Goal: Task Accomplishment & Management: Use online tool/utility

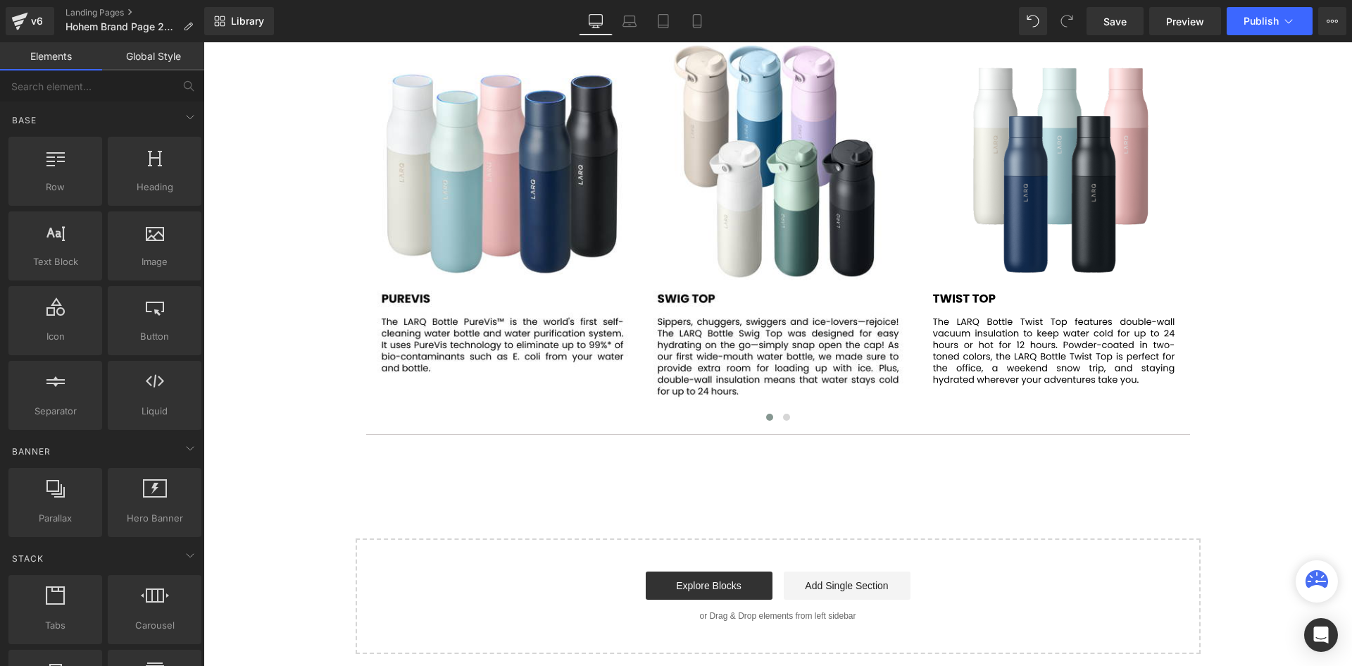
scroll to position [2301, 0]
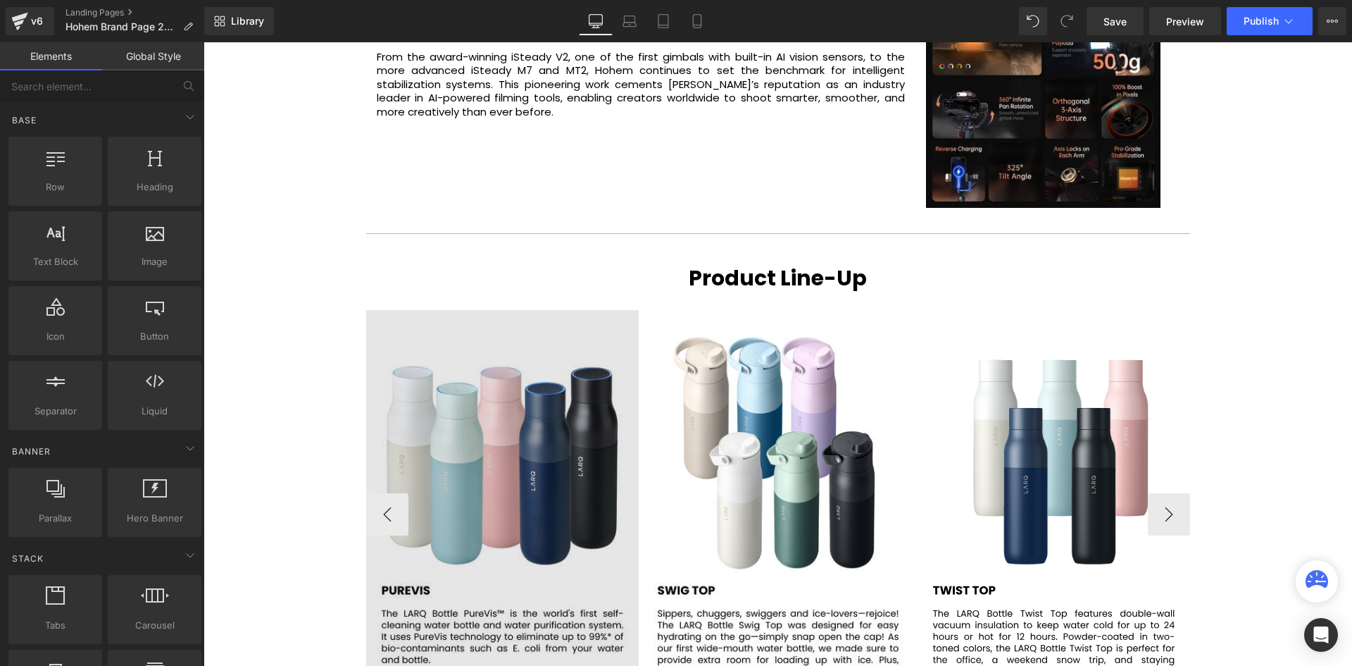
click at [516, 430] on img at bounding box center [502, 514] width 273 height 408
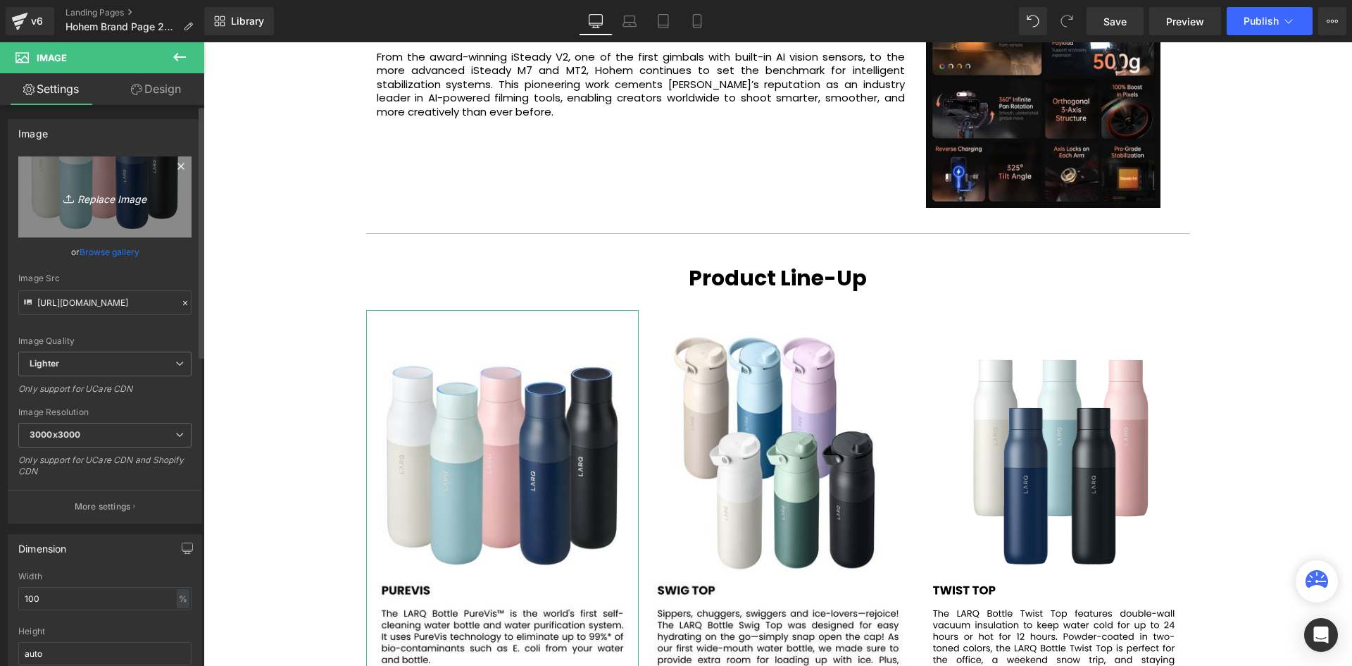
click at [105, 196] on icon "Replace Image" at bounding box center [105, 197] width 113 height 18
type input "C:\fakepath\56.svg"
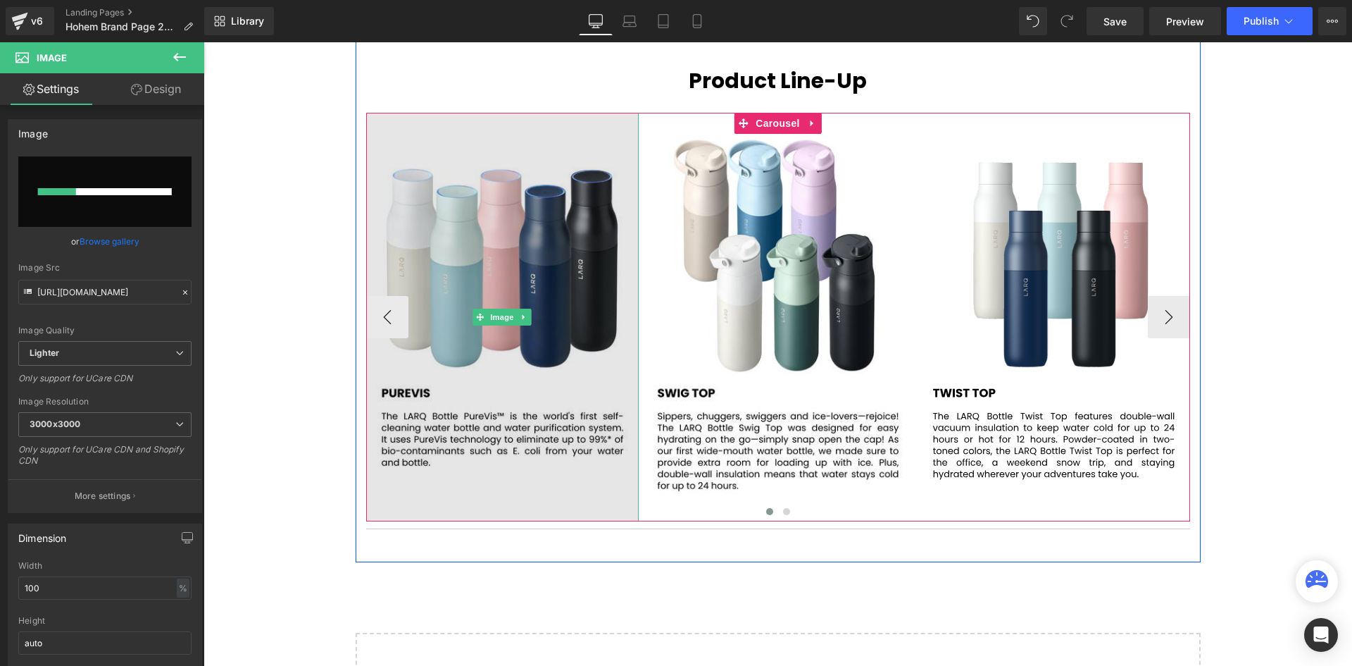
scroll to position [2512, 0]
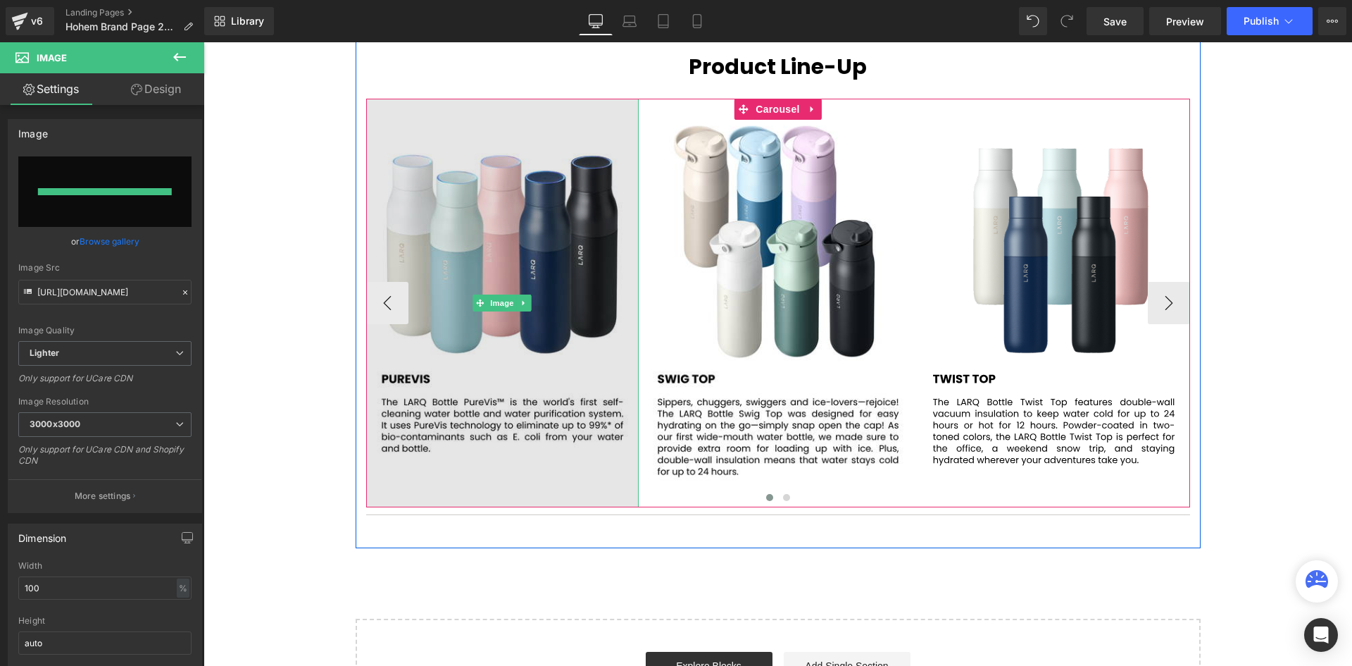
type input "[URL][DOMAIN_NAME]"
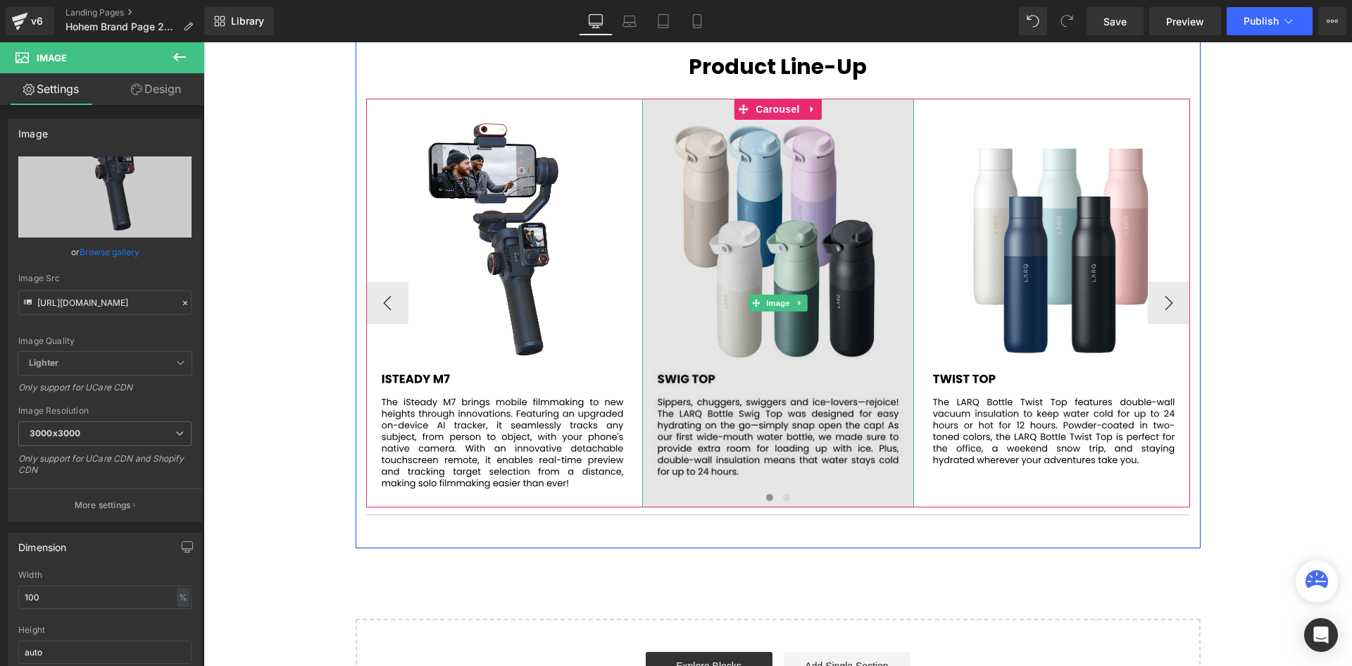
click at [738, 251] on img at bounding box center [778, 303] width 273 height 408
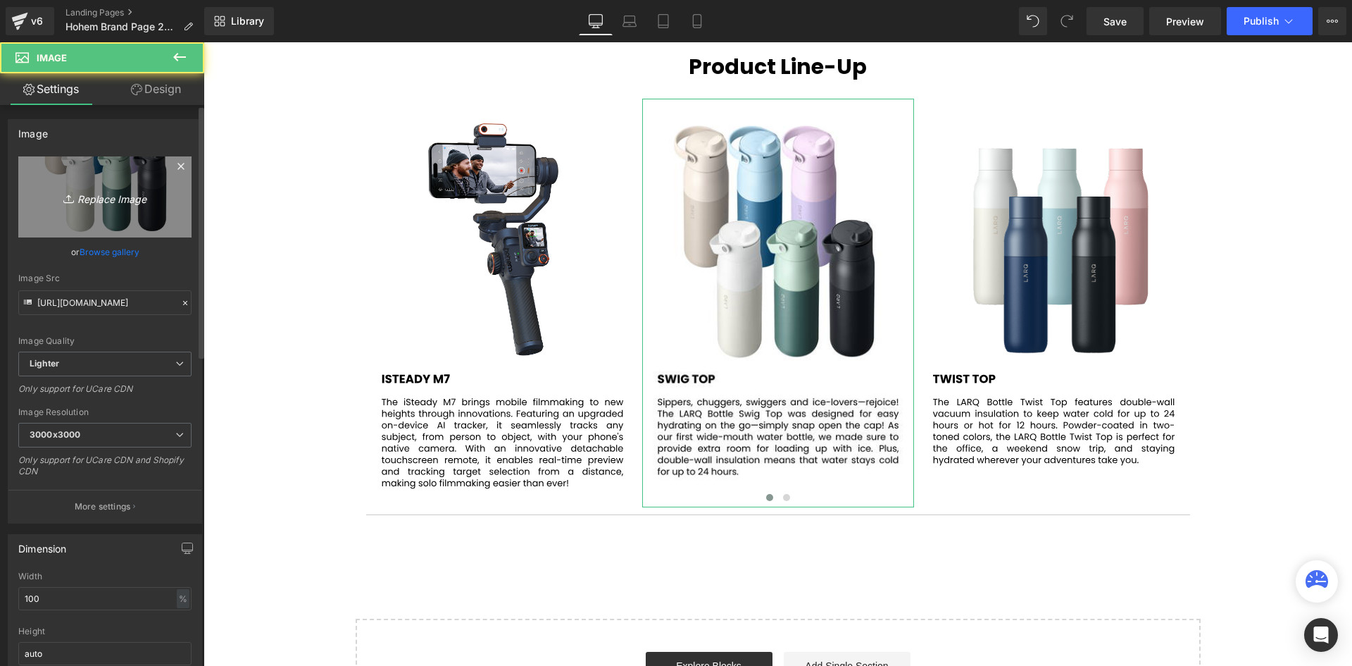
click at [114, 189] on icon "Replace Image" at bounding box center [105, 197] width 113 height 18
type input "C:\fakepath\57.svg"
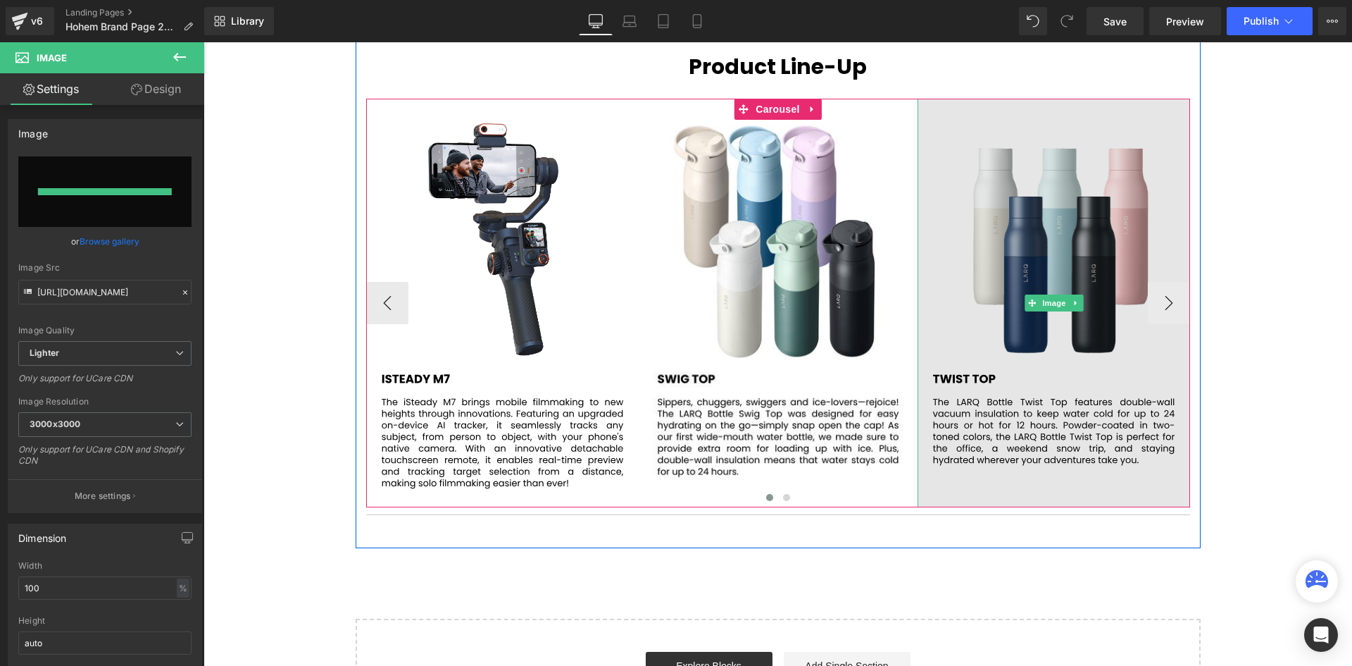
type input "[URL][DOMAIN_NAME]"
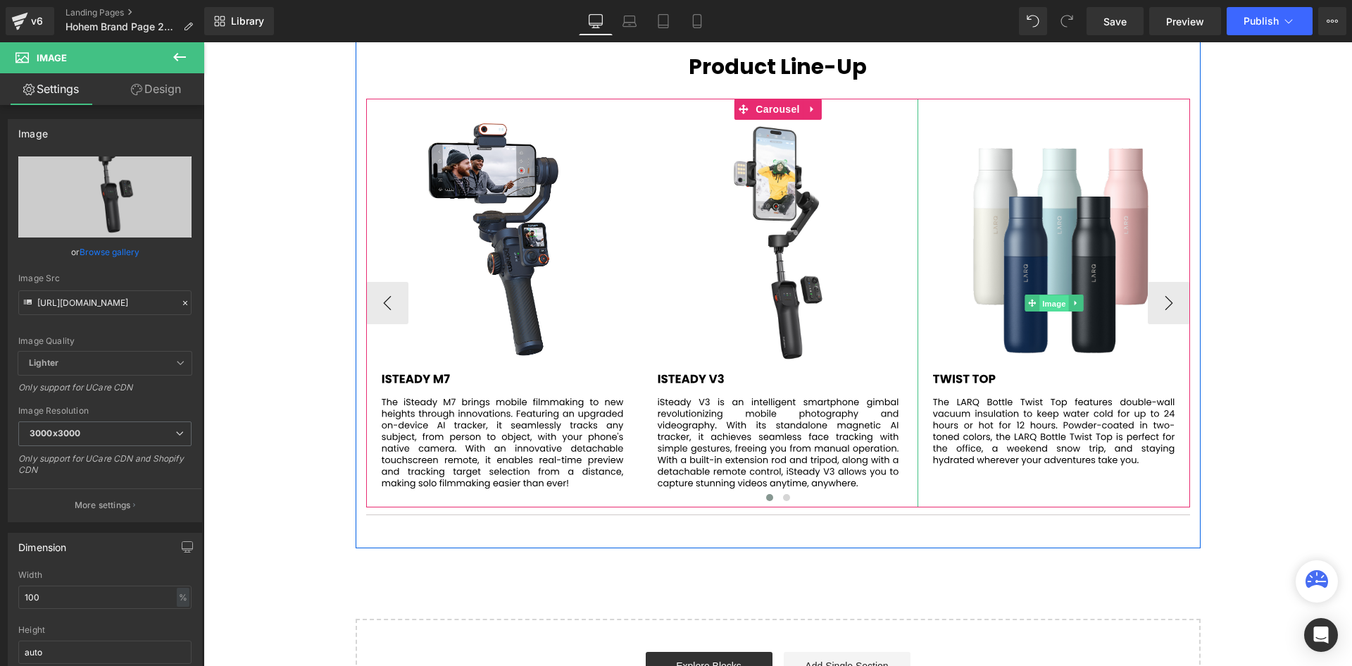
click at [1047, 301] on span "Image" at bounding box center [1054, 303] width 30 height 17
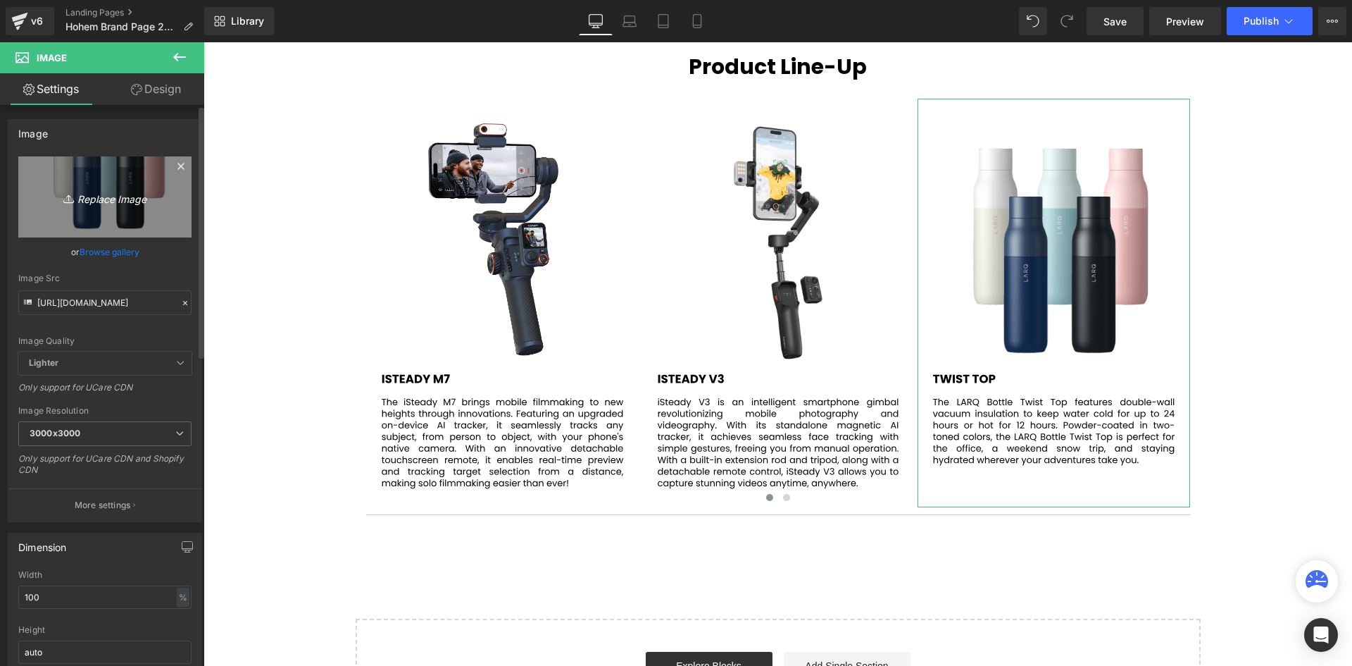
click at [104, 200] on icon "Replace Image" at bounding box center [105, 197] width 113 height 18
type input "C:\fakepath\58.svg"
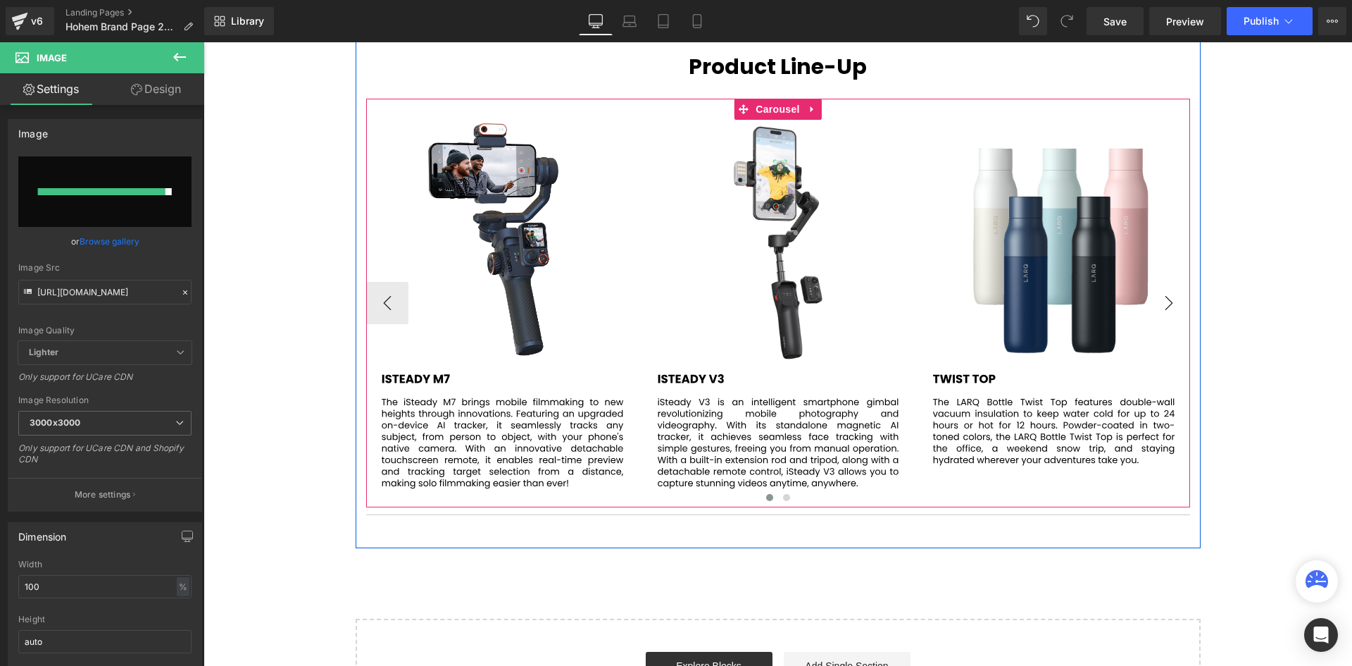
type input "[URL][DOMAIN_NAME]"
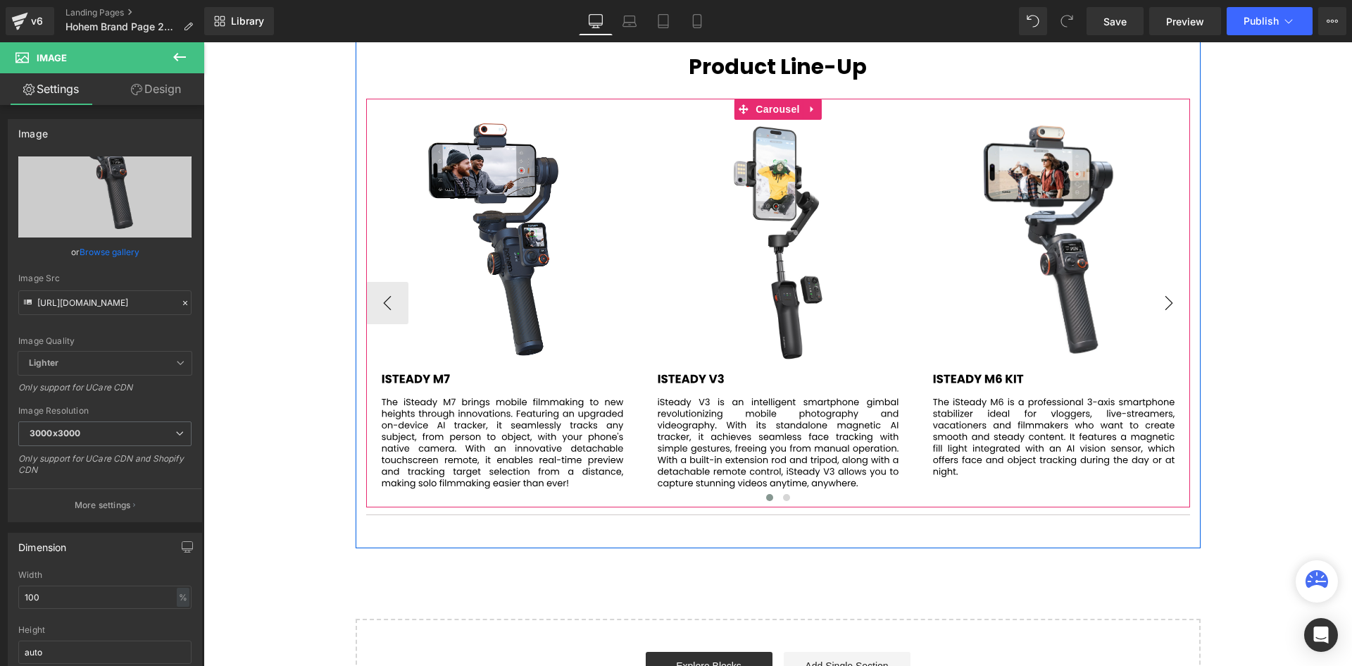
click at [1163, 302] on button "›" at bounding box center [1169, 303] width 42 height 42
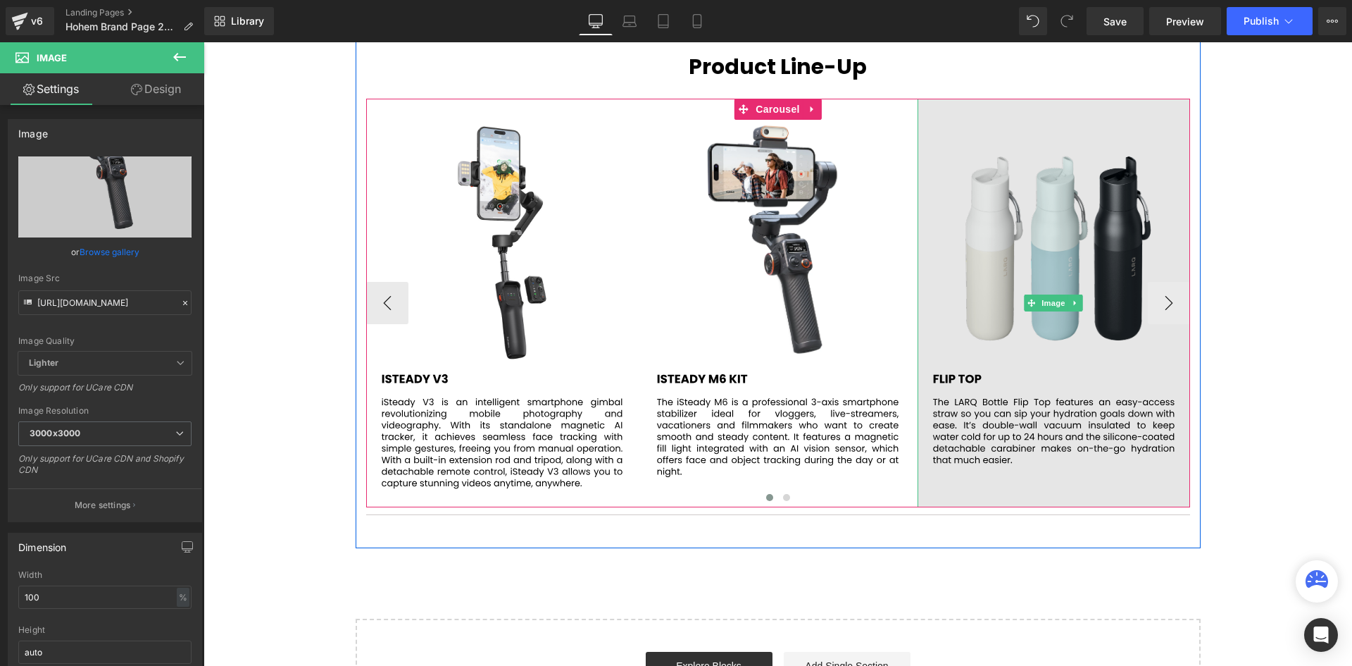
click at [1051, 291] on img at bounding box center [1054, 303] width 273 height 408
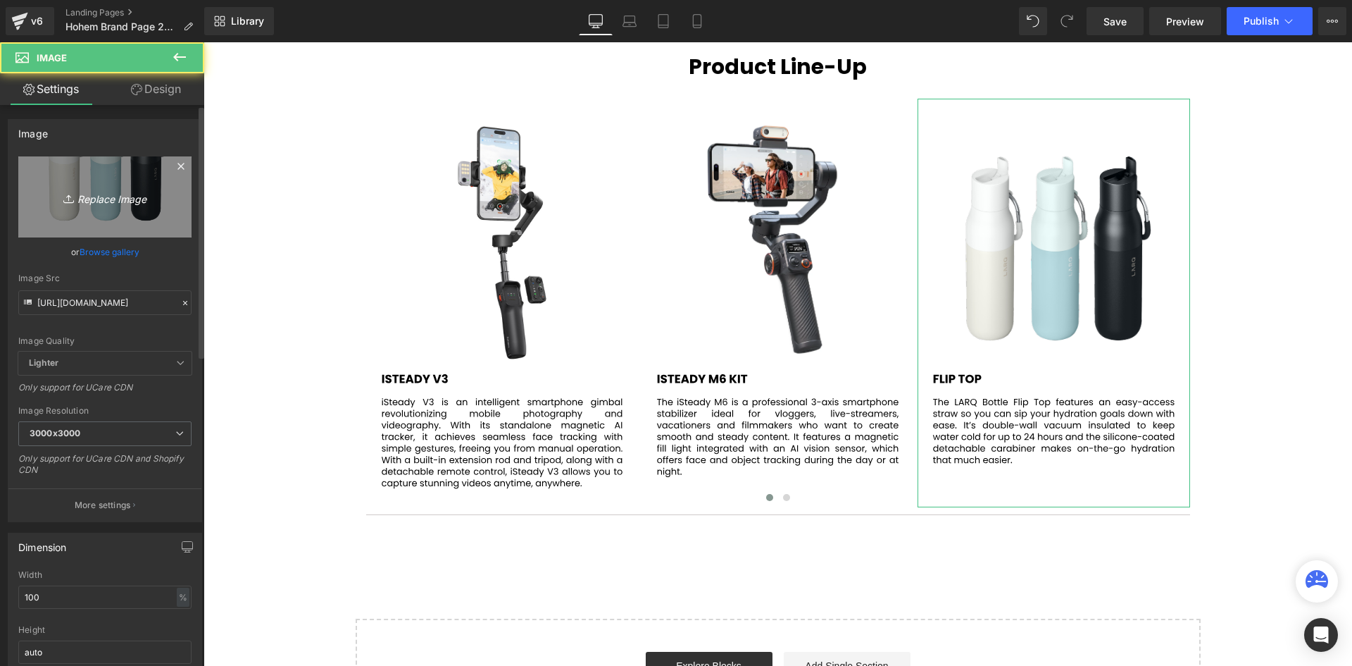
click at [116, 200] on icon "Replace Image" at bounding box center [105, 197] width 113 height 18
type input "C:\fakepath\59.svg"
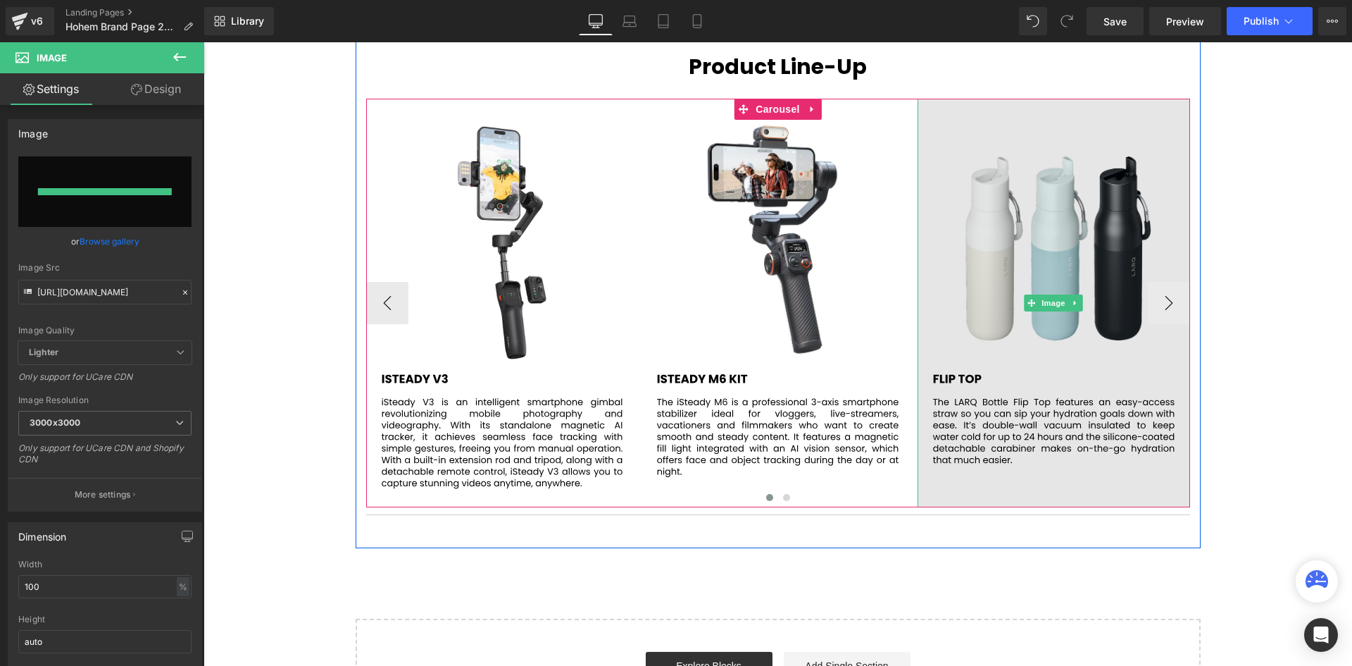
type input "[URL][DOMAIN_NAME]"
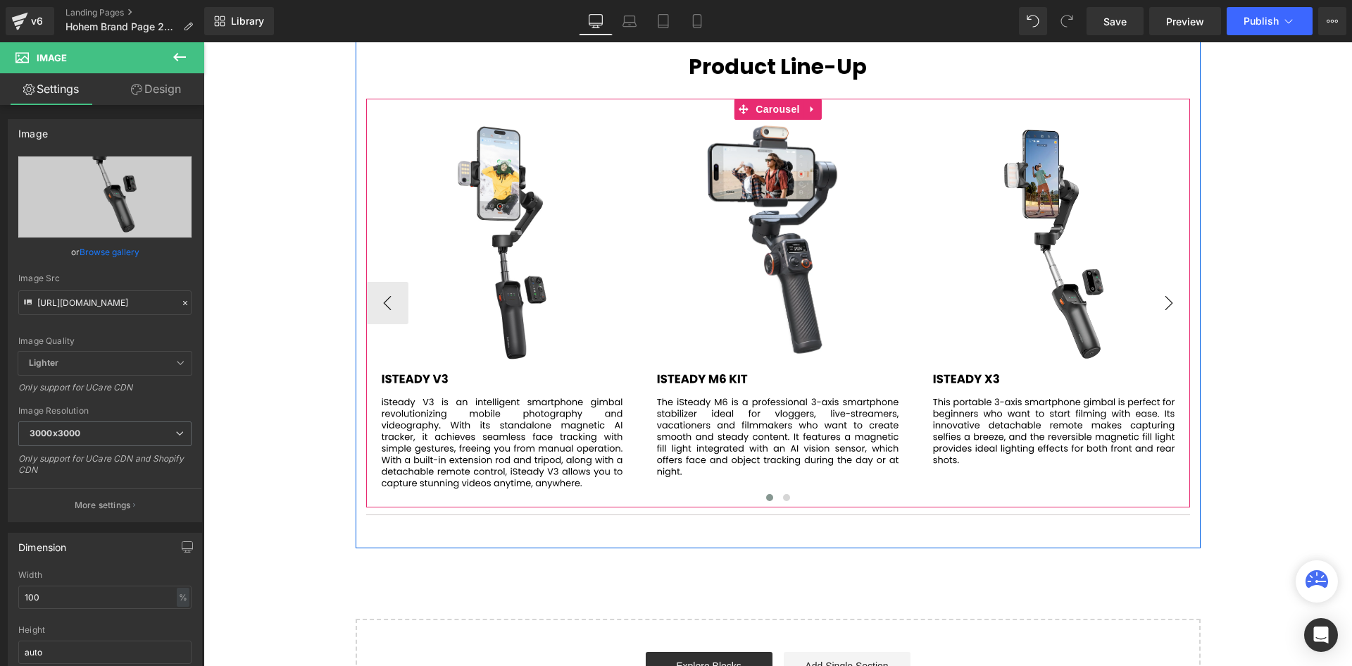
click at [1163, 302] on button "›" at bounding box center [1169, 303] width 42 height 42
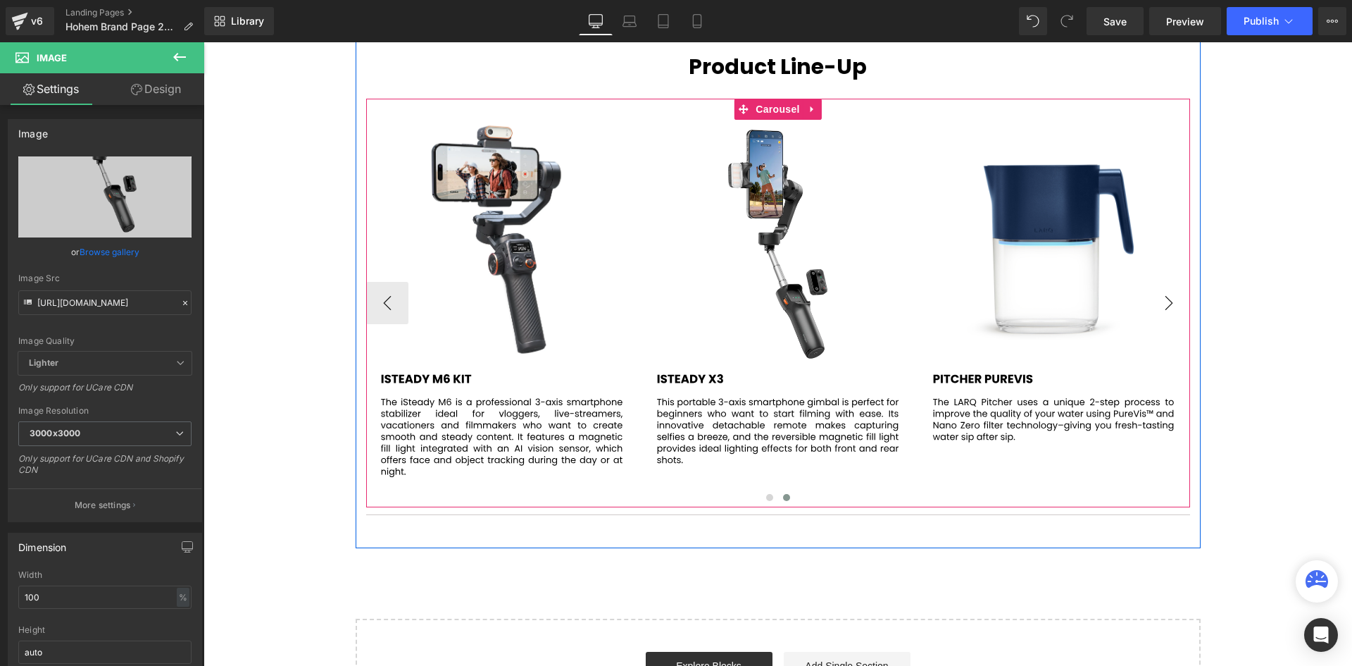
click at [1163, 302] on button "›" at bounding box center [1169, 303] width 42 height 42
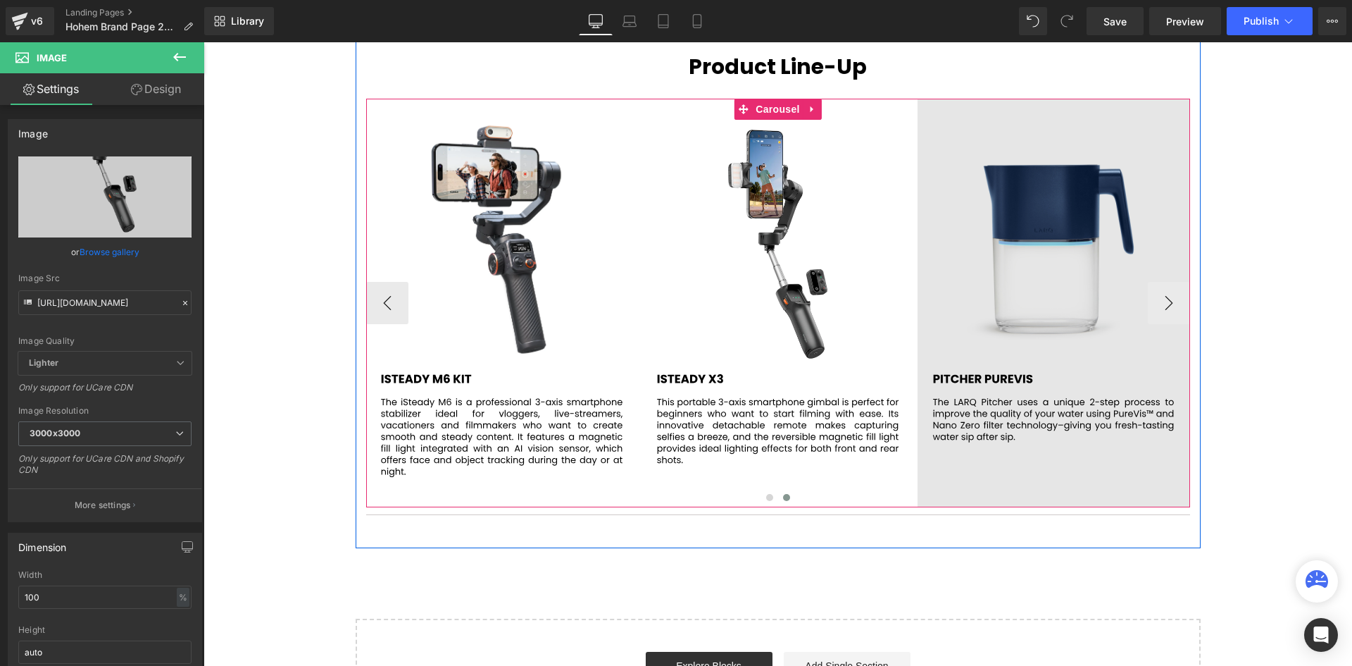
click at [1047, 280] on img at bounding box center [1054, 303] width 273 height 408
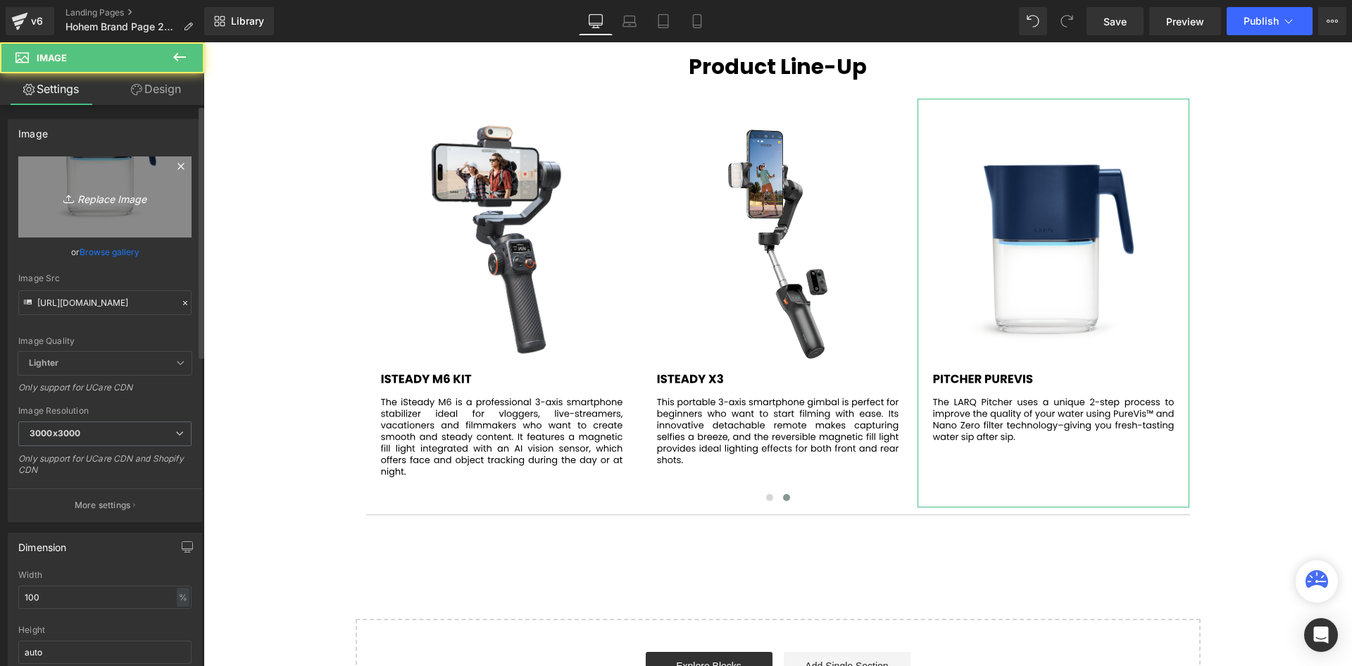
click at [114, 196] on icon "Replace Image" at bounding box center [105, 197] width 113 height 18
type input "C:\fakepath\60.svg"
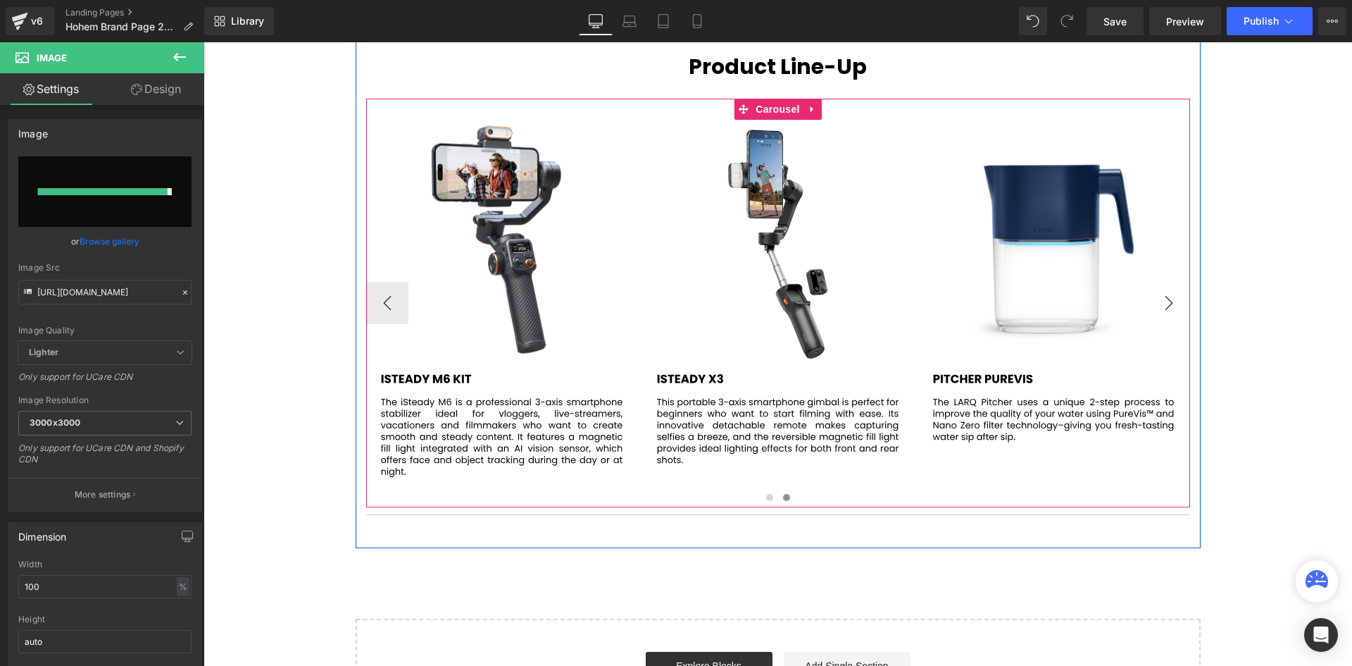
type input "[URL][DOMAIN_NAME]"
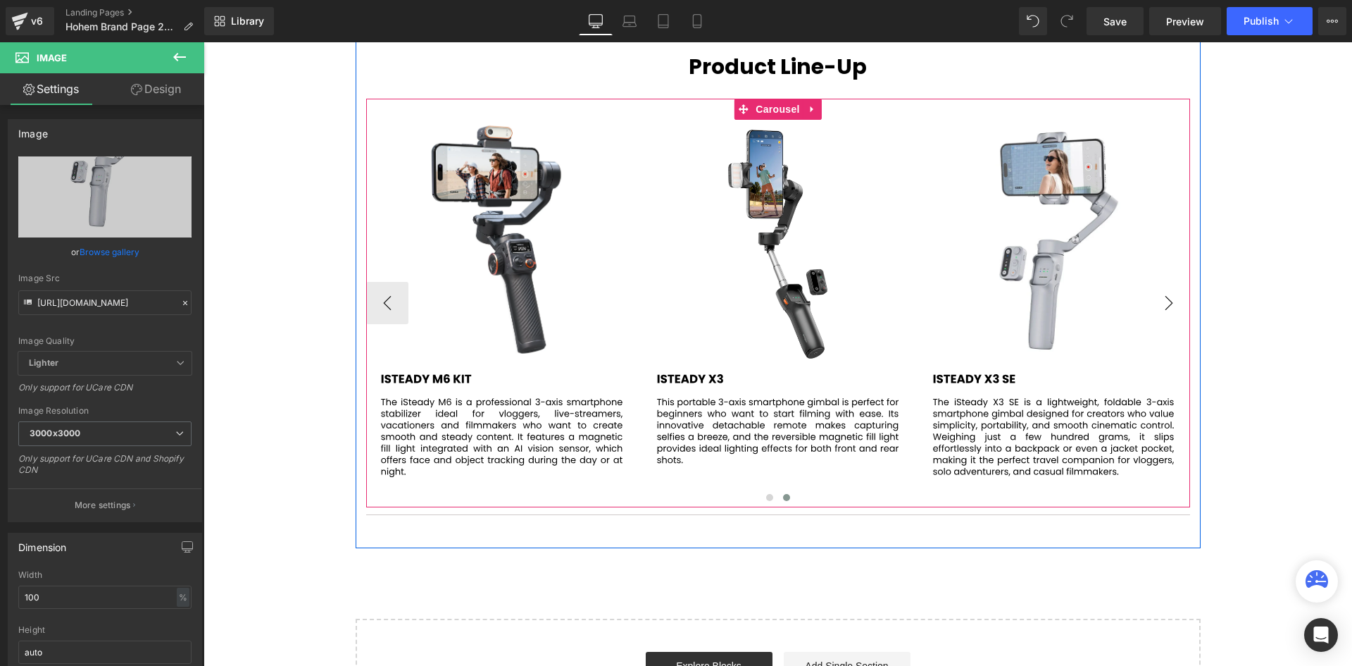
click at [1170, 305] on button "›" at bounding box center [1169, 303] width 42 height 42
click at [785, 113] on span "Carousel" at bounding box center [777, 109] width 51 height 21
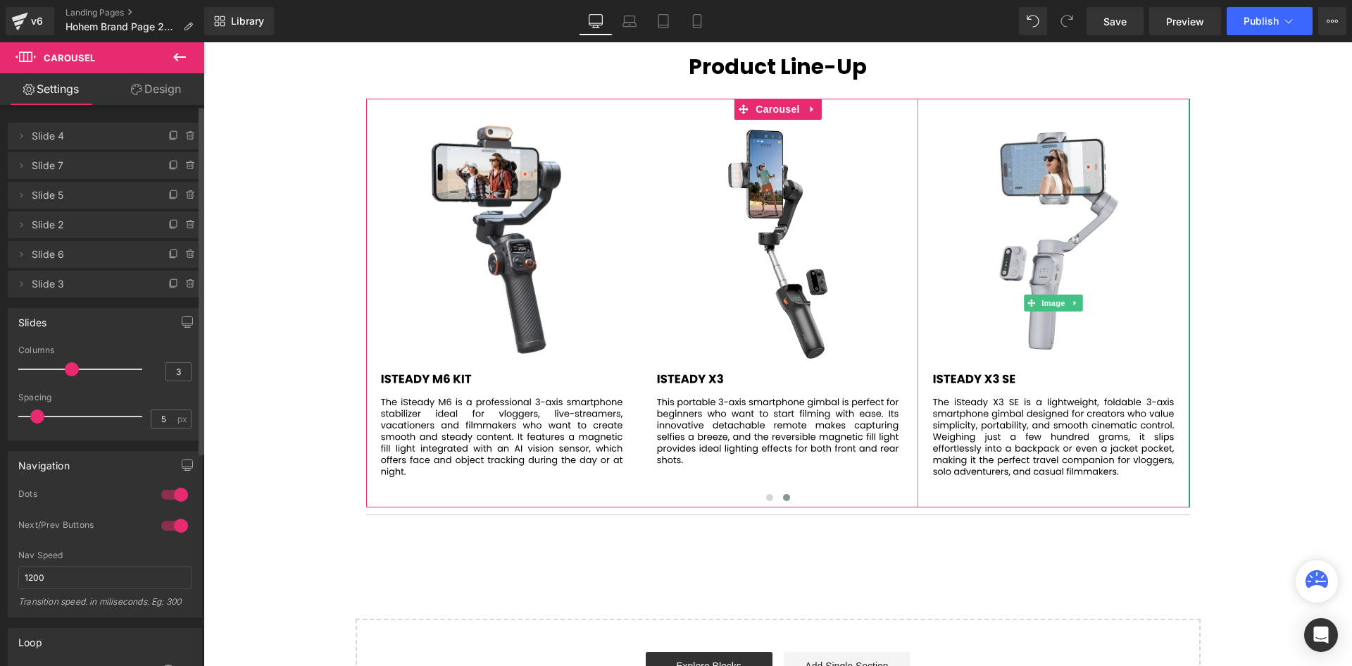
click at [42, 280] on span "Slide 3" at bounding box center [91, 283] width 118 height 27
click at [85, 279] on span "Slide 3" at bounding box center [91, 283] width 118 height 27
click at [171, 280] on icon at bounding box center [174, 282] width 6 height 7
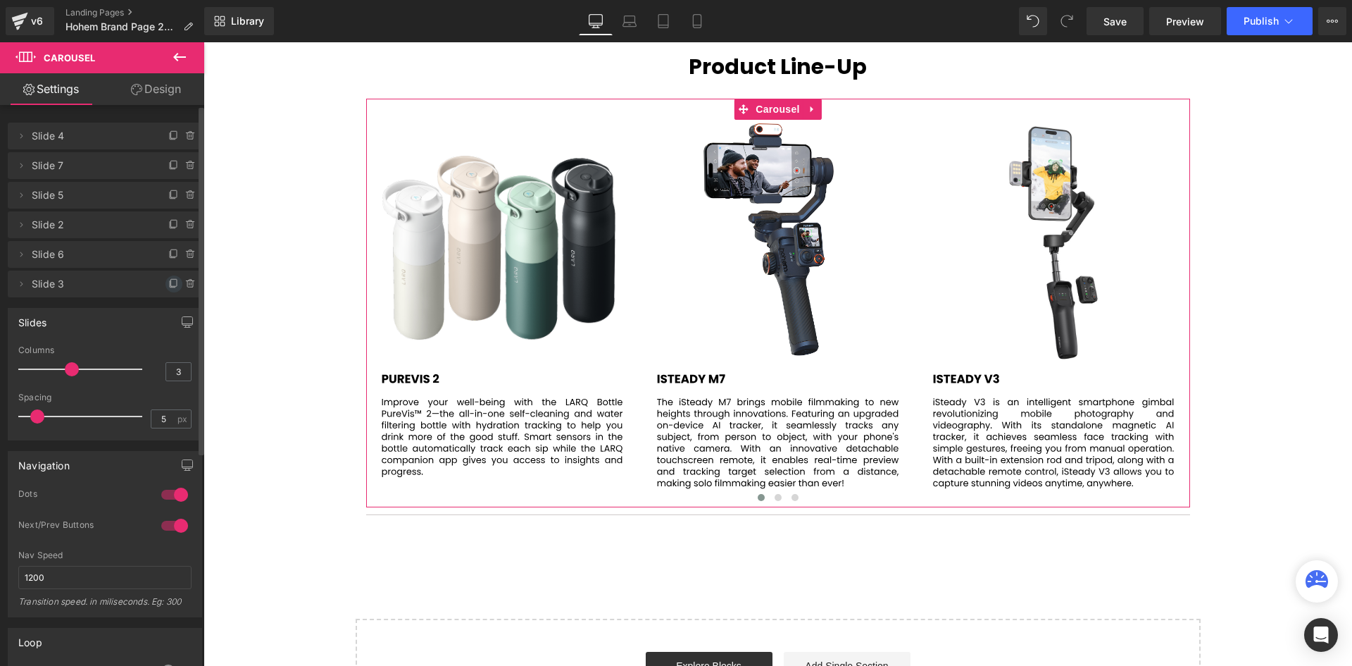
scroll to position [7, 7]
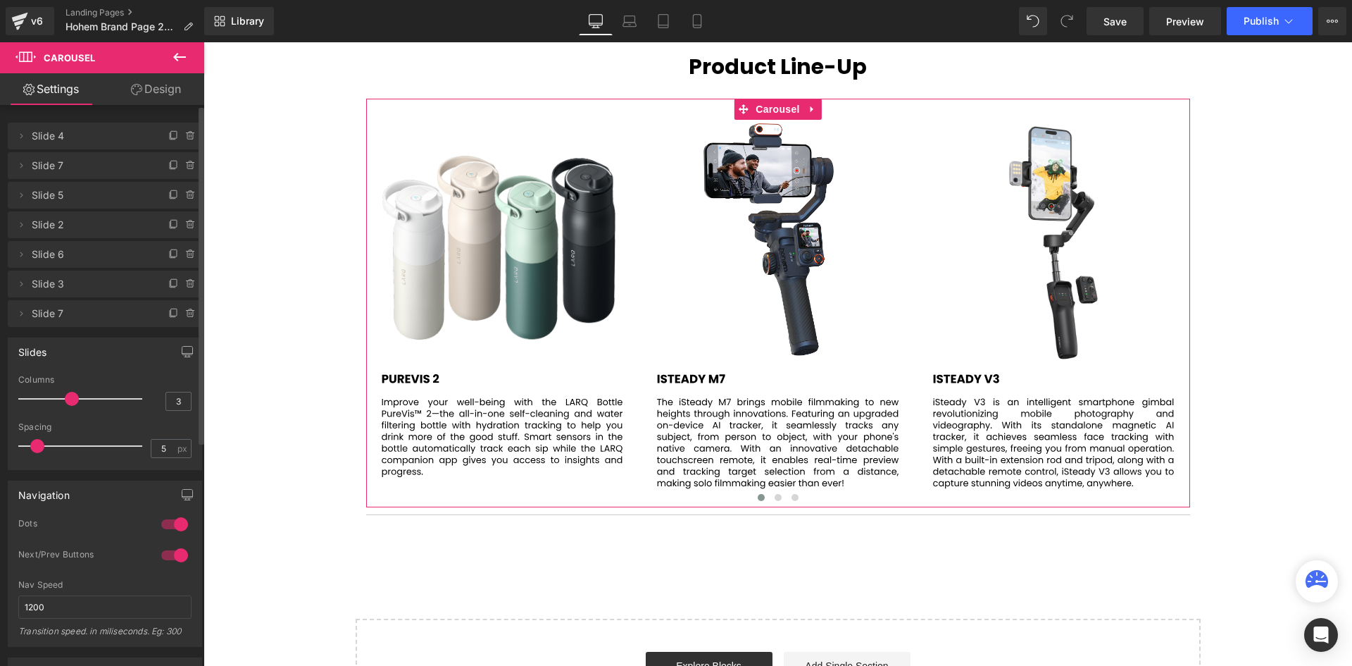
click at [78, 314] on span "Slide 7" at bounding box center [91, 313] width 118 height 27
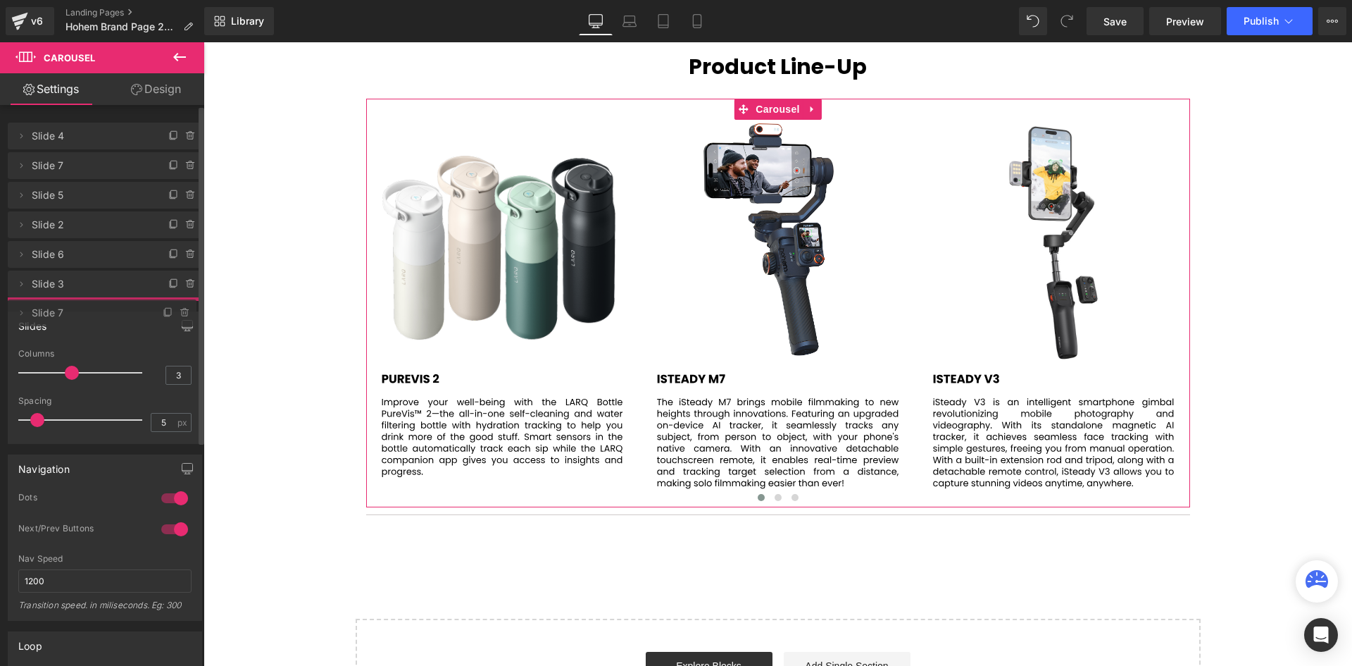
drag, startPoint x: 73, startPoint y: 316, endPoint x: 49, endPoint y: 315, distance: 24.7
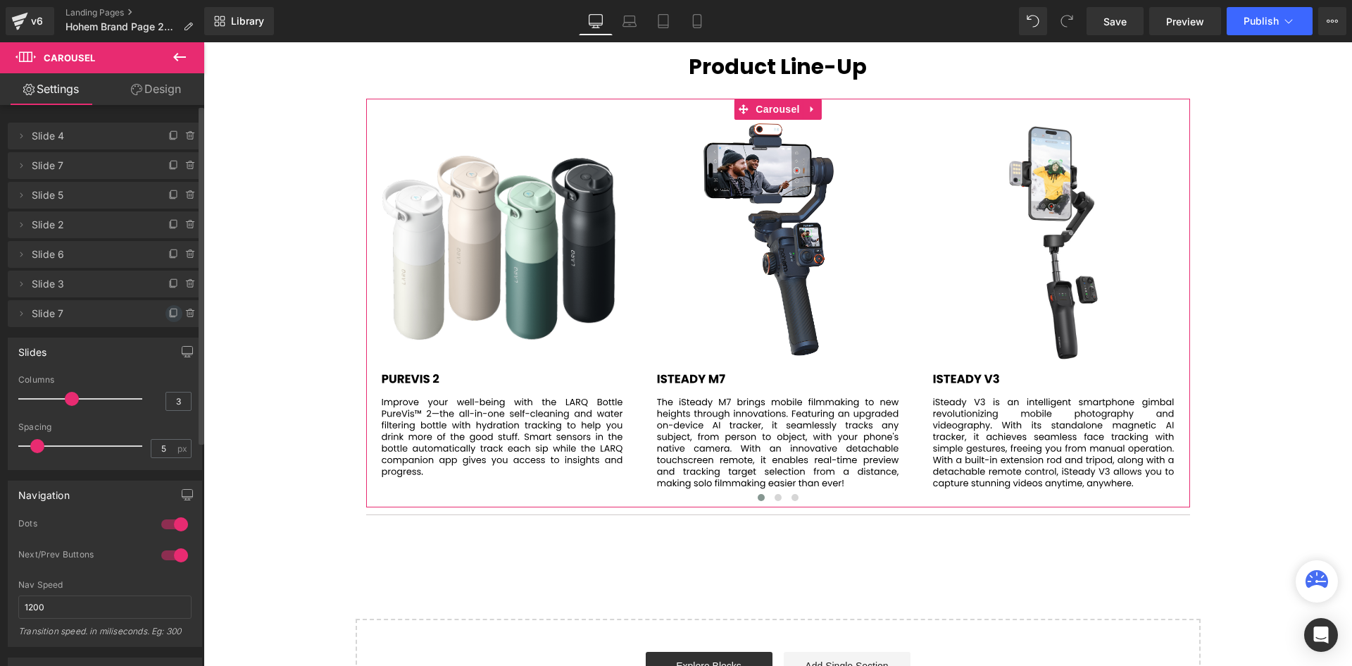
click at [169, 313] on icon at bounding box center [173, 313] width 11 height 11
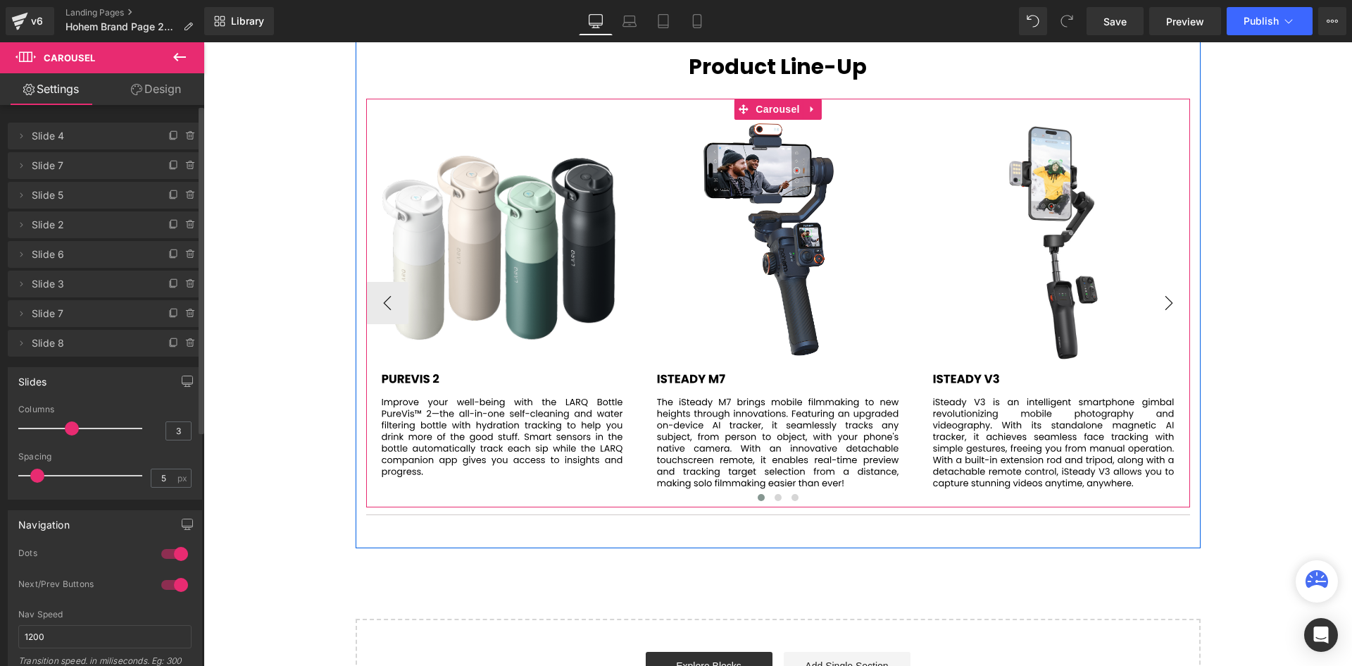
click at [1166, 294] on button "›" at bounding box center [1169, 303] width 42 height 42
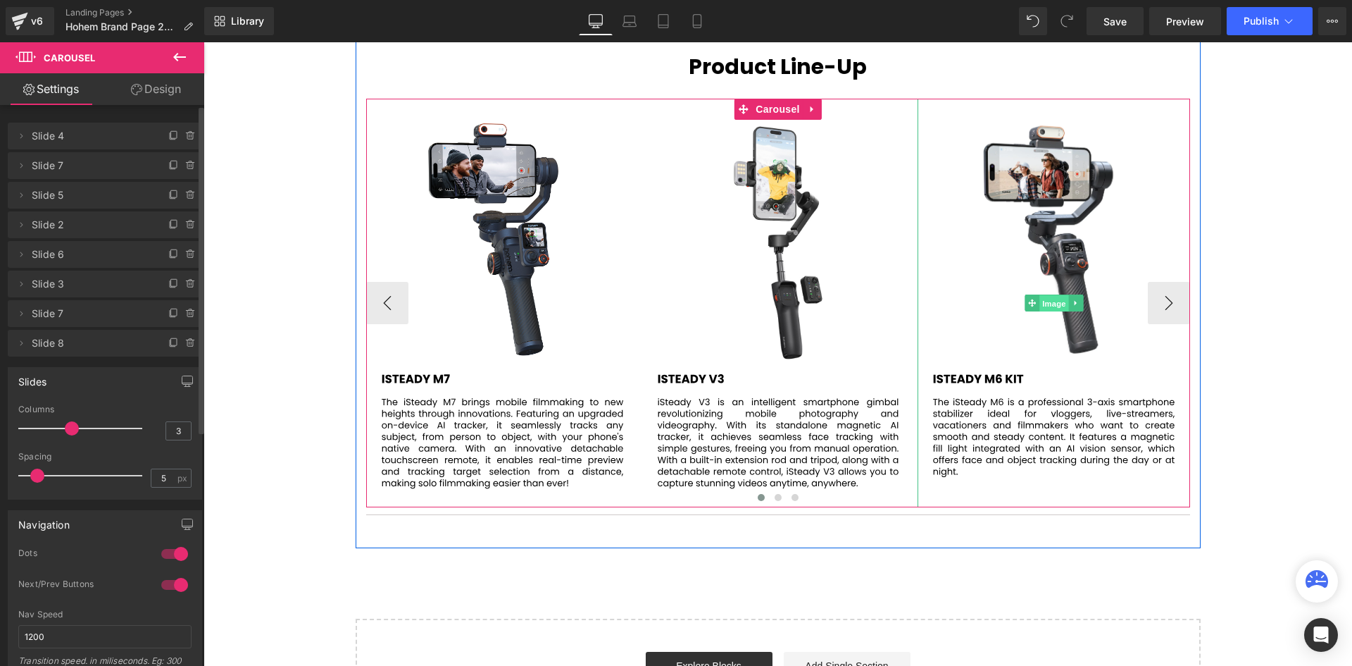
click at [1051, 306] on span "Image" at bounding box center [1054, 303] width 30 height 17
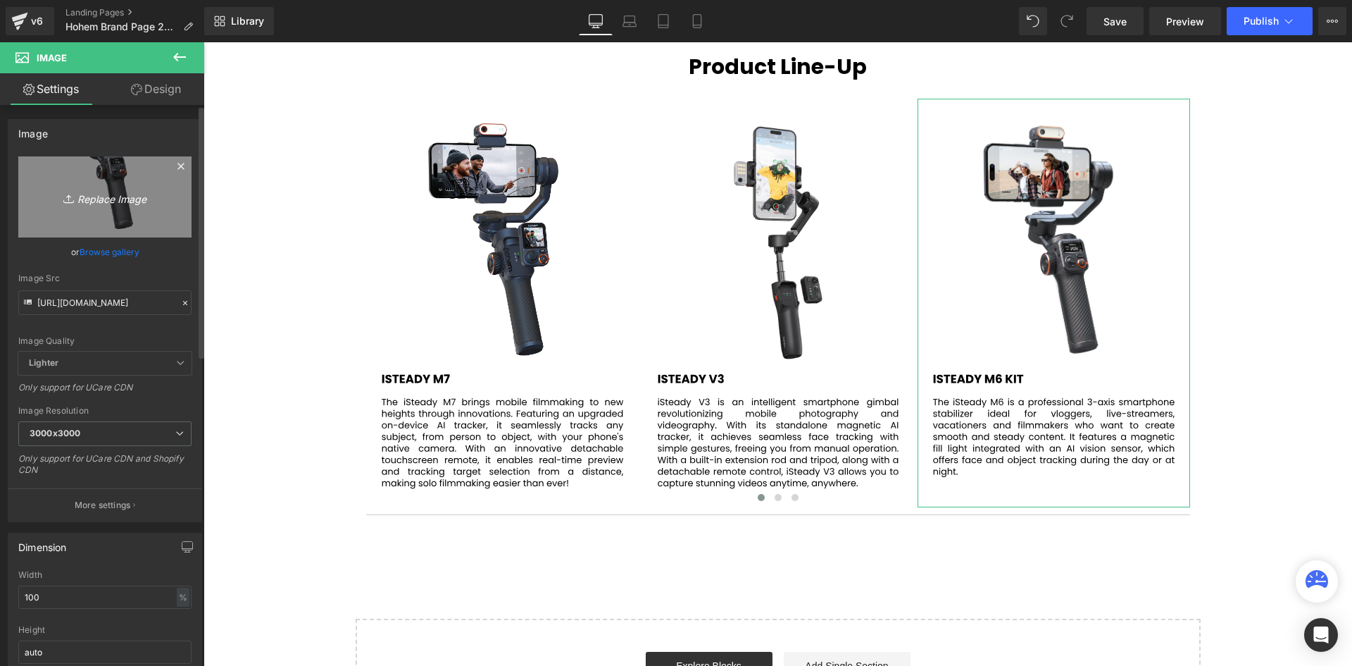
click at [119, 203] on icon "Replace Image" at bounding box center [105, 197] width 113 height 18
type input "C:\fakepath\61.svg"
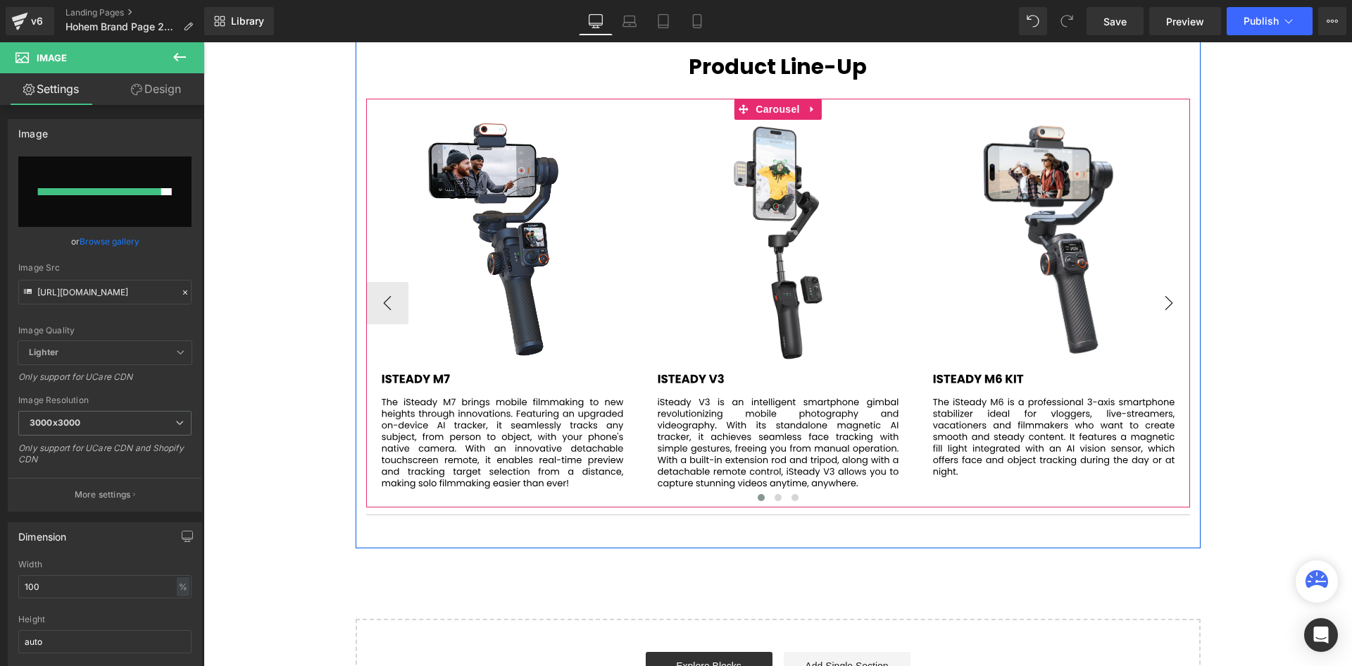
type input "[URL][DOMAIN_NAME]"
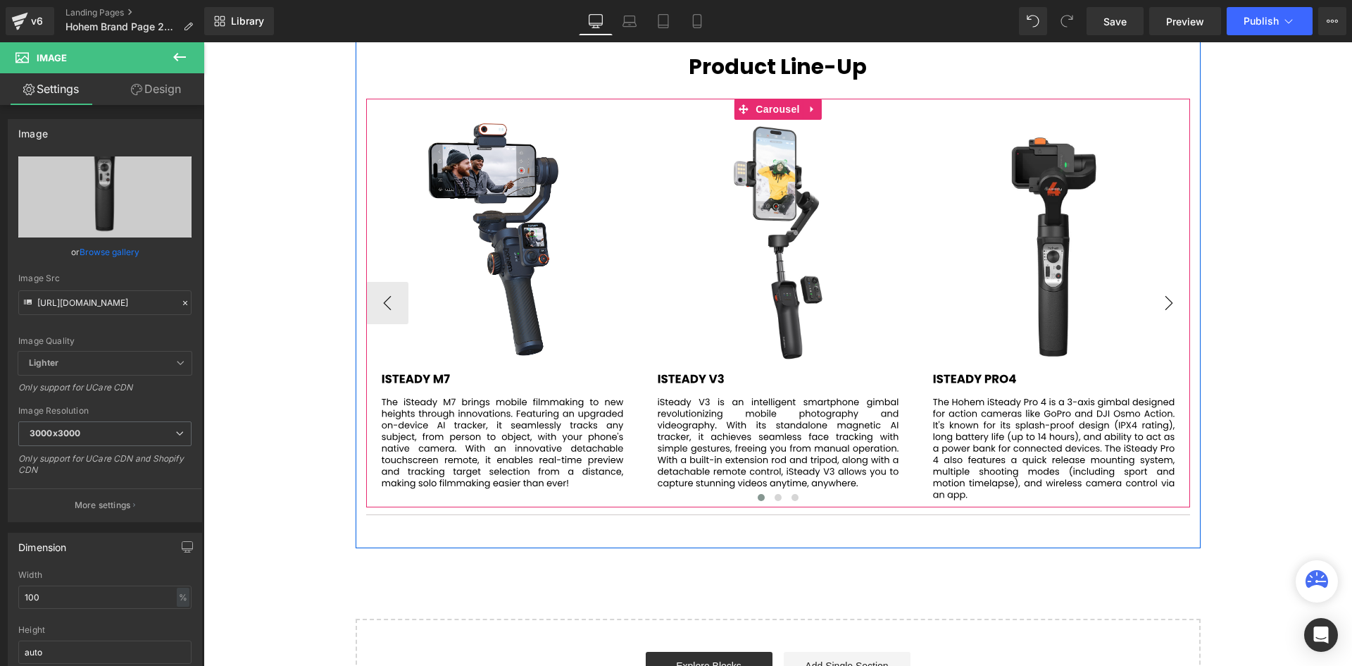
click at [1161, 304] on button "›" at bounding box center [1169, 303] width 42 height 42
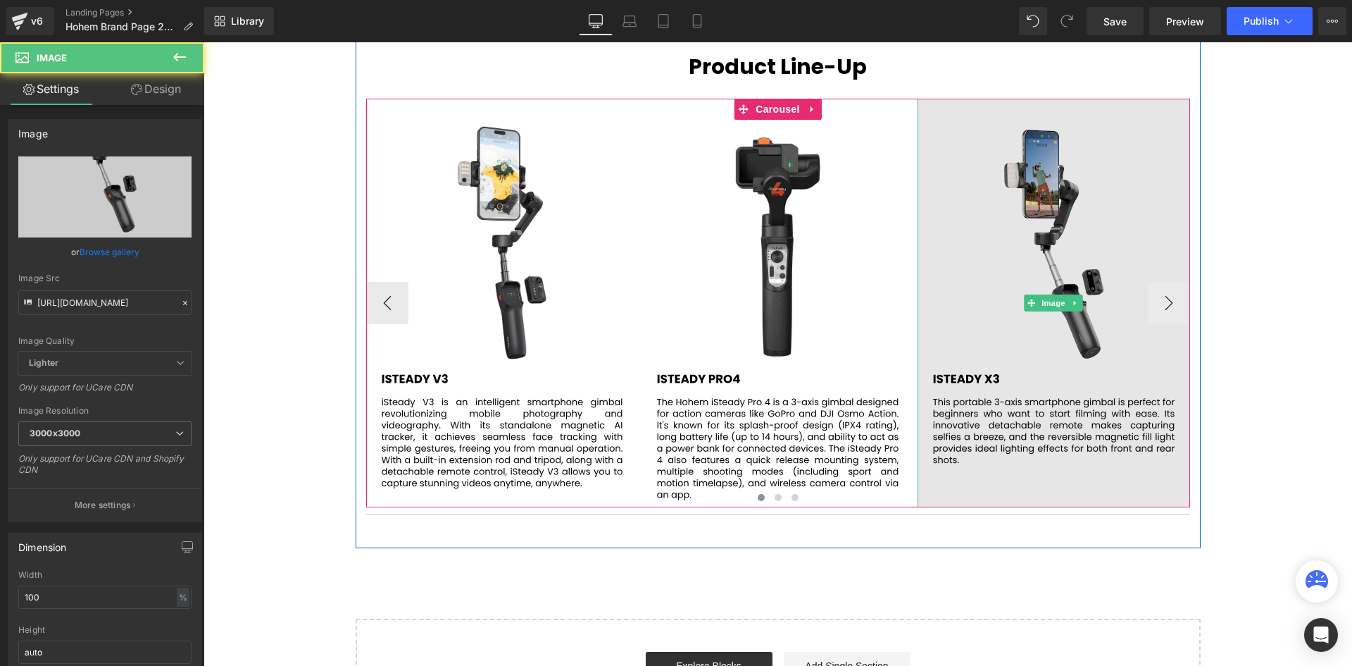
click at [1066, 244] on img at bounding box center [1054, 303] width 273 height 408
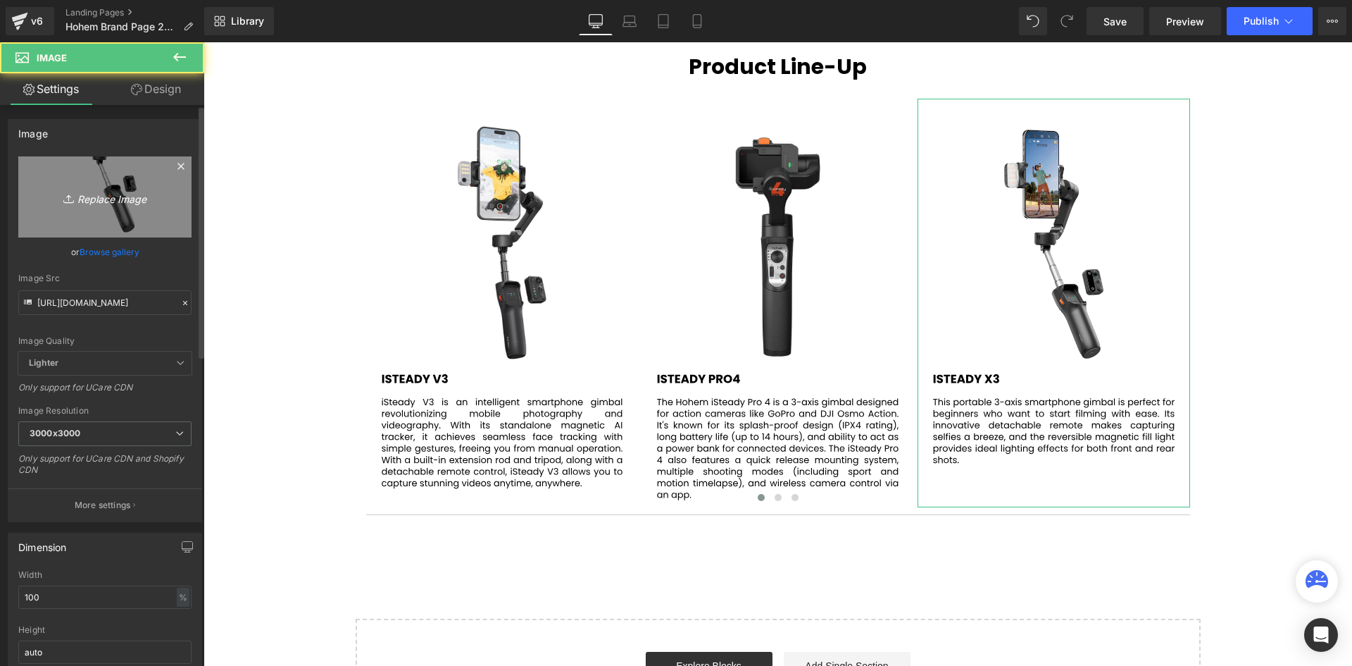
click at [101, 199] on icon "Replace Image" at bounding box center [105, 197] width 113 height 18
type input "C:\fakepath\62.svg"
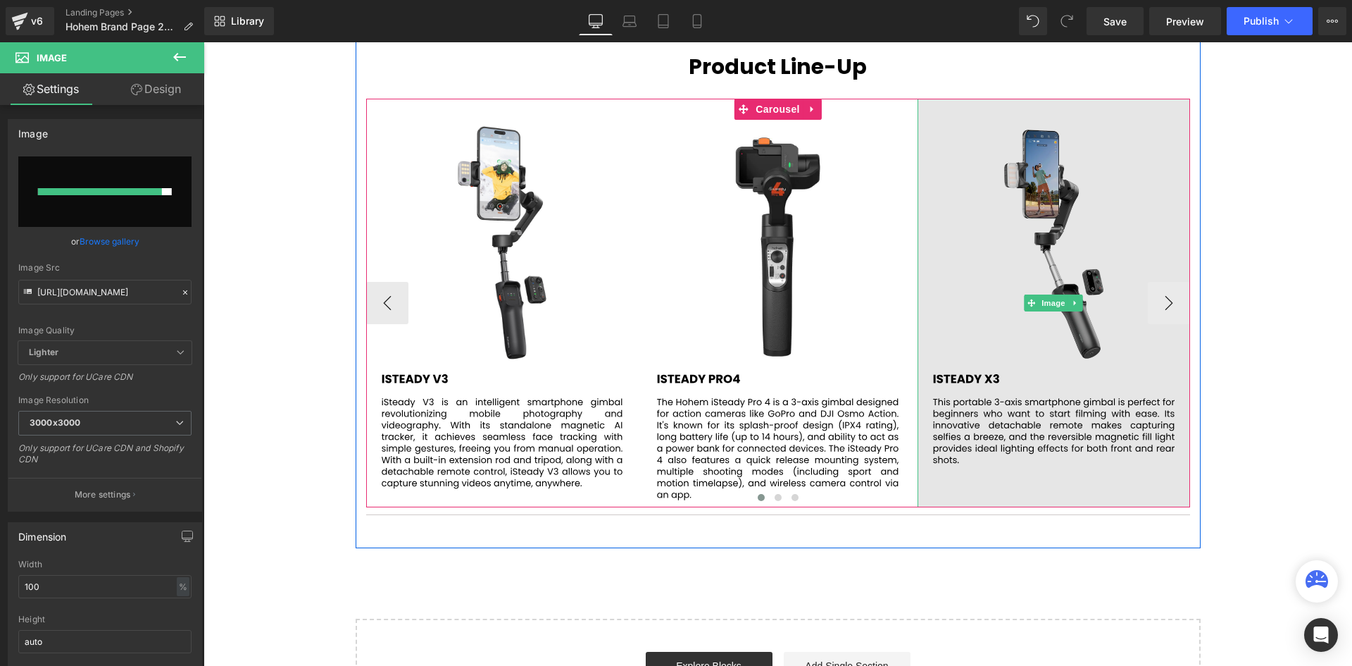
type input "[URL][DOMAIN_NAME]"
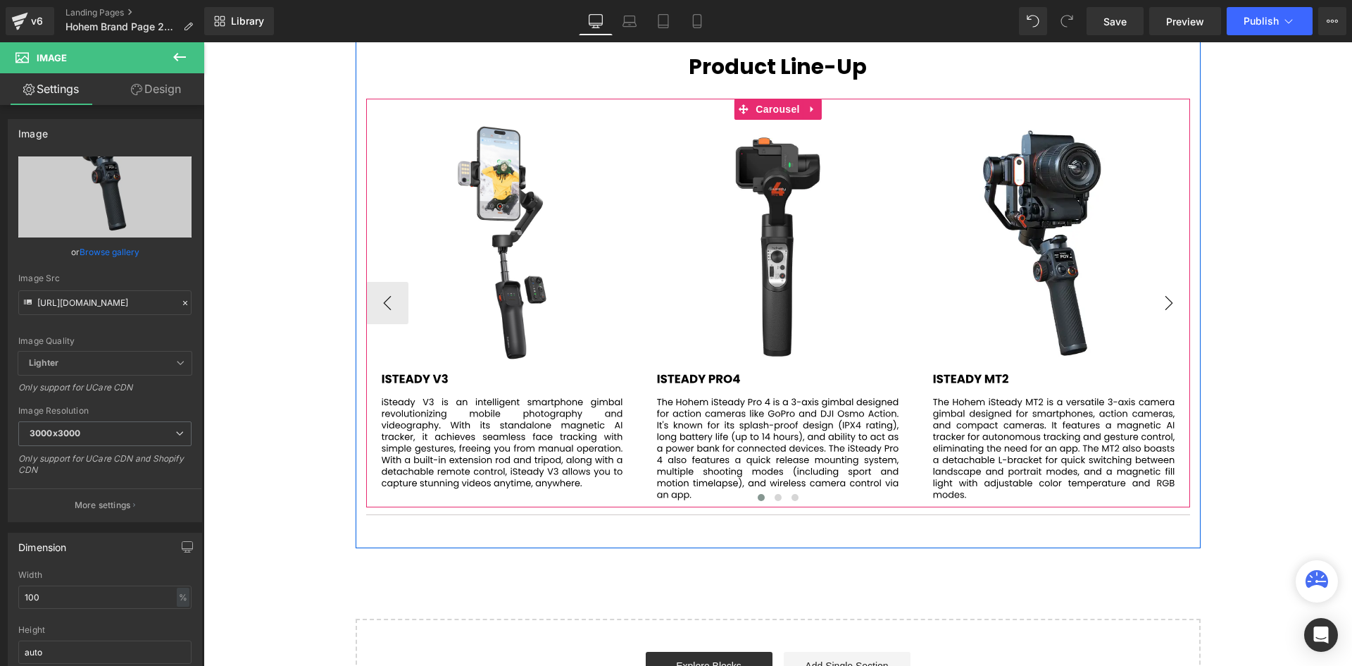
click at [1164, 301] on button "›" at bounding box center [1169, 303] width 42 height 42
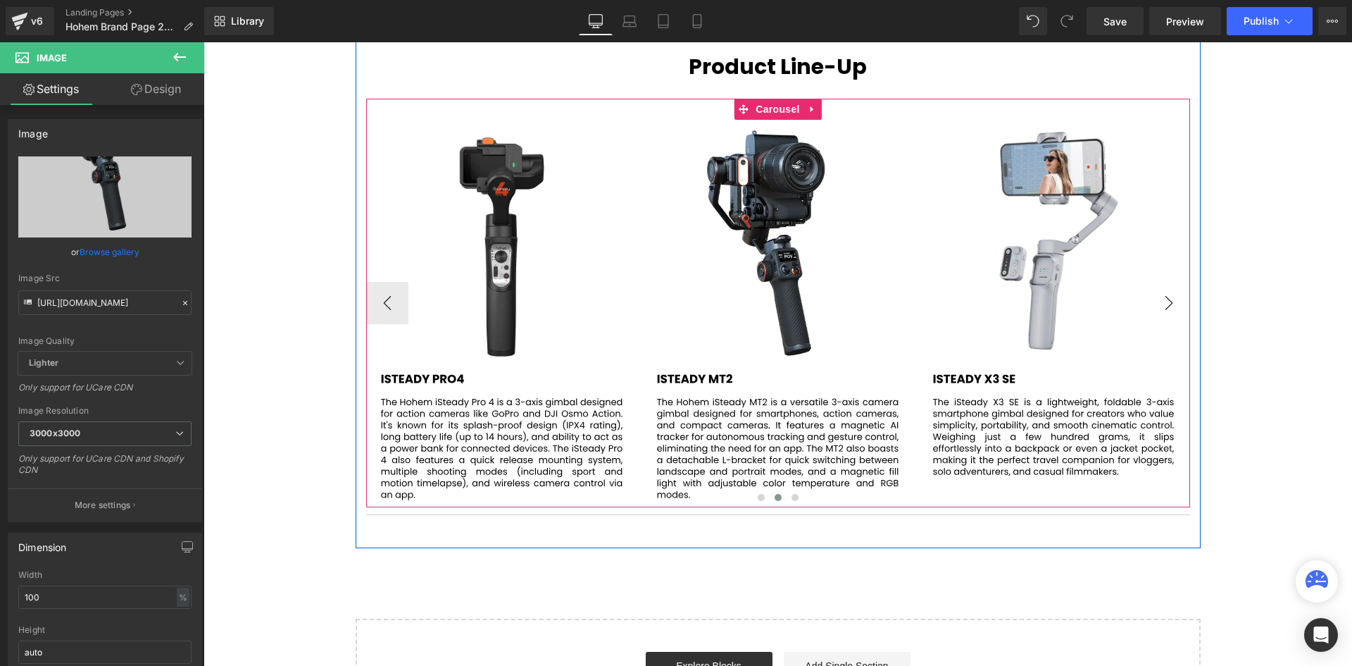
click at [1164, 301] on button "›" at bounding box center [1169, 303] width 42 height 42
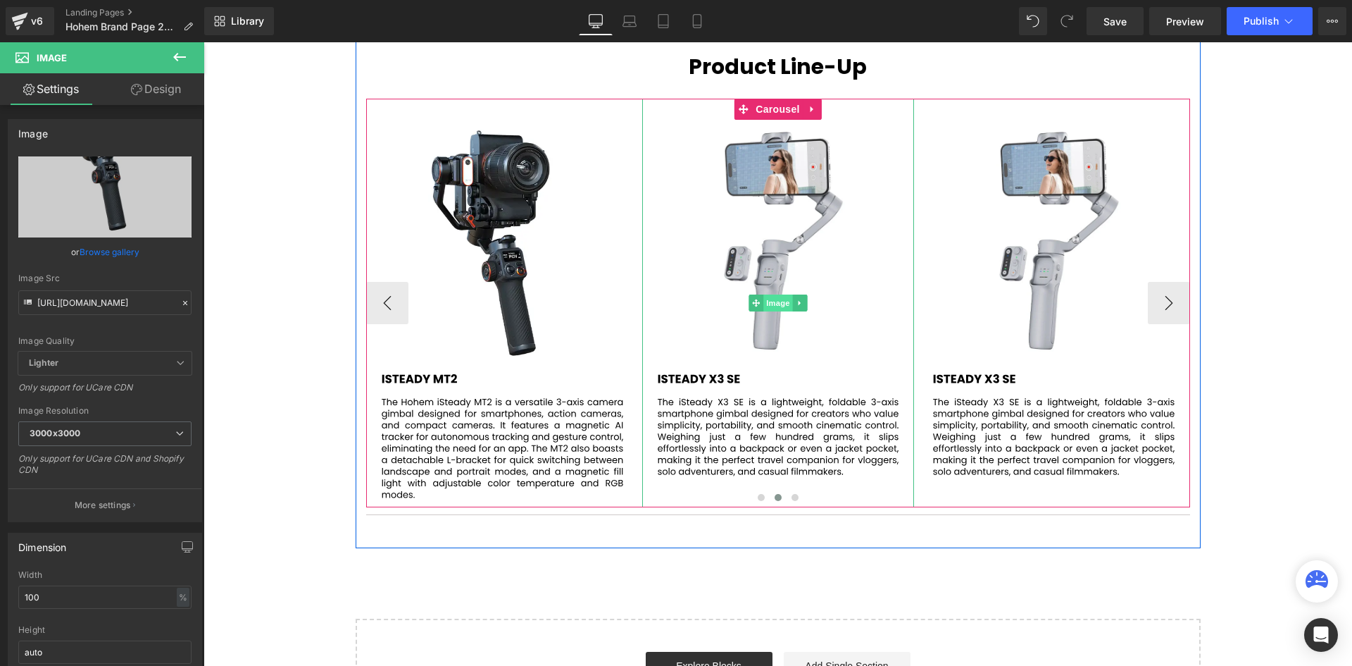
click at [770, 304] on span "Image" at bounding box center [778, 302] width 30 height 17
click at [782, 303] on span "Image" at bounding box center [778, 302] width 30 height 17
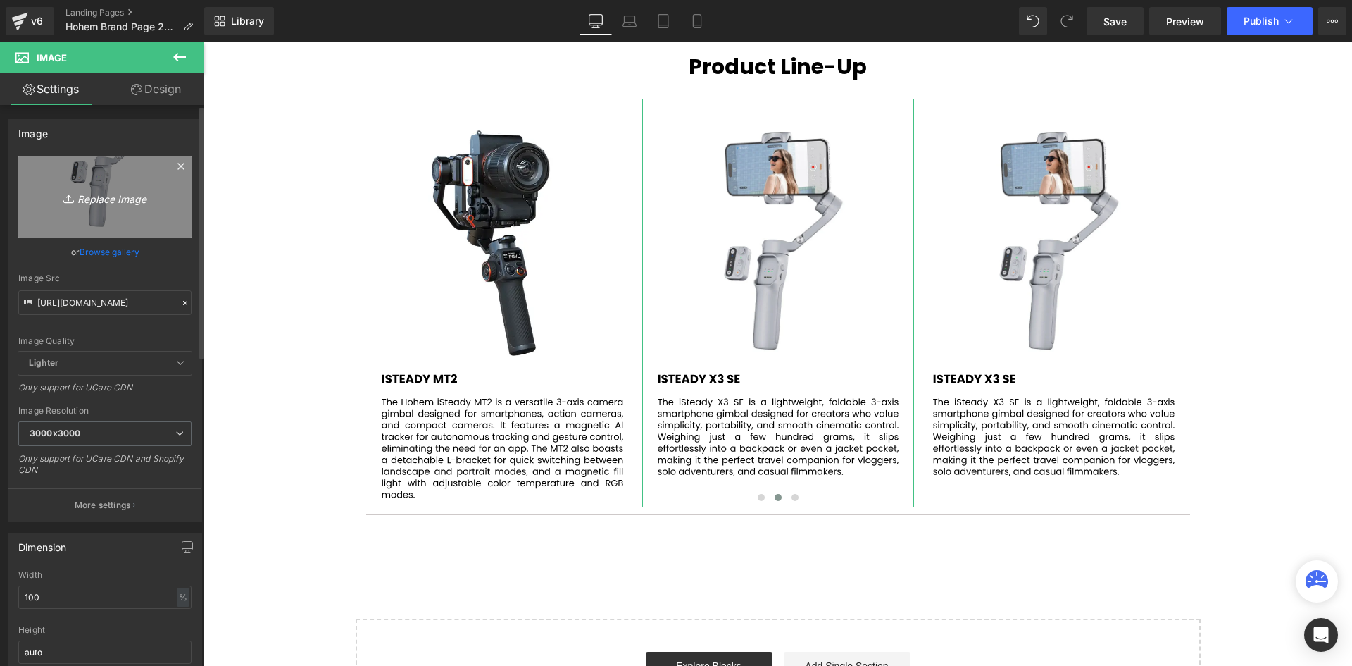
click at [98, 199] on icon "Replace Image" at bounding box center [105, 197] width 113 height 18
type input "C:\fakepath\63.svg"
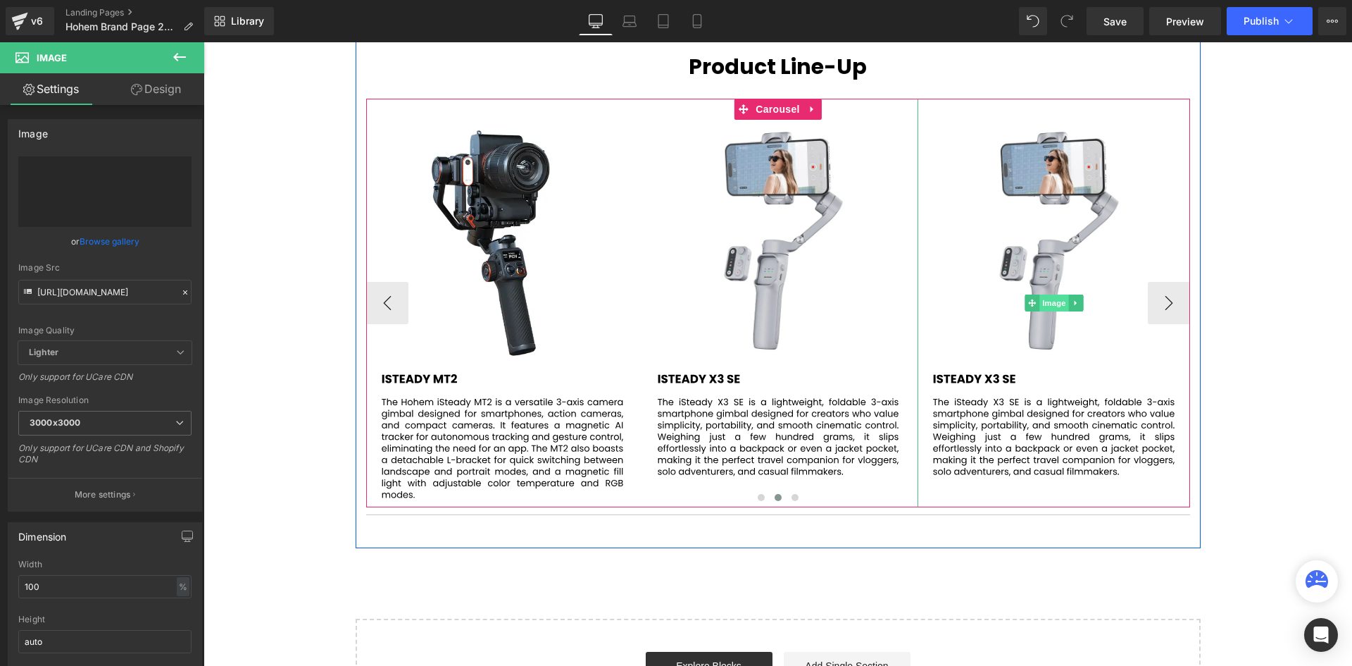
type input "[URL][DOMAIN_NAME]"
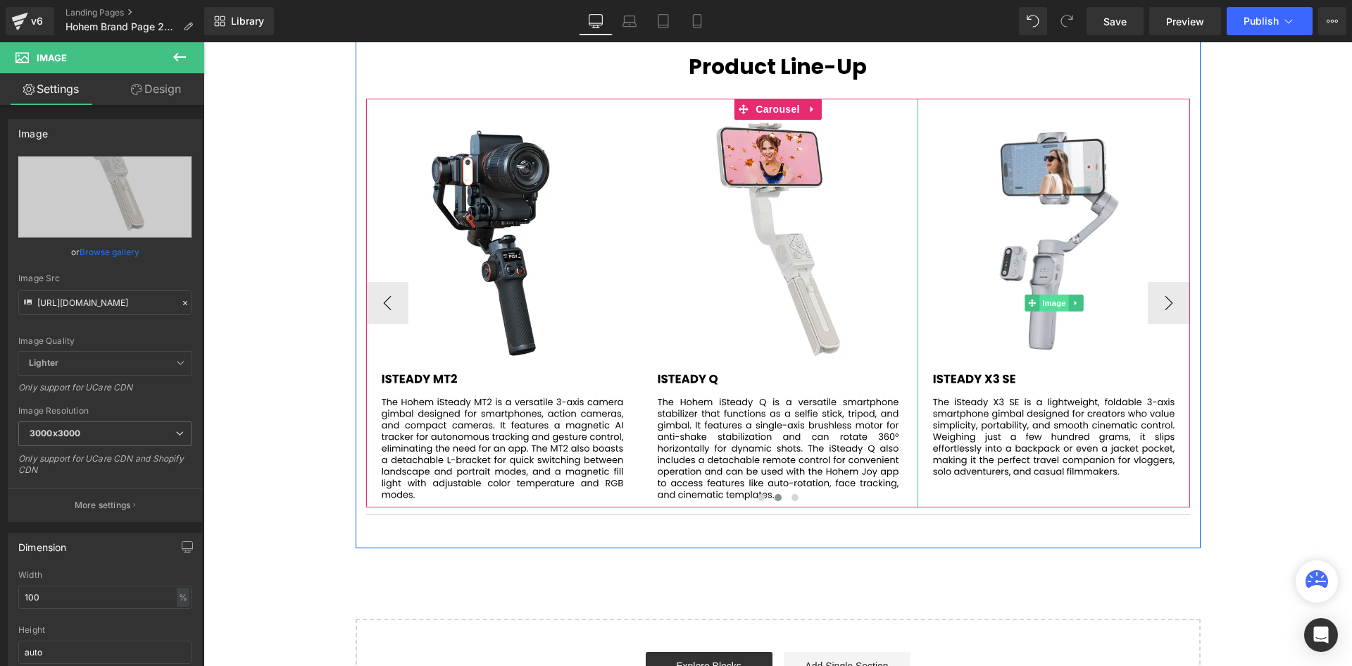
click at [1049, 304] on span "Image" at bounding box center [1054, 302] width 30 height 17
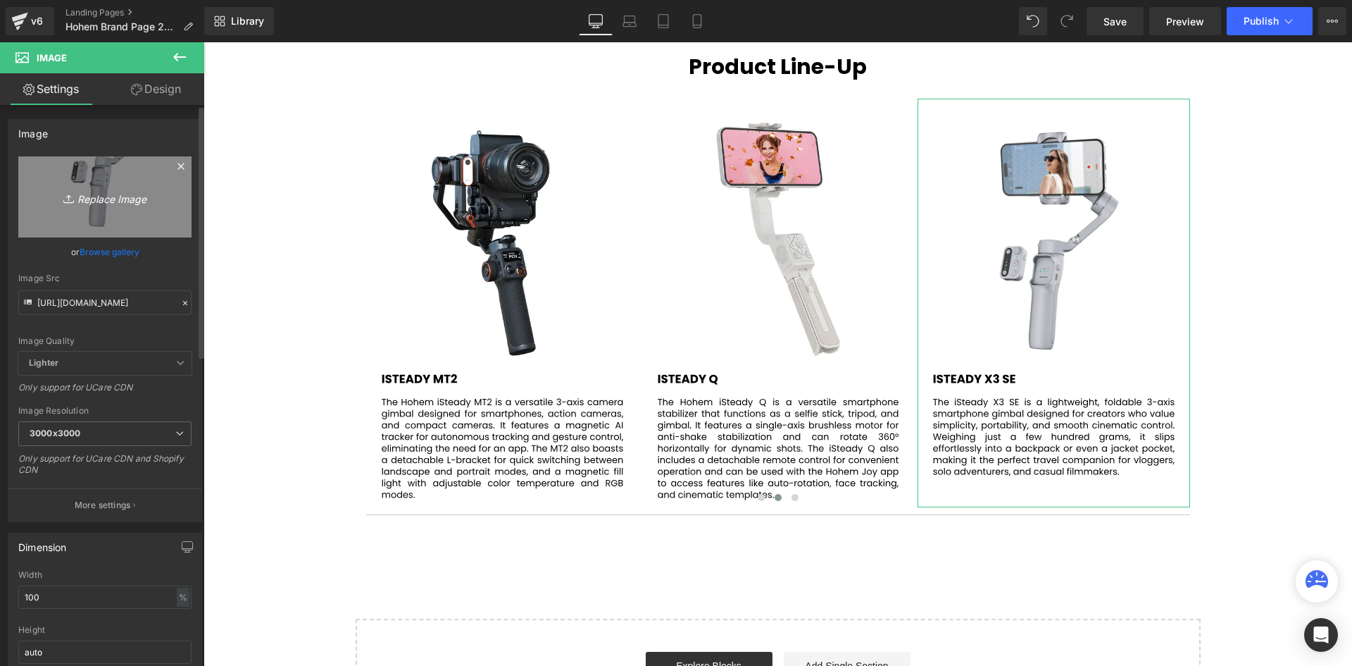
click at [104, 203] on icon "Replace Image" at bounding box center [105, 197] width 113 height 18
type input "C:\fakepath\64.svg"
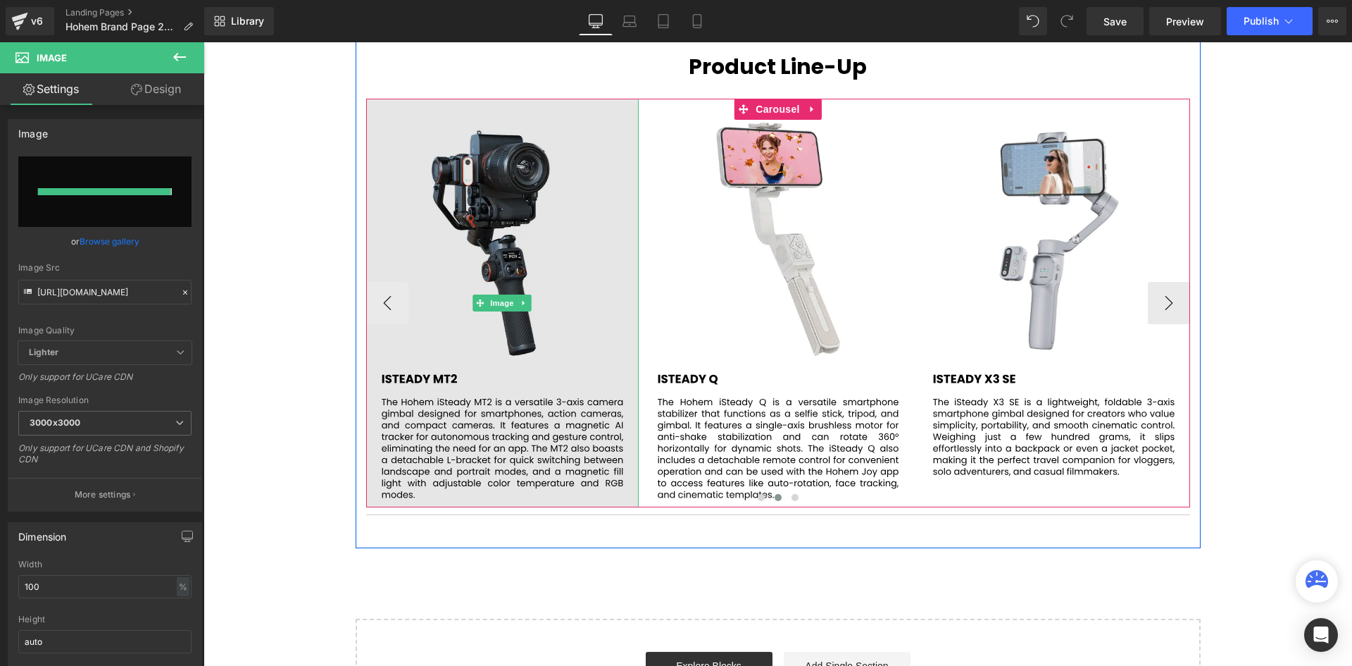
type input "[URL][DOMAIN_NAME]"
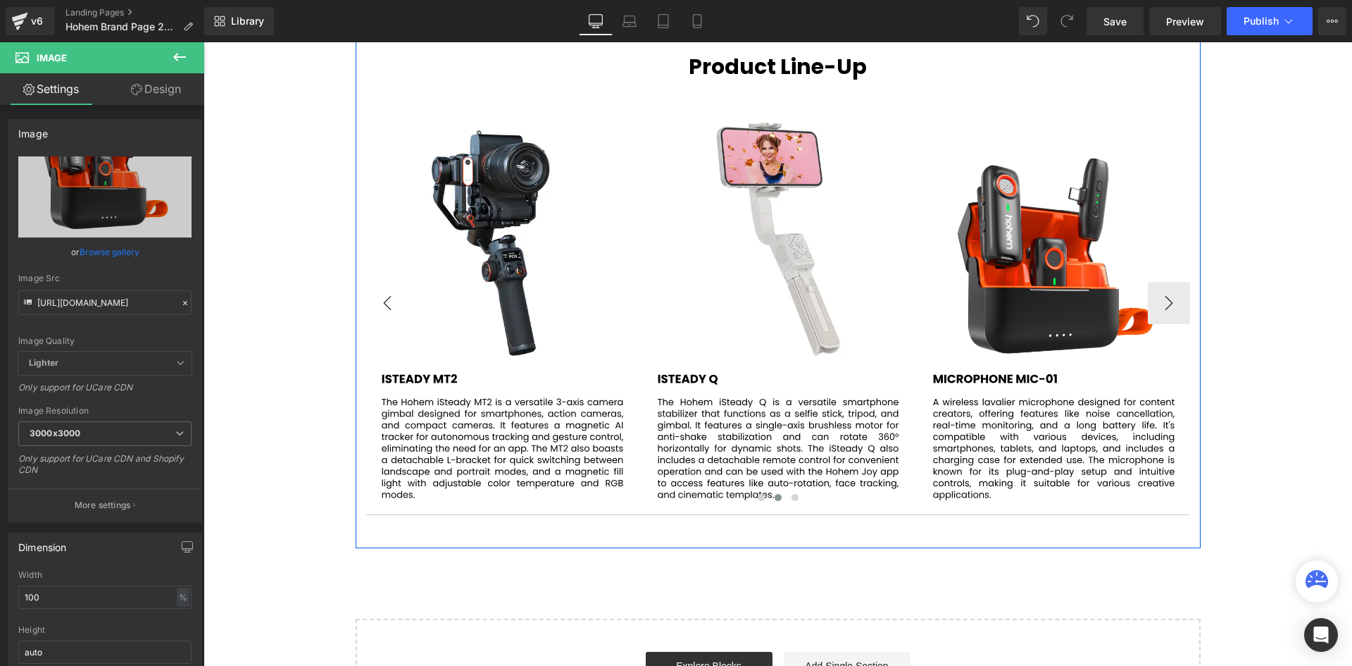
click at [377, 308] on button "‹" at bounding box center [387, 303] width 42 height 42
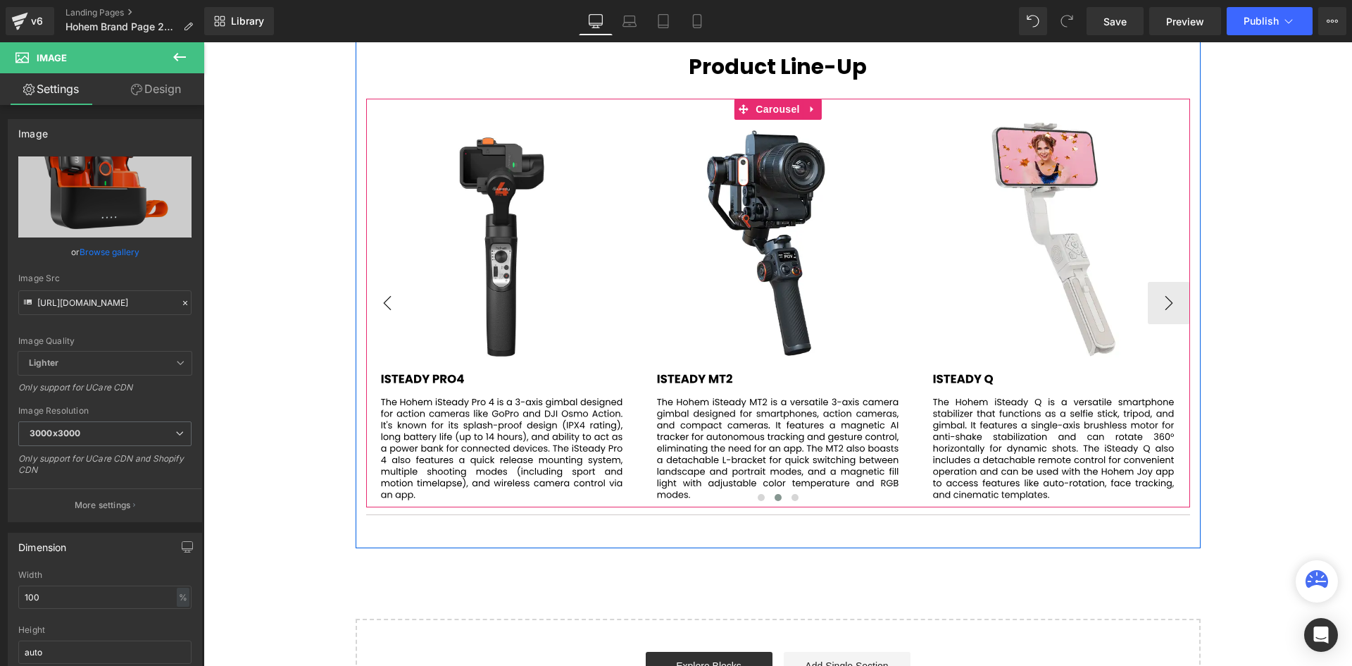
click at [377, 308] on button "‹" at bounding box center [387, 303] width 42 height 42
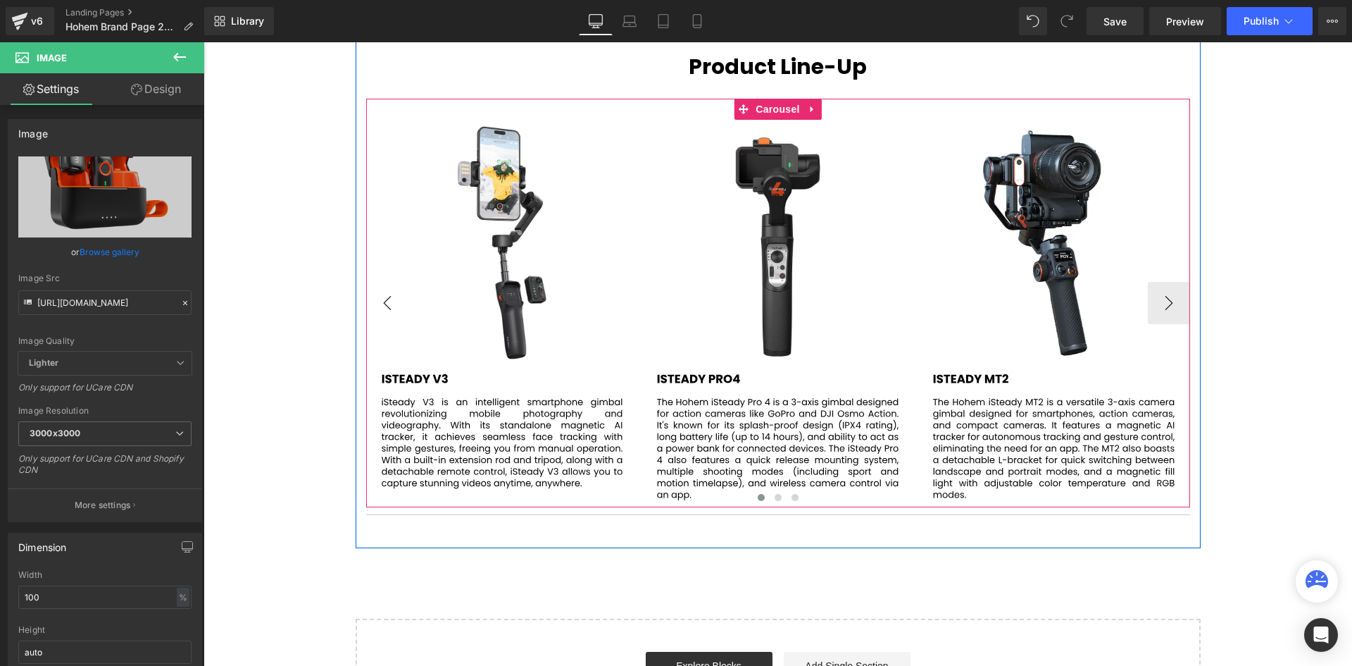
click at [377, 308] on button "‹" at bounding box center [387, 303] width 42 height 42
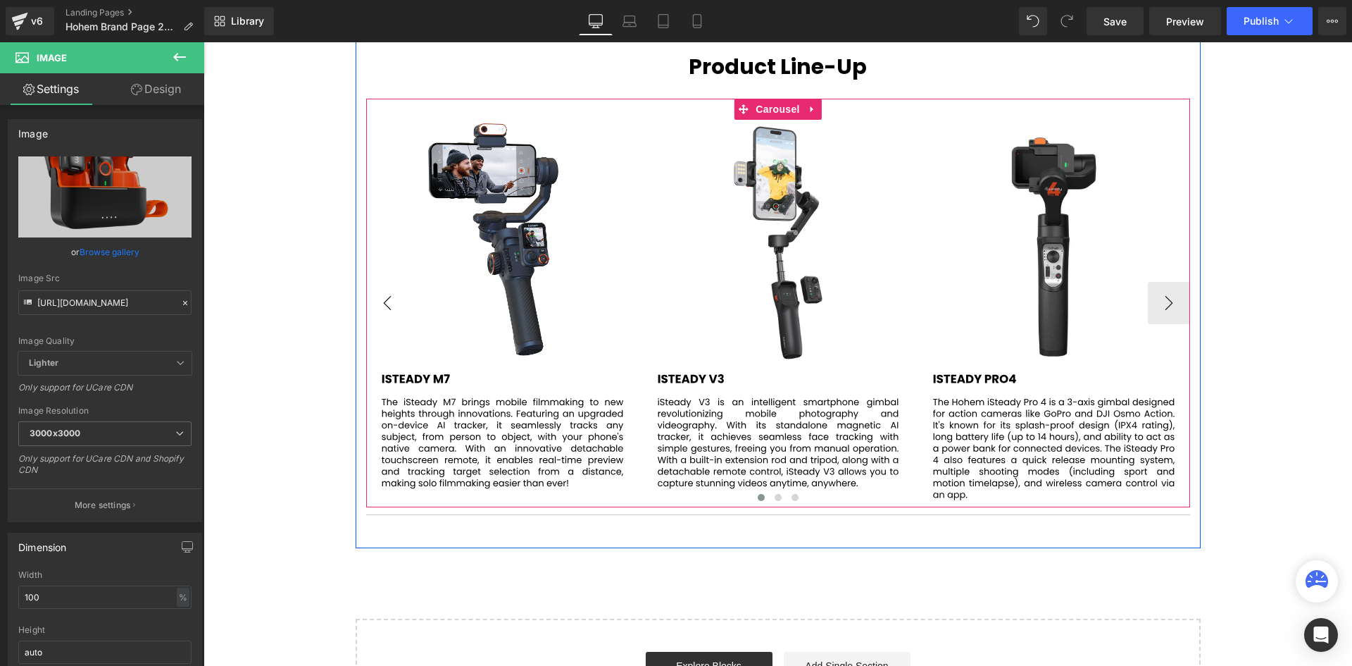
click at [377, 308] on button "‹" at bounding box center [387, 303] width 42 height 42
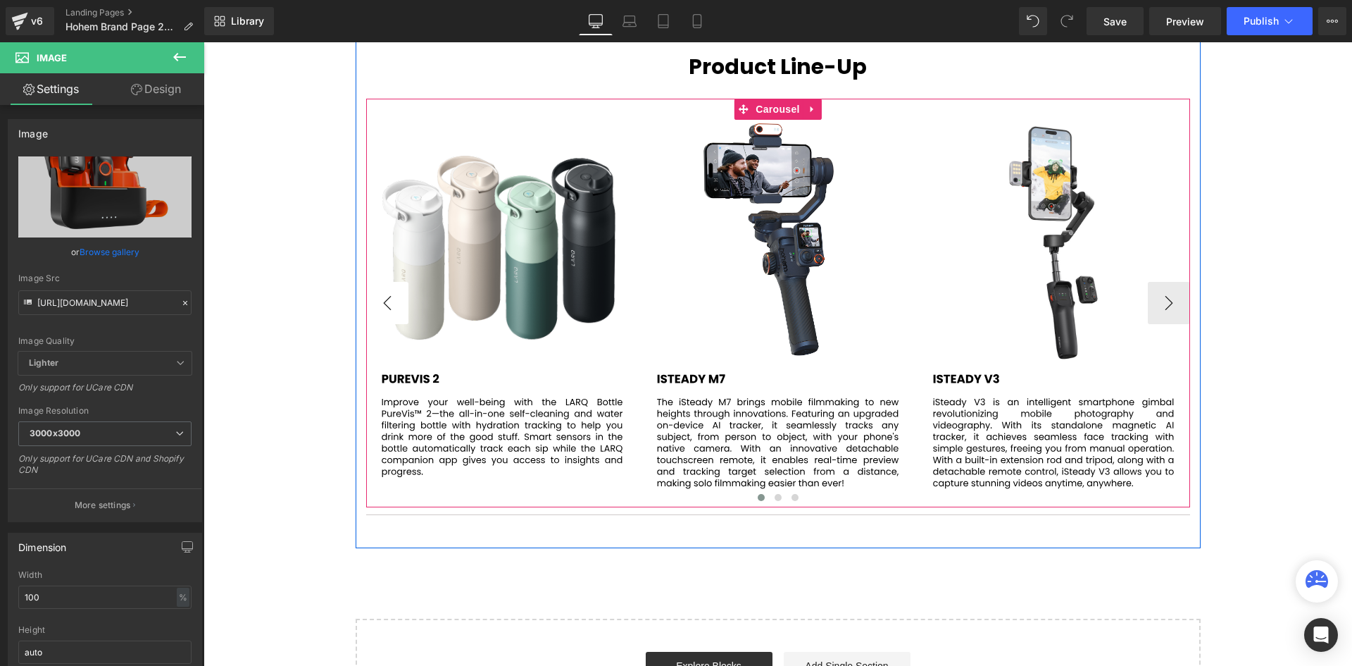
click at [377, 308] on button "‹" at bounding box center [387, 303] width 42 height 42
click at [366, 296] on div "Image Image Image" at bounding box center [778, 303] width 824 height 408
click at [383, 301] on button "‹" at bounding box center [387, 303] width 42 height 42
click at [522, 301] on icon at bounding box center [523, 302] width 2 height 5
click at [529, 304] on icon at bounding box center [531, 303] width 8 height 8
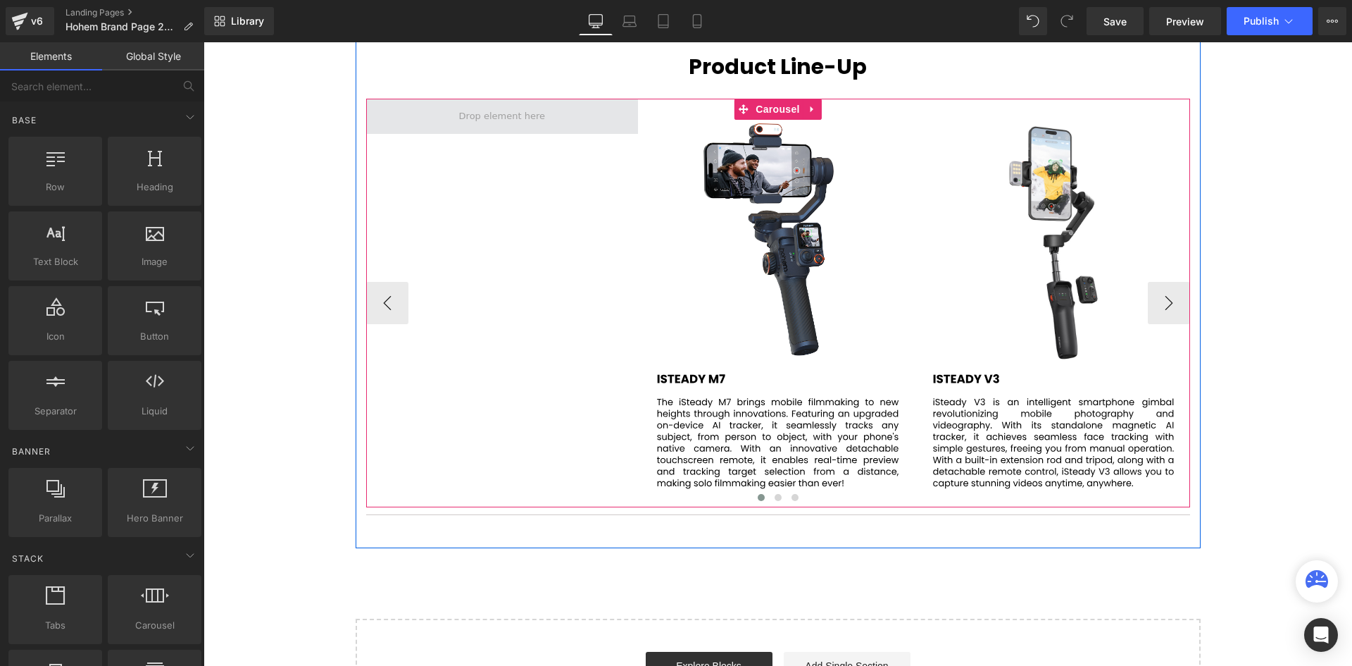
click at [551, 120] on span at bounding box center [502, 116] width 273 height 35
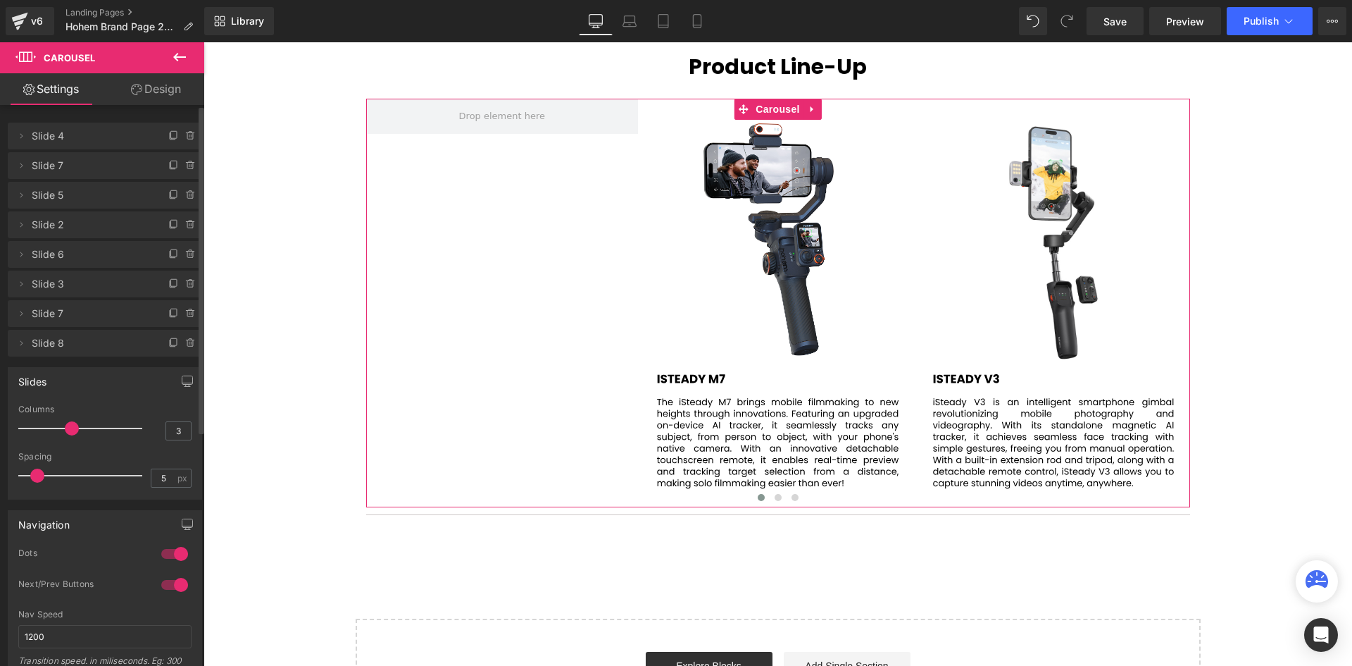
click at [191, 136] on icon at bounding box center [191, 136] width 0 height 3
click at [174, 135] on button "Delete" at bounding box center [176, 136] width 44 height 18
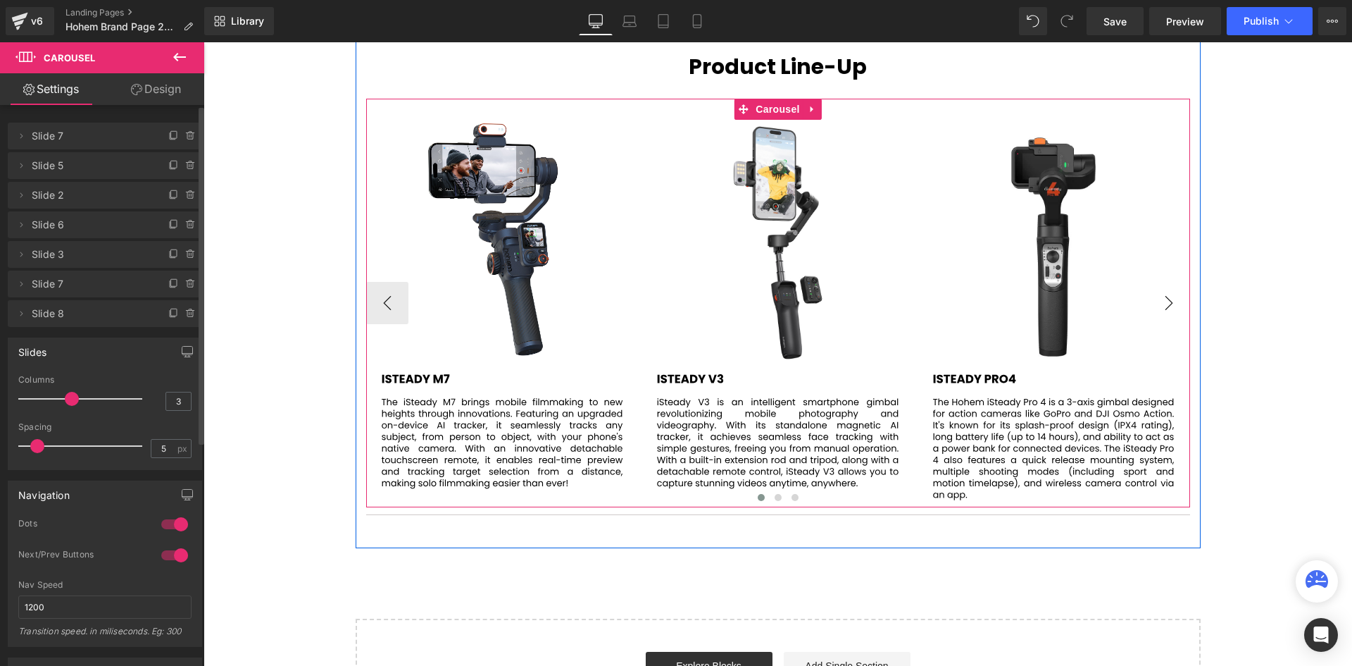
click at [1170, 310] on button "›" at bounding box center [1169, 303] width 42 height 42
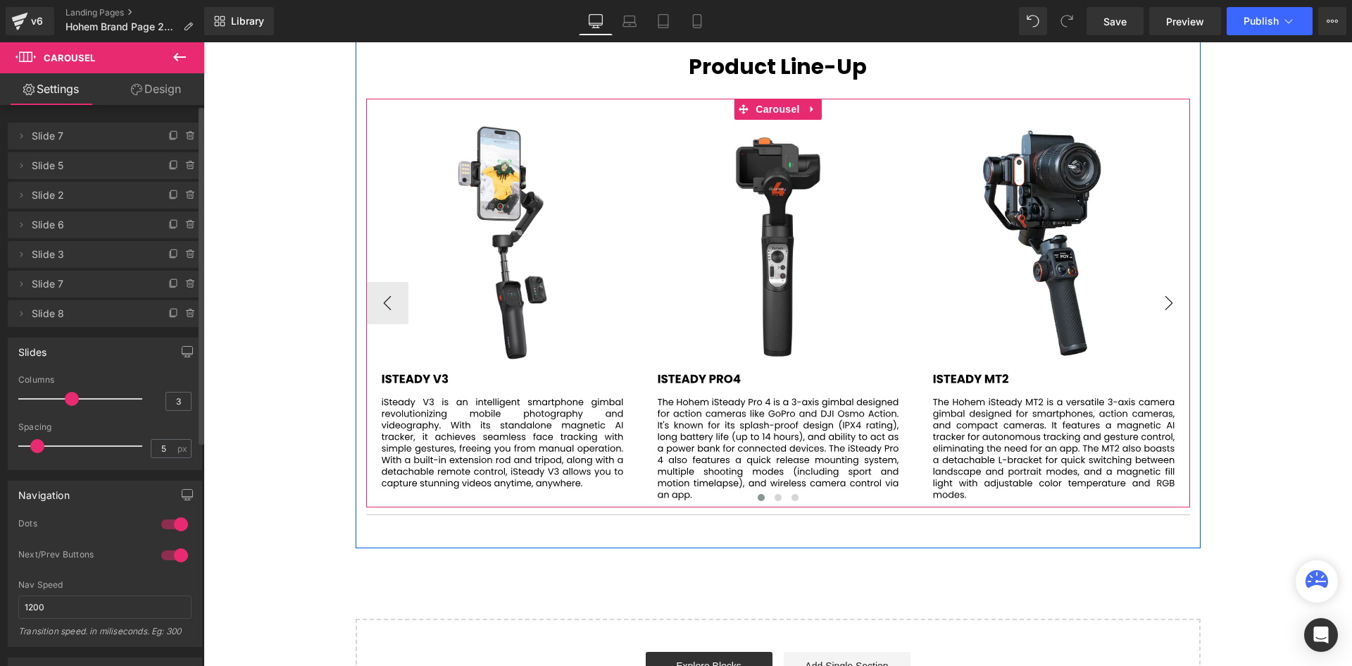
click at [1170, 310] on button "›" at bounding box center [1169, 303] width 42 height 42
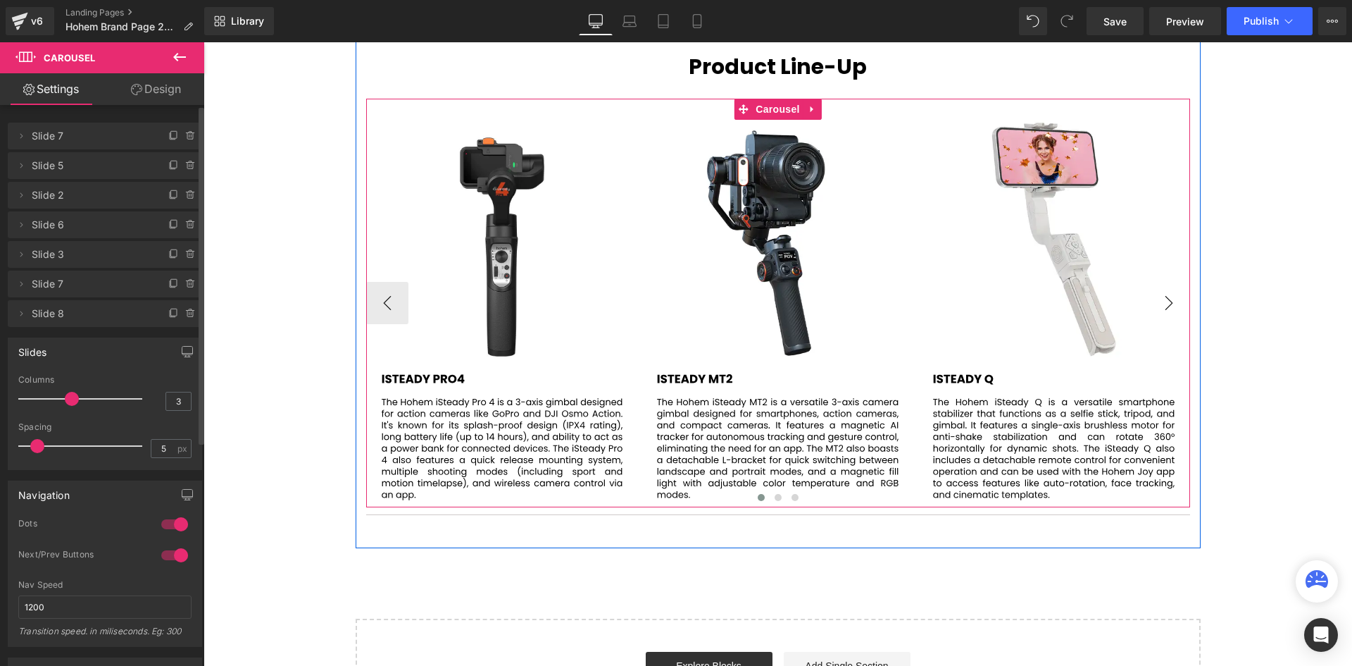
click at [1170, 310] on button "›" at bounding box center [1169, 303] width 42 height 42
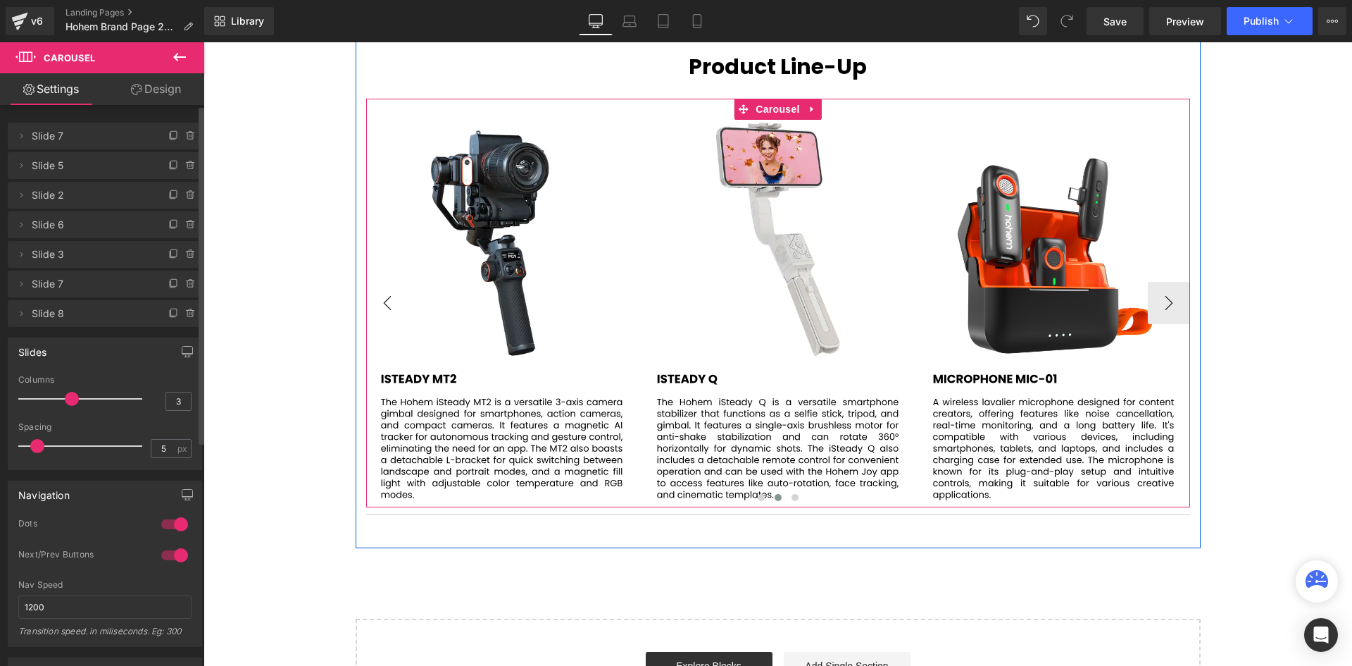
click at [380, 289] on button "‹" at bounding box center [387, 303] width 42 height 42
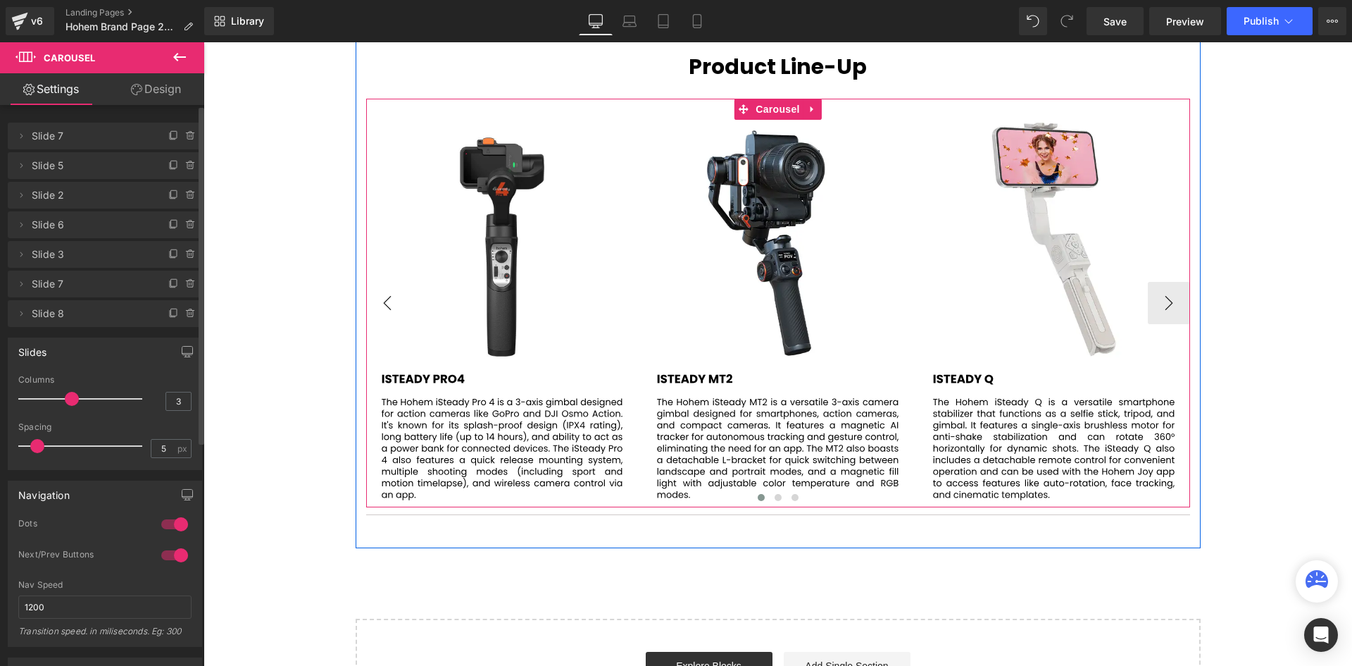
click at [383, 295] on button "‹" at bounding box center [387, 303] width 42 height 42
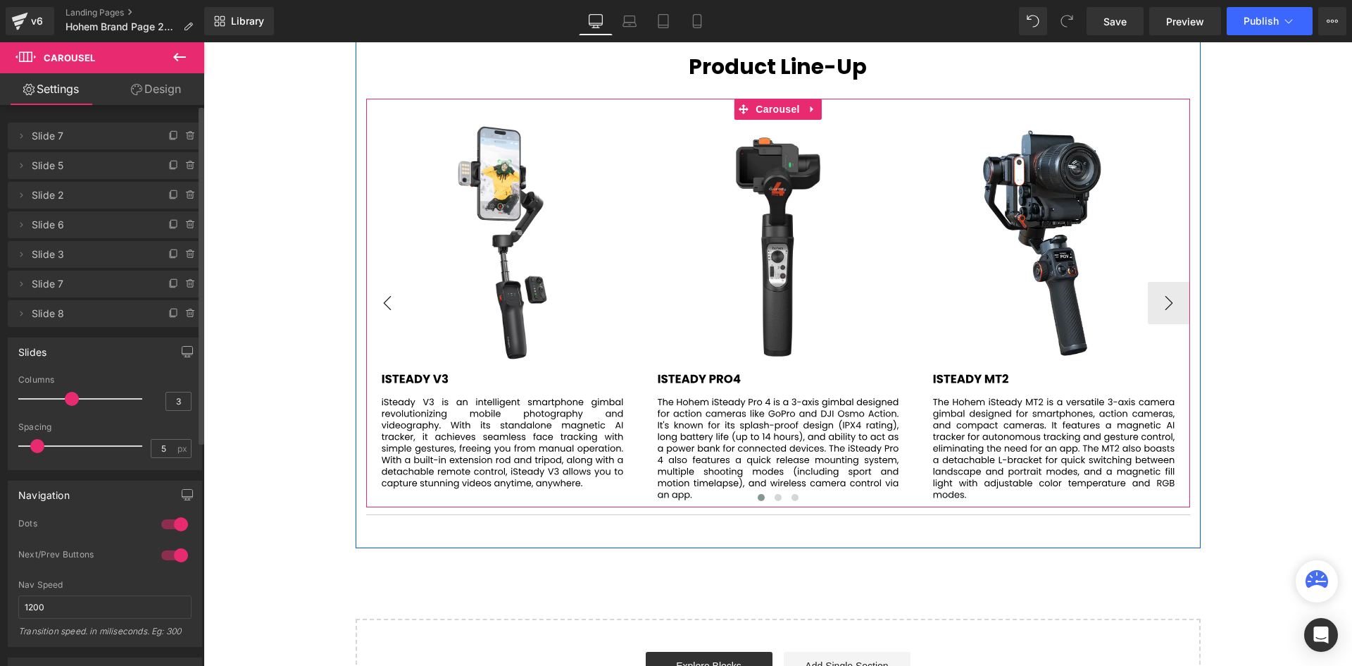
click at [383, 295] on button "‹" at bounding box center [387, 303] width 42 height 42
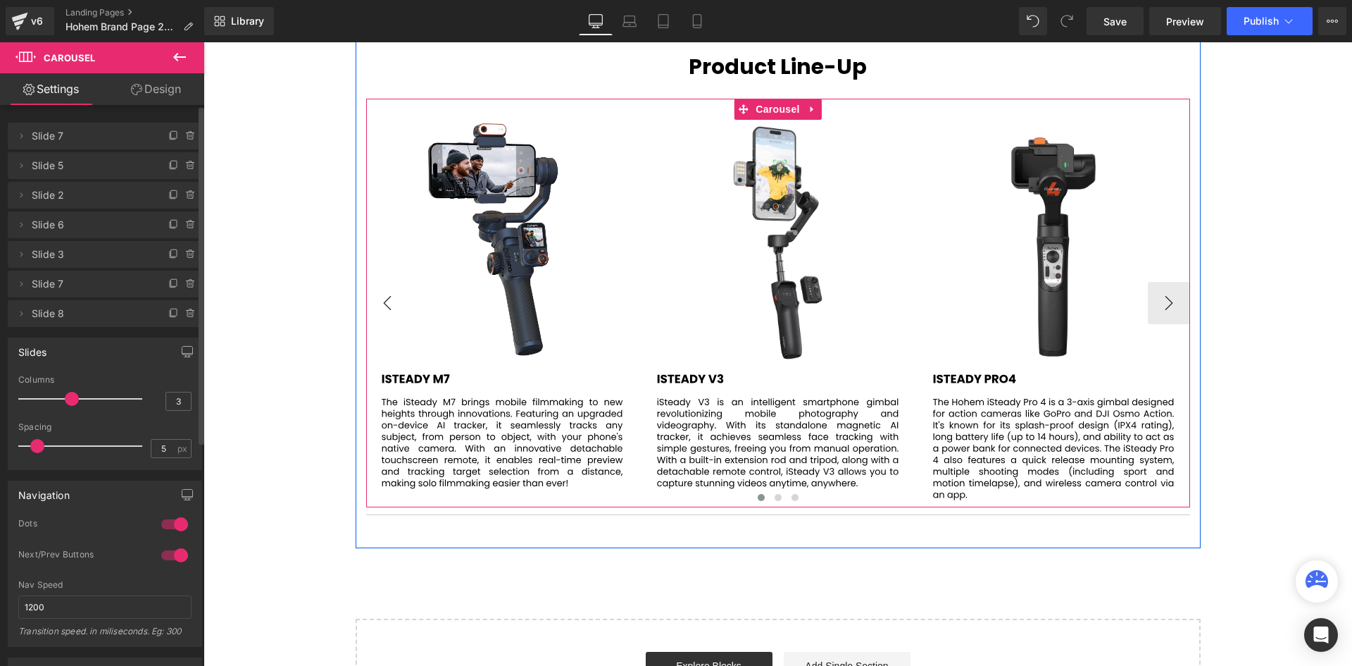
click at [383, 295] on button "‹" at bounding box center [387, 303] width 42 height 42
click at [1171, 318] on button "›" at bounding box center [1169, 303] width 42 height 42
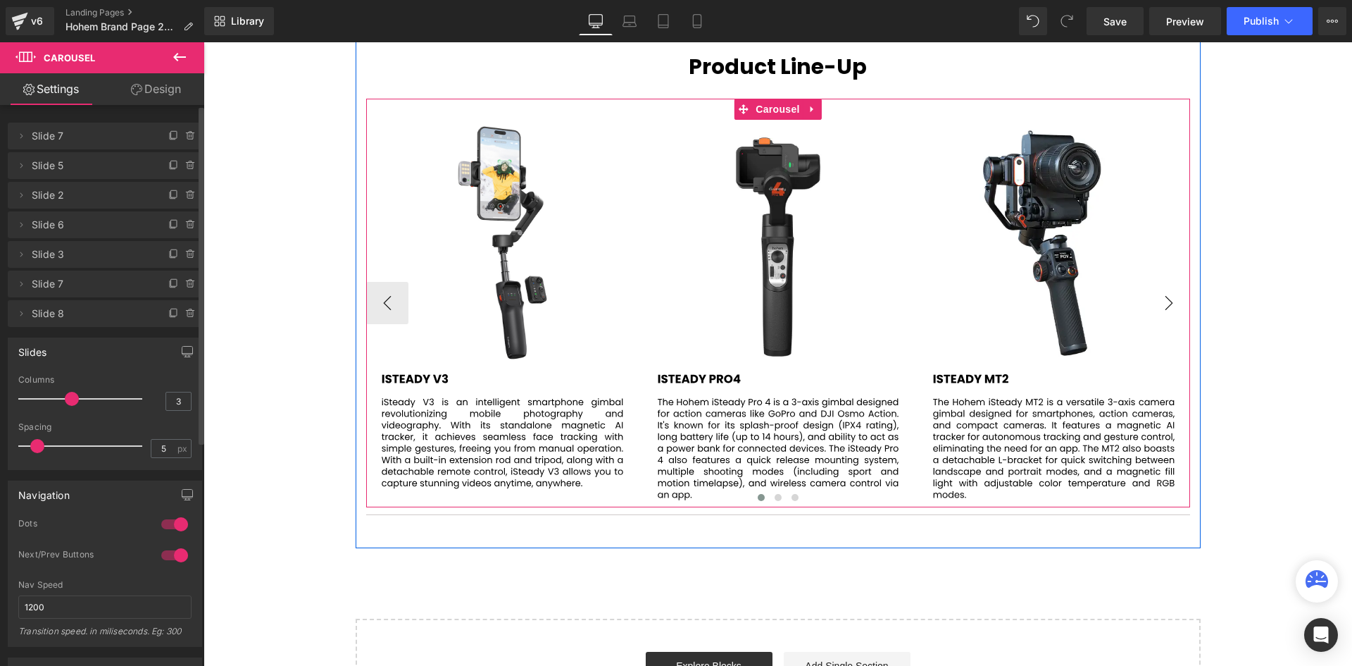
click at [1165, 301] on button "›" at bounding box center [1169, 303] width 42 height 42
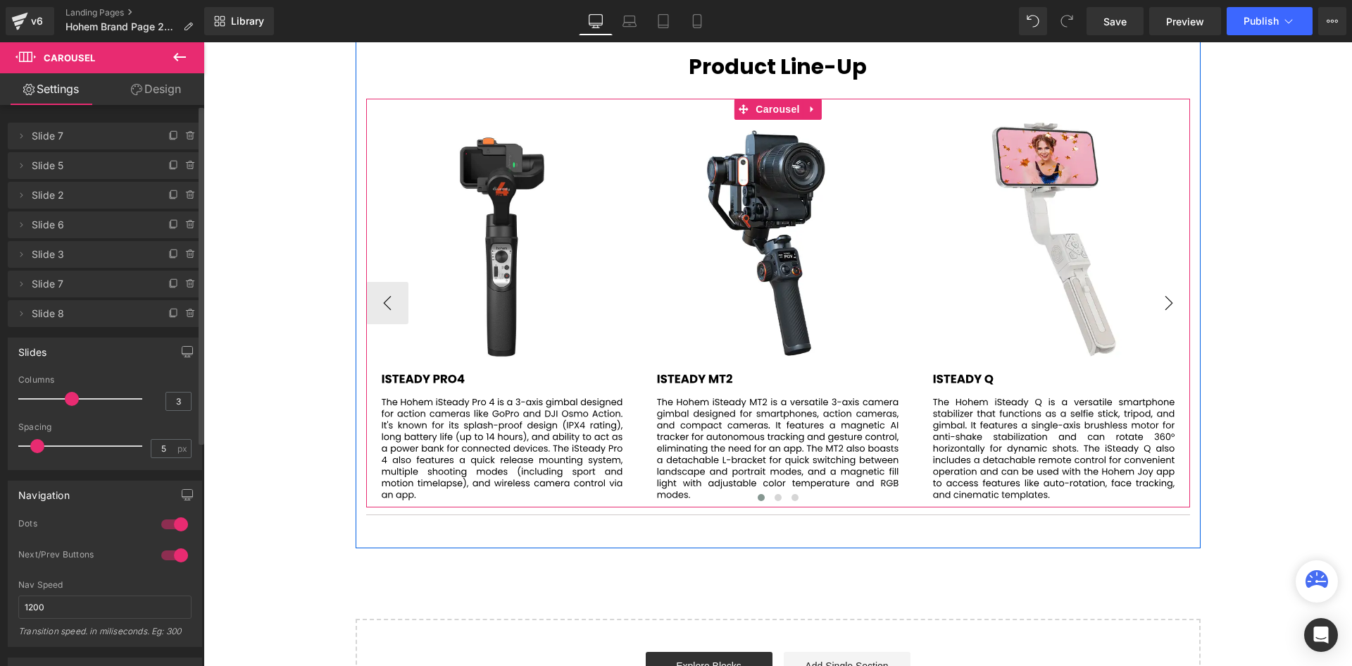
click at [1165, 301] on button "›" at bounding box center [1169, 303] width 42 height 42
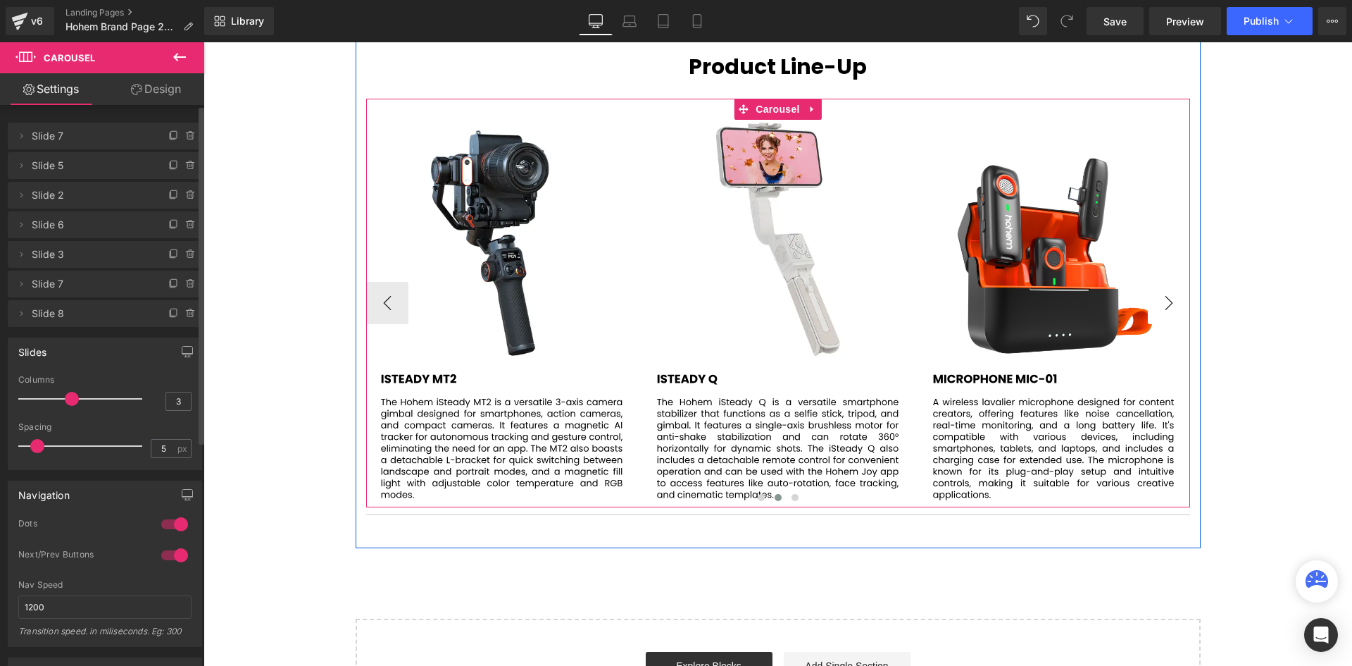
click at [1165, 301] on button "›" at bounding box center [1169, 303] width 42 height 42
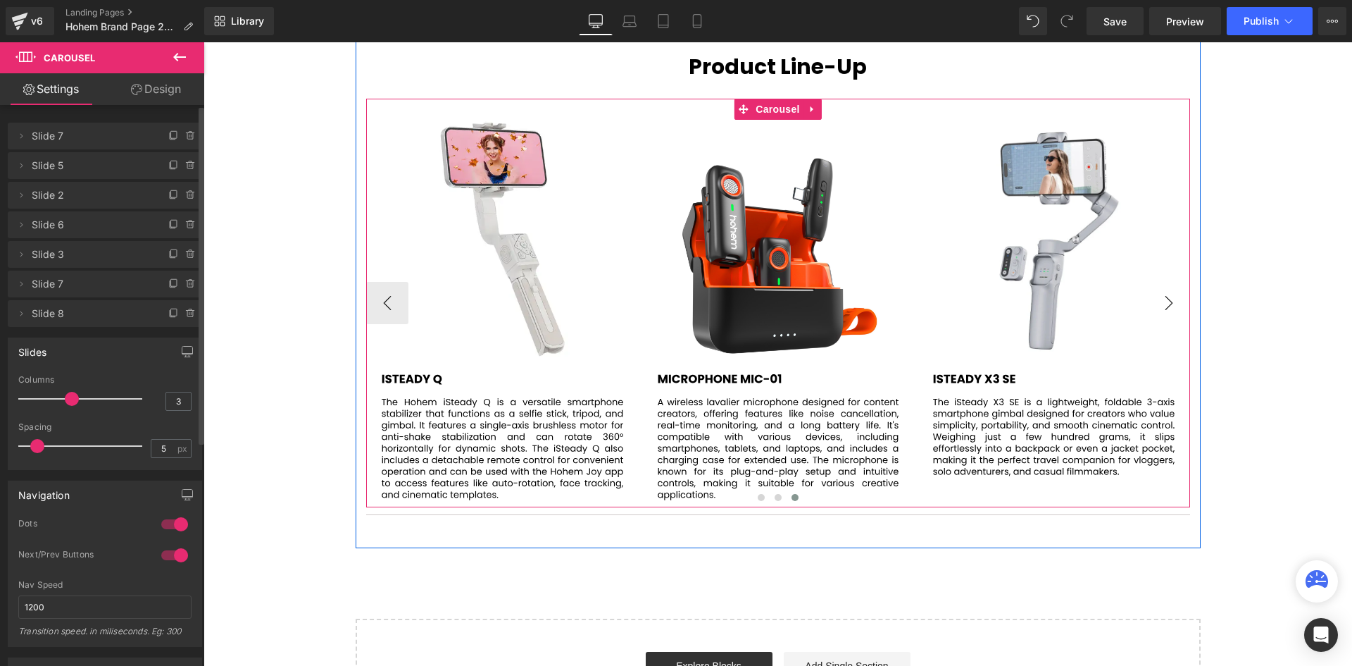
click at [1165, 301] on button "›" at bounding box center [1169, 303] width 42 height 42
click at [1160, 302] on button "›" at bounding box center [1169, 303] width 42 height 42
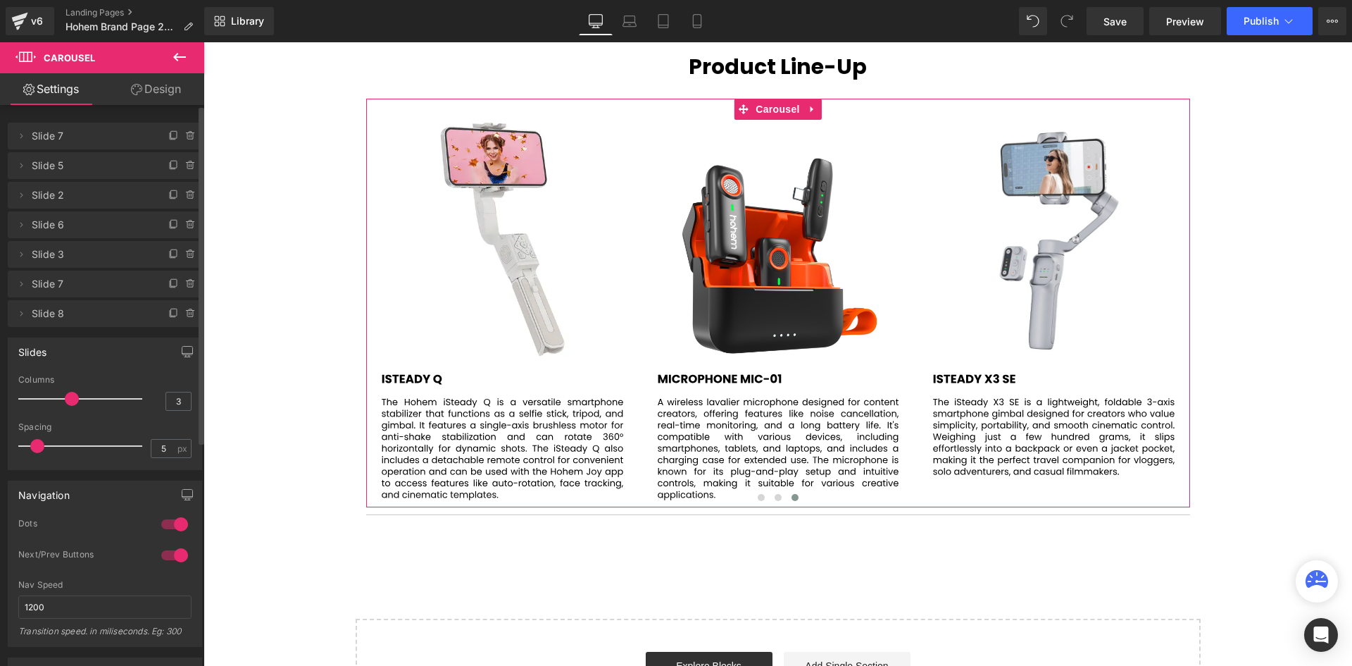
drag, startPoint x: 18, startPoint y: 135, endPoint x: 22, endPoint y: 206, distance: 71.2
click at [23, 120] on ul "Delete Cancel Slide 7 Slide 7 Delete Cancel Slide 5 Slide 5 Delete Cancel Slide…" at bounding box center [105, 120] width 194 height 0
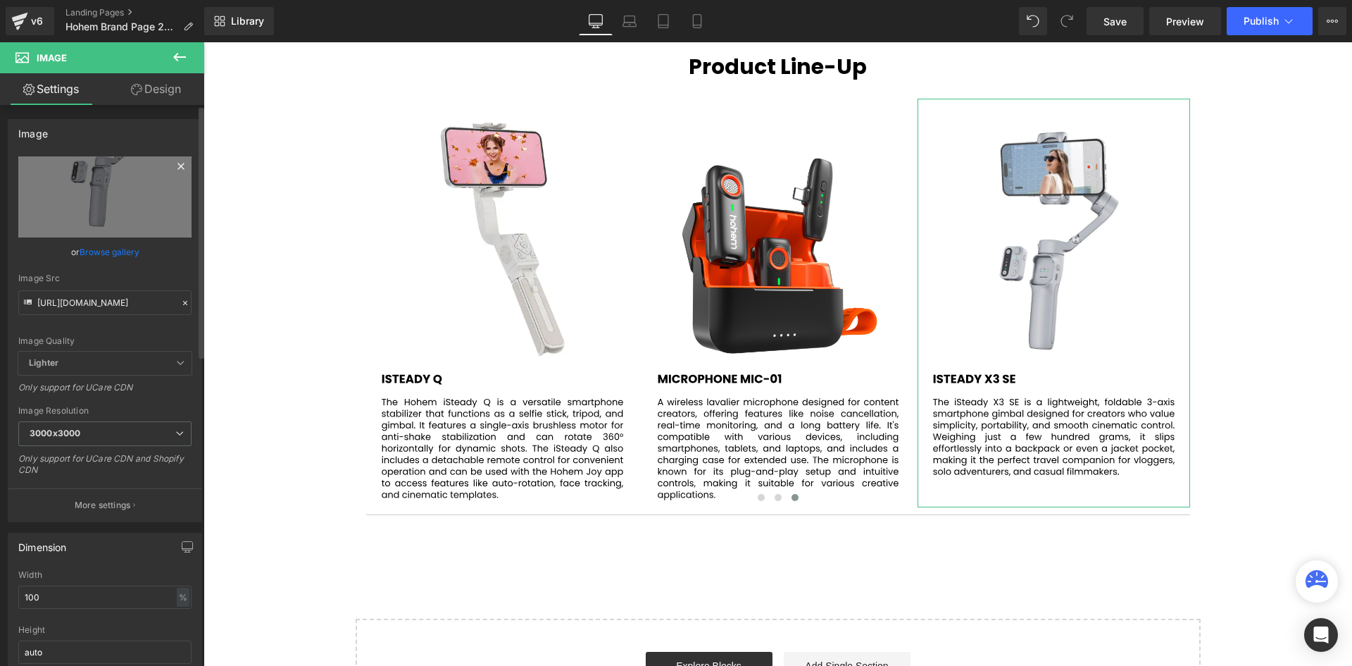
click at [177, 165] on icon at bounding box center [180, 166] width 6 height 6
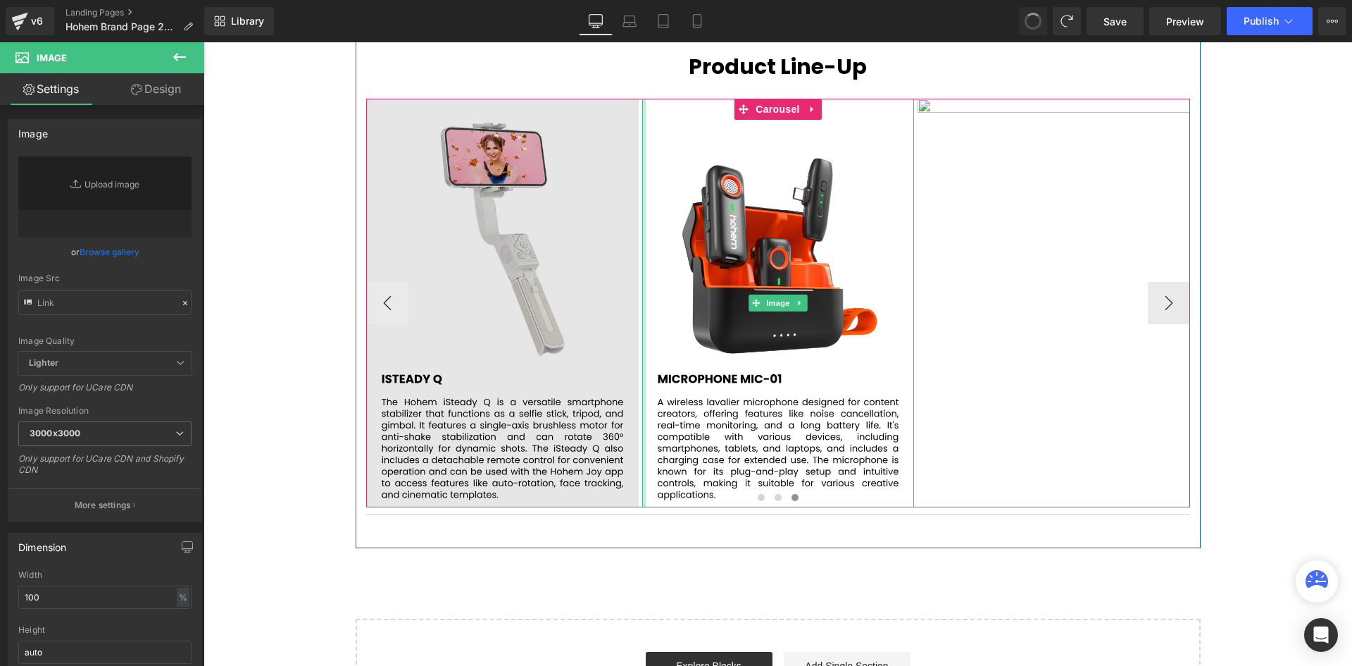
type input "[URL][DOMAIN_NAME]"
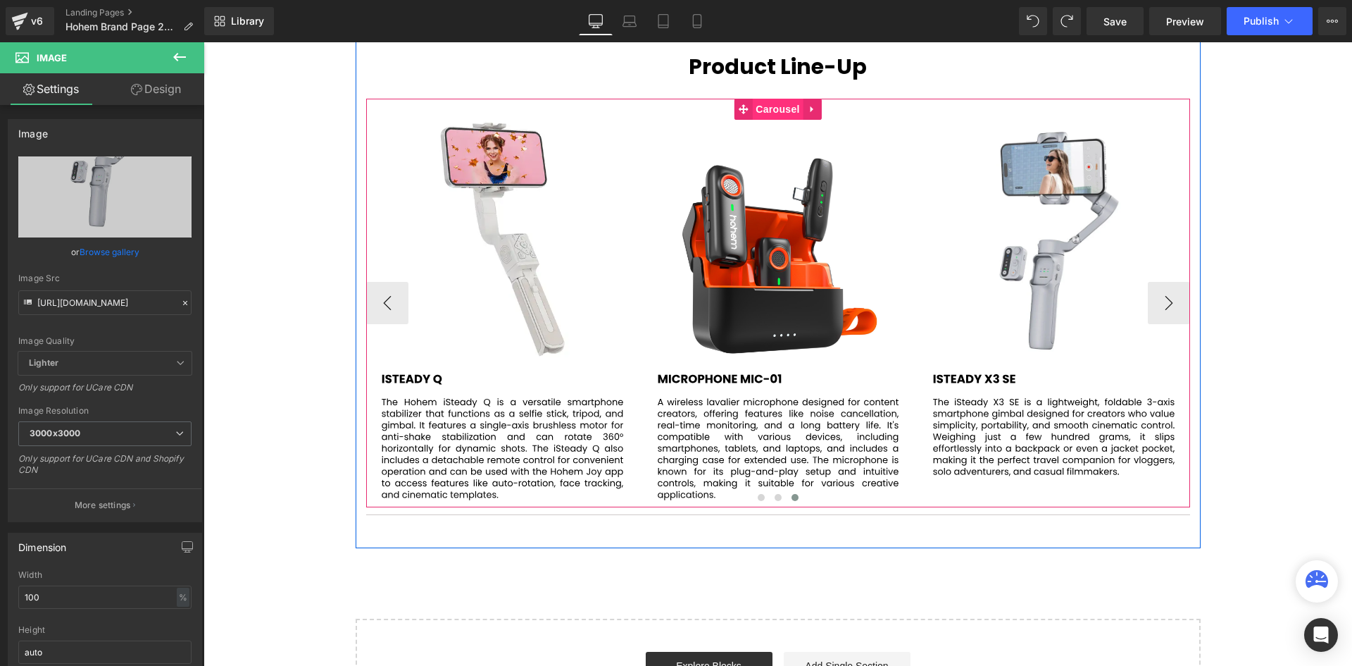
click at [785, 109] on span "Carousel" at bounding box center [777, 109] width 51 height 21
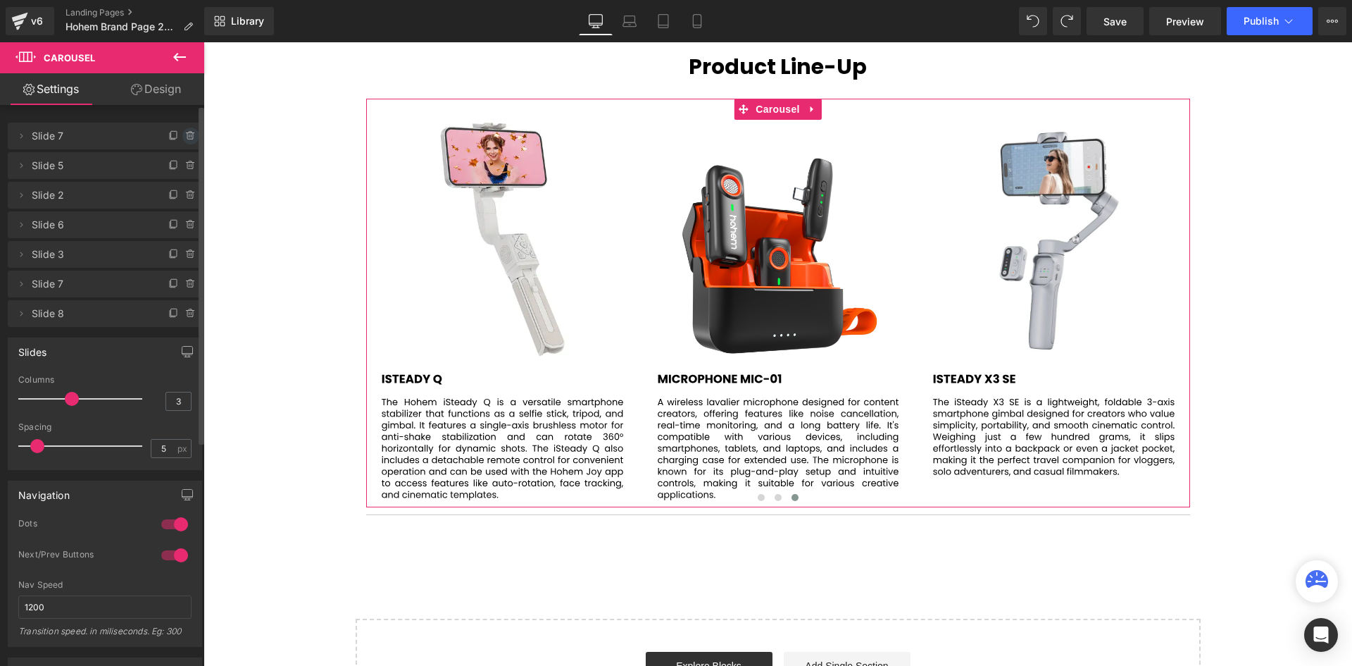
click at [188, 139] on icon at bounding box center [190, 135] width 11 height 11
click at [188, 139] on button "Delete" at bounding box center [176, 136] width 44 height 18
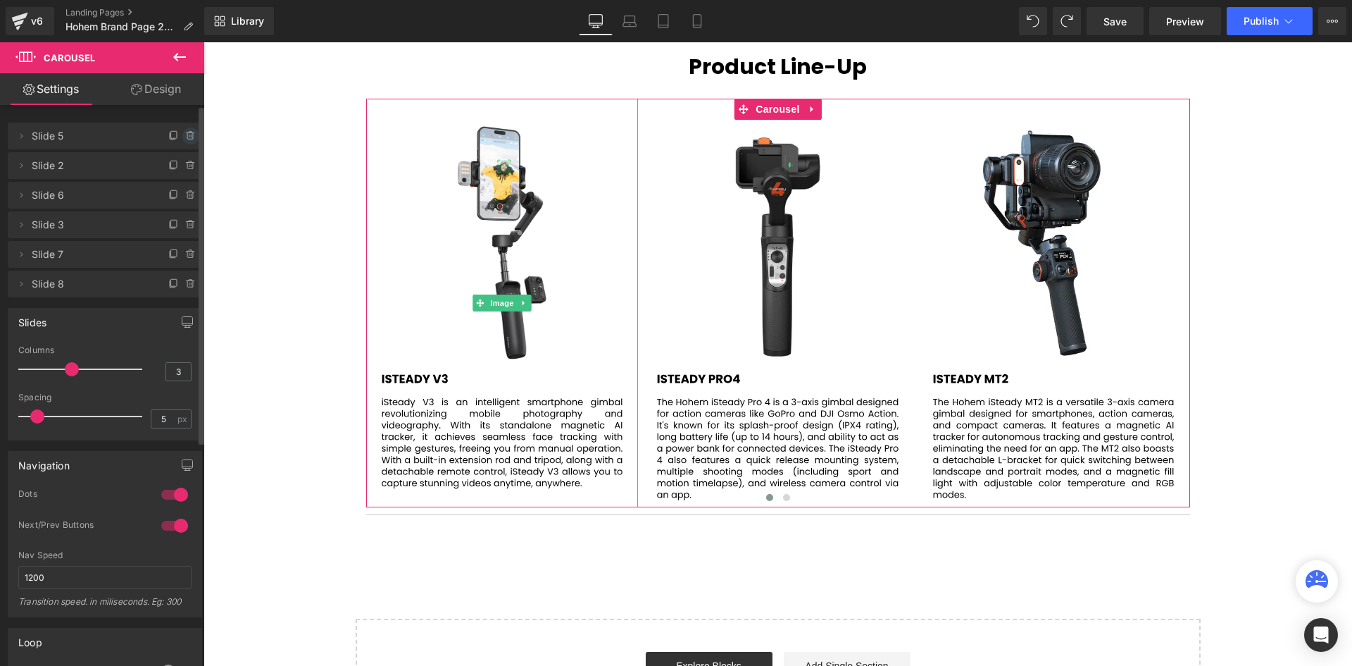
click at [187, 139] on icon at bounding box center [190, 136] width 6 height 6
click at [187, 139] on button "Delete" at bounding box center [176, 136] width 44 height 18
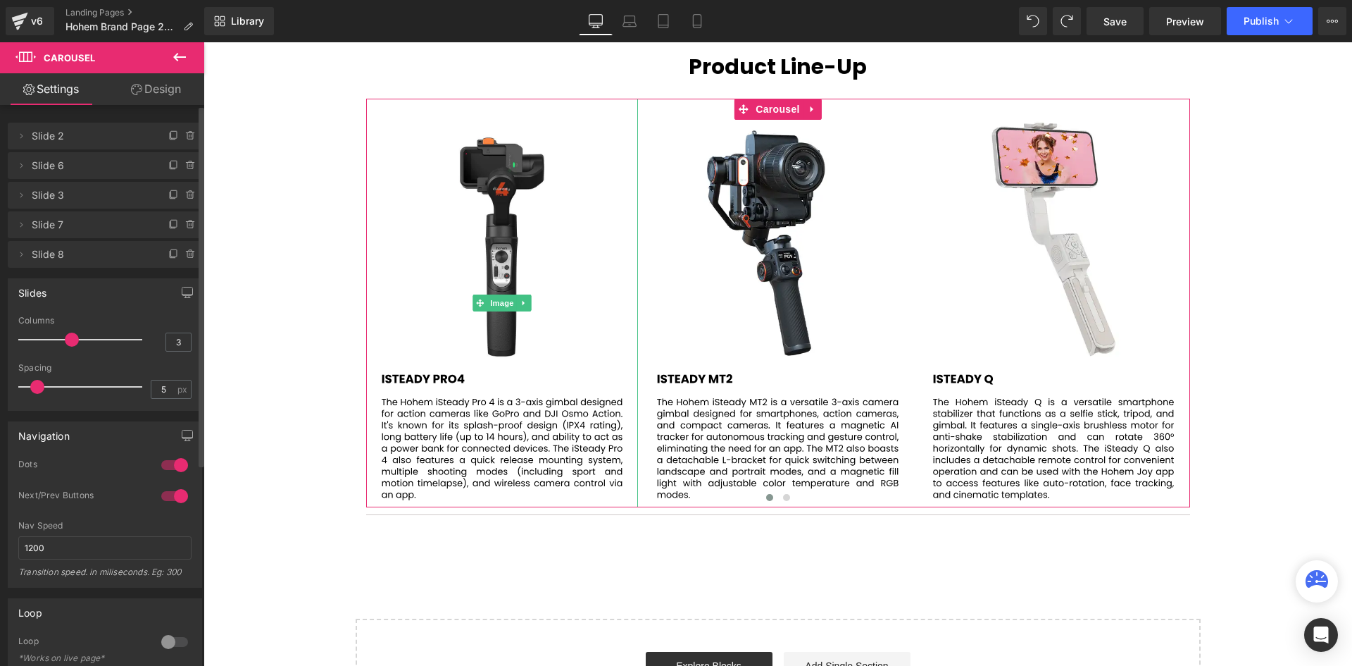
click at [187, 139] on icon at bounding box center [190, 136] width 6 height 6
click at [187, 139] on button "Delete" at bounding box center [176, 136] width 44 height 18
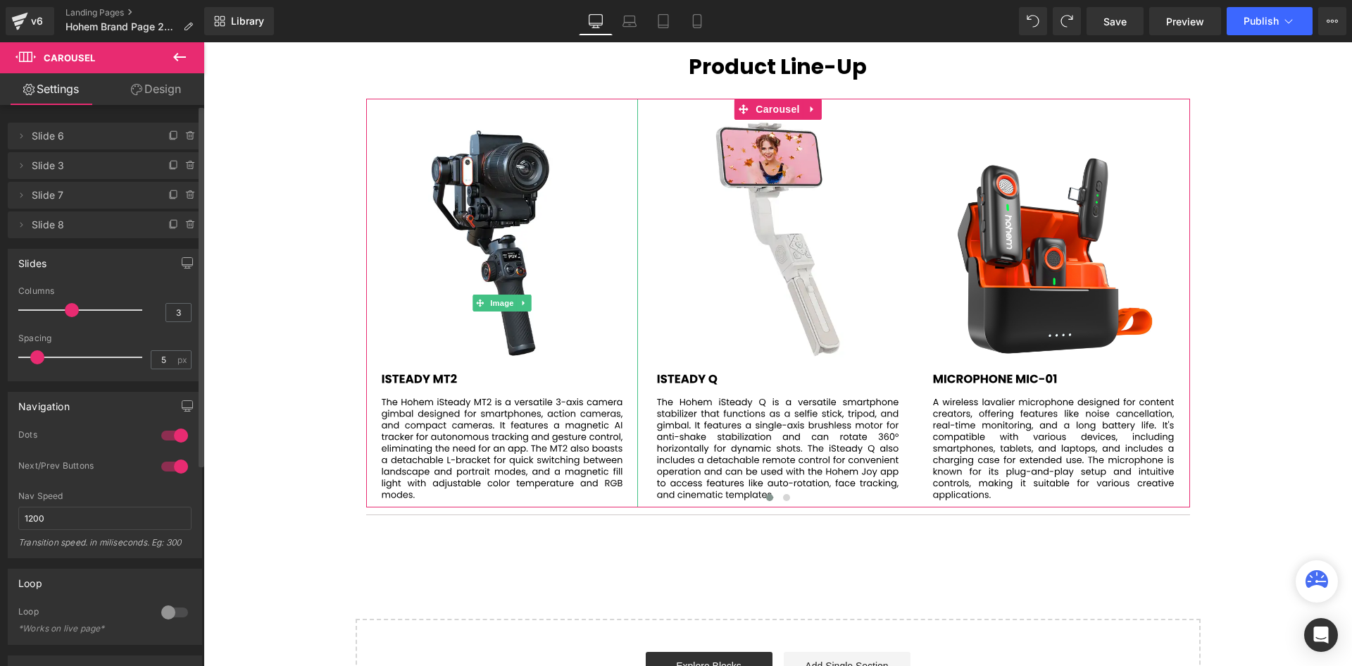
click at [187, 139] on icon at bounding box center [190, 136] width 6 height 6
click at [187, 139] on button "Delete" at bounding box center [176, 136] width 44 height 18
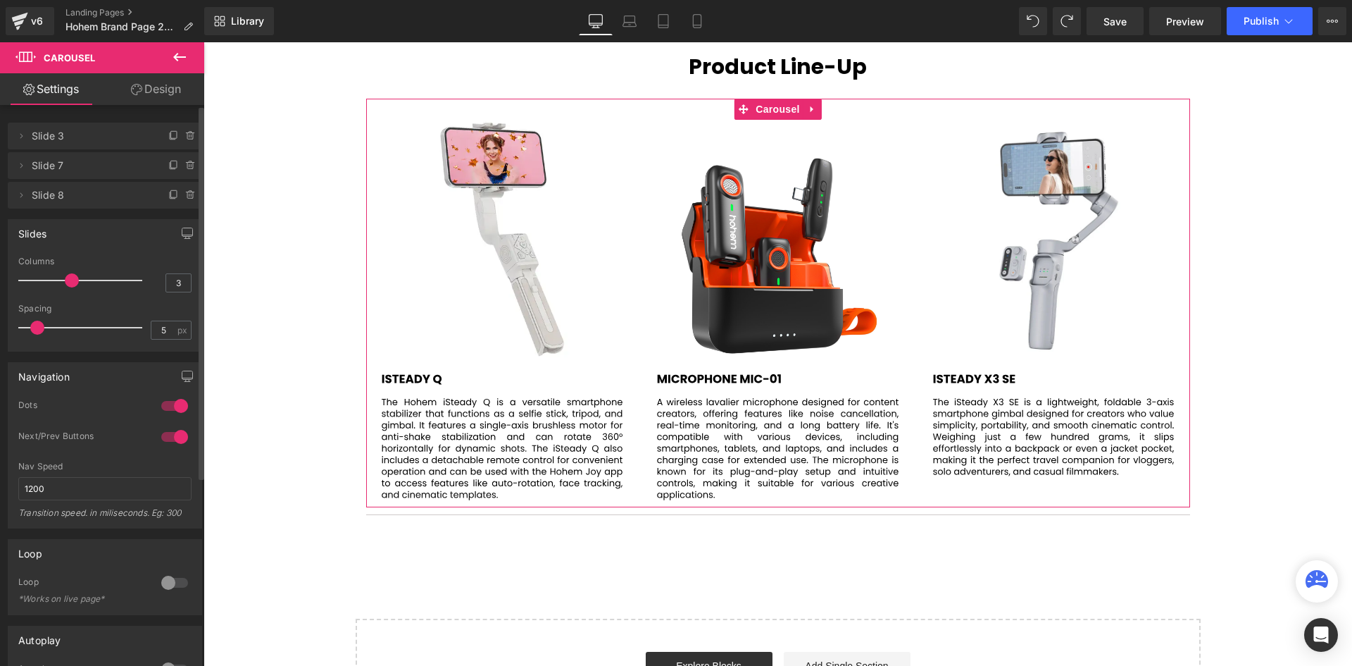
click at [187, 139] on icon at bounding box center [190, 136] width 6 height 6
click at [187, 139] on button "Delete" at bounding box center [176, 136] width 44 height 18
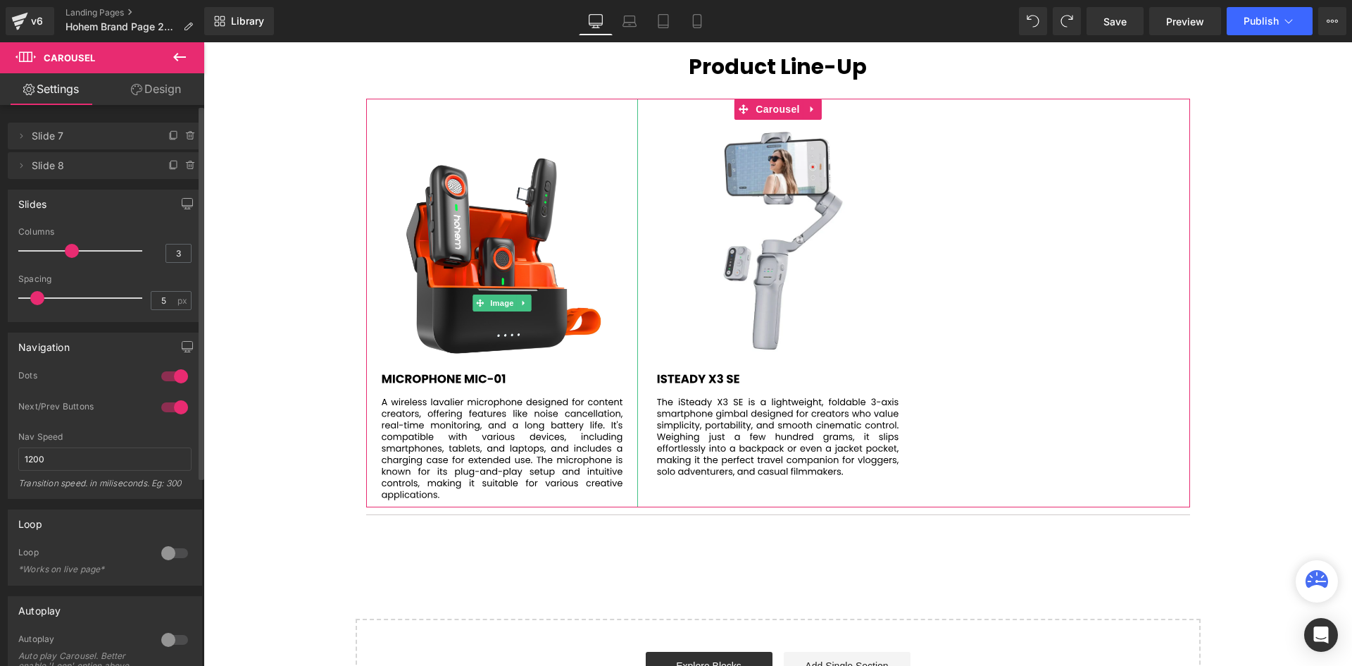
click at [187, 139] on icon at bounding box center [190, 136] width 6 height 6
click at [187, 139] on button "Delete" at bounding box center [176, 136] width 44 height 18
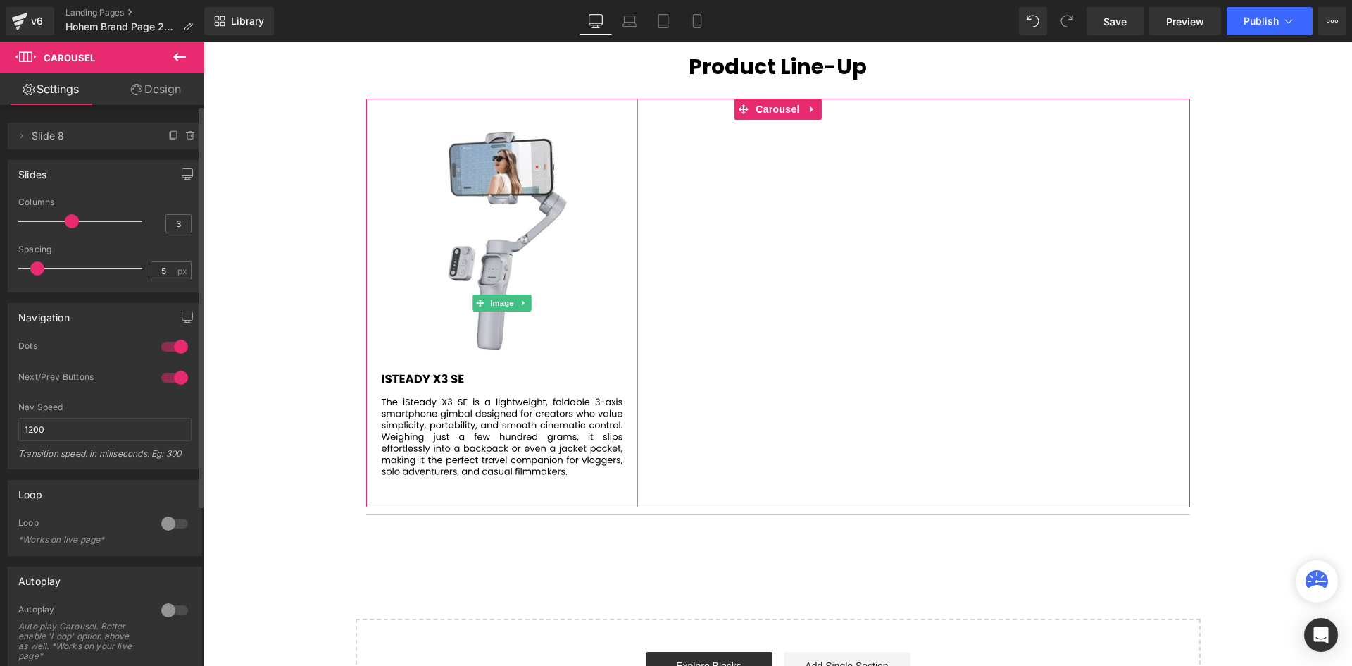
click at [187, 139] on icon at bounding box center [190, 136] width 6 height 6
click at [187, 139] on button "Delete" at bounding box center [176, 136] width 44 height 18
click at [187, 139] on icon at bounding box center [190, 136] width 6 height 6
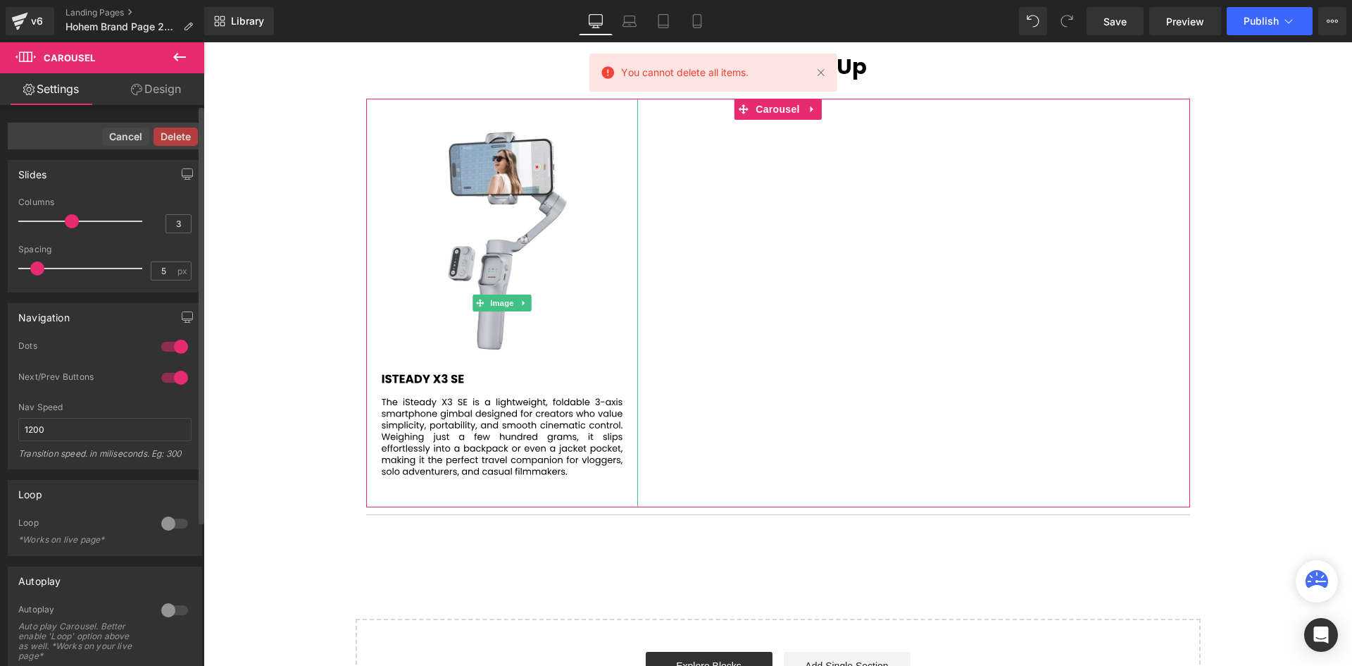
click at [187, 139] on button "Delete" at bounding box center [176, 136] width 44 height 18
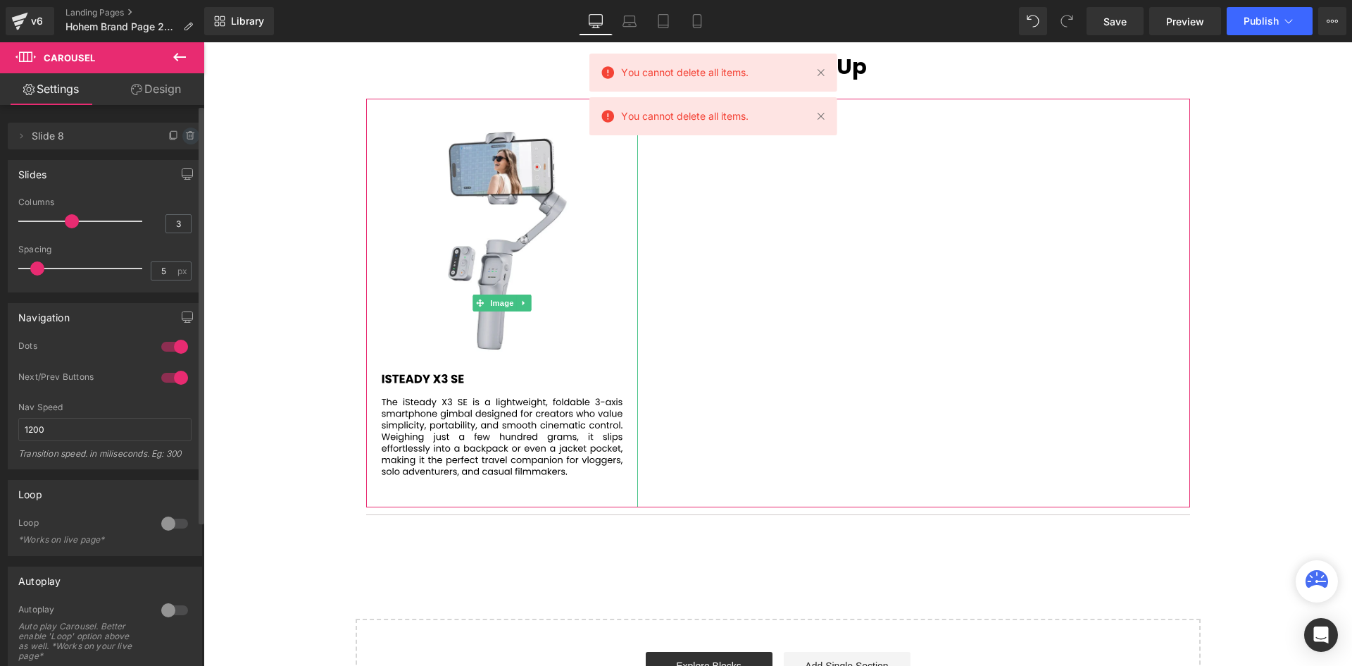
click at [189, 137] on icon at bounding box center [189, 136] width 0 height 3
click at [184, 137] on button "Delete" at bounding box center [176, 136] width 44 height 18
click at [46, 141] on span "Slide 8" at bounding box center [91, 136] width 118 height 27
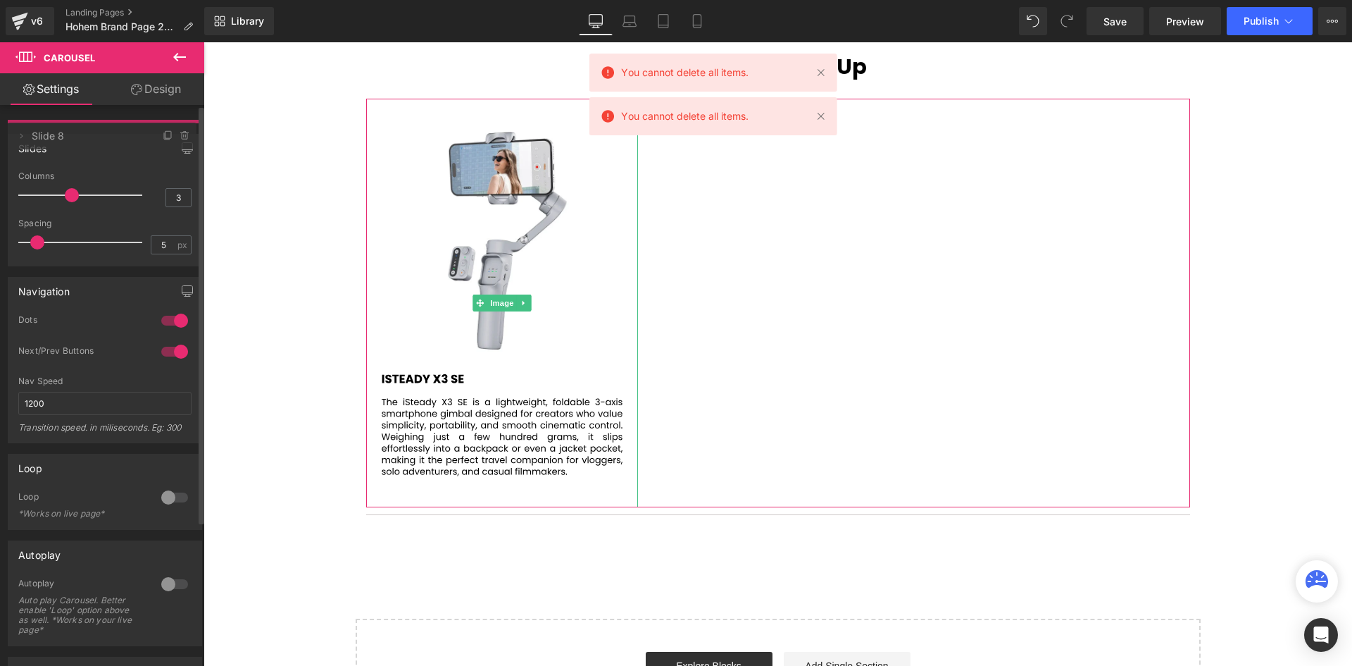
drag, startPoint x: 64, startPoint y: 135, endPoint x: 30, endPoint y: 135, distance: 34.5
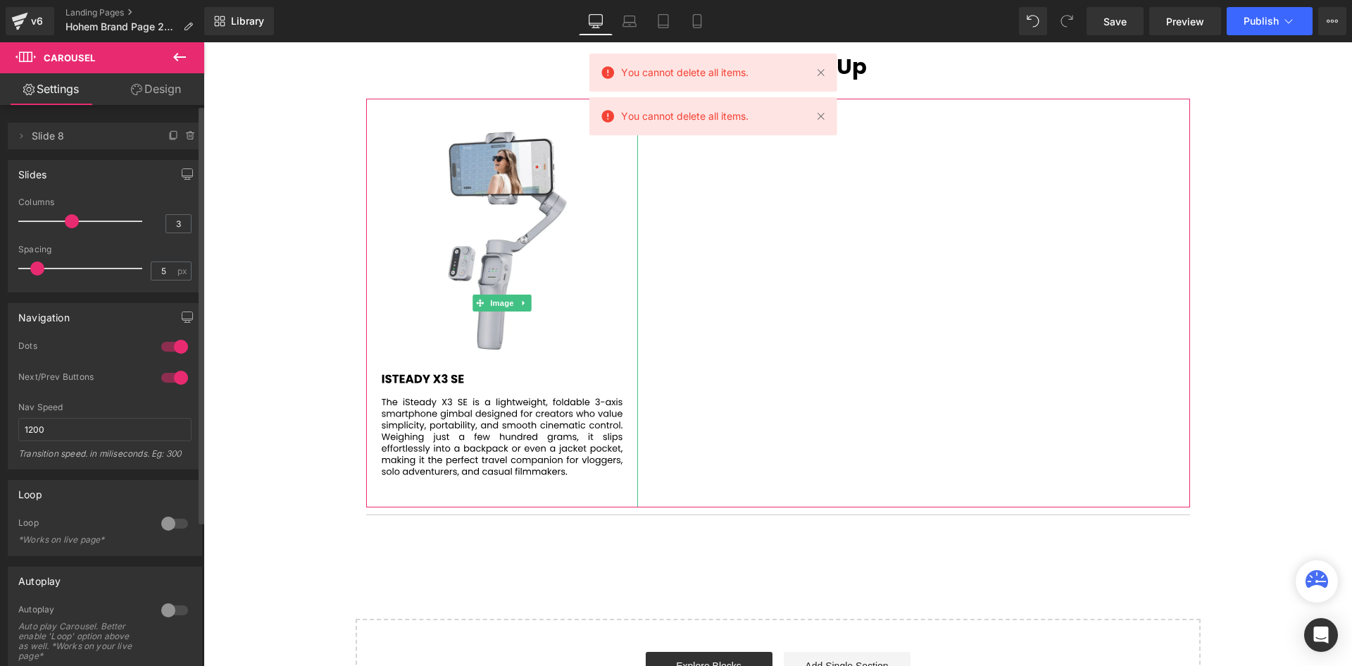
click at [51, 131] on span "Slide 8" at bounding box center [91, 136] width 118 height 27
click at [54, 132] on span "Slide 8" at bounding box center [91, 136] width 118 height 27
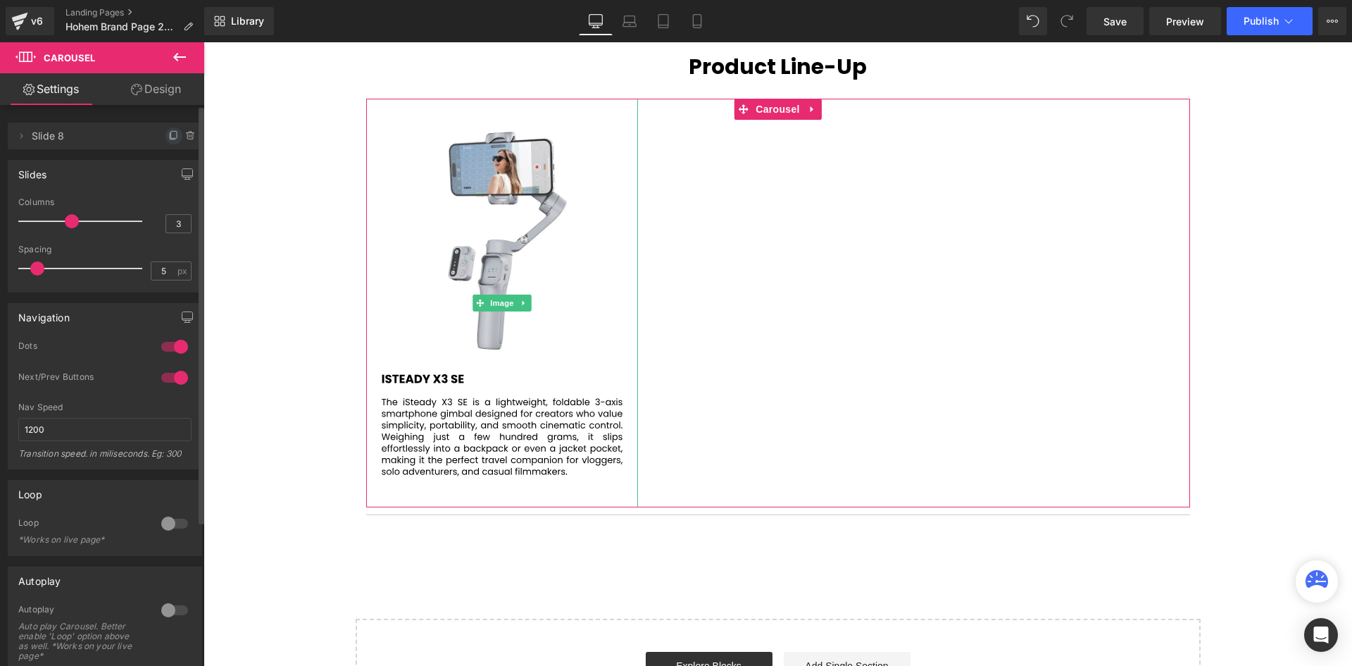
click at [168, 132] on icon at bounding box center [173, 135] width 11 height 11
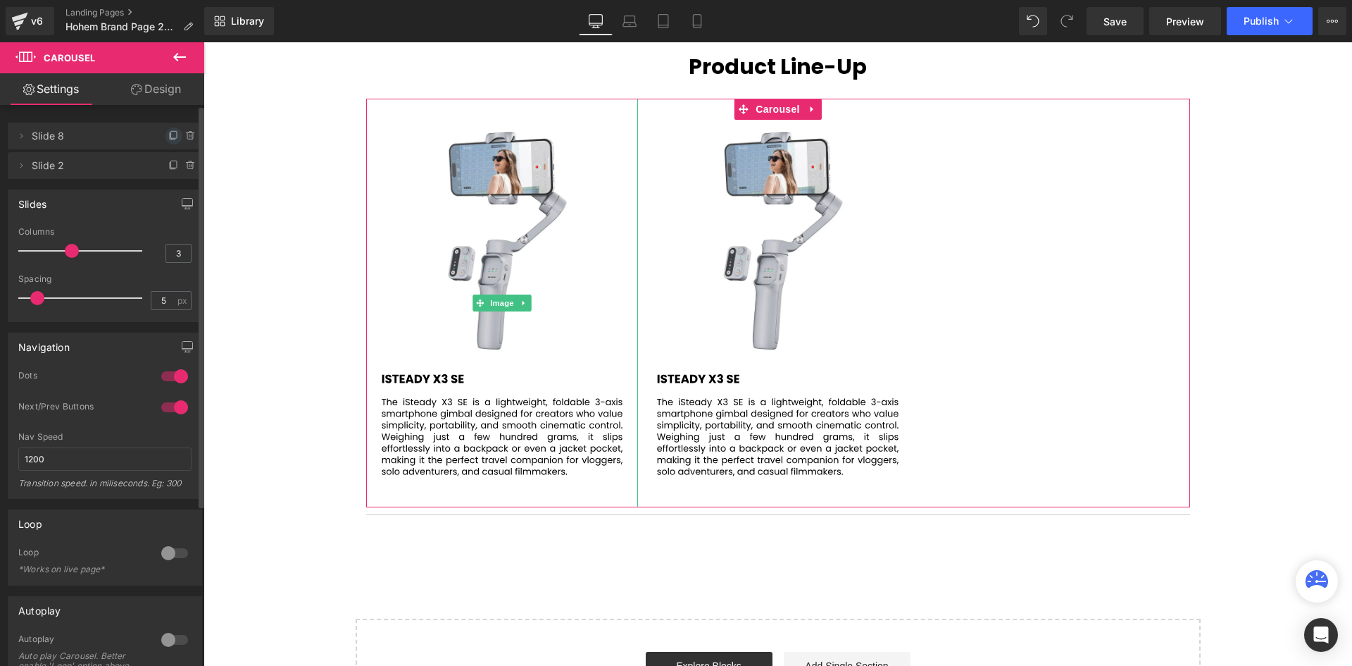
click at [168, 132] on icon at bounding box center [173, 135] width 11 height 11
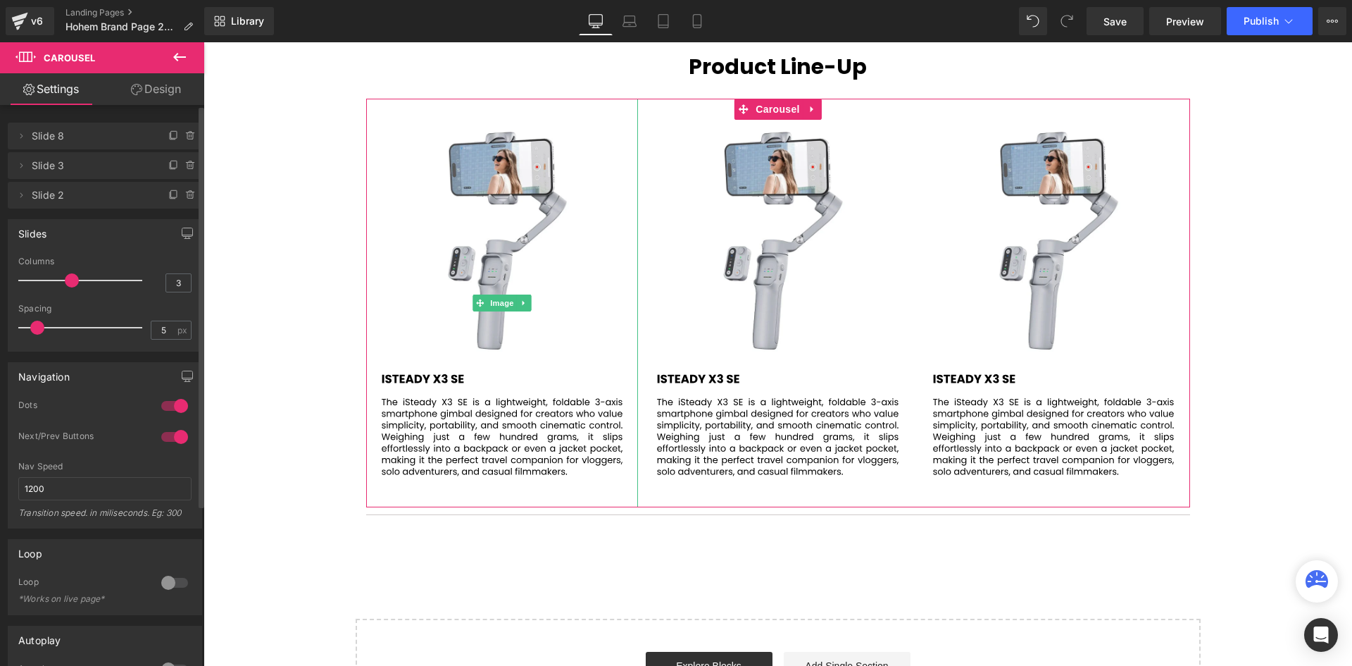
click at [168, 132] on icon at bounding box center [173, 135] width 11 height 11
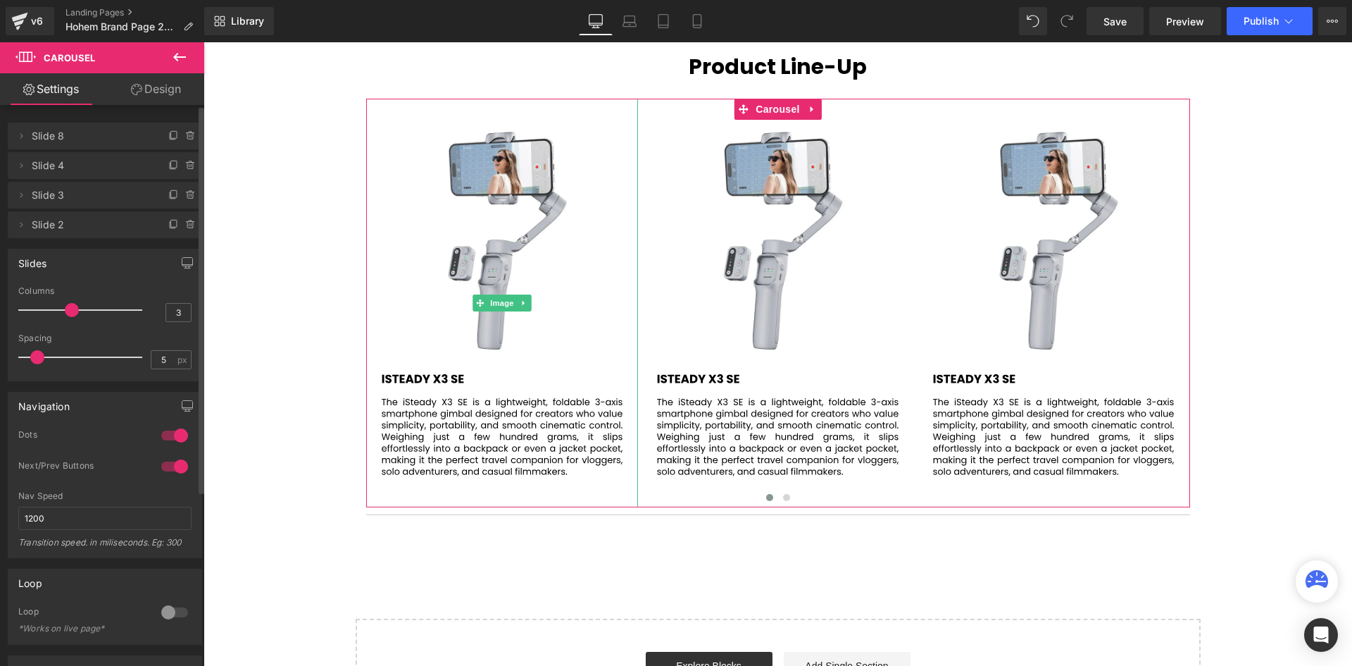
click at [168, 132] on icon at bounding box center [173, 135] width 11 height 11
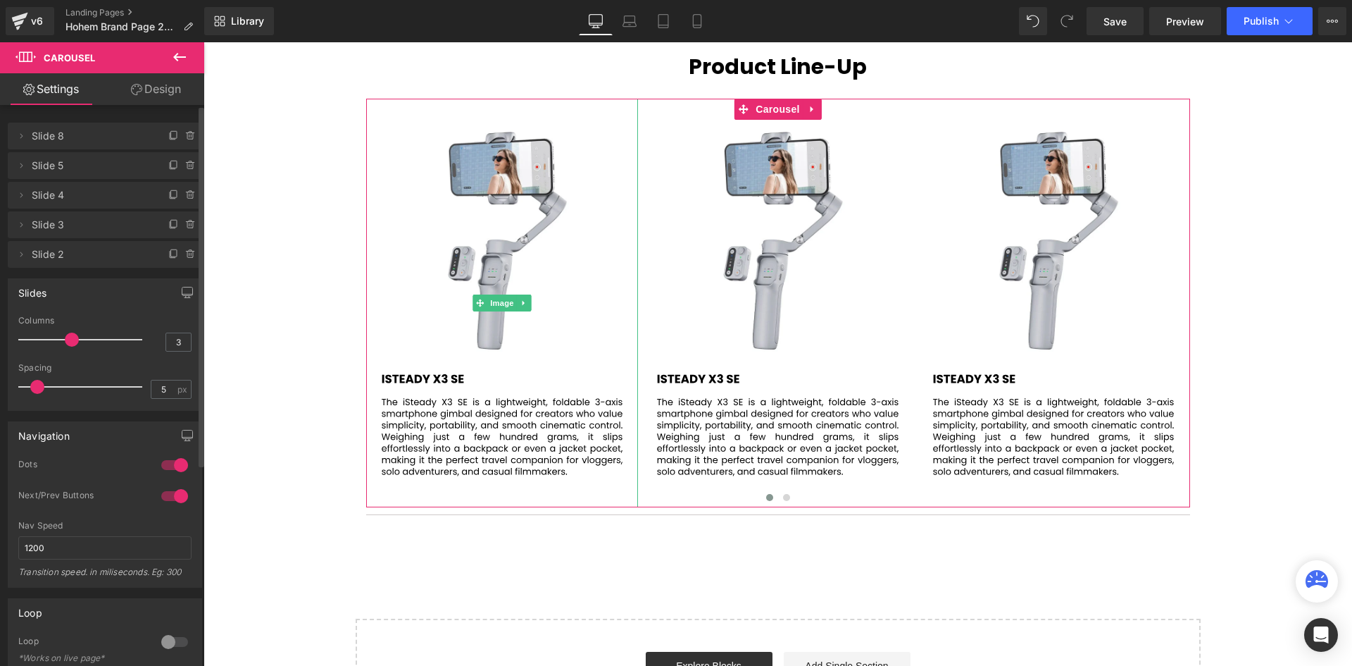
click at [168, 132] on icon at bounding box center [173, 135] width 11 height 11
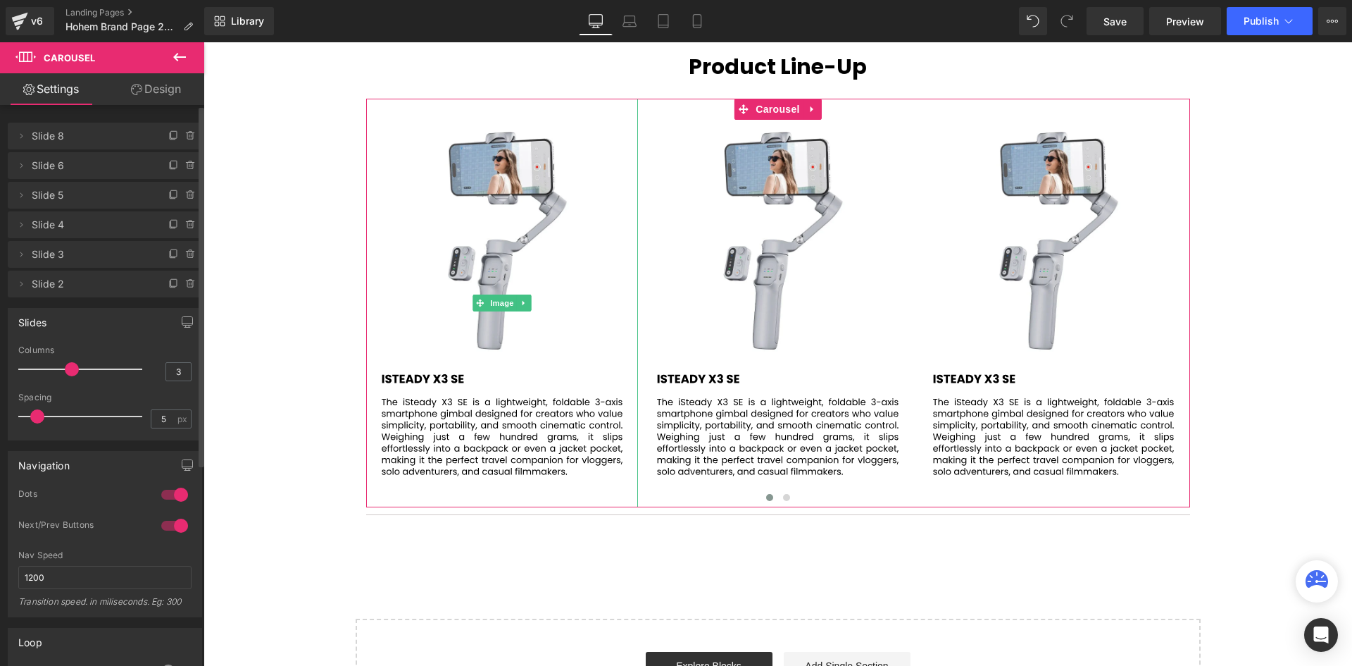
click at [168, 132] on icon at bounding box center [173, 135] width 11 height 11
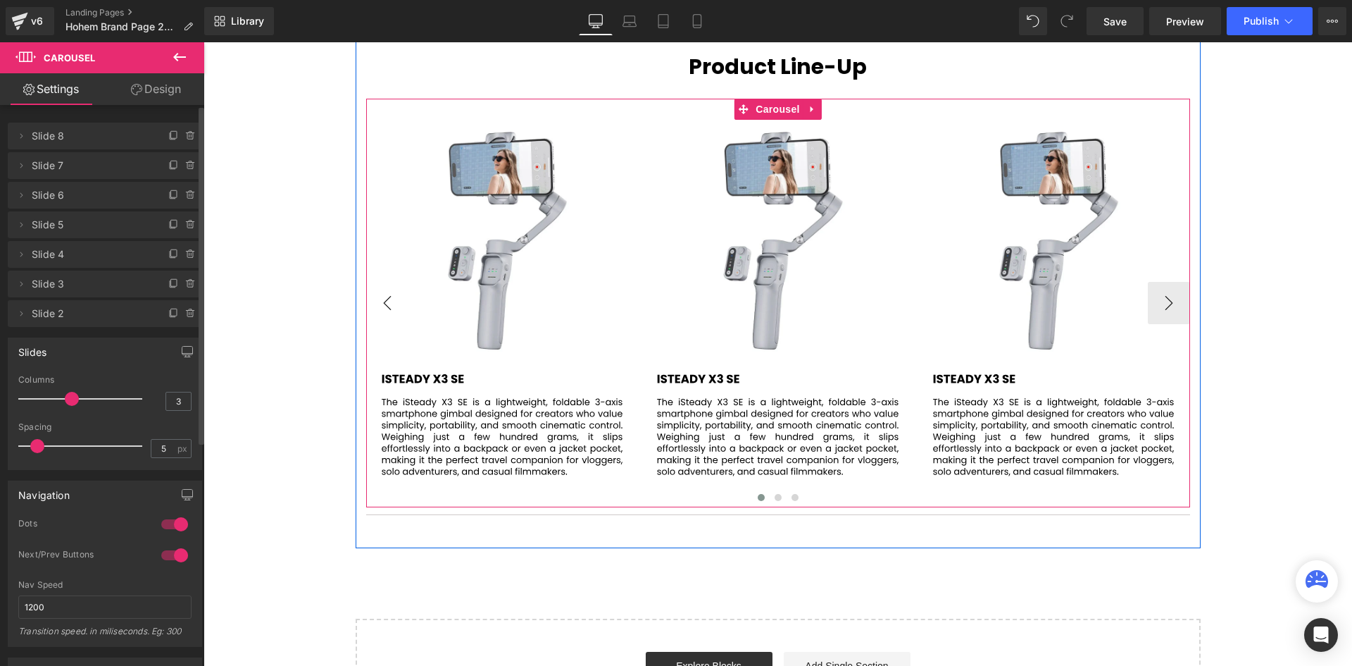
click at [367, 296] on button "‹" at bounding box center [387, 303] width 42 height 42
click at [370, 296] on button "‹" at bounding box center [387, 303] width 42 height 42
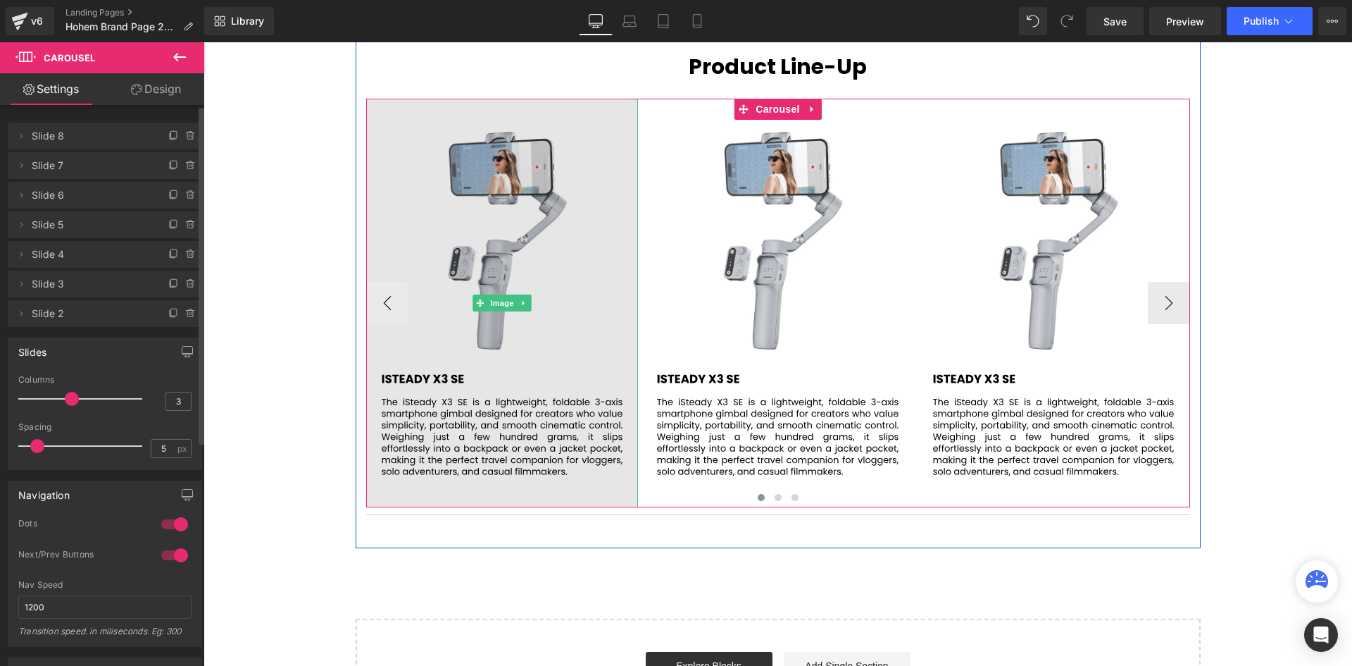
click at [502, 288] on img at bounding box center [502, 303] width 273 height 408
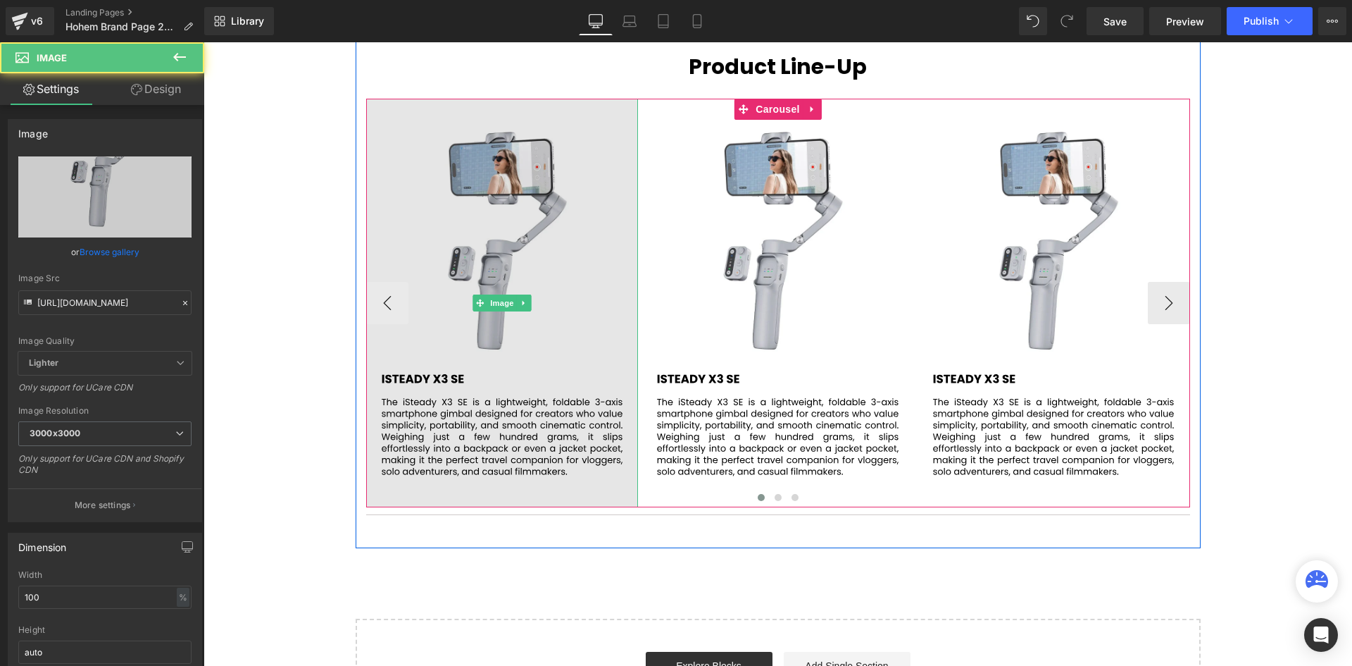
click at [388, 184] on img at bounding box center [502, 303] width 273 height 408
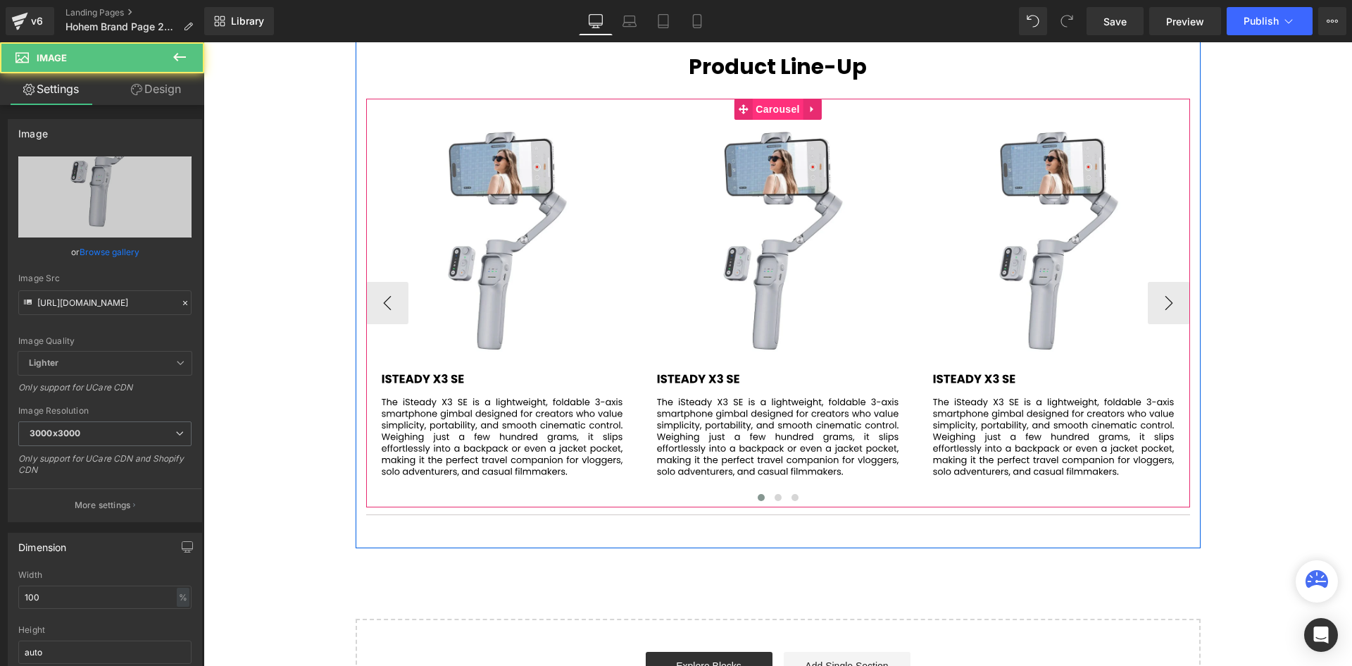
click at [770, 103] on span "Carousel" at bounding box center [777, 109] width 51 height 21
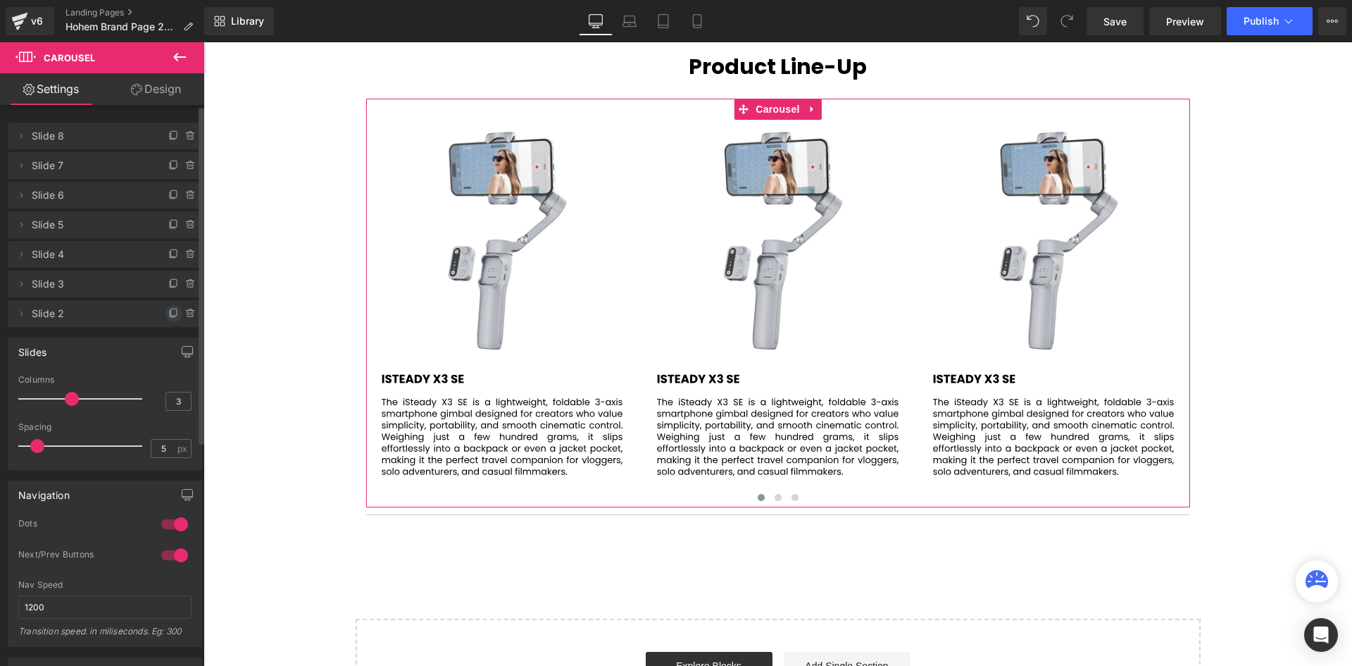
click at [168, 308] on icon at bounding box center [173, 313] width 11 height 11
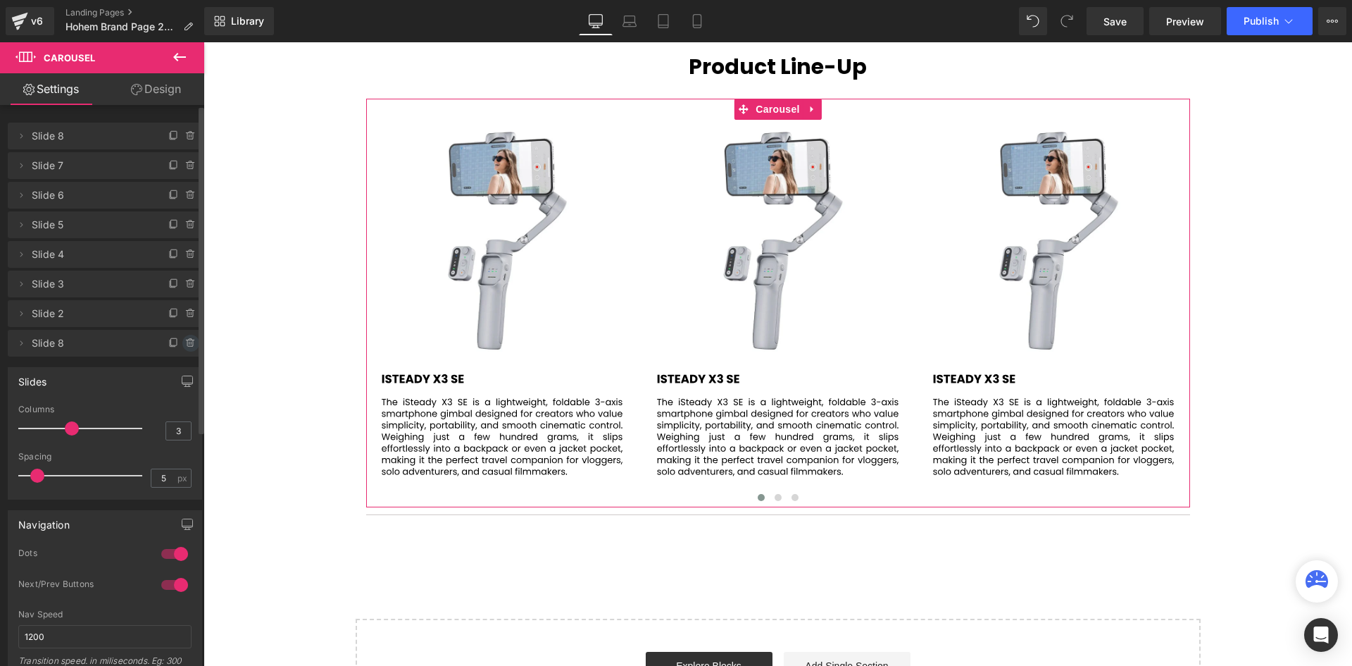
click at [185, 339] on icon at bounding box center [190, 342] width 11 height 11
click at [176, 344] on button "Delete" at bounding box center [176, 344] width 44 height 18
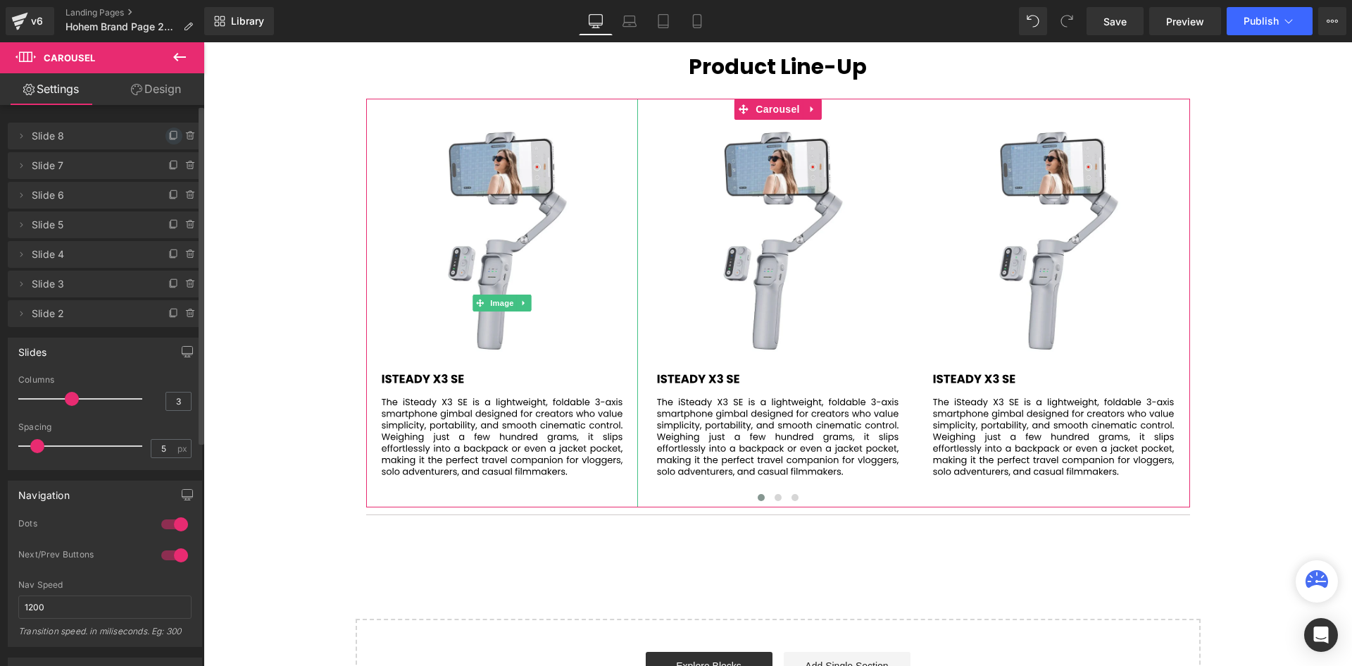
click at [171, 131] on icon at bounding box center [174, 134] width 6 height 7
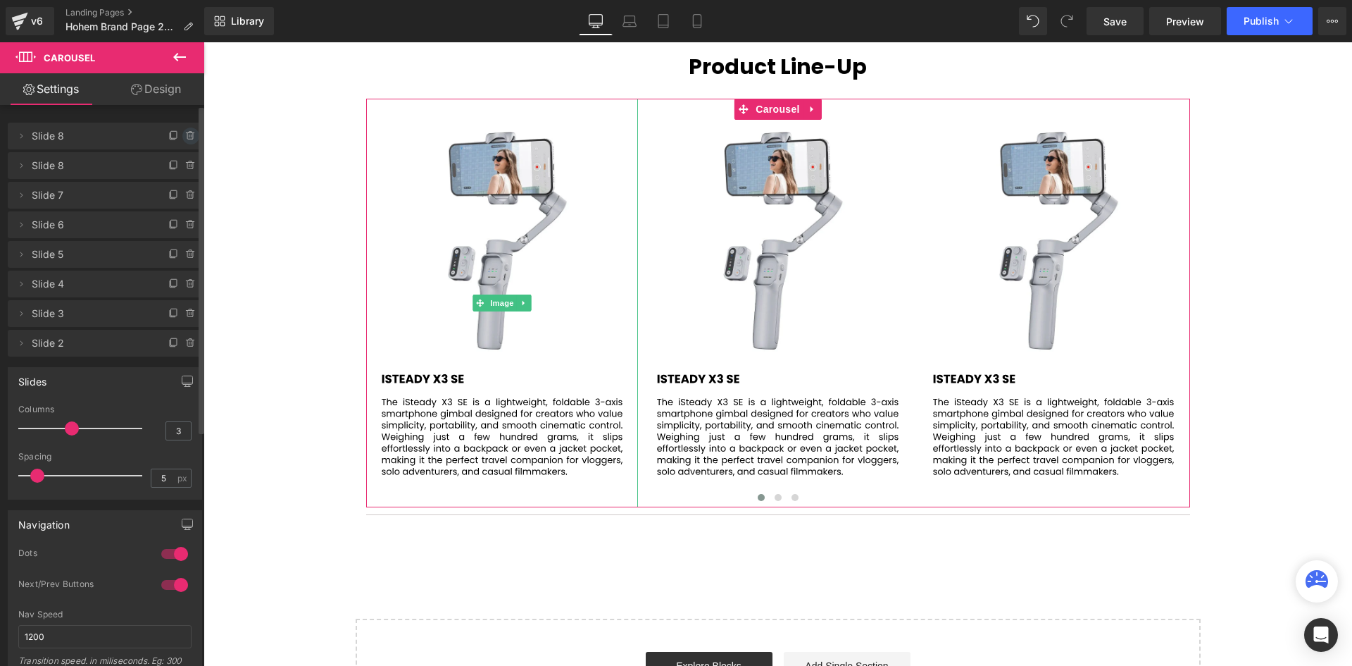
click at [189, 136] on icon at bounding box center [190, 135] width 11 height 11
click at [170, 133] on button "Delete" at bounding box center [176, 136] width 44 height 18
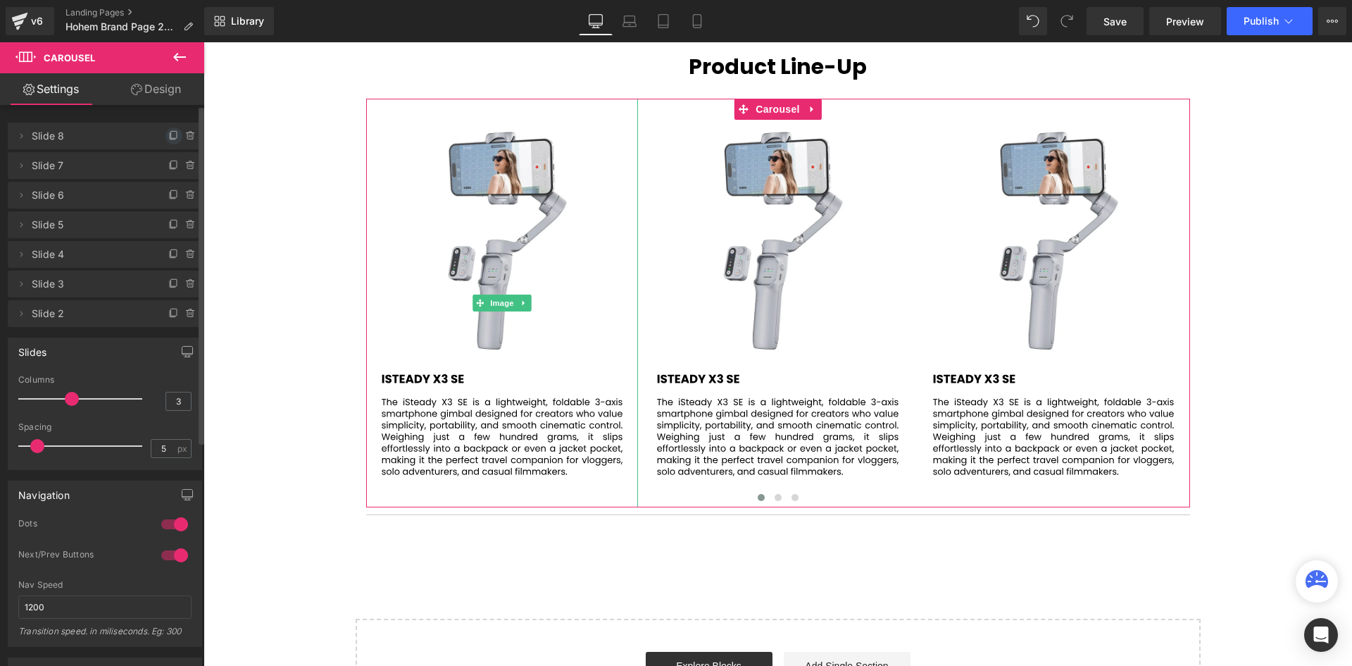
click at [168, 134] on icon at bounding box center [173, 135] width 11 height 11
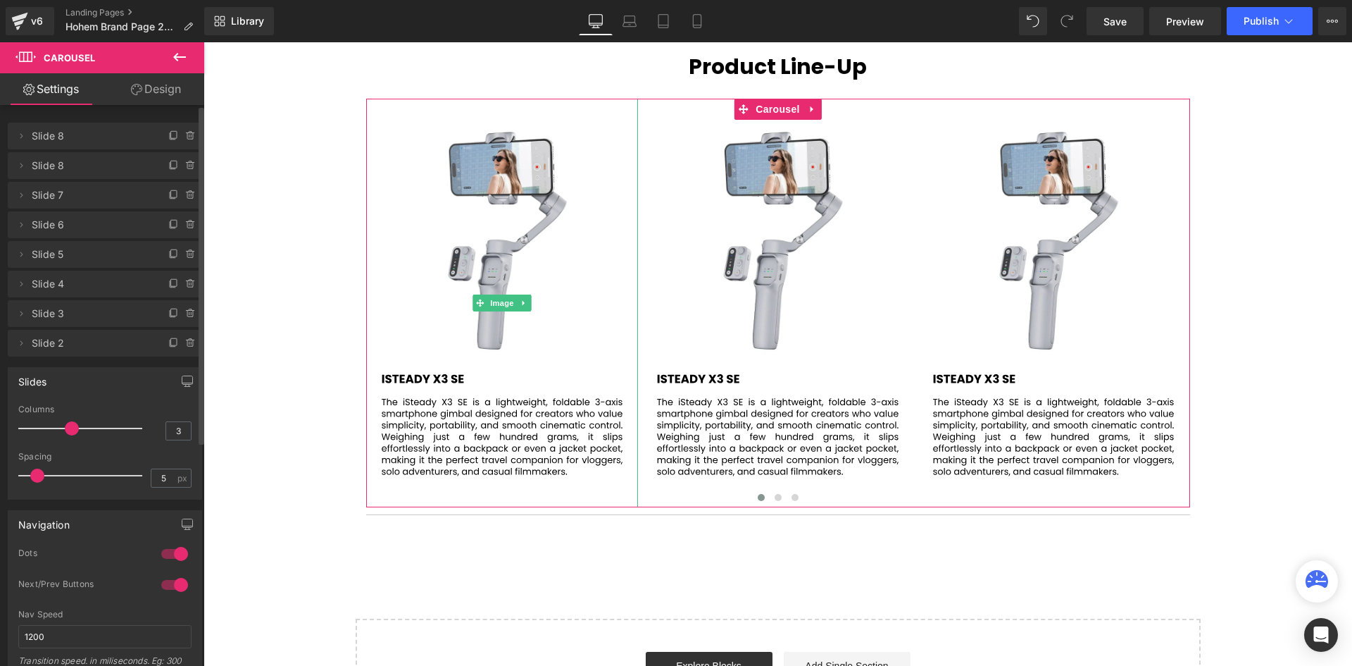
click at [168, 134] on icon at bounding box center [173, 135] width 11 height 11
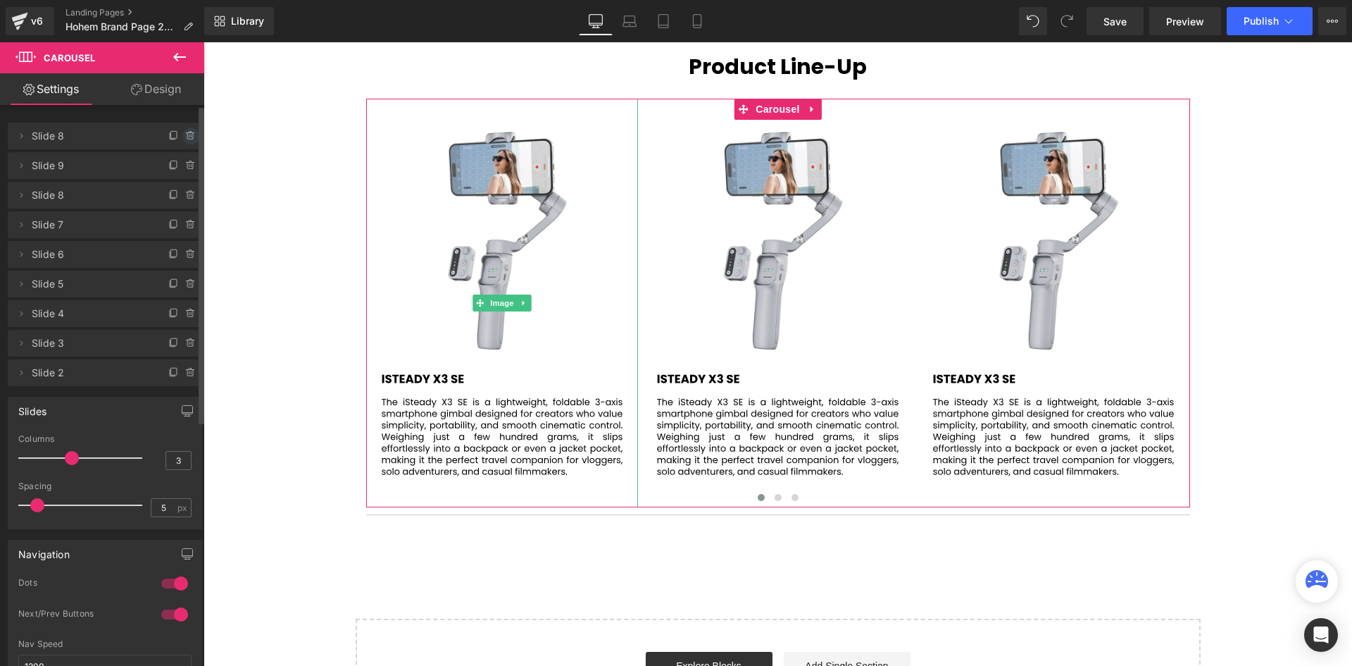
click at [185, 134] on icon at bounding box center [190, 135] width 11 height 11
click at [173, 135] on button "Delete" at bounding box center [176, 136] width 44 height 18
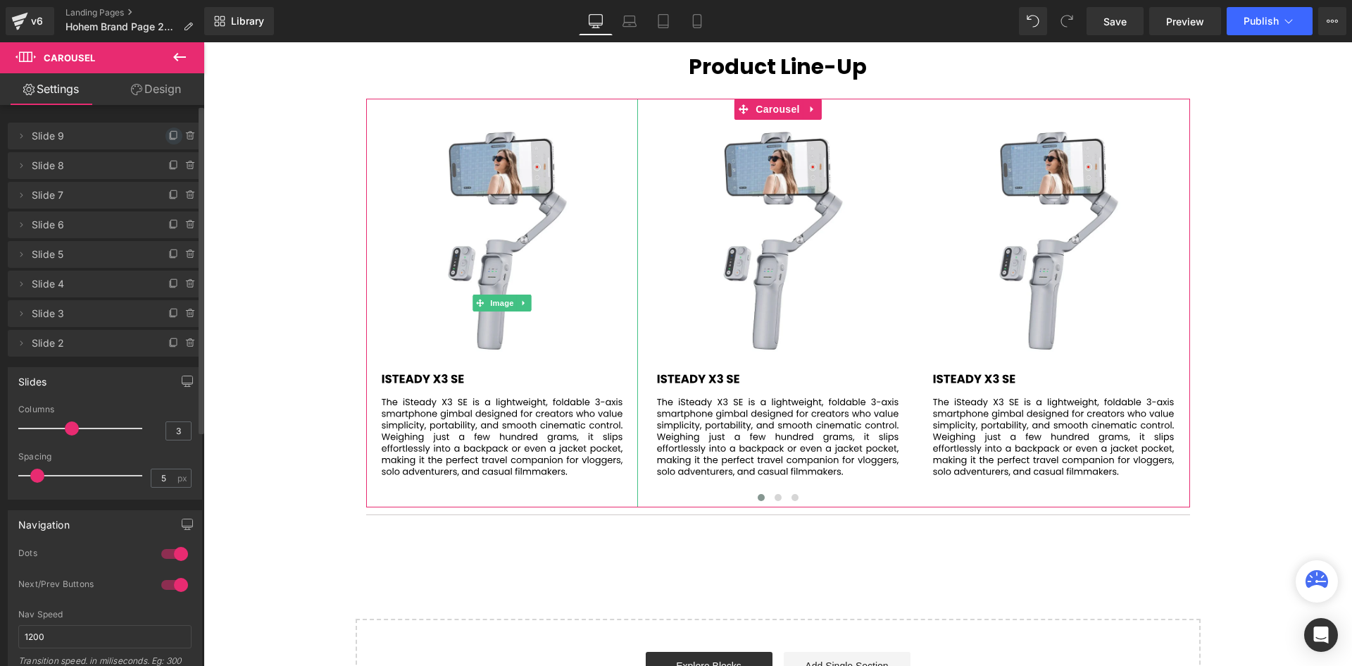
click at [170, 133] on icon at bounding box center [173, 136] width 6 height 6
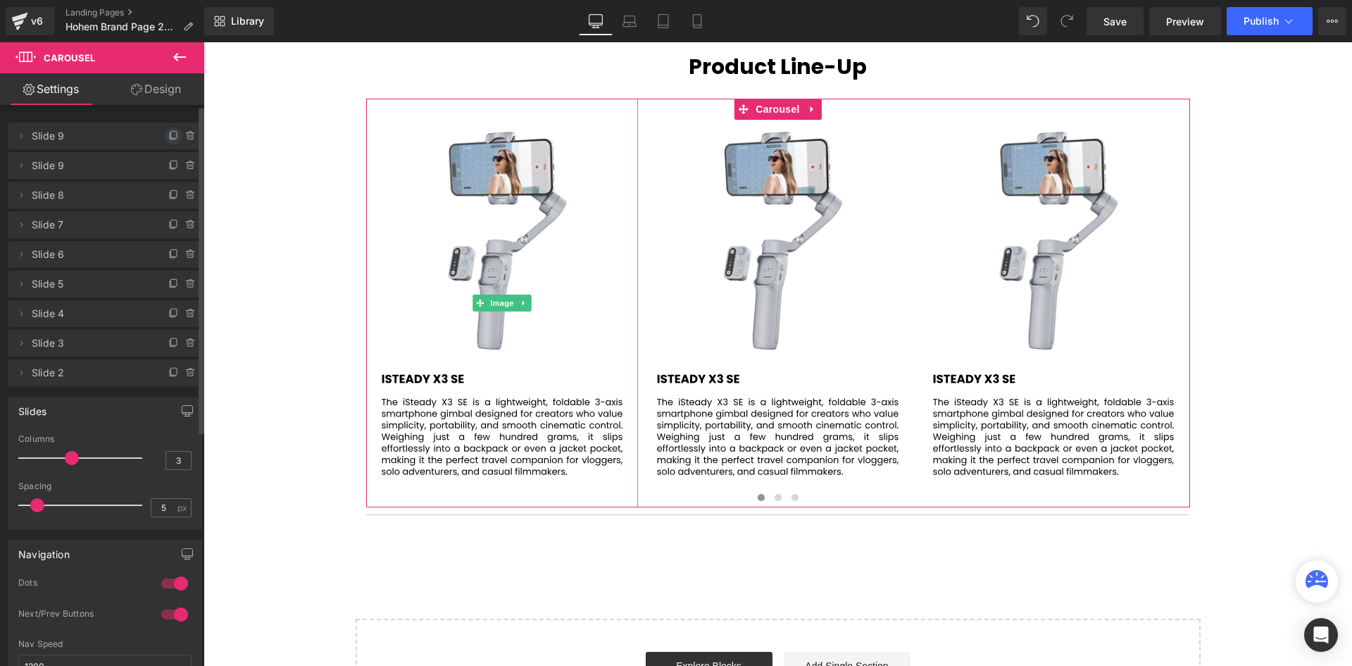
click at [170, 135] on icon at bounding box center [173, 135] width 11 height 11
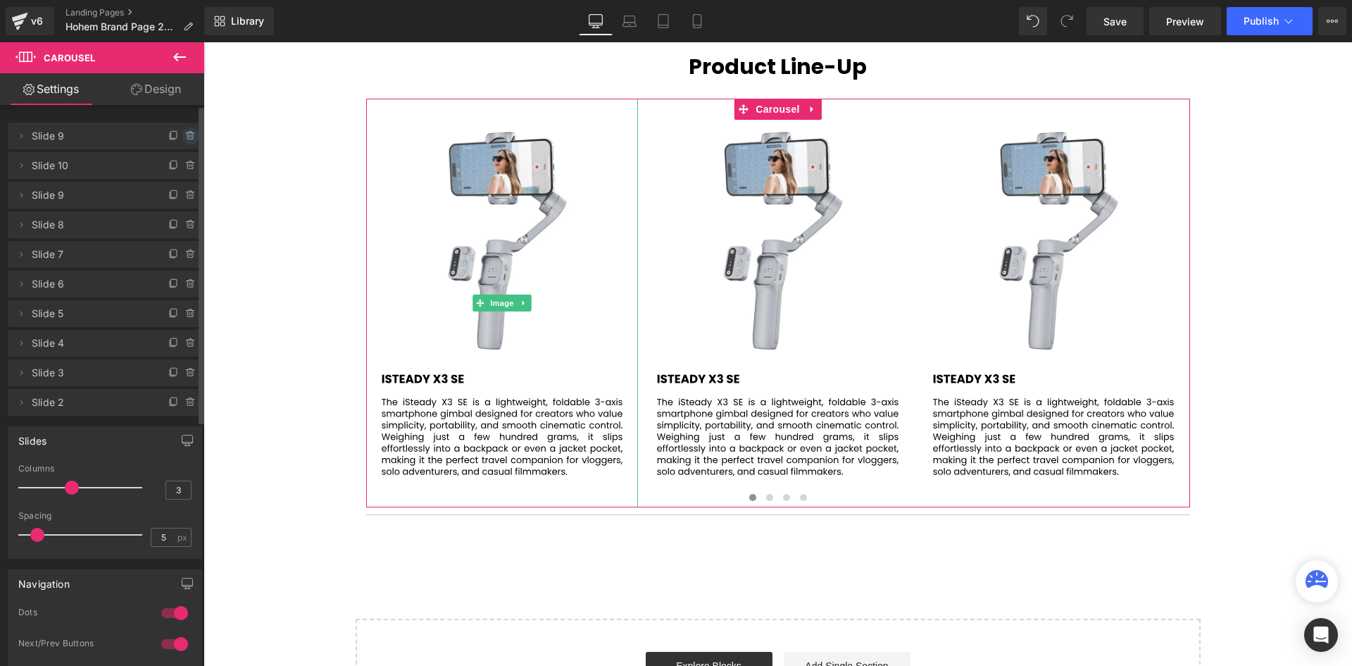
click at [186, 135] on icon at bounding box center [190, 135] width 11 height 11
click at [175, 135] on button "Delete" at bounding box center [176, 136] width 44 height 18
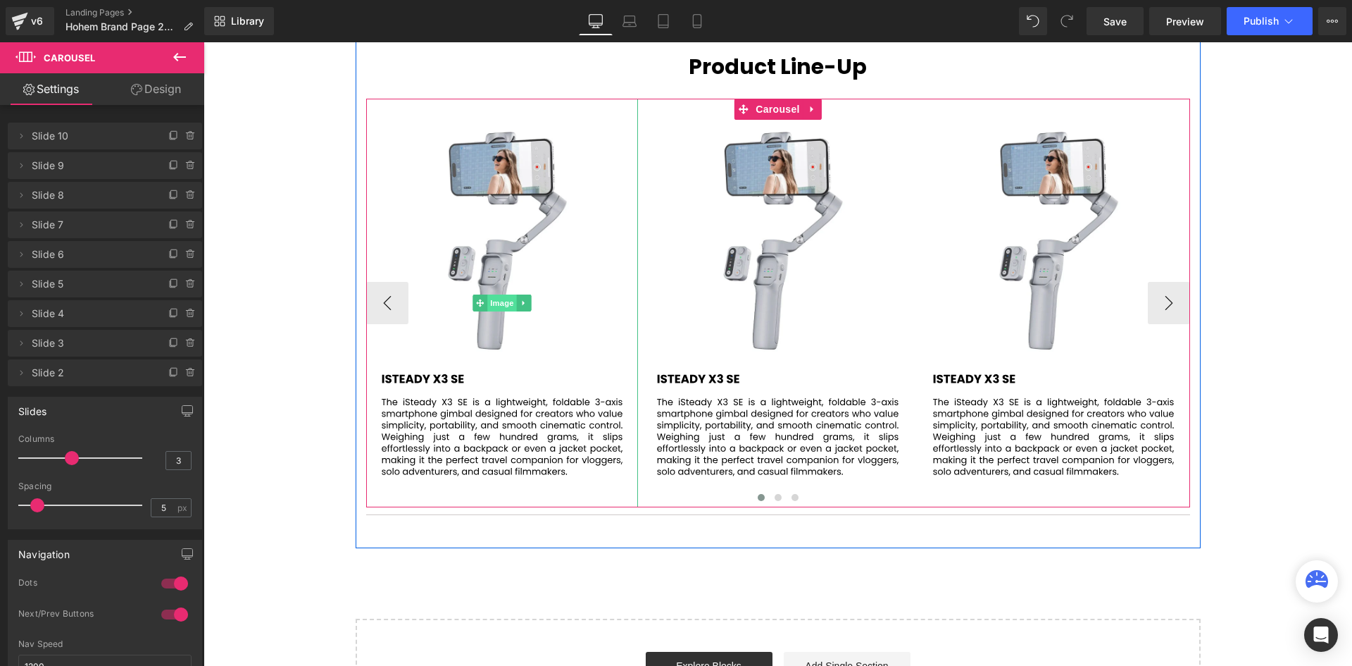
click at [501, 308] on span "Image" at bounding box center [502, 302] width 30 height 17
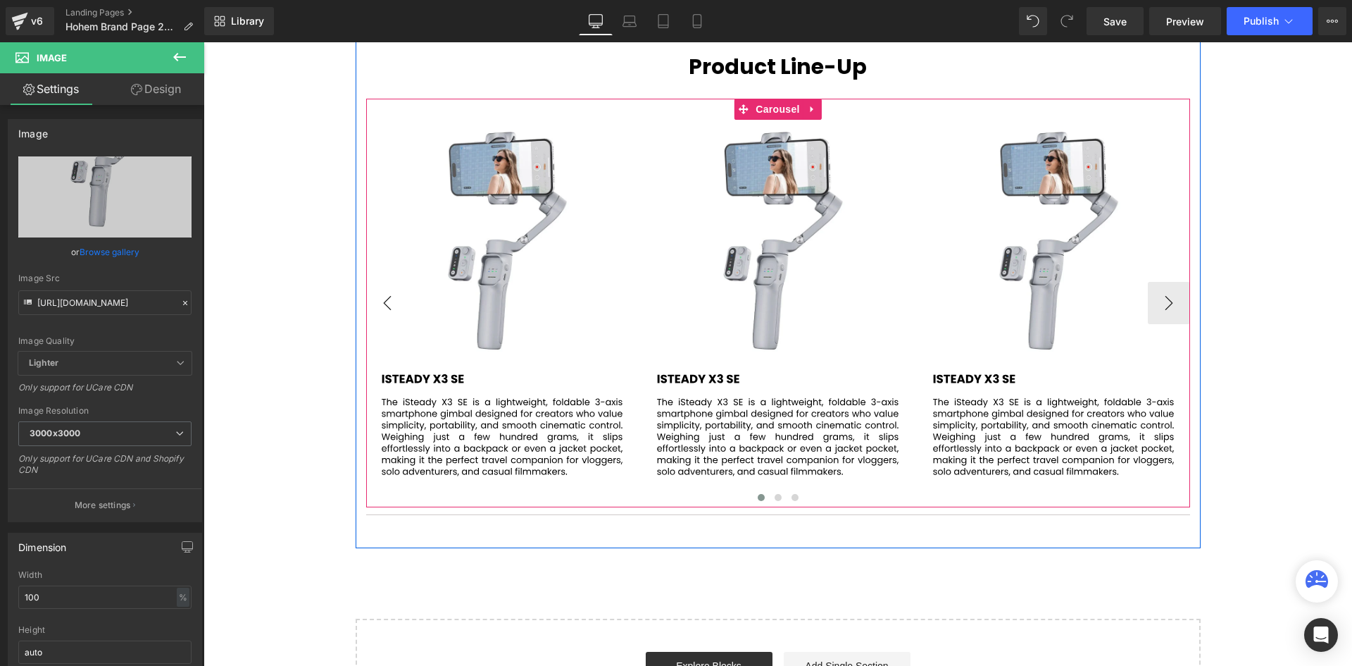
click at [373, 293] on button "‹" at bounding box center [387, 303] width 42 height 42
click at [374, 295] on button "‹" at bounding box center [387, 303] width 42 height 42
drag, startPoint x: 484, startPoint y: 297, endPoint x: 487, endPoint y: 304, distance: 7.3
click at [487, 298] on span "Image" at bounding box center [502, 303] width 30 height 17
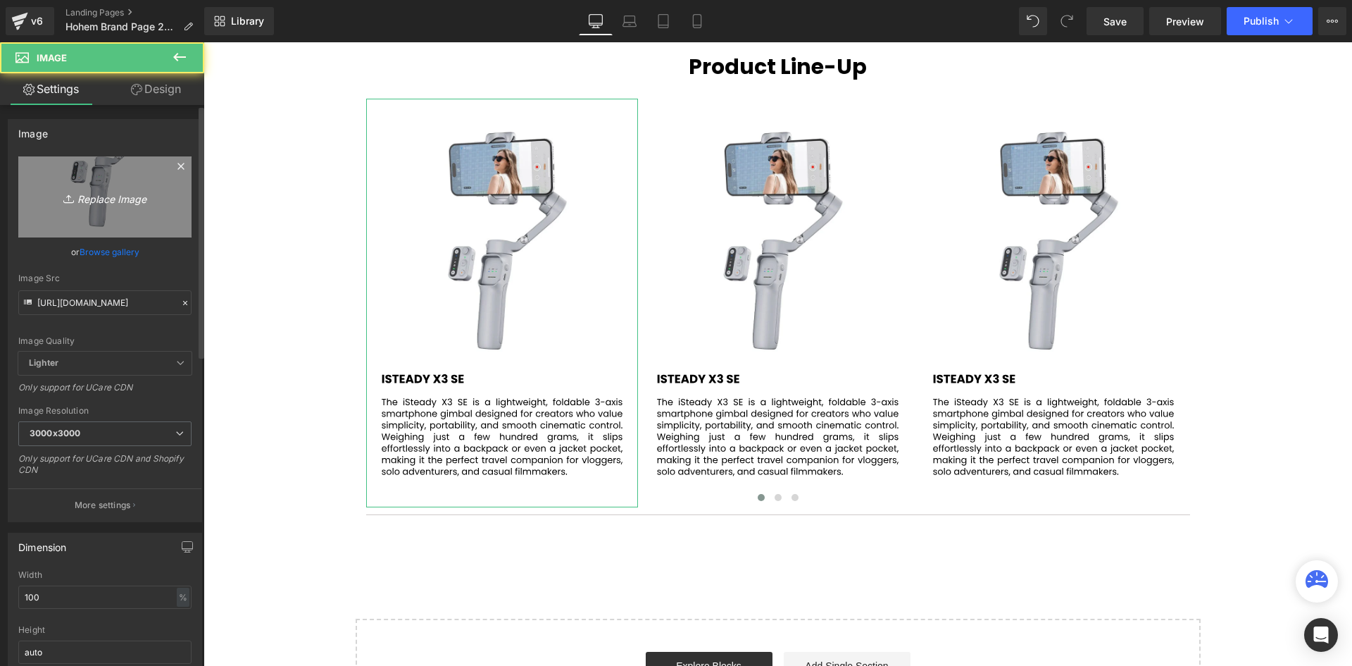
click at [90, 201] on icon "Replace Image" at bounding box center [105, 197] width 113 height 18
type input "C:\fakepath\56.svg"
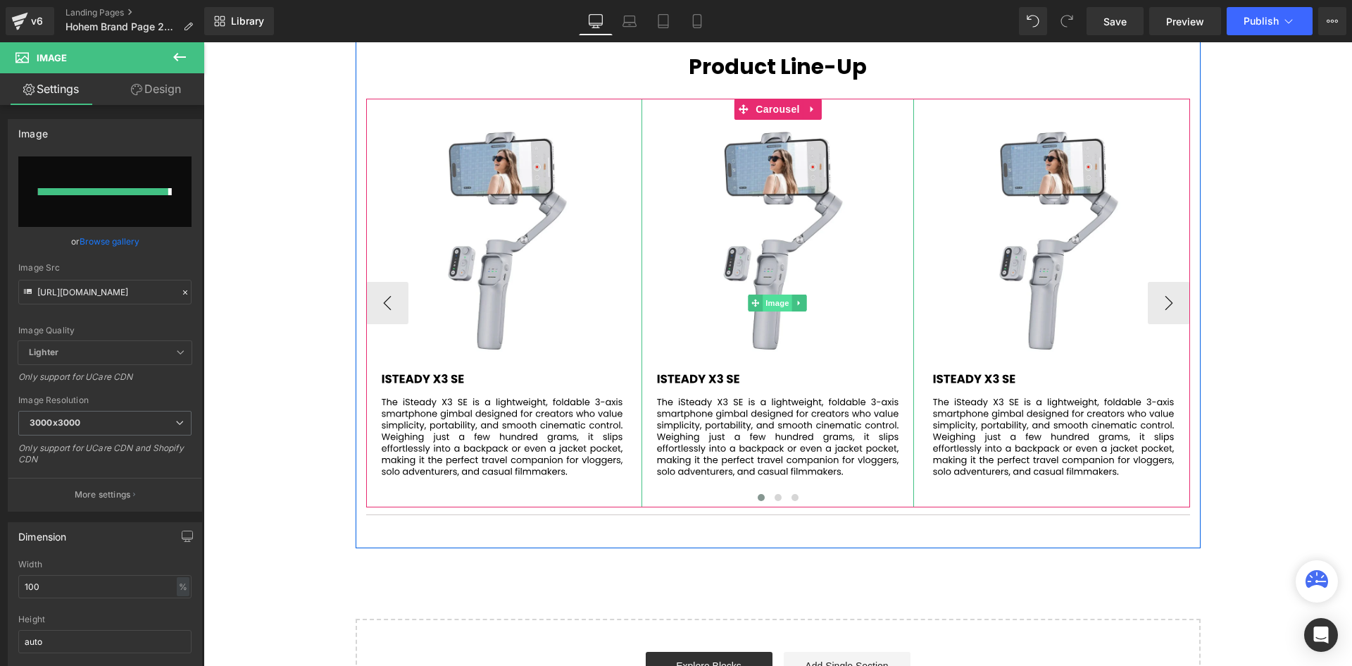
type input "[URL][DOMAIN_NAME]"
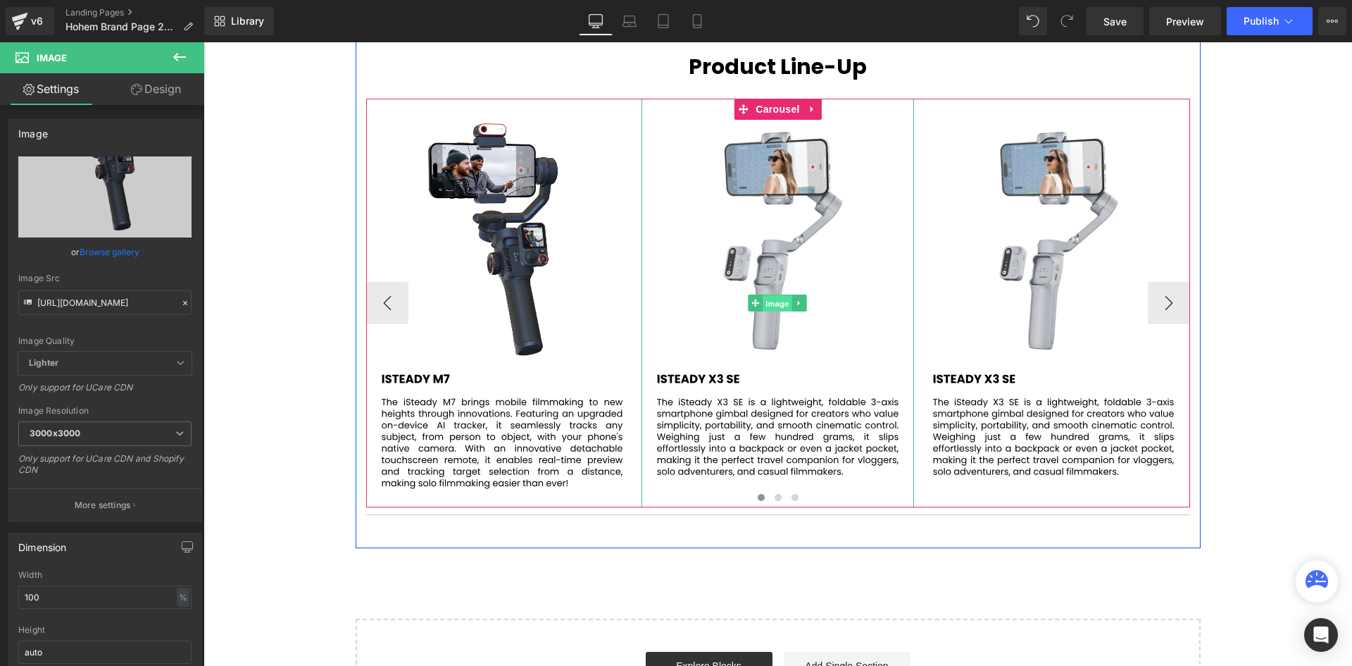
click at [773, 296] on span "Image" at bounding box center [778, 303] width 30 height 17
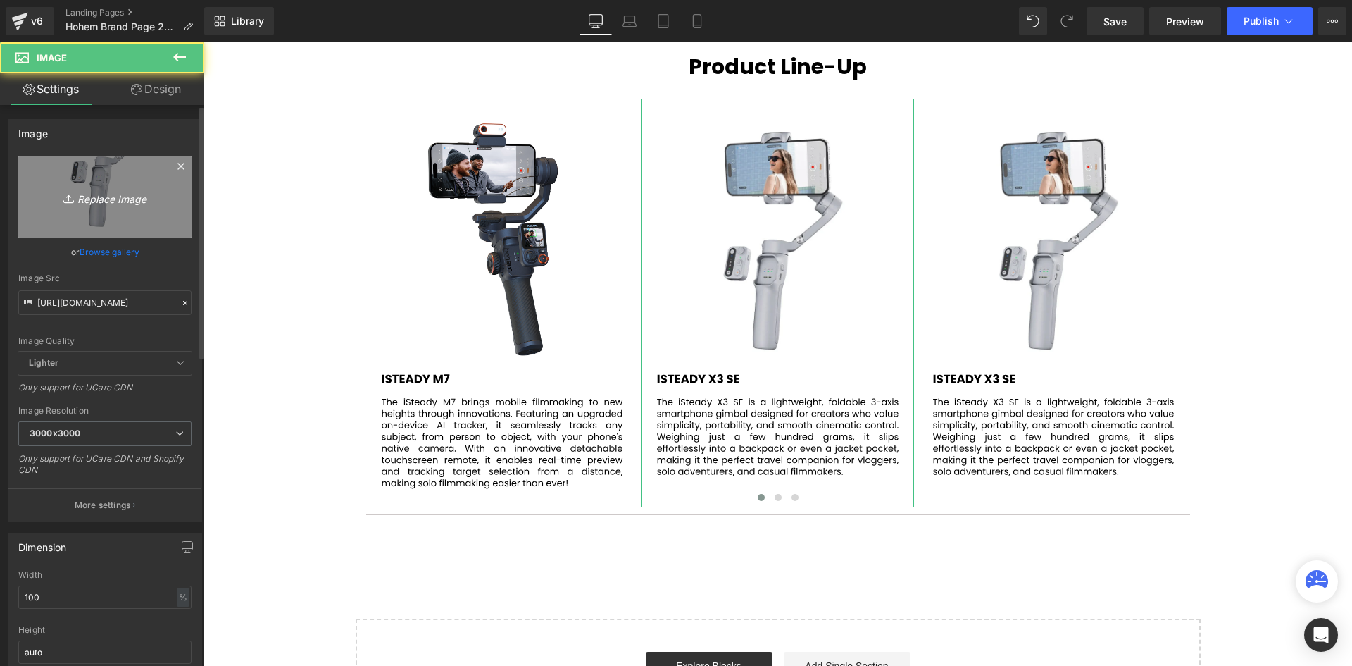
click at [89, 196] on icon "Replace Image" at bounding box center [105, 197] width 113 height 18
type input "C:\fakepath\57.svg"
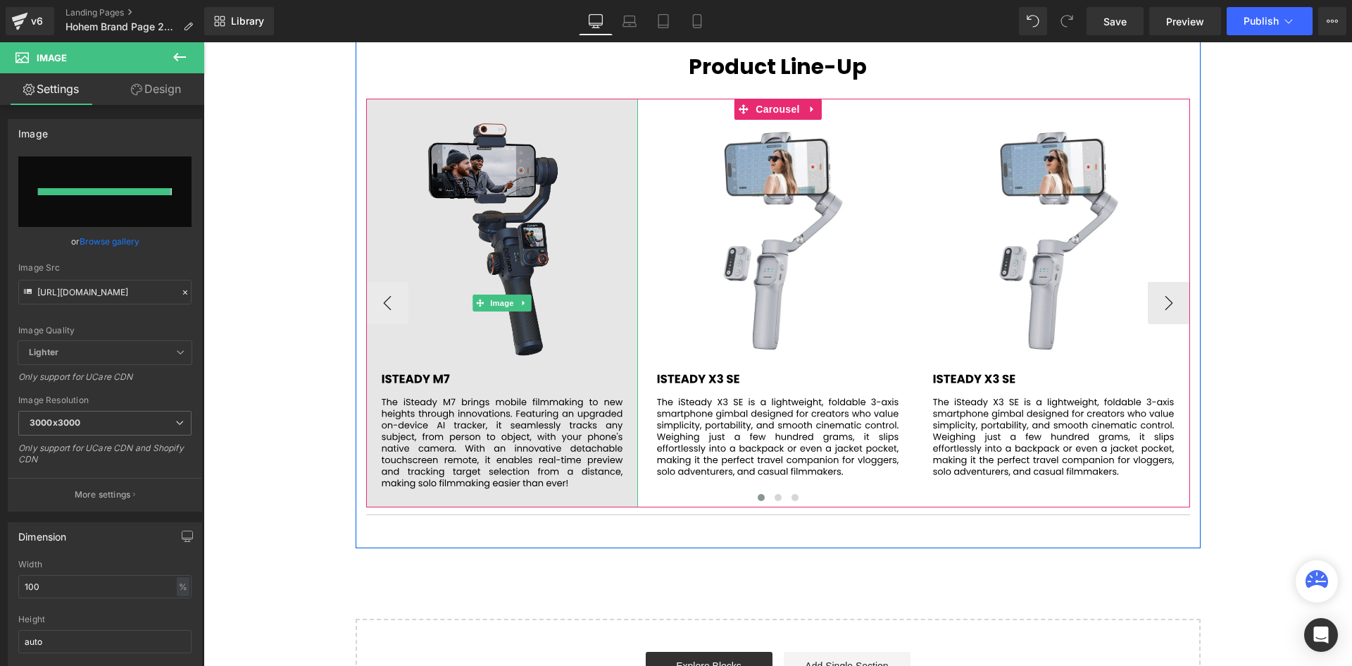
type input "[URL][DOMAIN_NAME]"
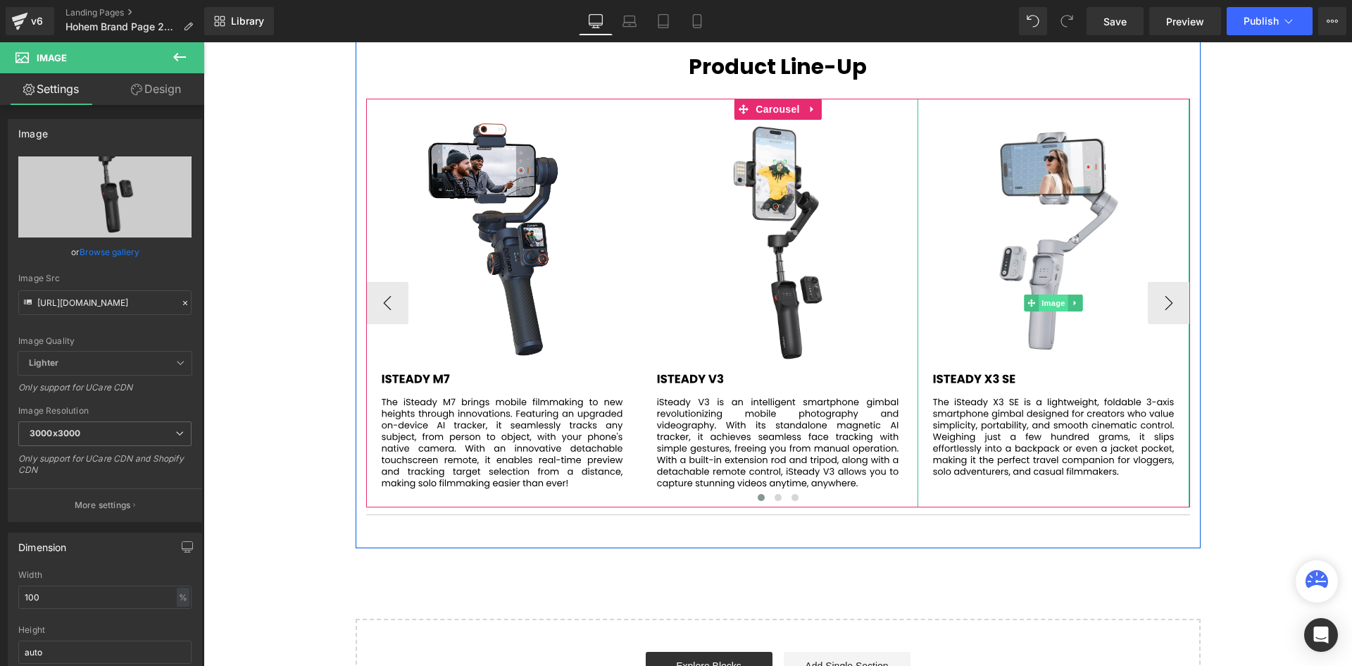
click at [1047, 297] on span "Image" at bounding box center [1054, 302] width 30 height 17
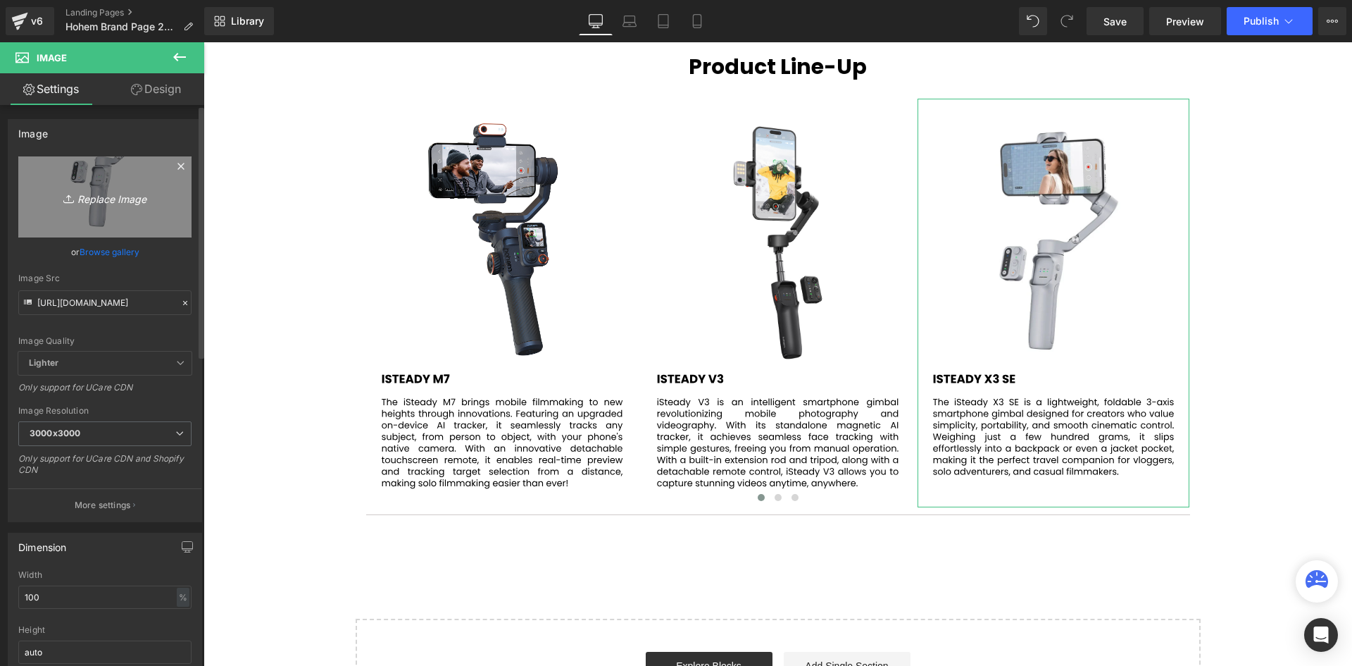
click at [112, 199] on icon "Replace Image" at bounding box center [105, 197] width 113 height 18
type input "C:\fakepath\58.svg"
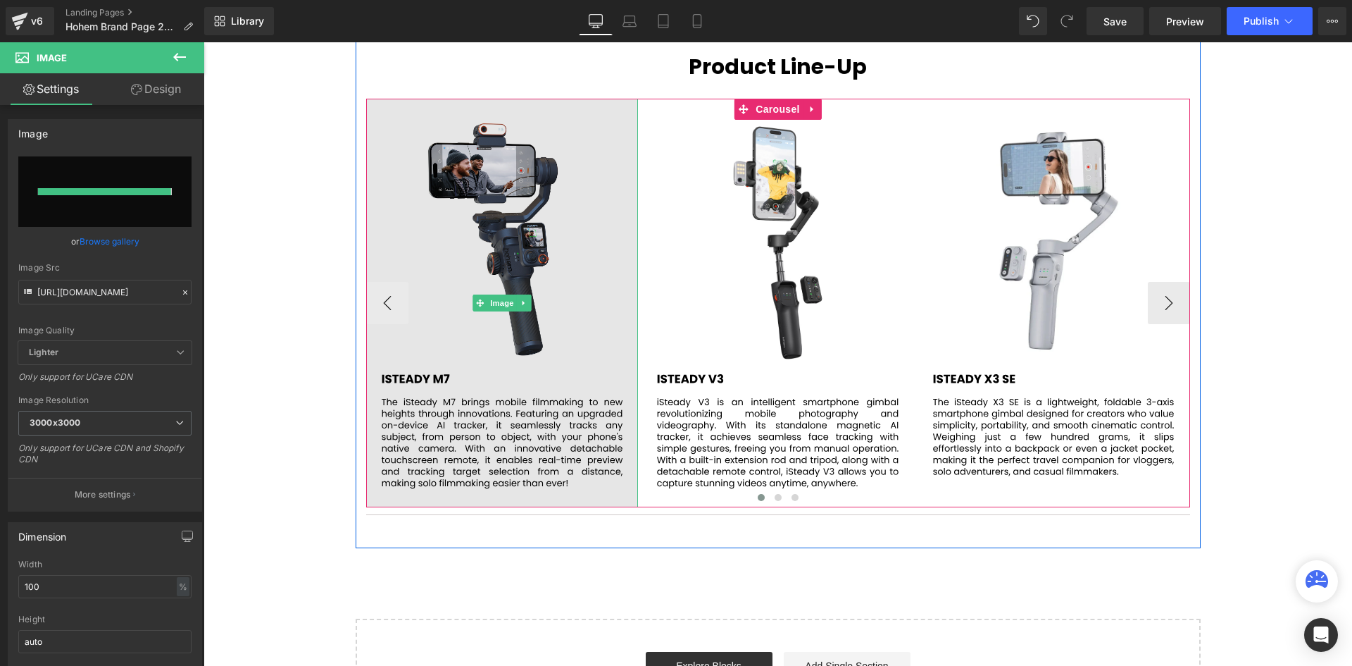
type input "[URL][DOMAIN_NAME]"
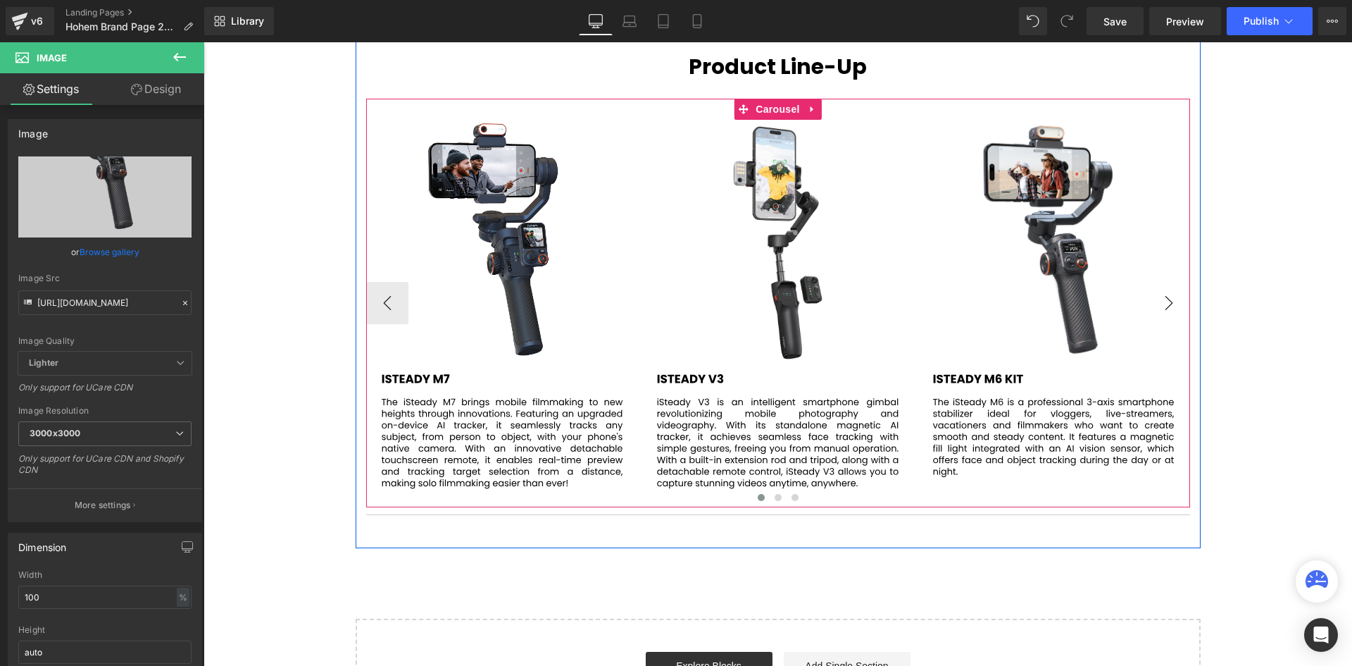
click at [1161, 301] on button "›" at bounding box center [1169, 303] width 42 height 42
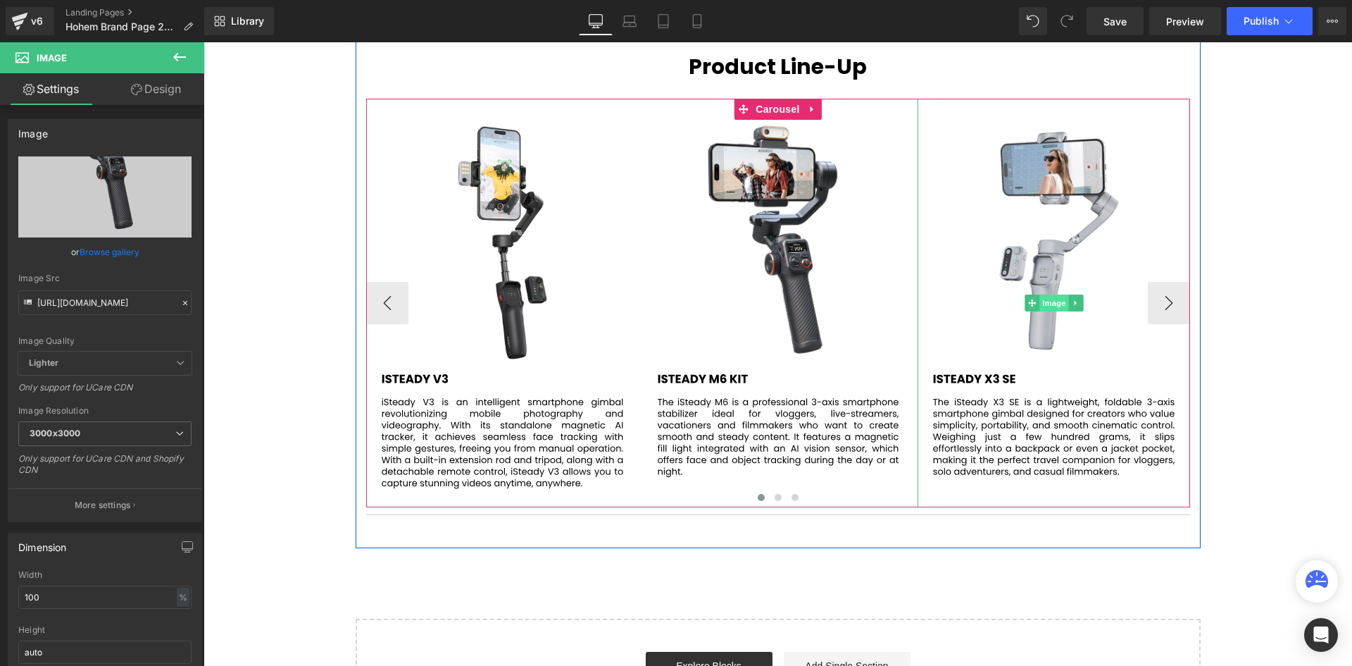
click at [1056, 302] on span "Image" at bounding box center [1054, 302] width 30 height 17
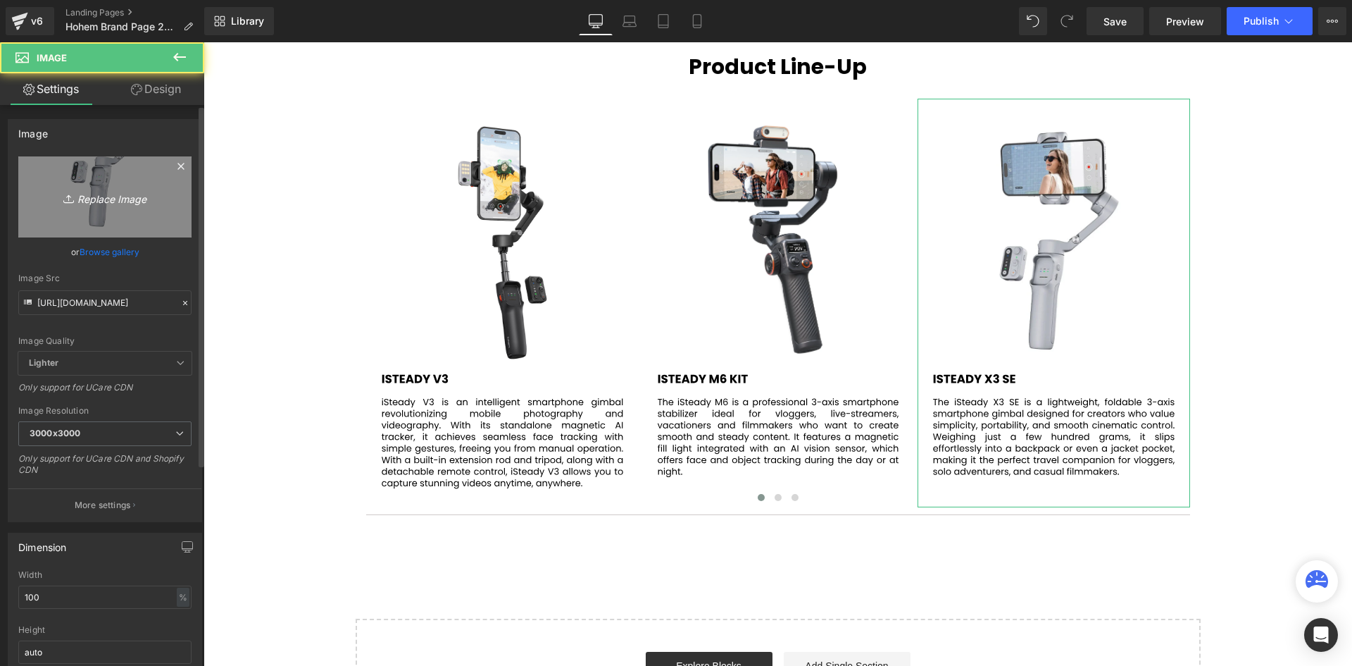
click at [110, 199] on icon "Replace Image" at bounding box center [105, 197] width 113 height 18
type input "C:\fakepath\59.svg"
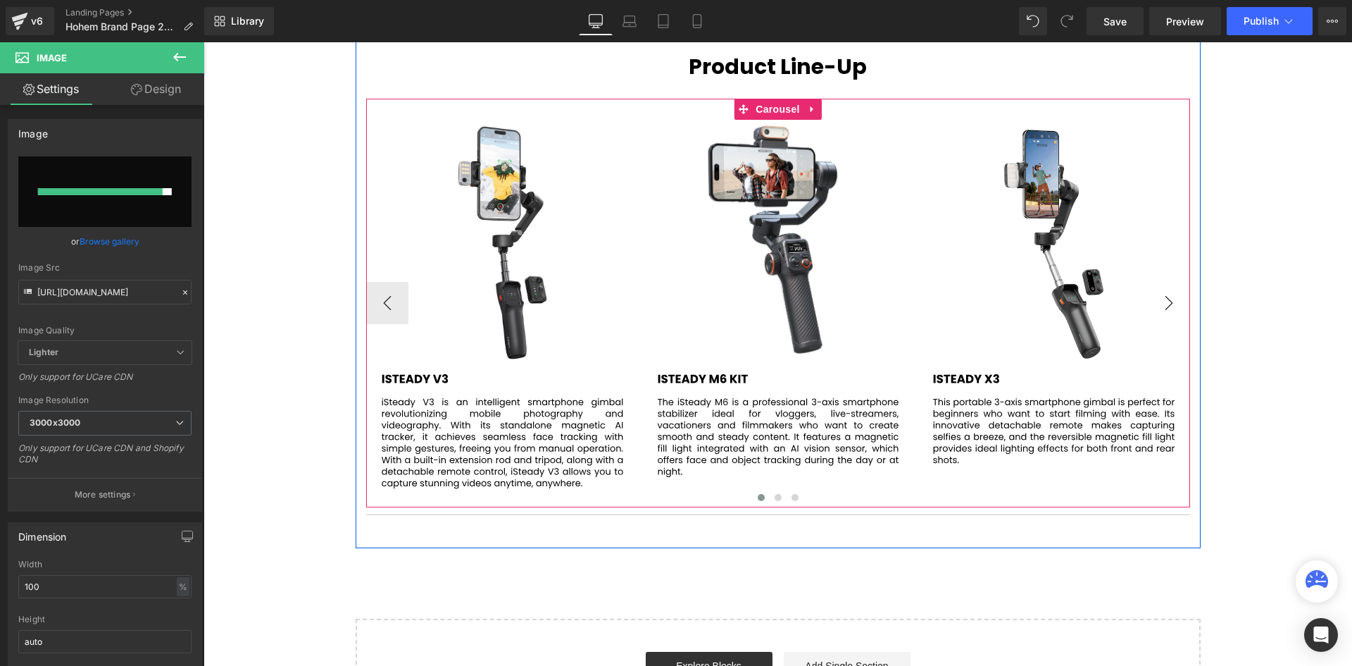
type input "[URL][DOMAIN_NAME]"
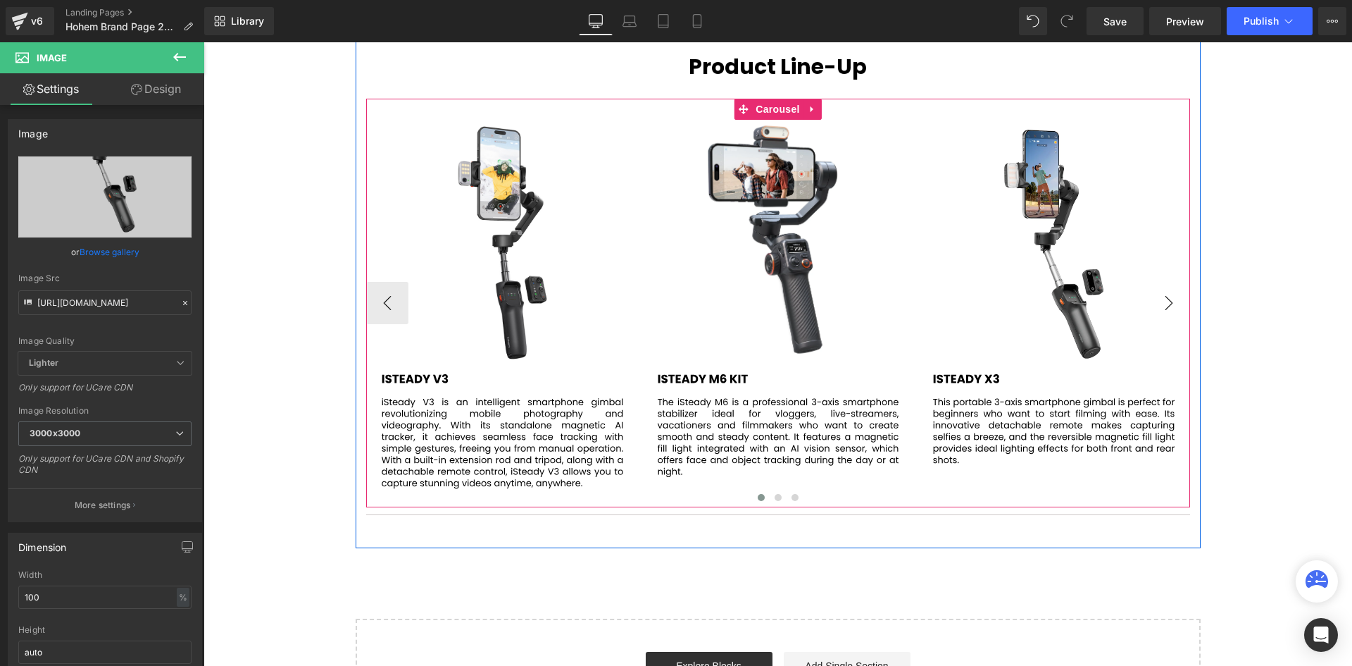
click at [1165, 303] on button "›" at bounding box center [1169, 303] width 42 height 42
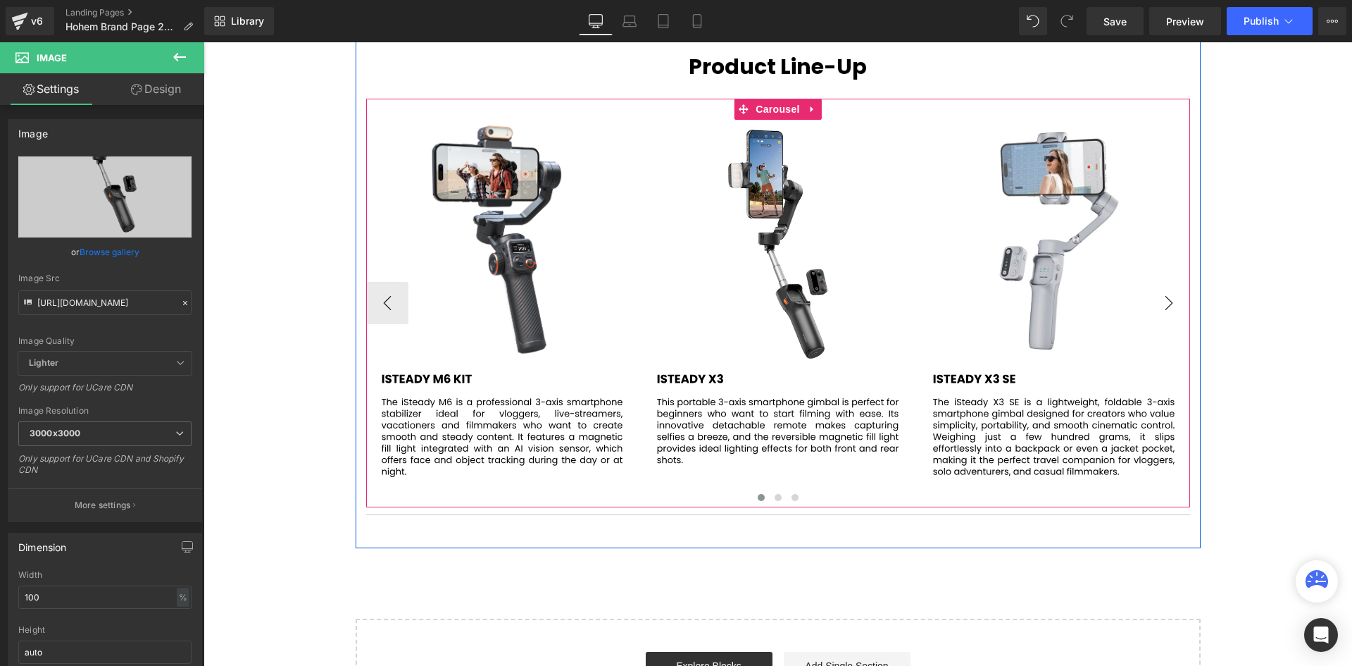
click at [1170, 302] on button "›" at bounding box center [1169, 303] width 42 height 42
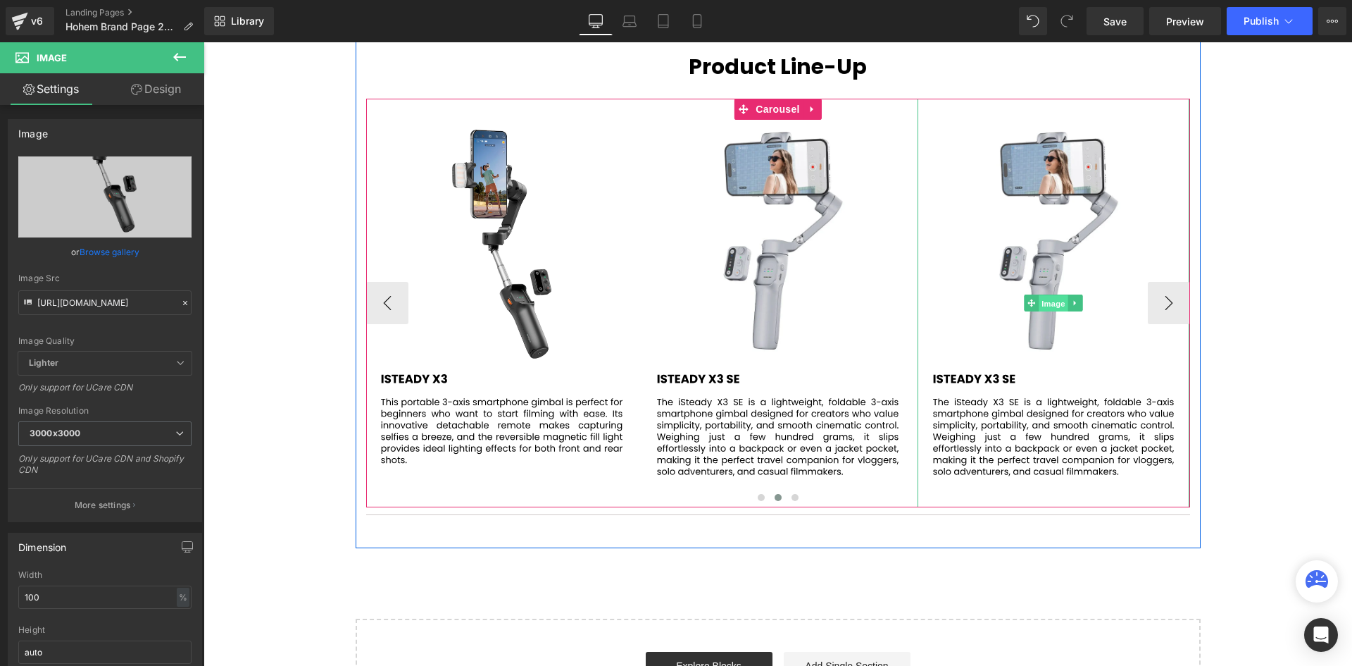
click at [1039, 297] on span "Image" at bounding box center [1054, 303] width 30 height 17
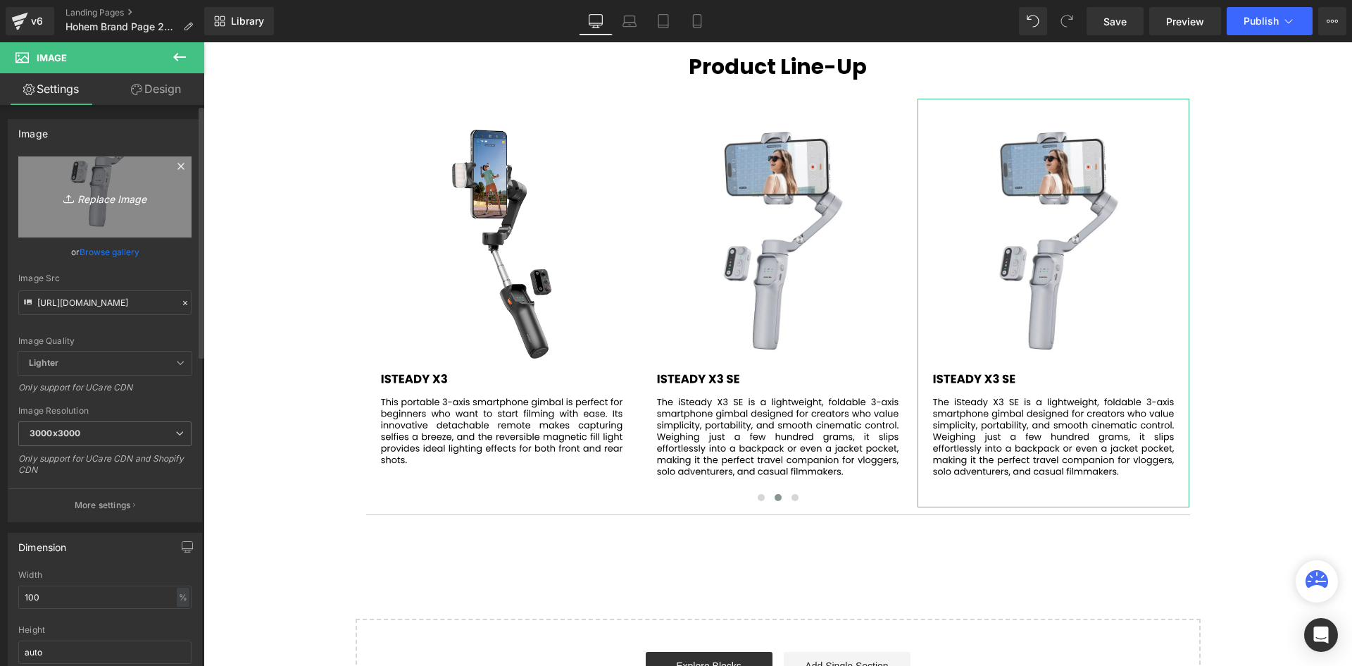
click at [108, 197] on icon "Replace Image" at bounding box center [105, 197] width 113 height 18
type input "C:\fakepath\61.svg"
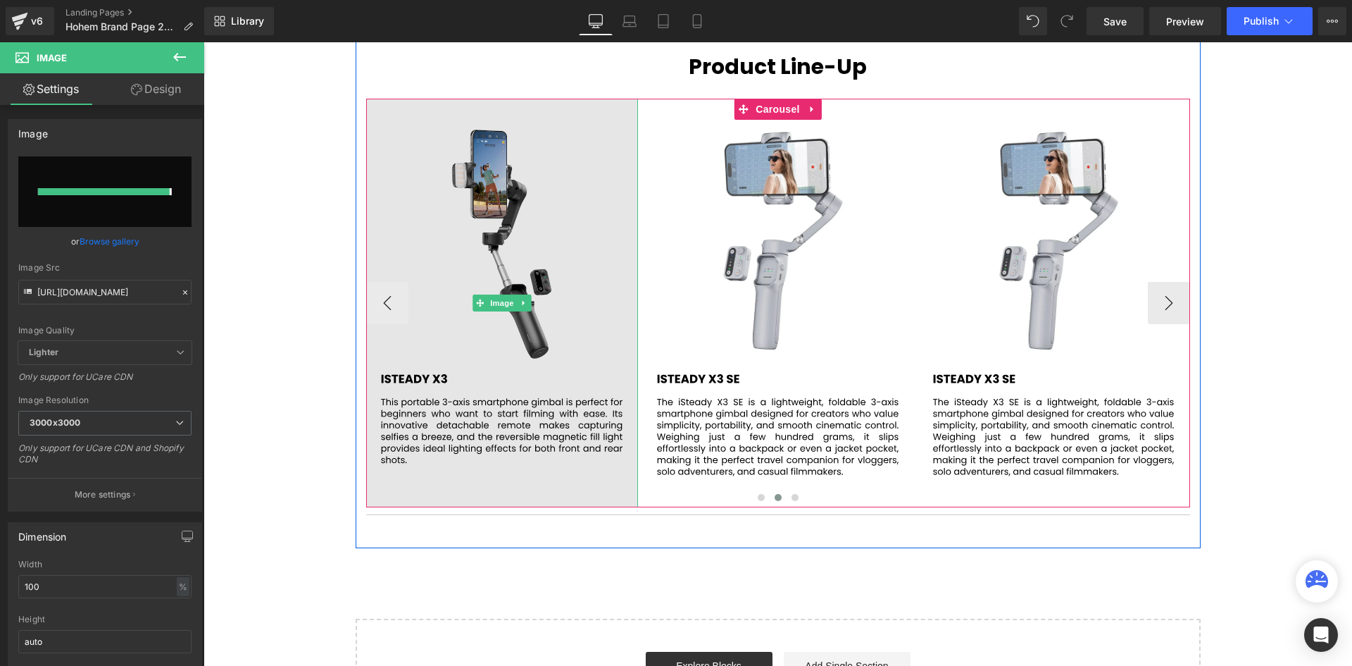
type input "[URL][DOMAIN_NAME]"
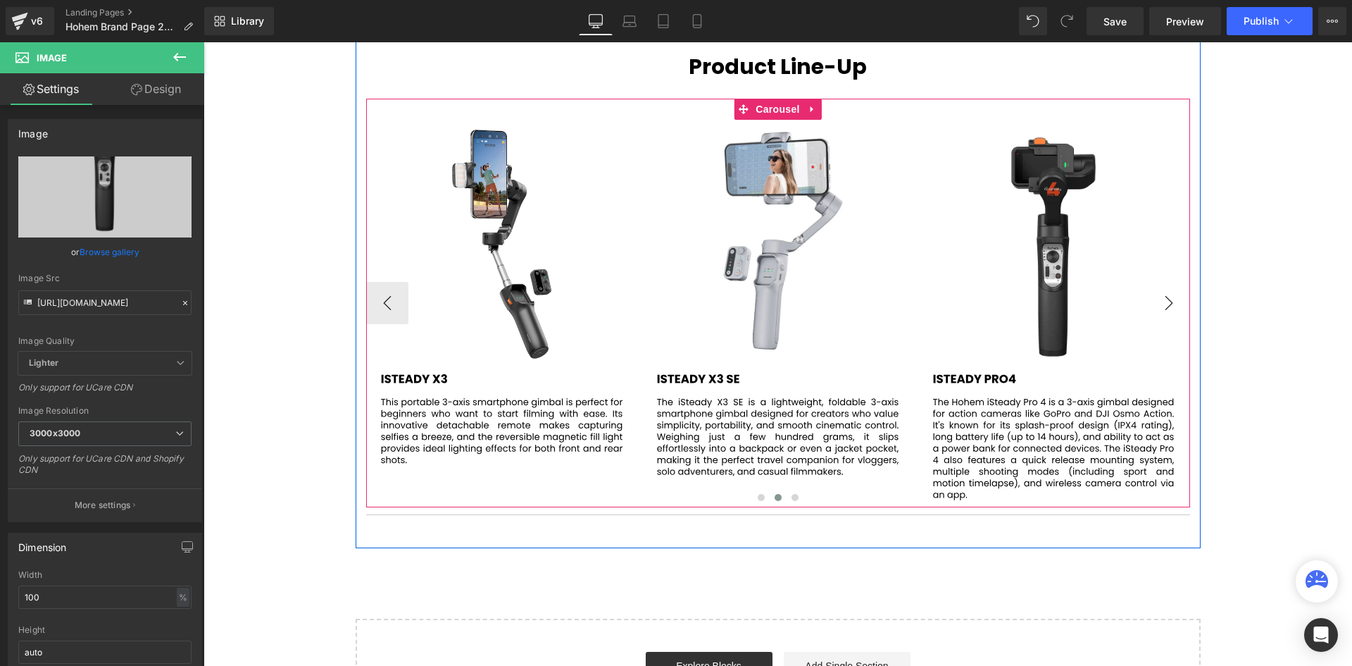
click at [1175, 307] on button "›" at bounding box center [1169, 303] width 42 height 42
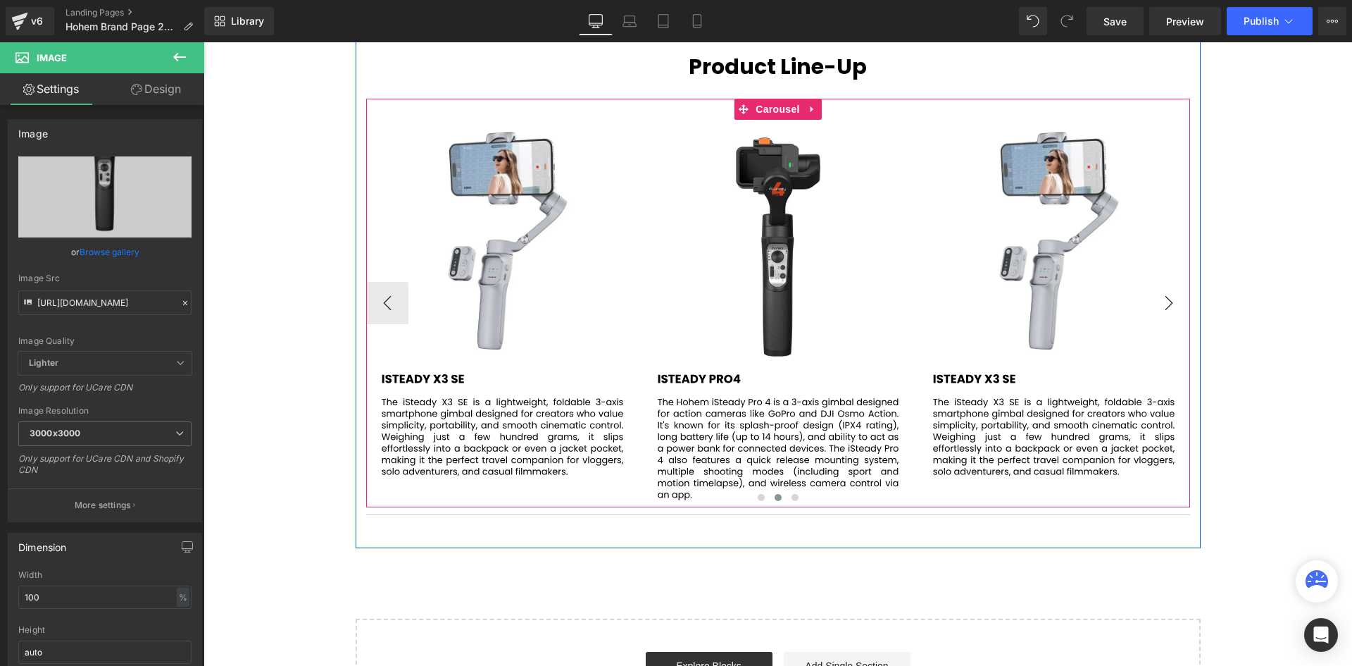
click at [1175, 307] on button "›" at bounding box center [1169, 303] width 42 height 42
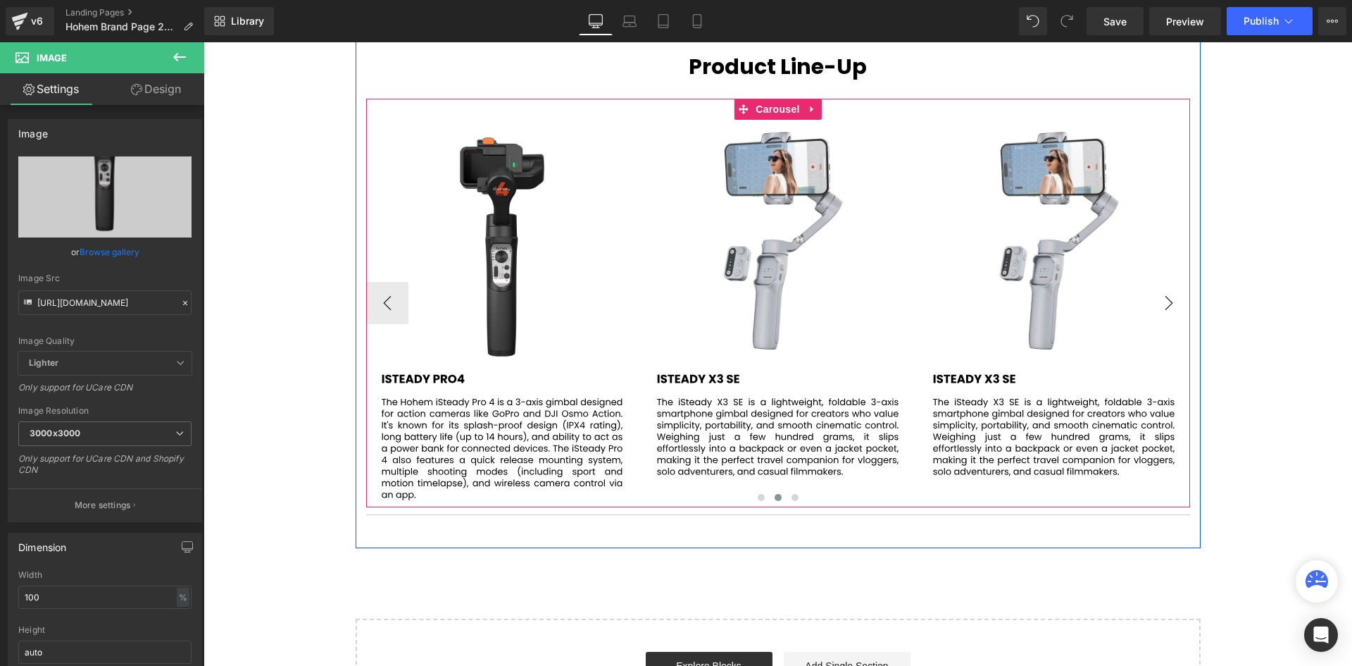
click at [1175, 307] on button "›" at bounding box center [1169, 303] width 42 height 42
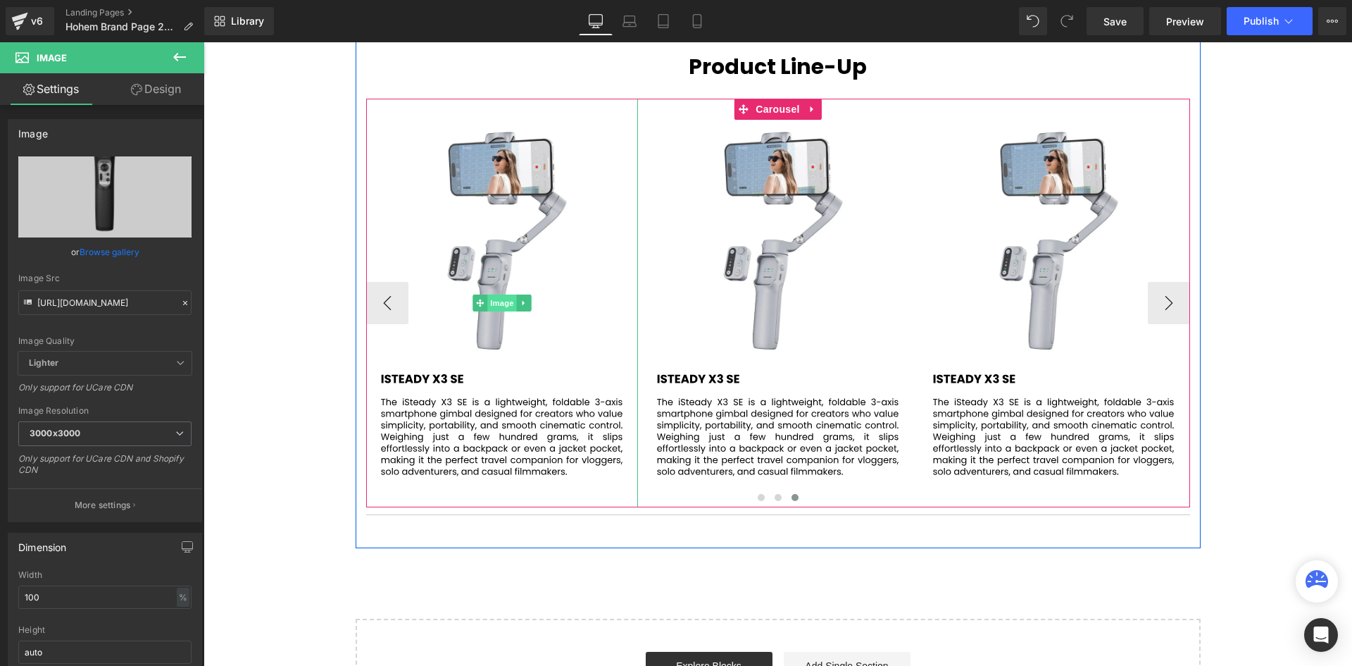
click at [499, 306] on span "Image" at bounding box center [502, 302] width 30 height 17
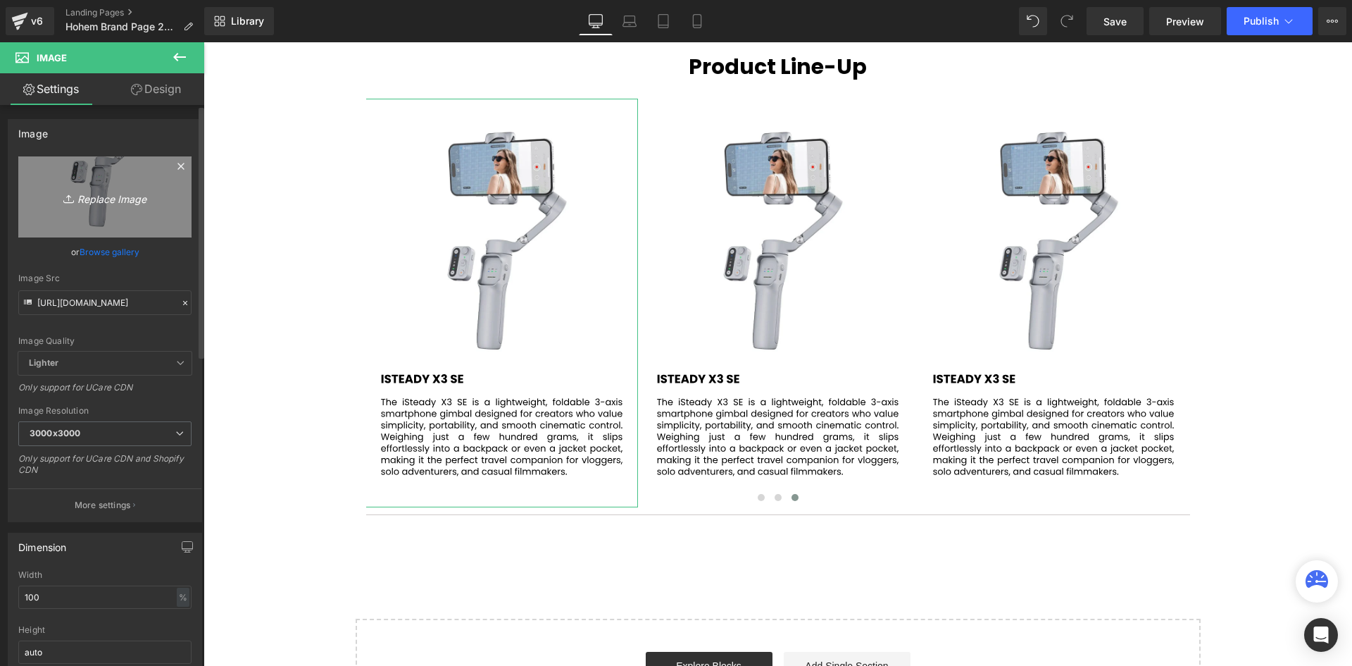
click at [121, 199] on icon "Replace Image" at bounding box center [105, 197] width 113 height 18
type input "C:\fakepath\62.svg"
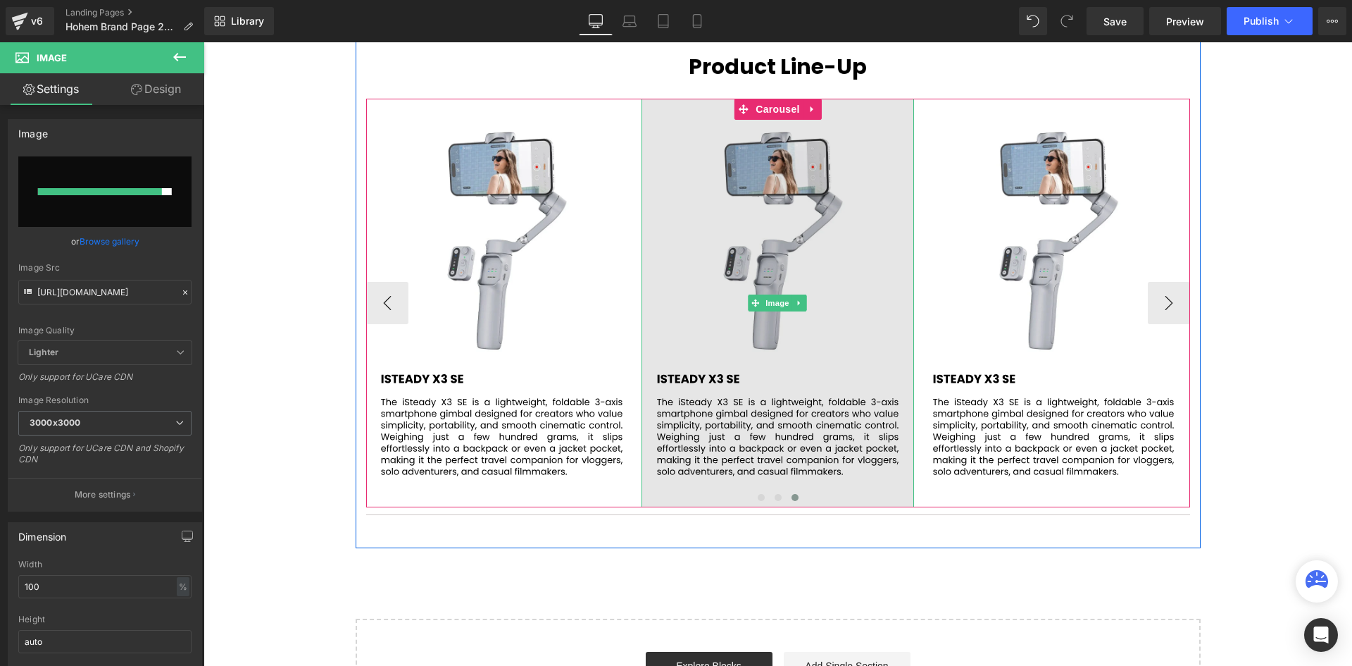
type input "[URL][DOMAIN_NAME]"
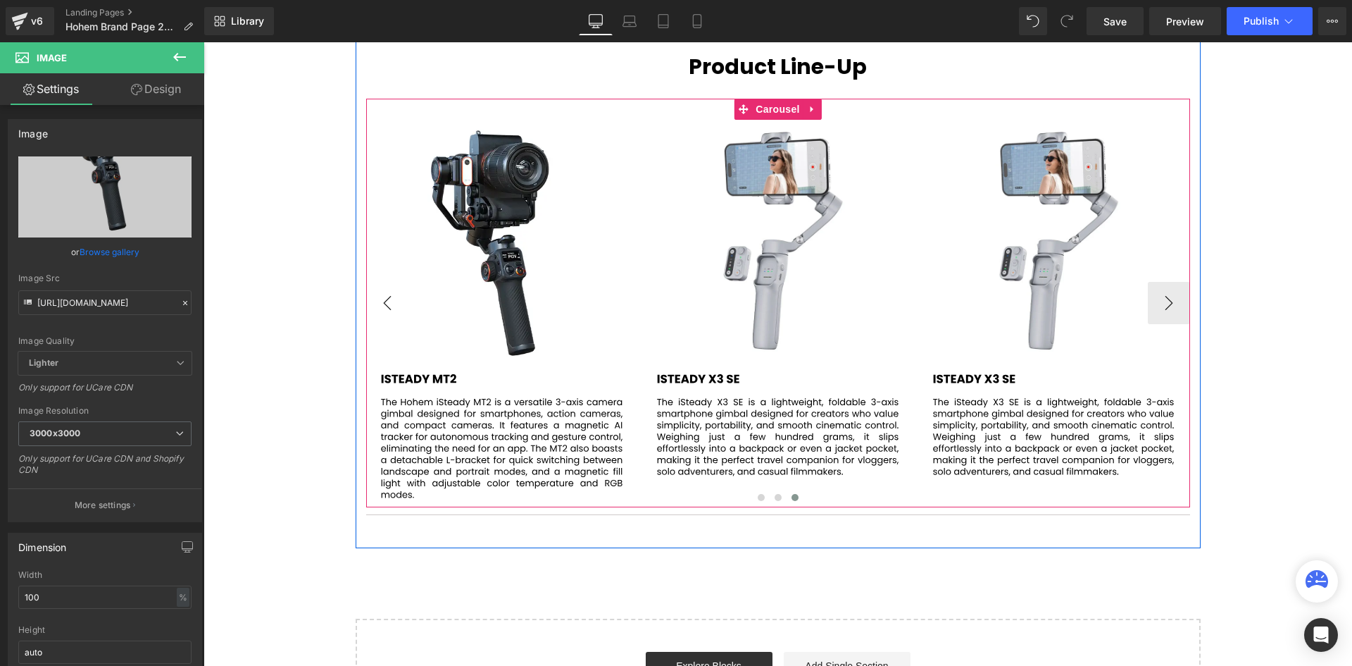
click at [376, 299] on button "‹" at bounding box center [387, 303] width 42 height 42
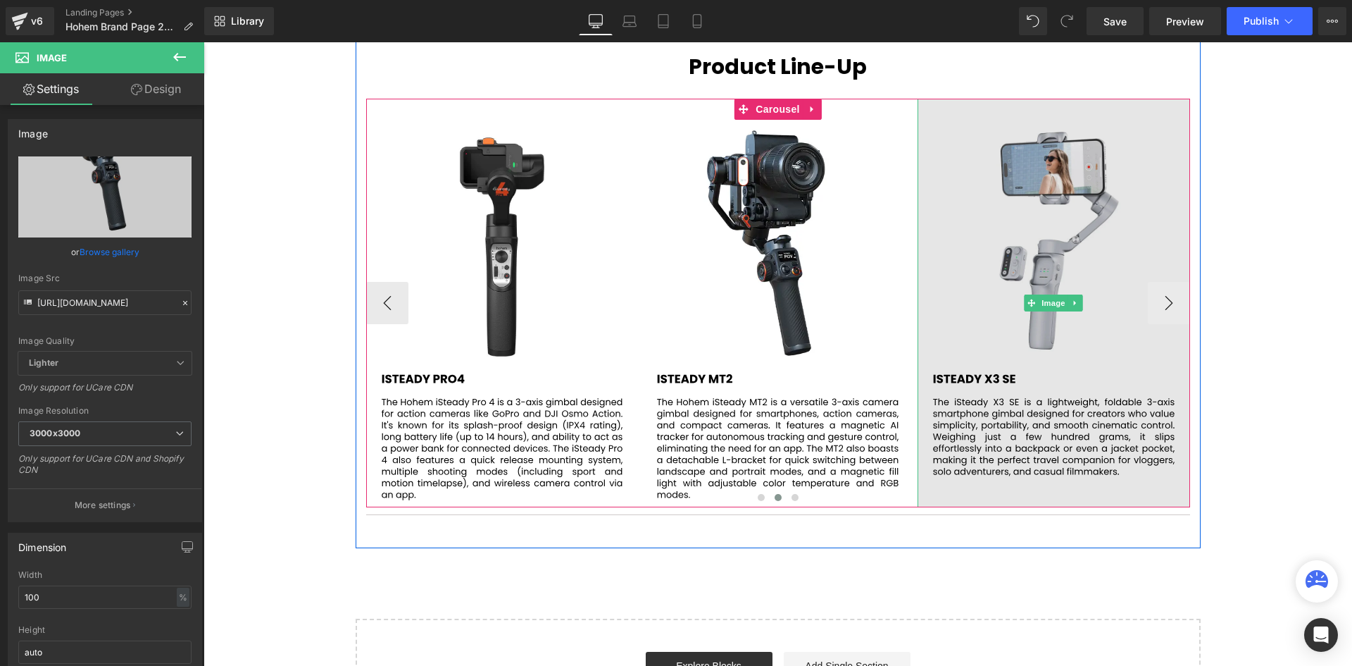
click at [1007, 258] on img at bounding box center [1054, 303] width 273 height 408
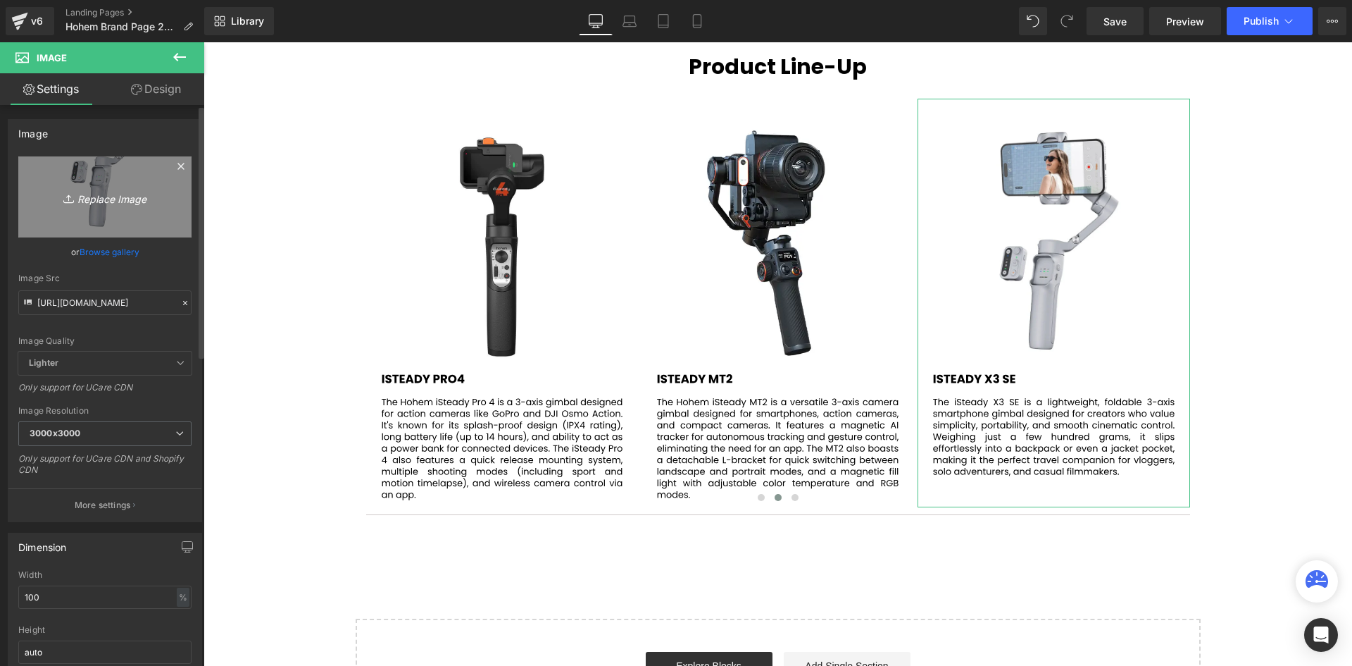
click at [106, 195] on icon "Replace Image" at bounding box center [105, 197] width 113 height 18
type input "C:\fakepath\63.svg"
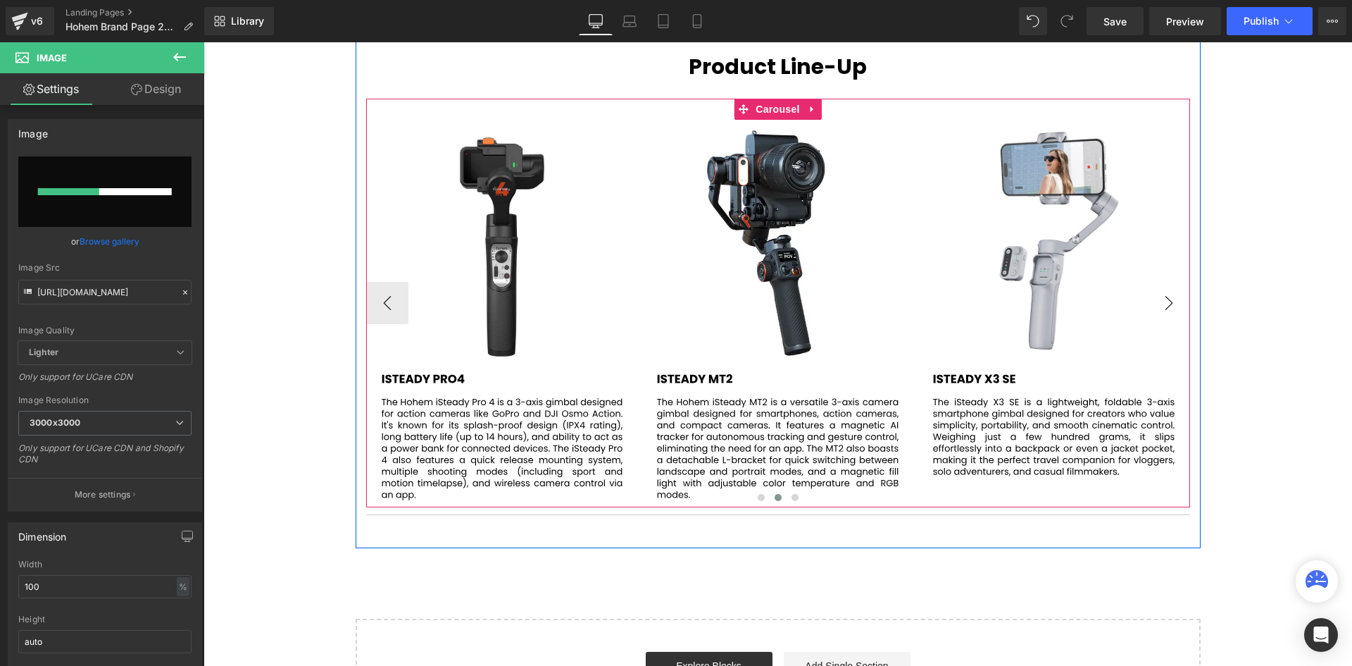
click at [1165, 304] on button "›" at bounding box center [1169, 303] width 42 height 42
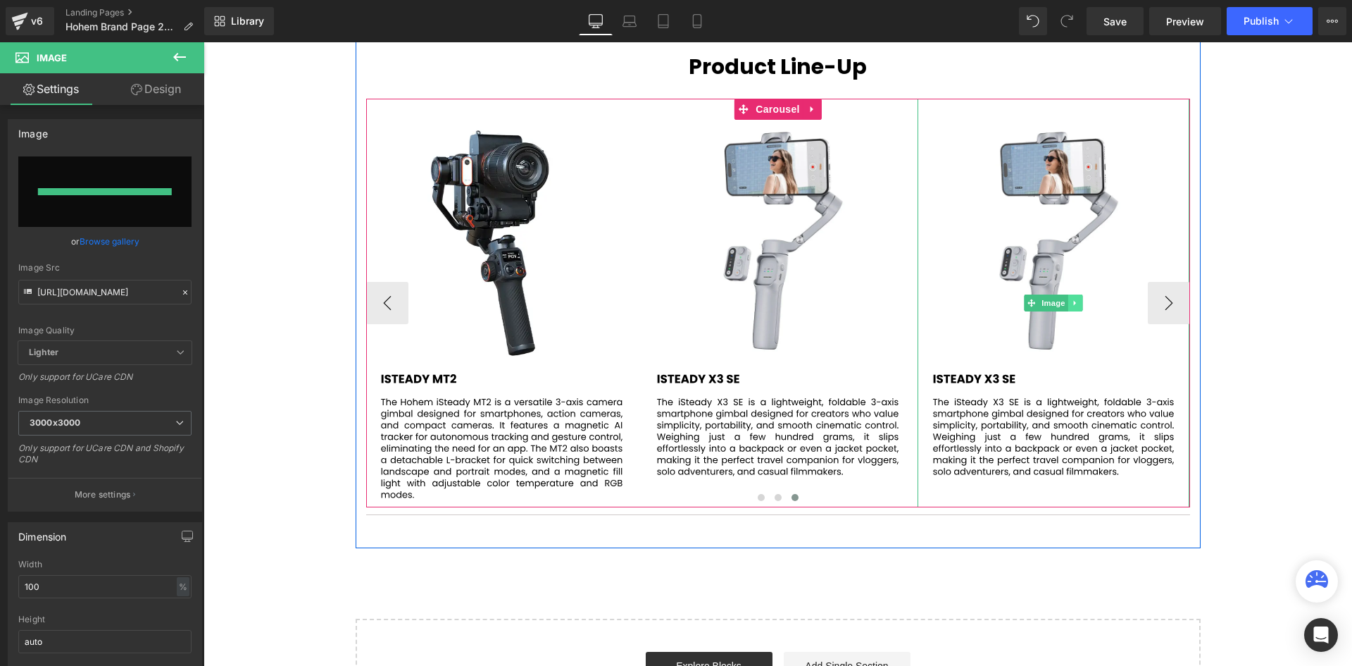
type input "[URL][DOMAIN_NAME]"
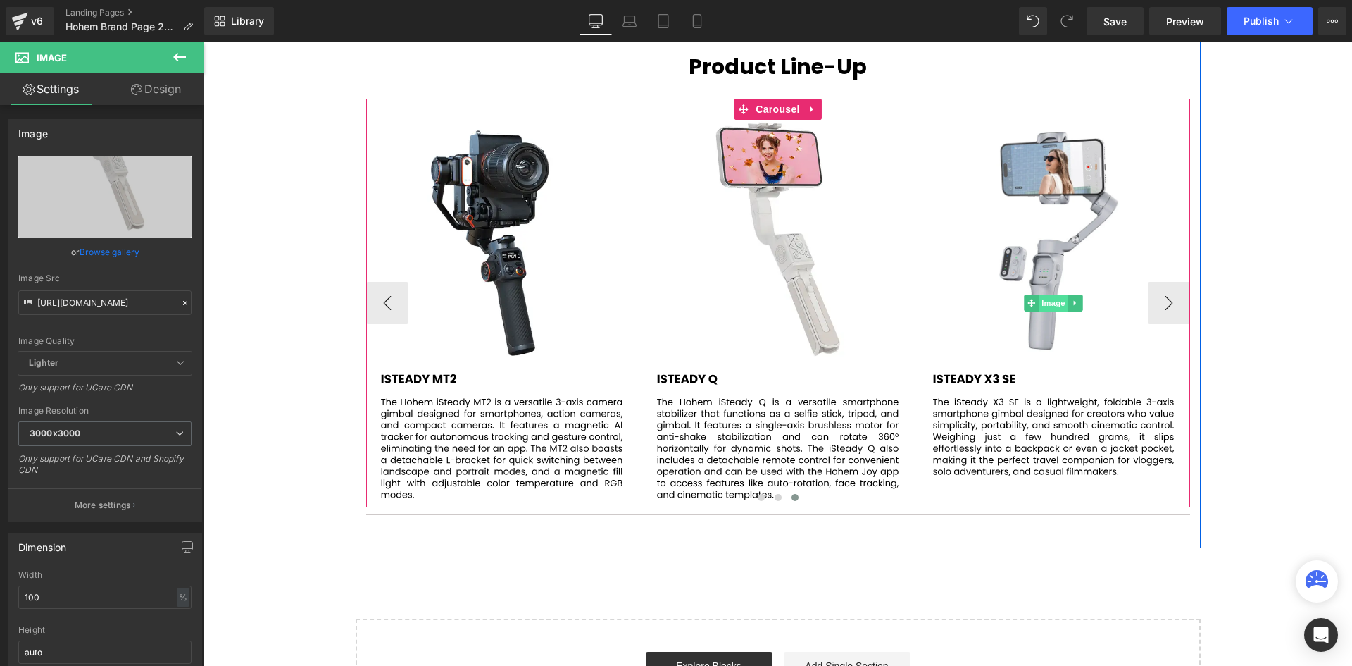
click at [1056, 303] on span "Image" at bounding box center [1054, 302] width 30 height 17
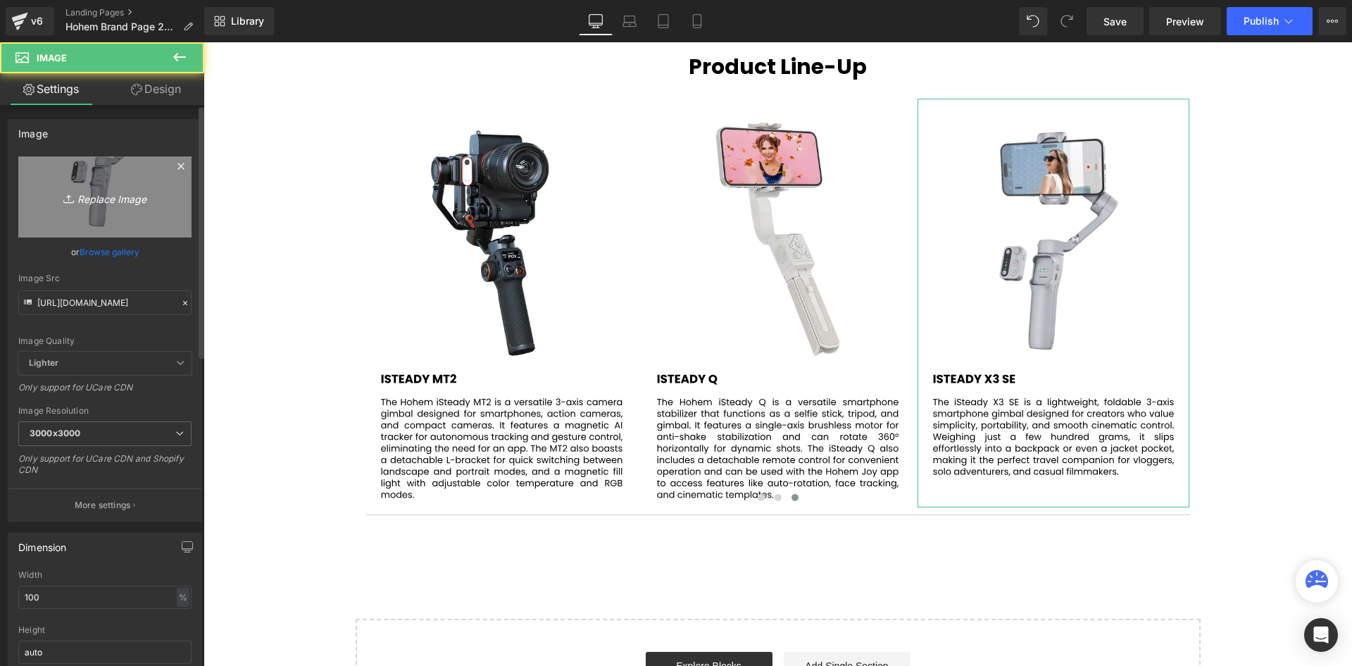
click at [113, 197] on icon "Replace Image" at bounding box center [105, 197] width 113 height 18
type input "C:\fakepath\64.svg"
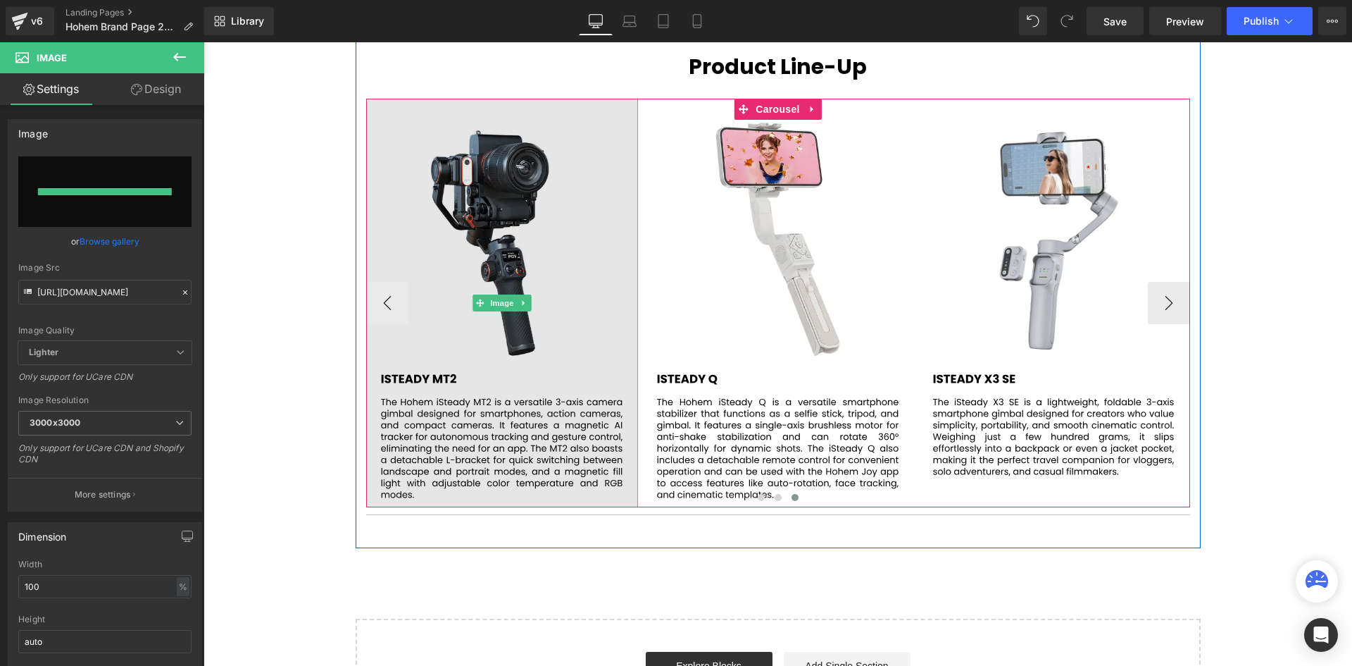
type input "[URL][DOMAIN_NAME]"
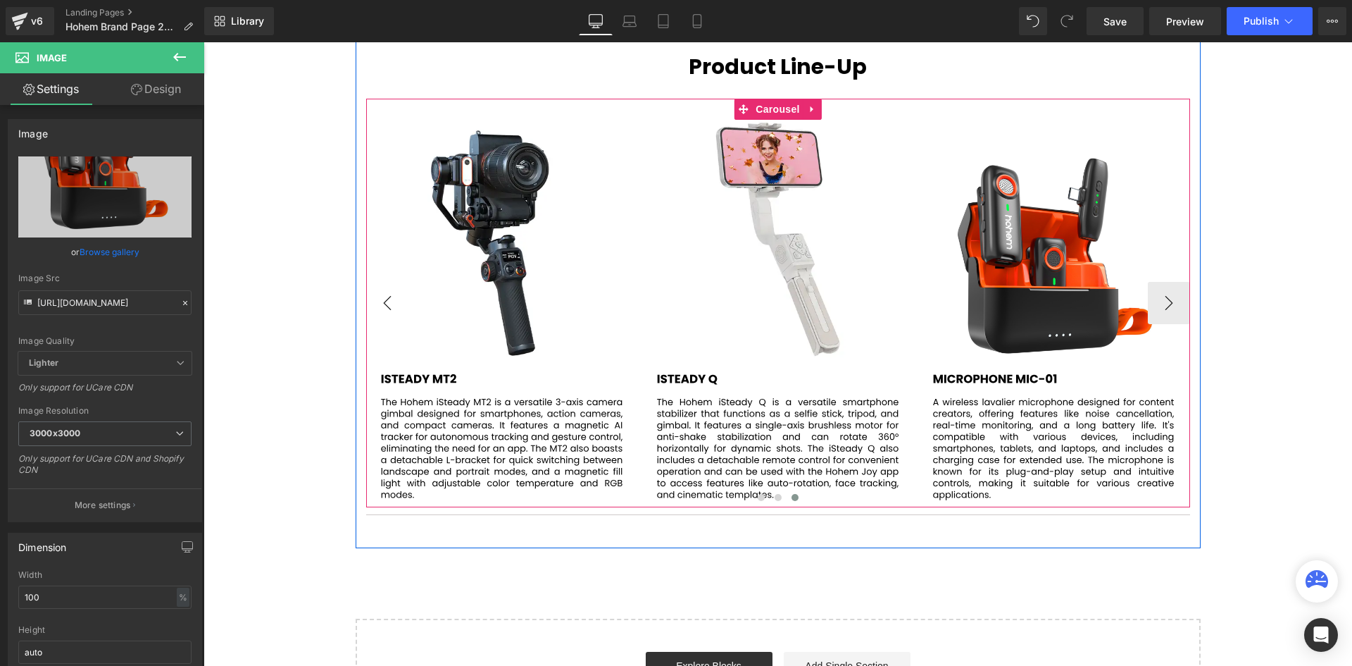
click at [385, 304] on button "‹" at bounding box center [387, 303] width 42 height 42
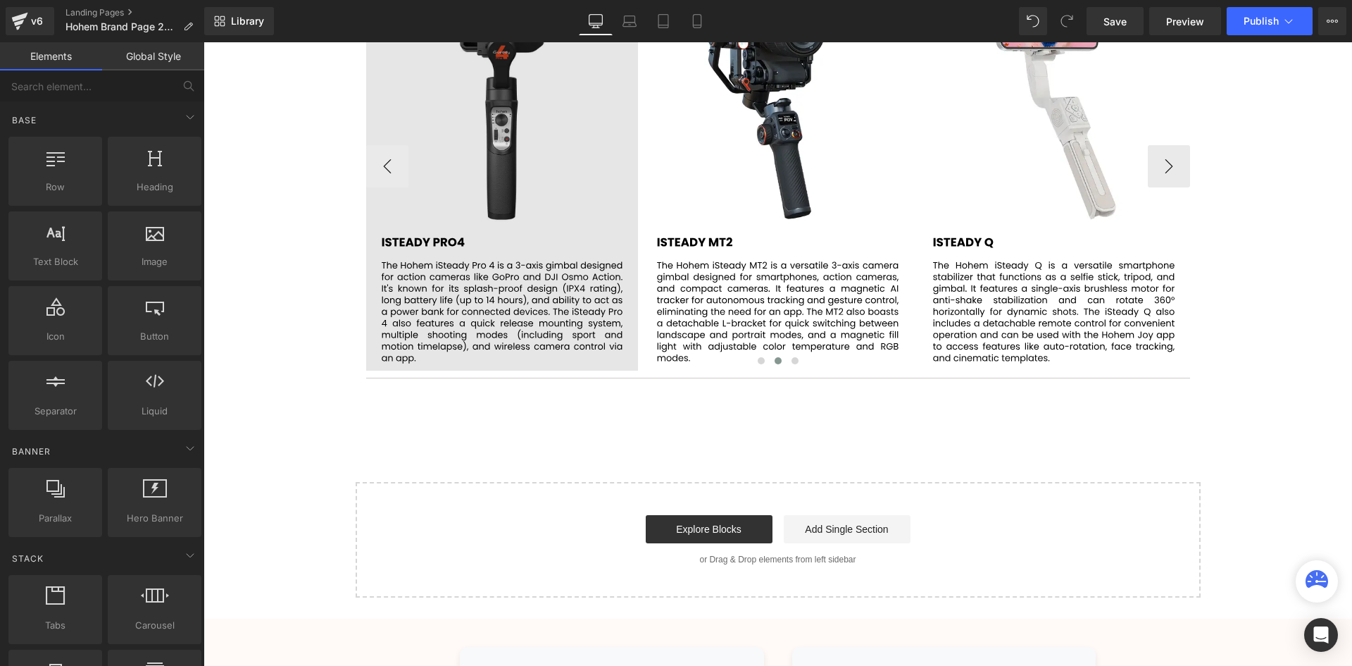
scroll to position [2465, 0]
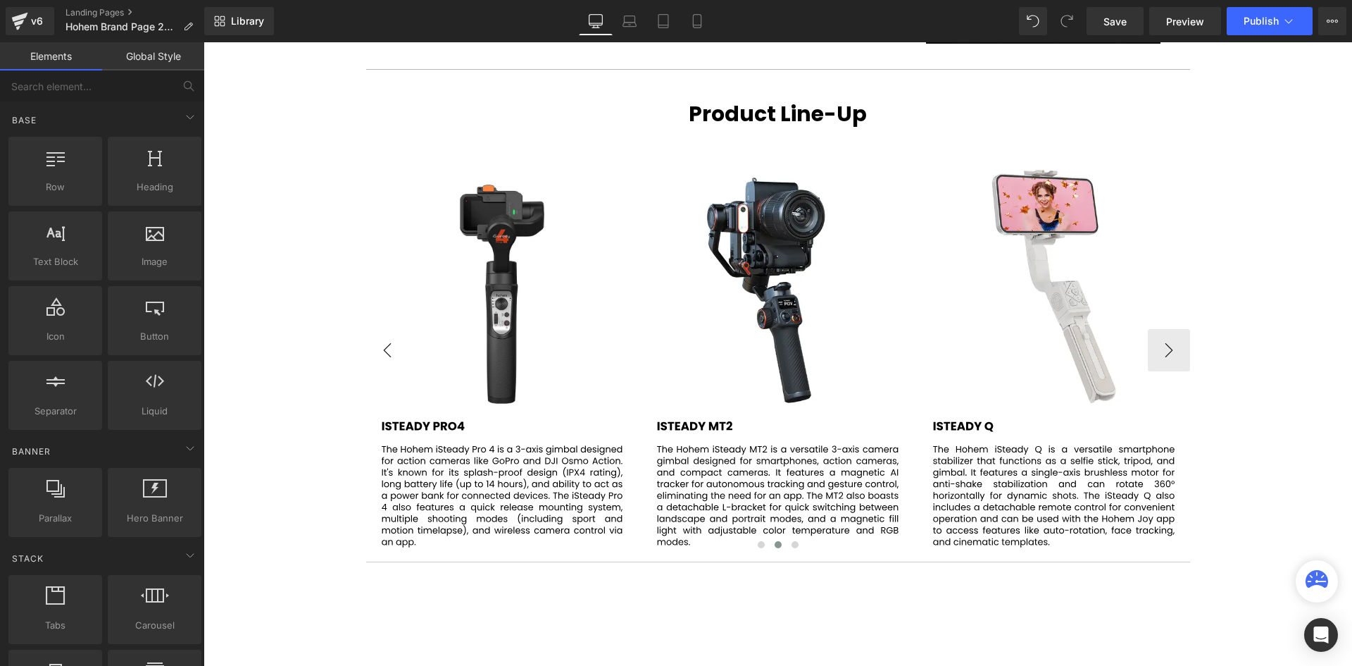
click at [367, 359] on button "‹" at bounding box center [387, 350] width 42 height 42
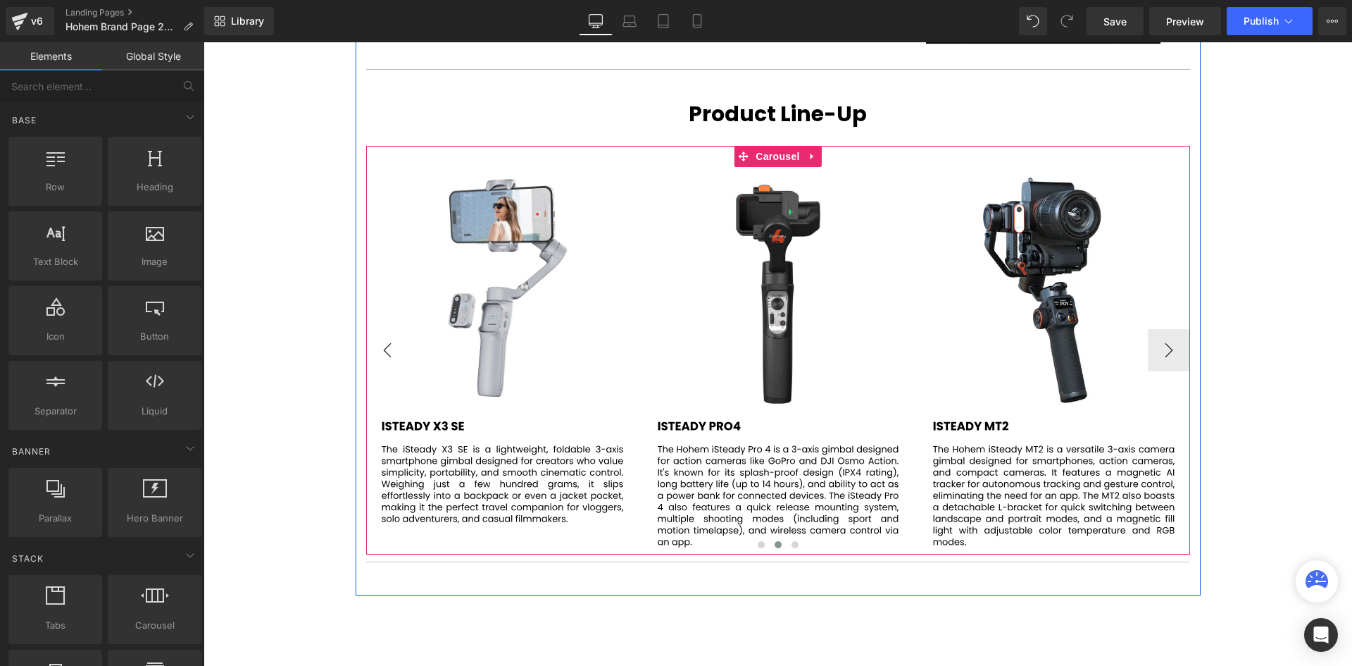
click at [373, 358] on button "‹" at bounding box center [387, 350] width 42 height 42
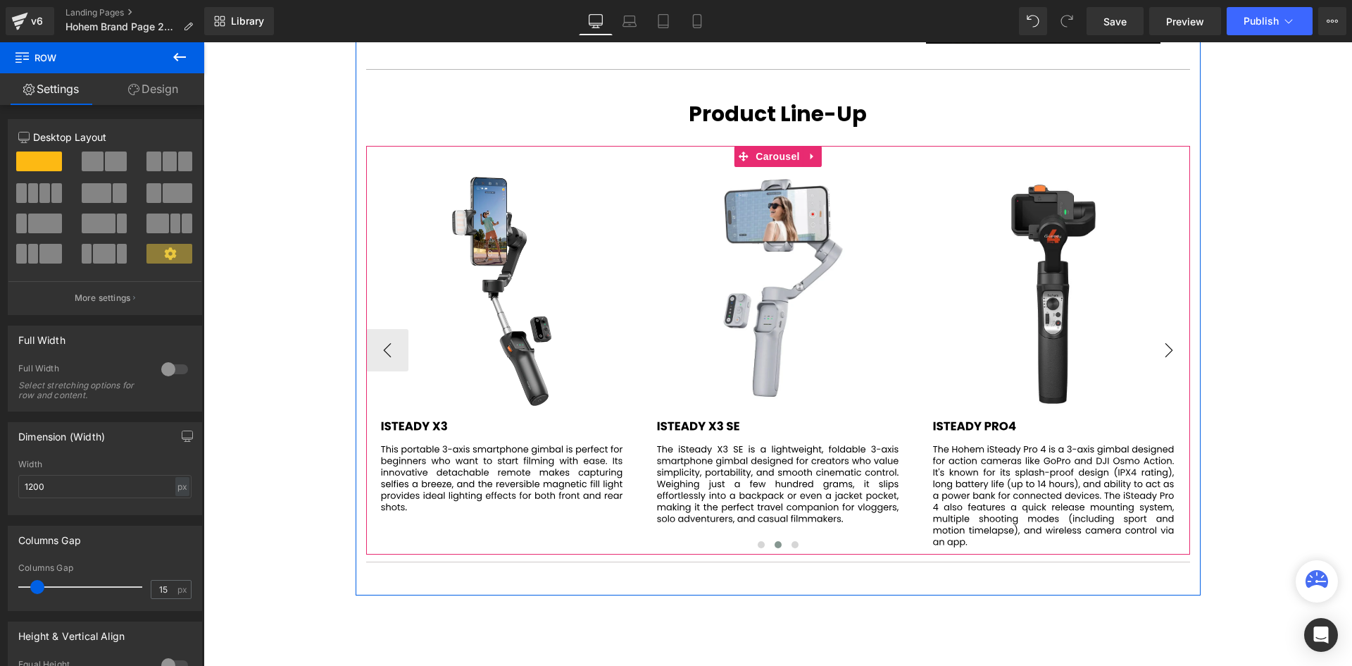
click at [1168, 358] on button "›" at bounding box center [1169, 350] width 42 height 42
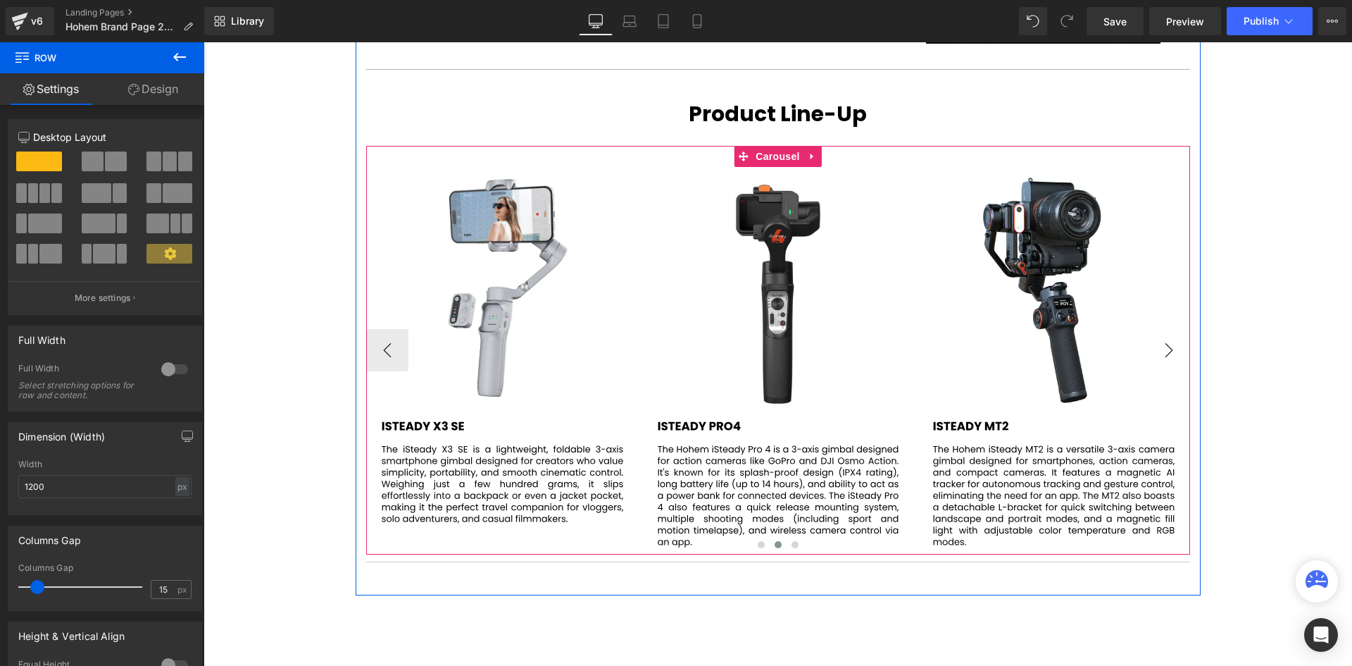
click at [1156, 355] on button "›" at bounding box center [1169, 350] width 42 height 42
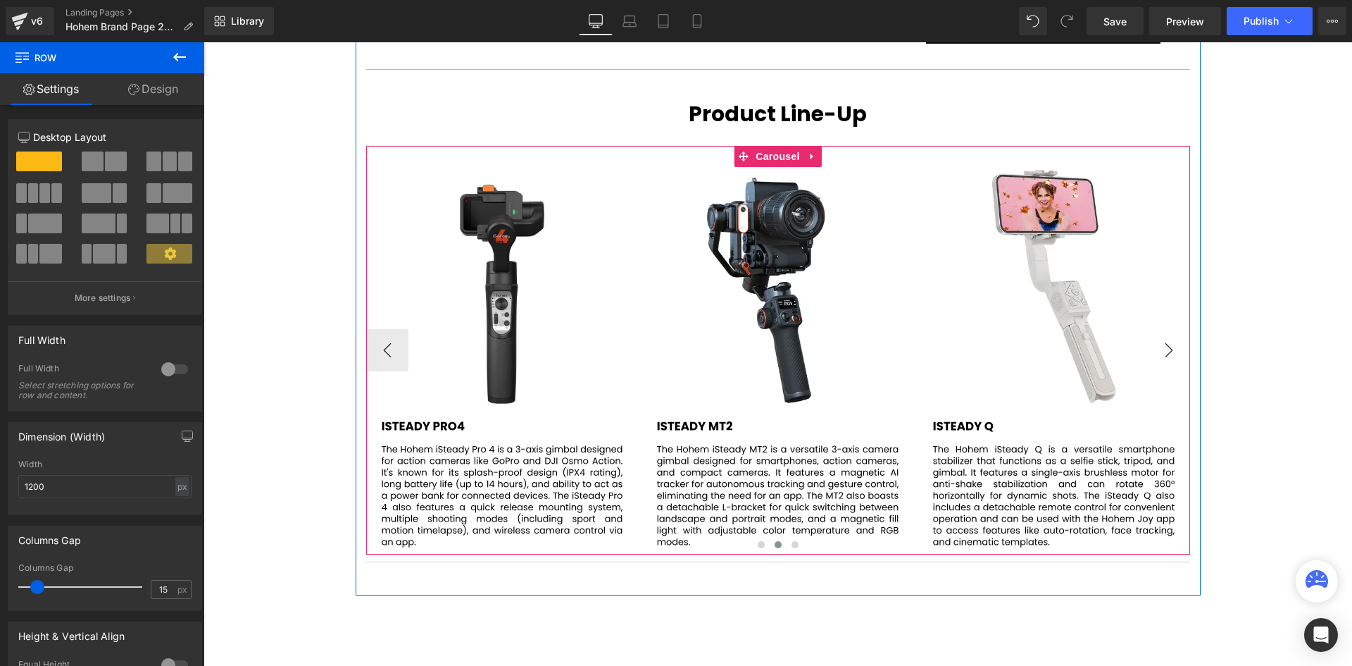
click at [1168, 341] on button "›" at bounding box center [1169, 350] width 42 height 42
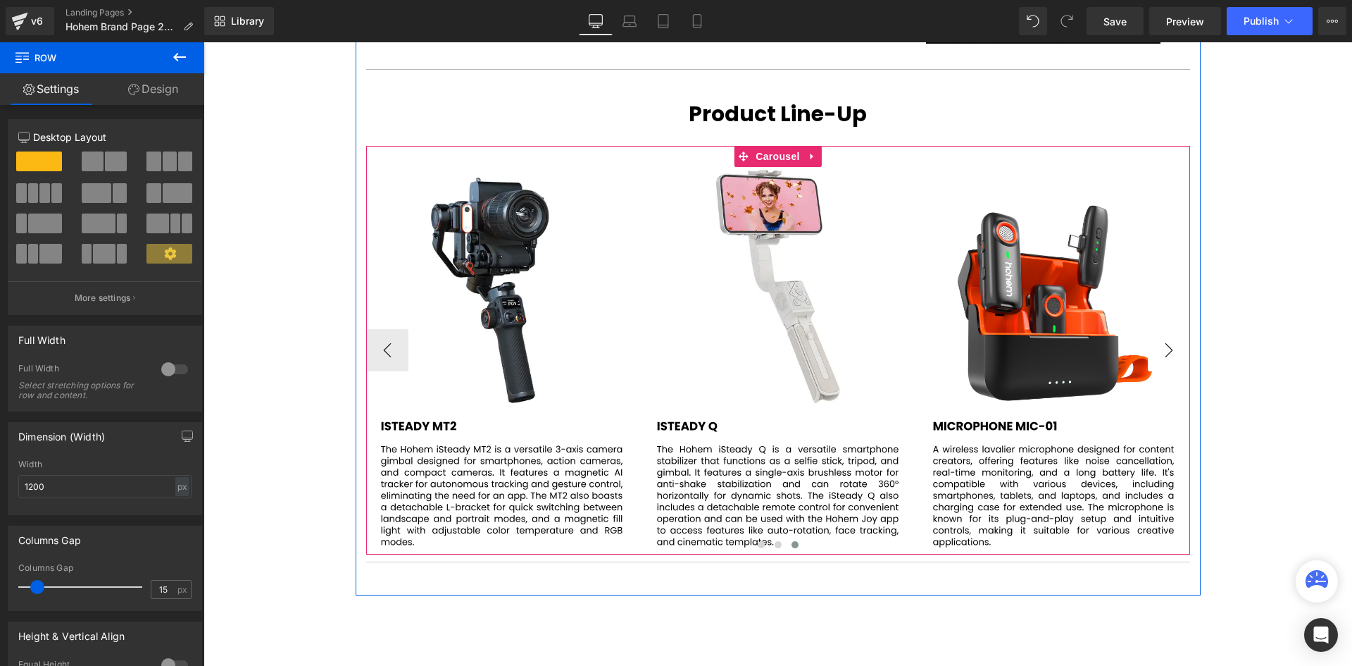
click at [1168, 341] on button "›" at bounding box center [1169, 350] width 42 height 42
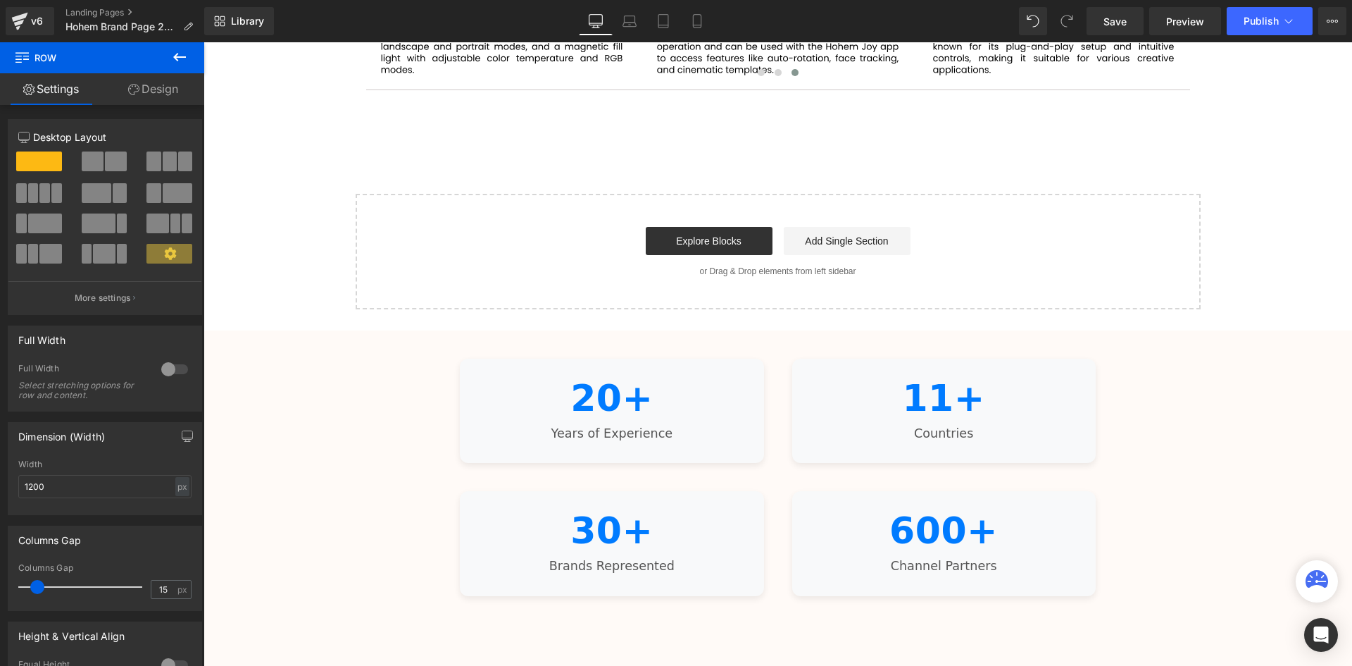
scroll to position [2817, 0]
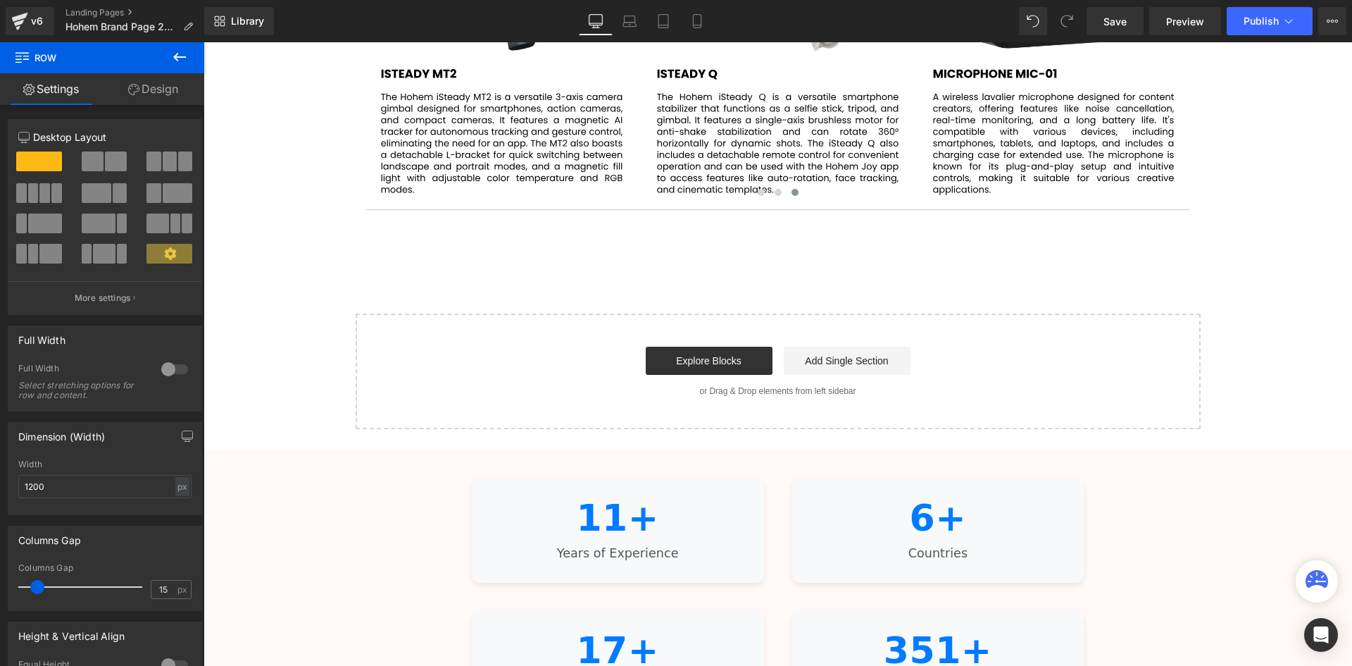
click at [192, 53] on button at bounding box center [179, 57] width 49 height 31
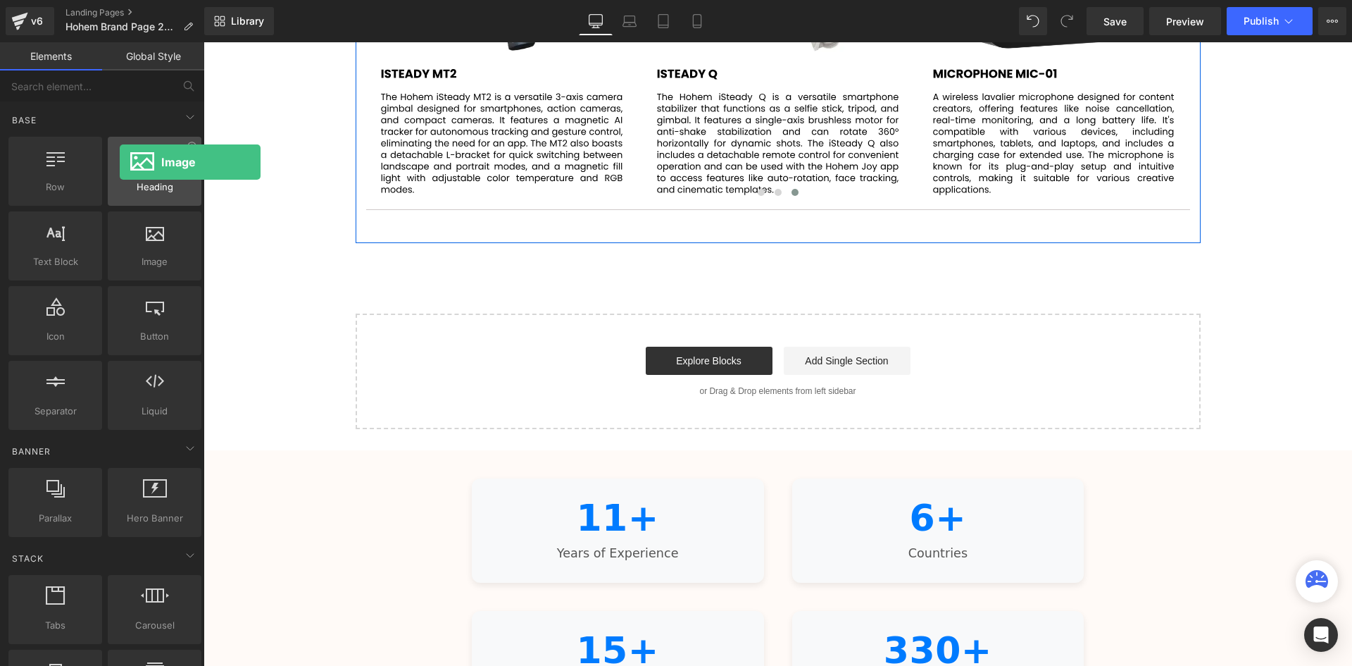
drag, startPoint x: 151, startPoint y: 254, endPoint x: 120, endPoint y: 162, distance: 97.5
click at [120, 162] on div "Row rows, columns, layouts, div Heading headings, titles, h1,h2,h3,h4,h5,h6 Tex…" at bounding box center [105, 283] width 199 height 299
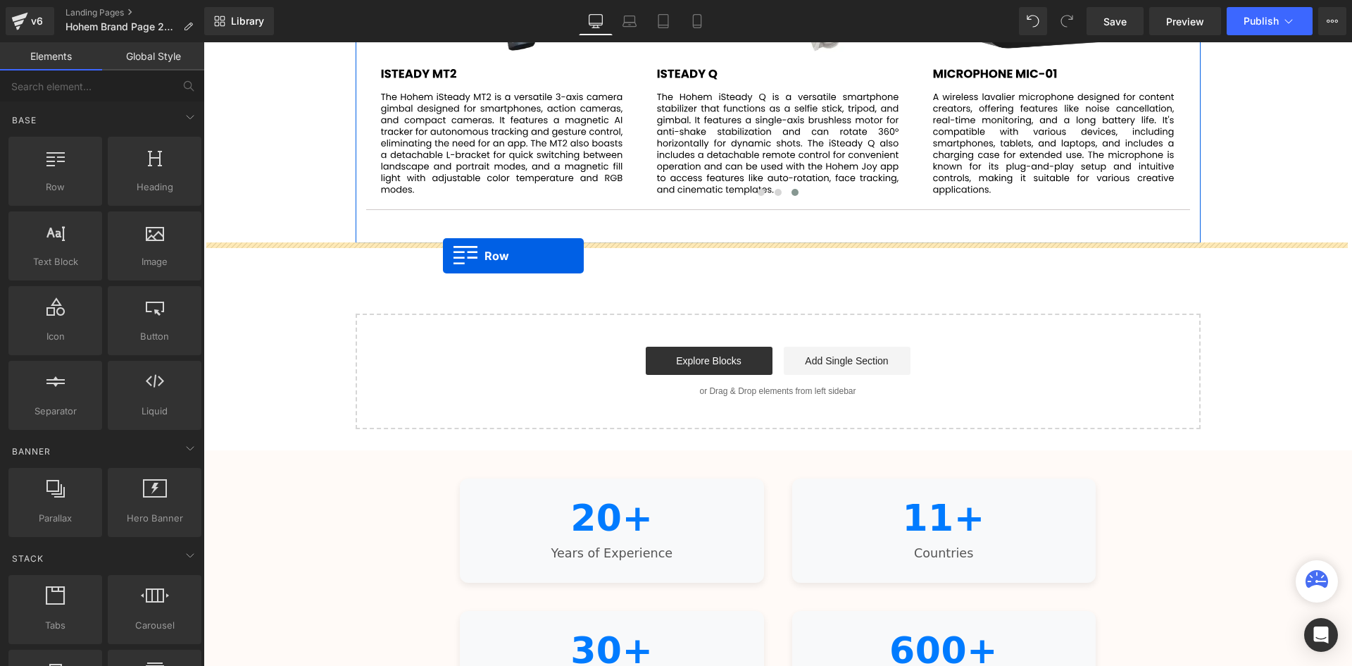
drag, startPoint x: 246, startPoint y: 225, endPoint x: 443, endPoint y: 255, distance: 199.4
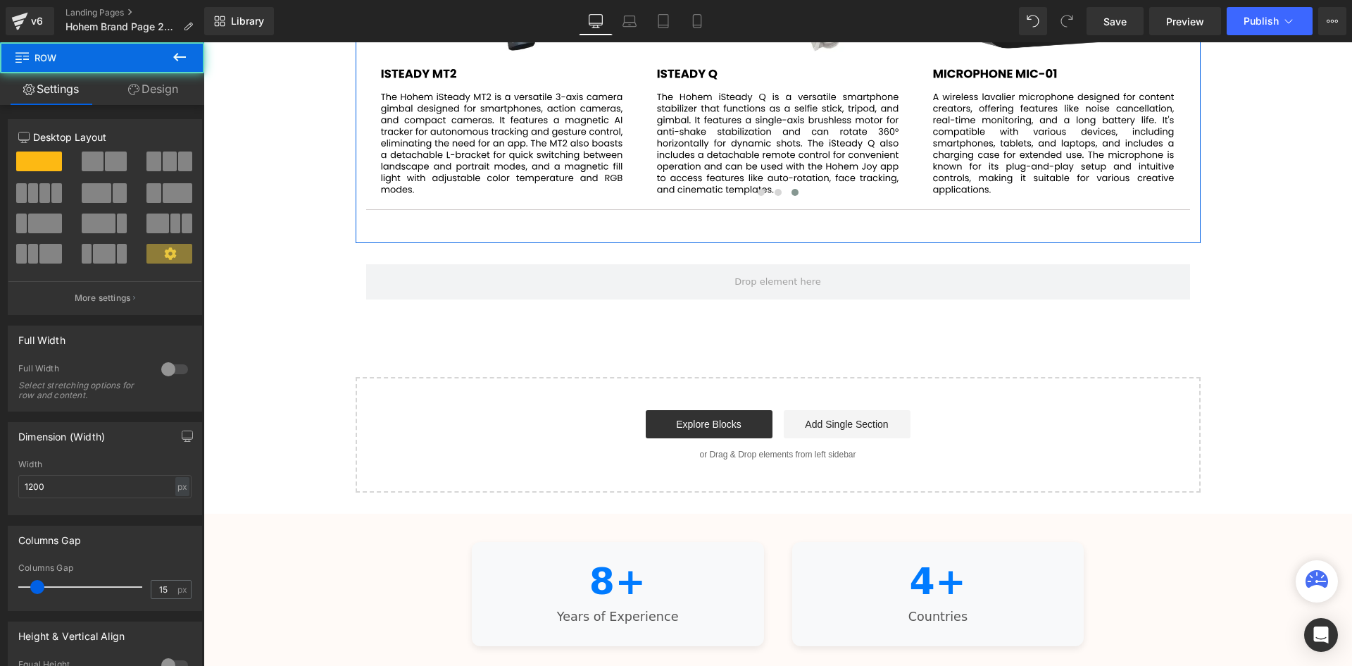
scroll to position [3876, 1142]
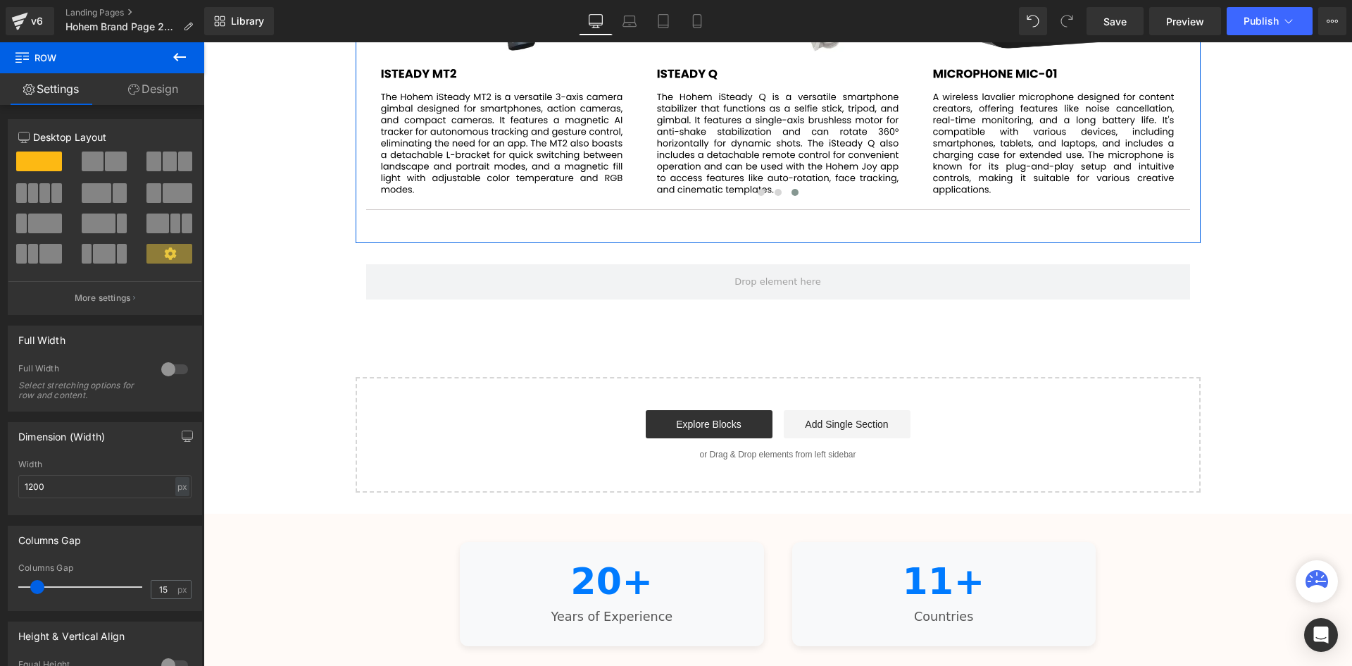
click at [185, 62] on icon at bounding box center [179, 57] width 17 height 17
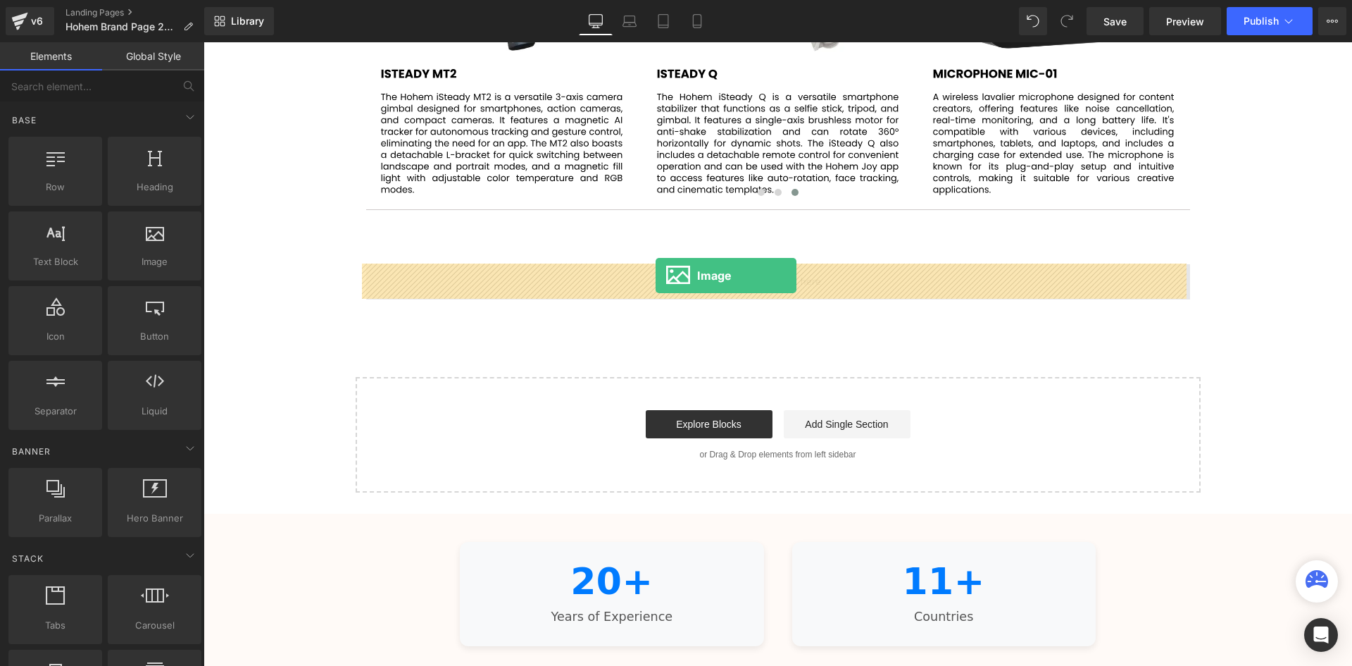
drag, startPoint x: 351, startPoint y: 298, endPoint x: 656, endPoint y: 275, distance: 305.8
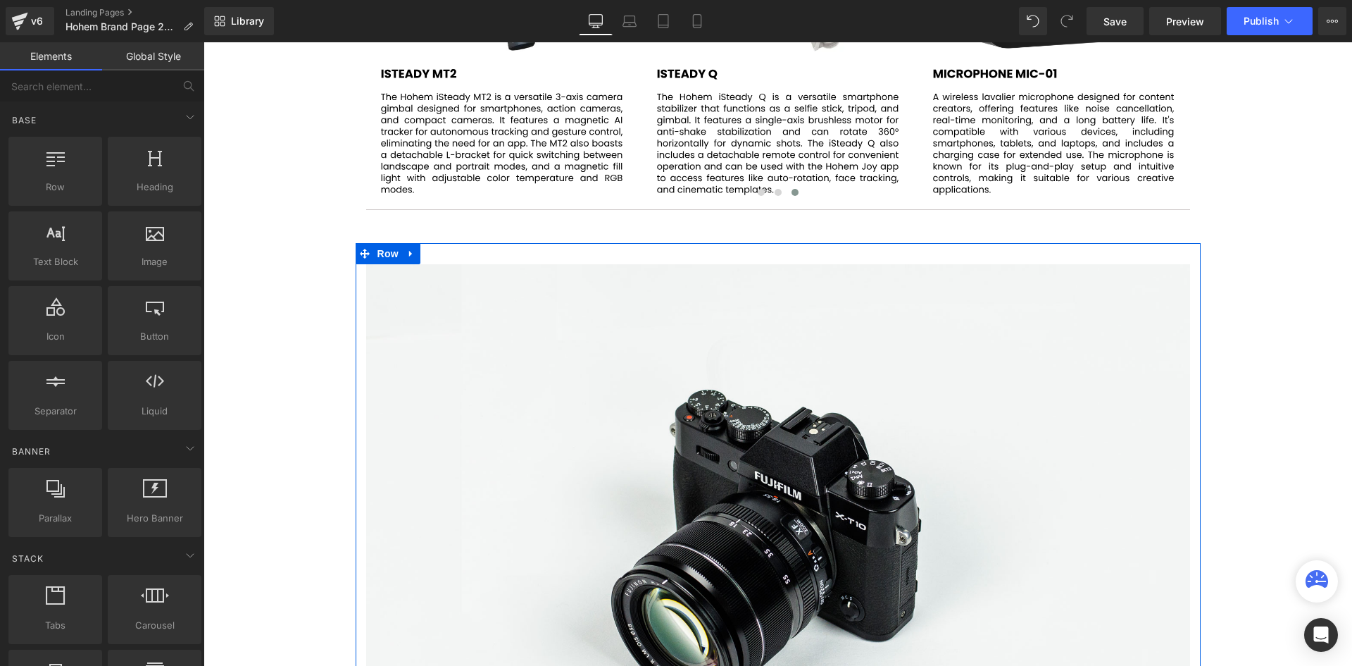
scroll to position [3854, 1142]
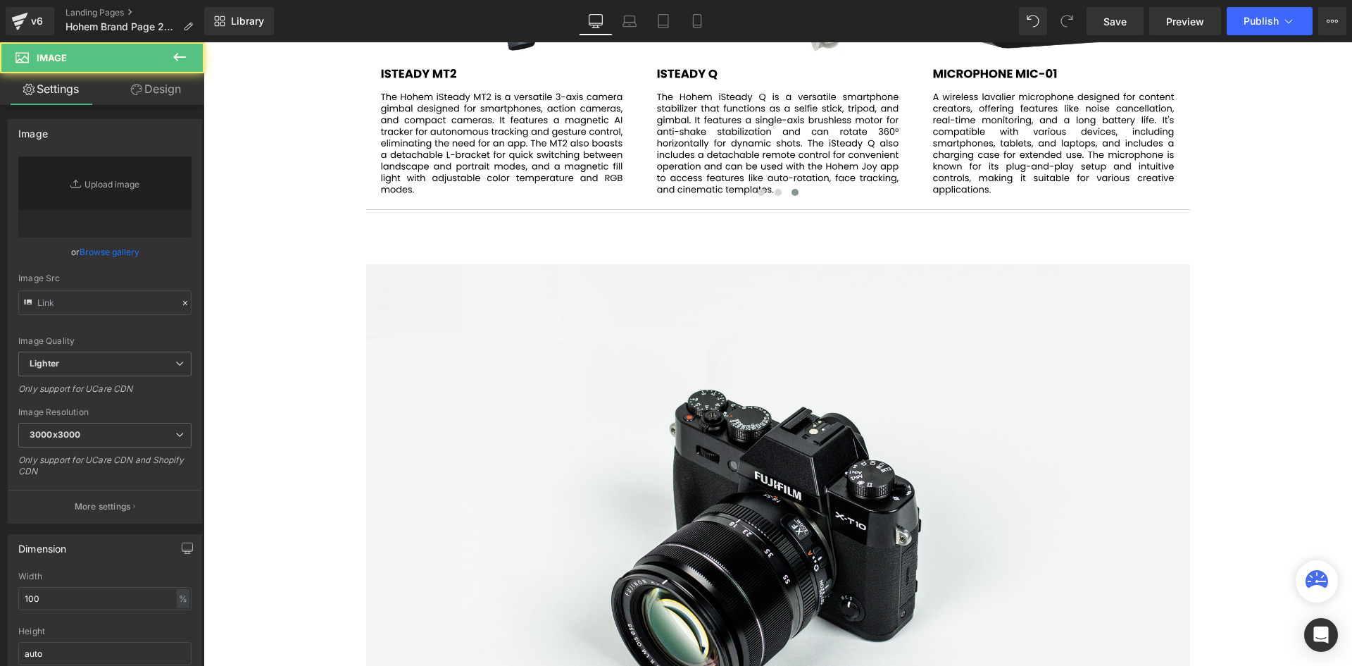
type input "//[DOMAIN_NAME][URL]"
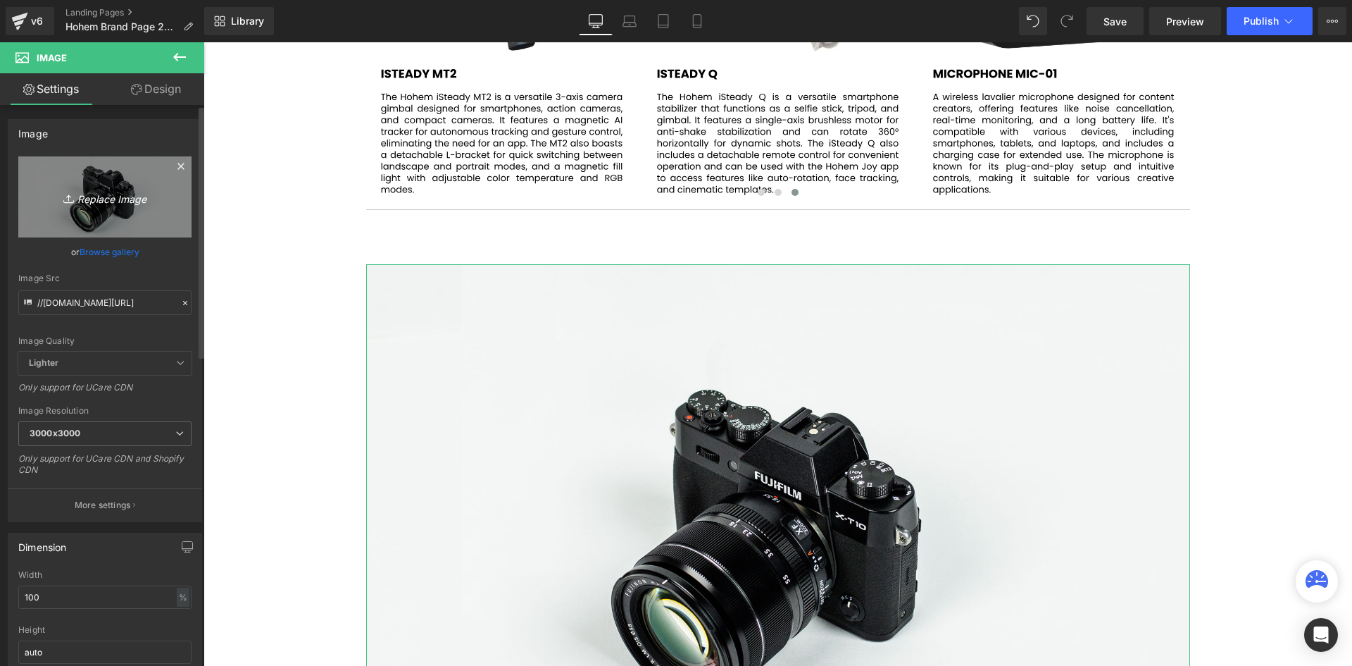
click at [86, 205] on icon "Replace Image" at bounding box center [105, 197] width 113 height 18
type input "C:\fakepath\Victrix Pro KO Best Tech Evo Awards 2024 (3).png"
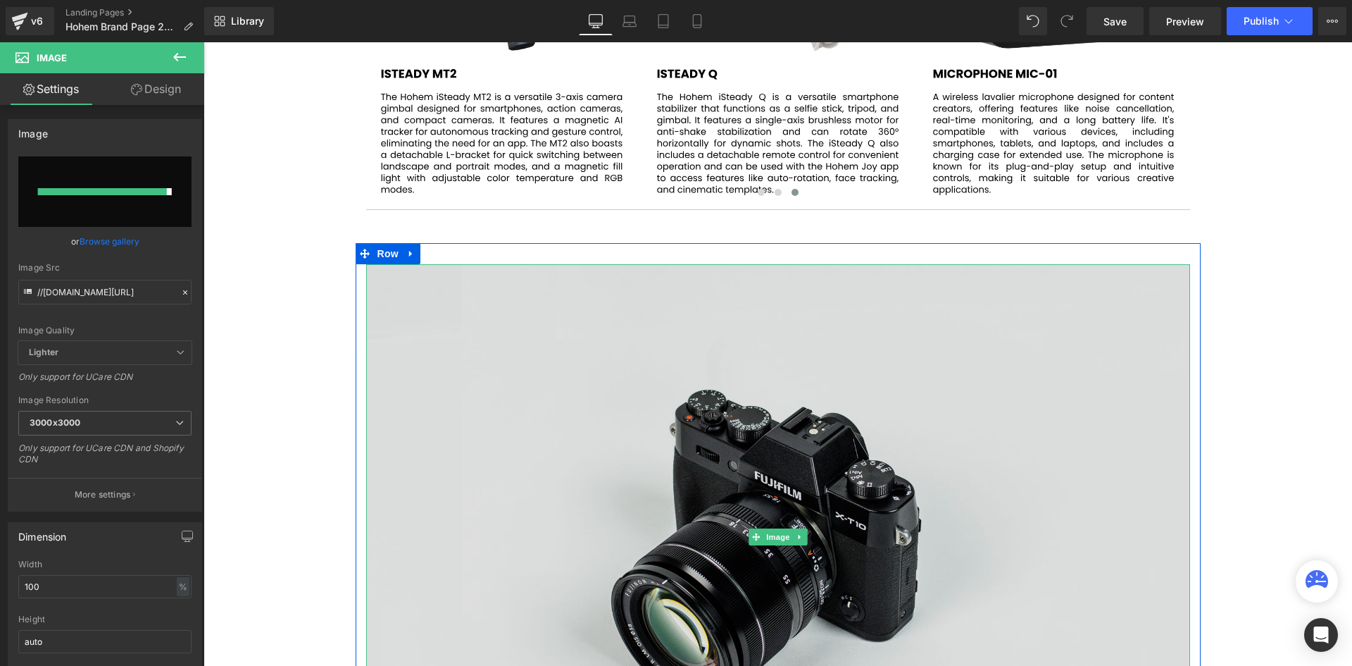
type input "[URL][DOMAIN_NAME]"
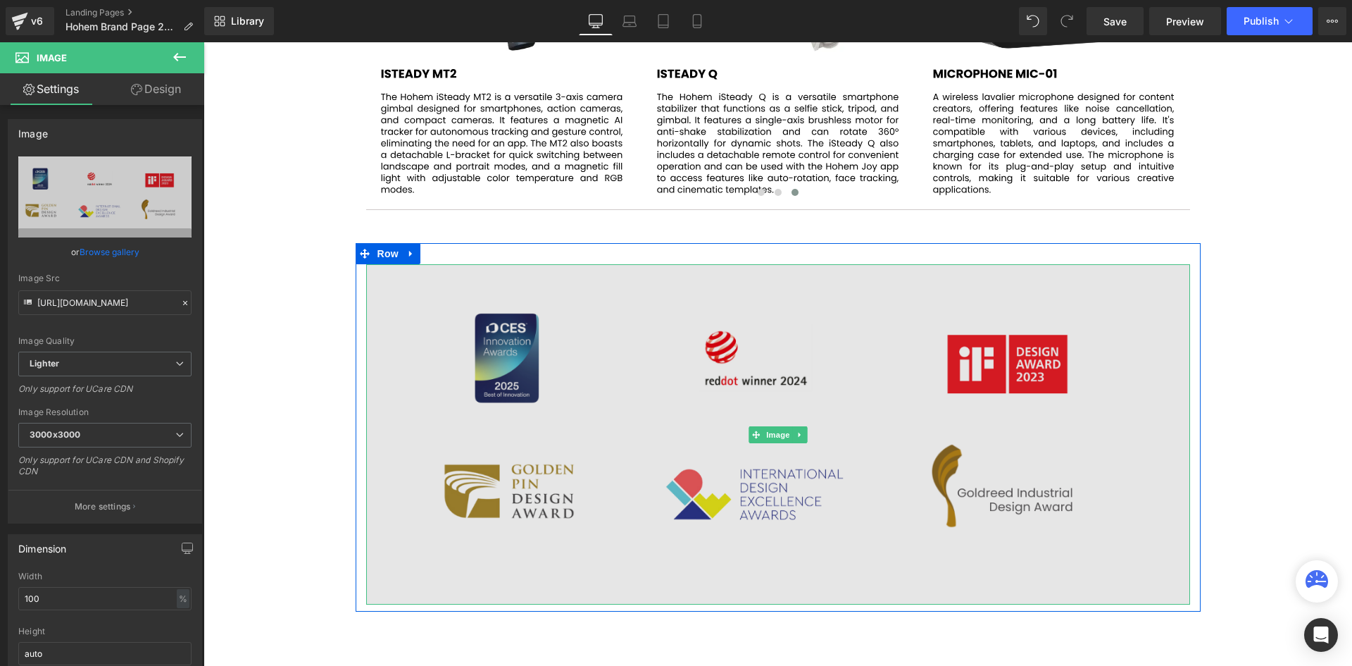
scroll to position [4182, 1142]
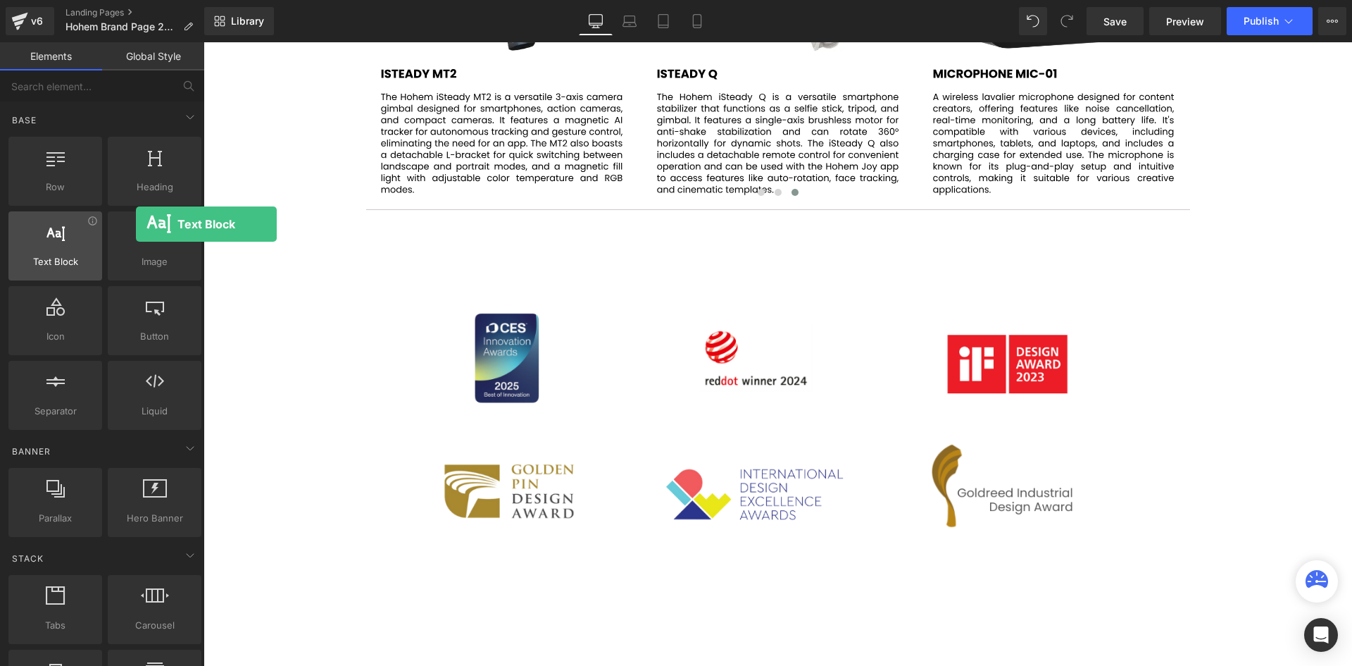
drag, startPoint x: 70, startPoint y: 253, endPoint x: 47, endPoint y: 234, distance: 30.0
click at [44, 236] on div at bounding box center [55, 239] width 85 height 32
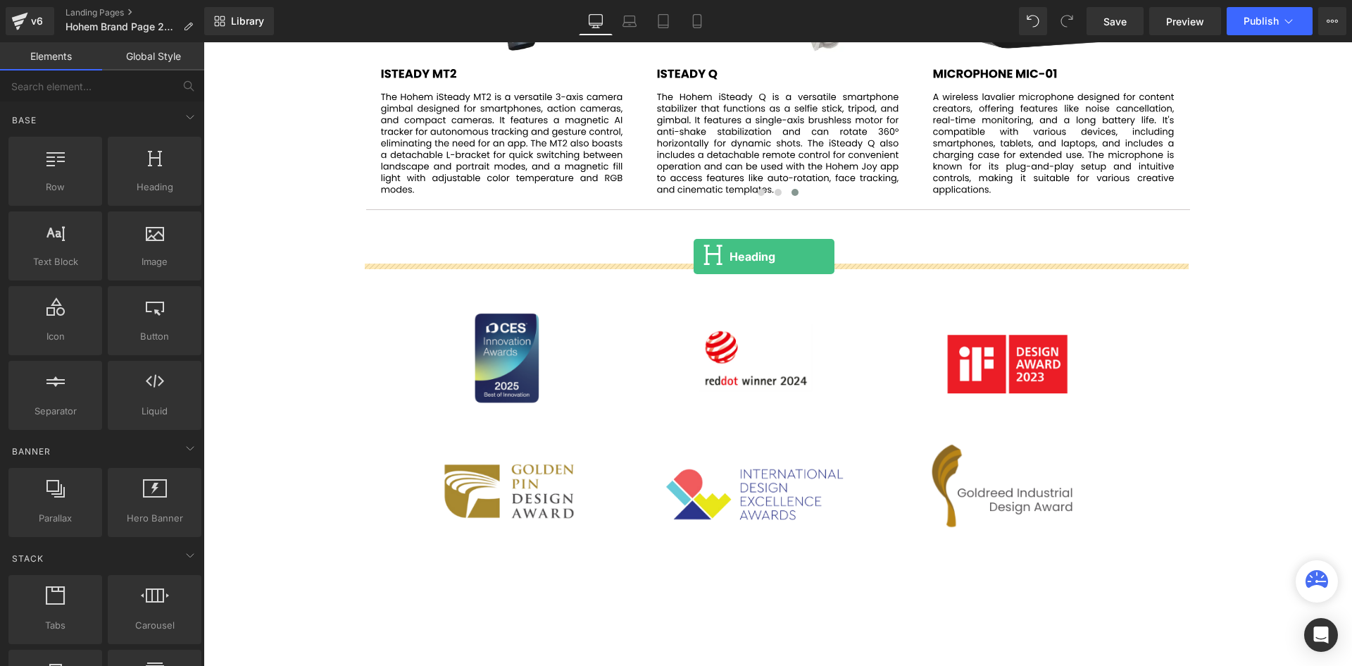
drag, startPoint x: 334, startPoint y: 225, endPoint x: 694, endPoint y: 256, distance: 361.3
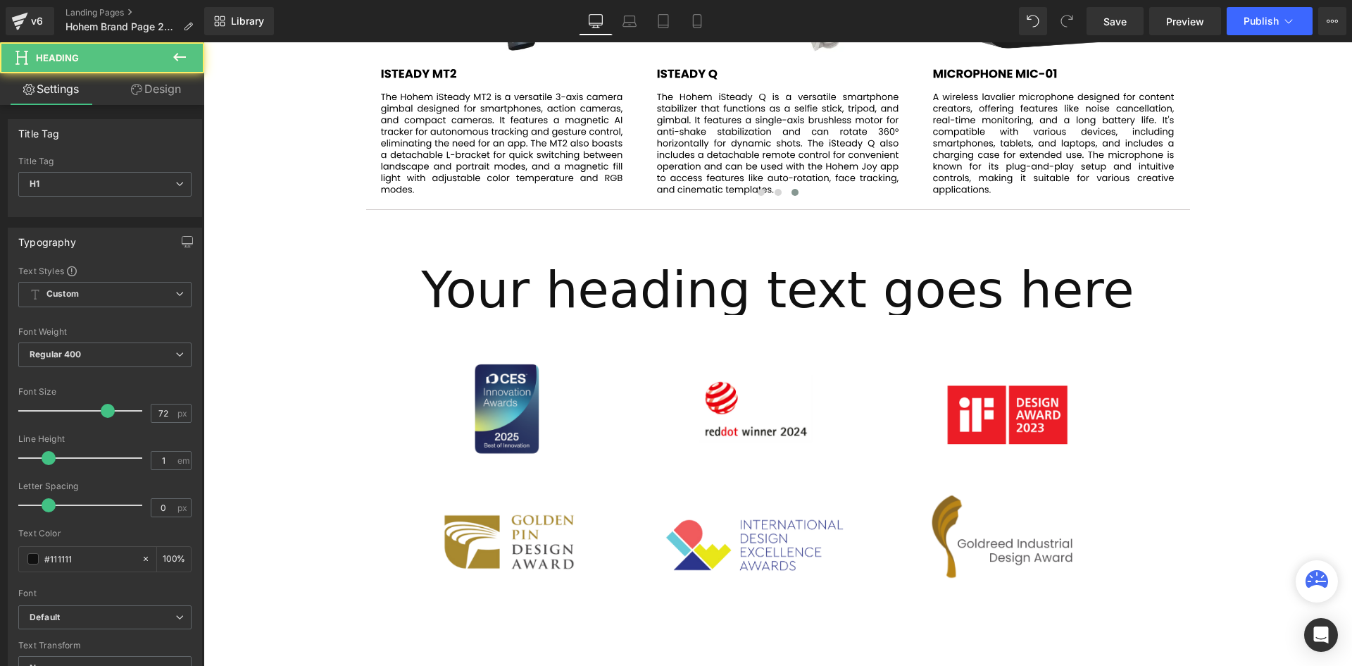
scroll to position [4232, 1142]
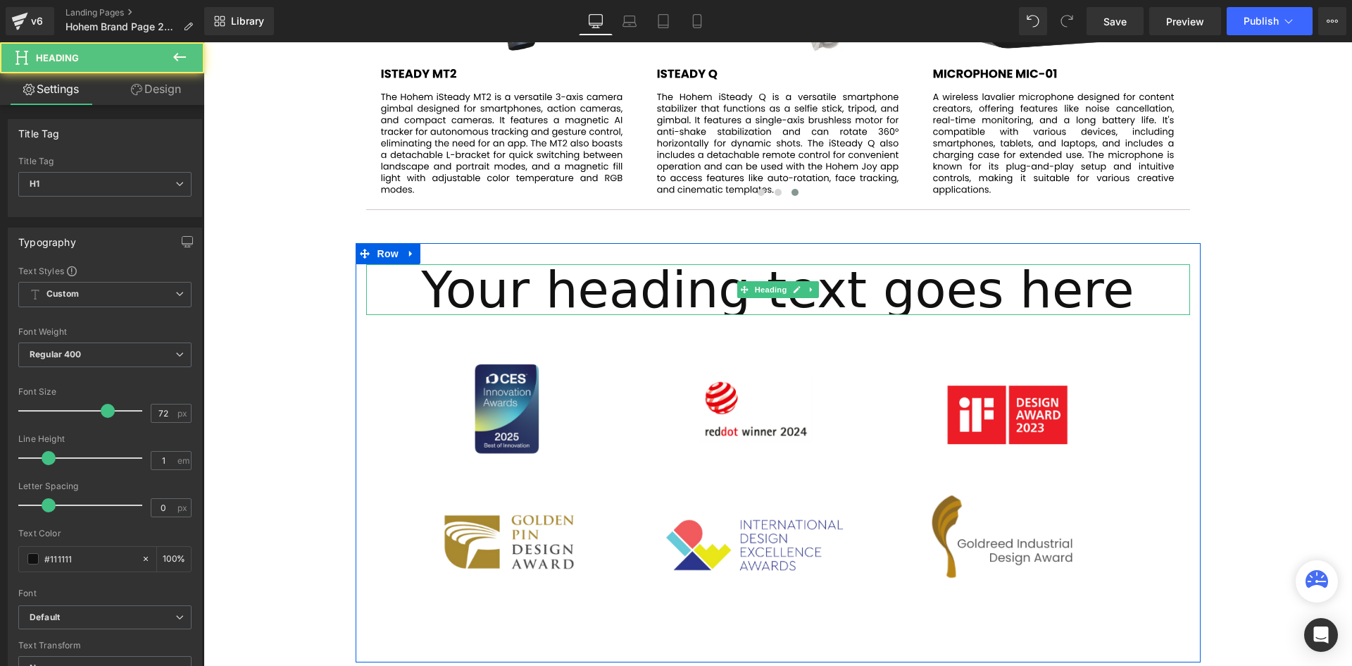
click at [810, 301] on h1 "Your heading text goes here" at bounding box center [778, 289] width 824 height 51
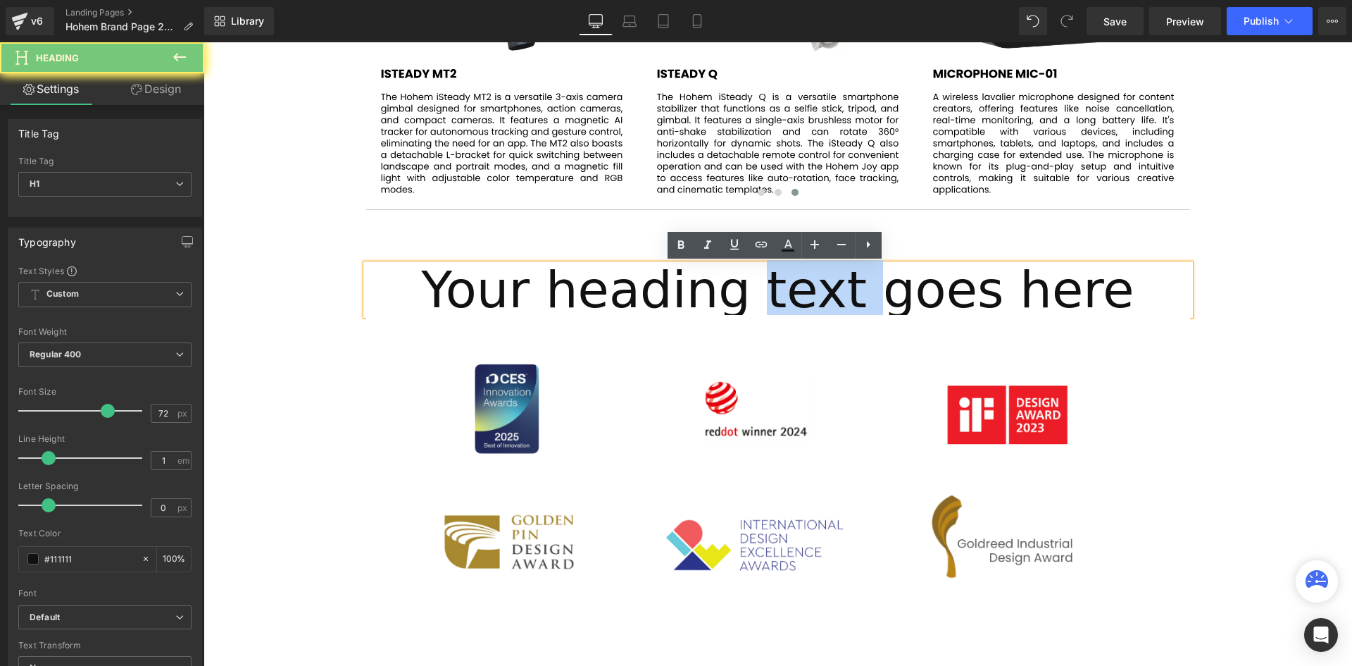
click at [810, 301] on h1 "Your heading text goes here" at bounding box center [778, 289] width 824 height 51
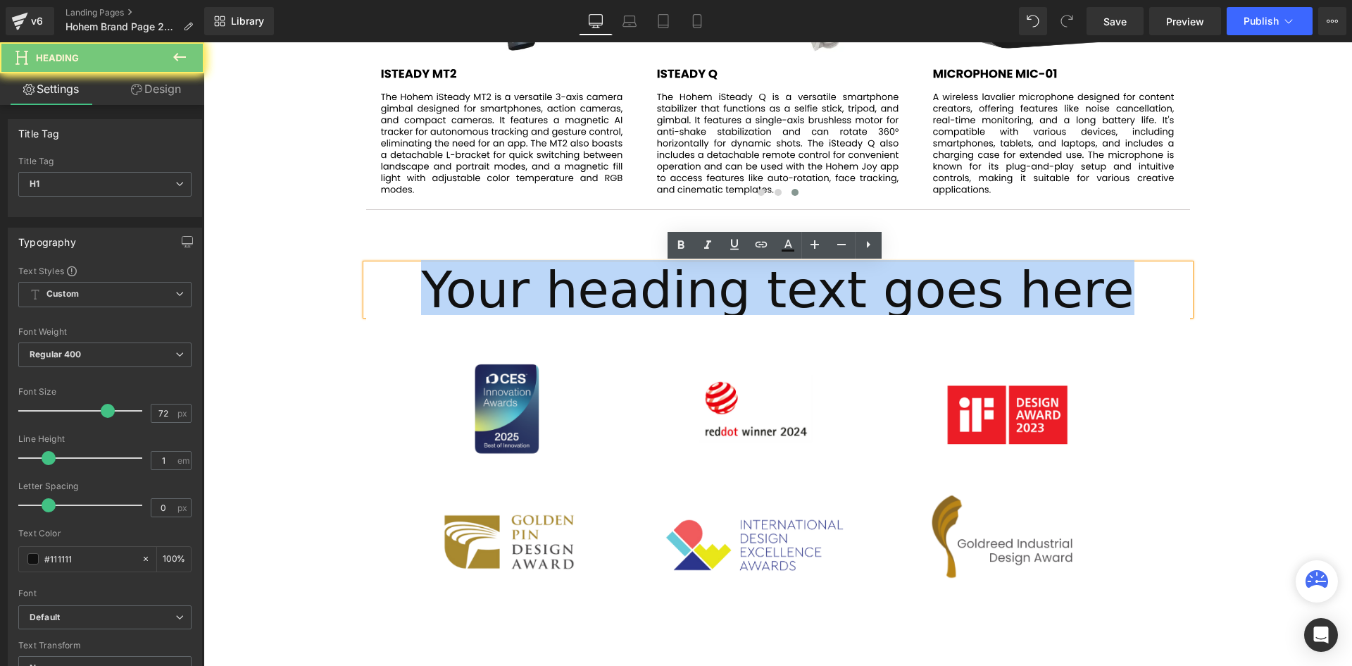
click at [810, 301] on h1 "Your heading text goes here" at bounding box center [778, 289] width 824 height 51
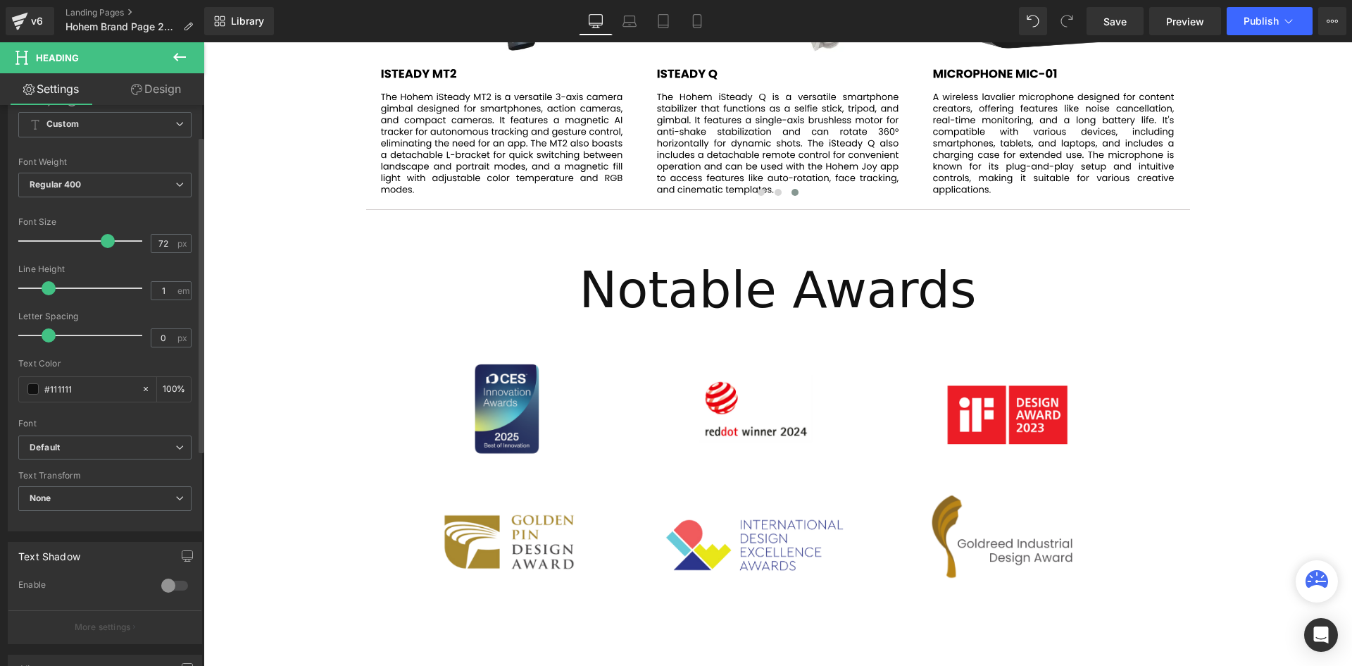
scroll to position [211, 0]
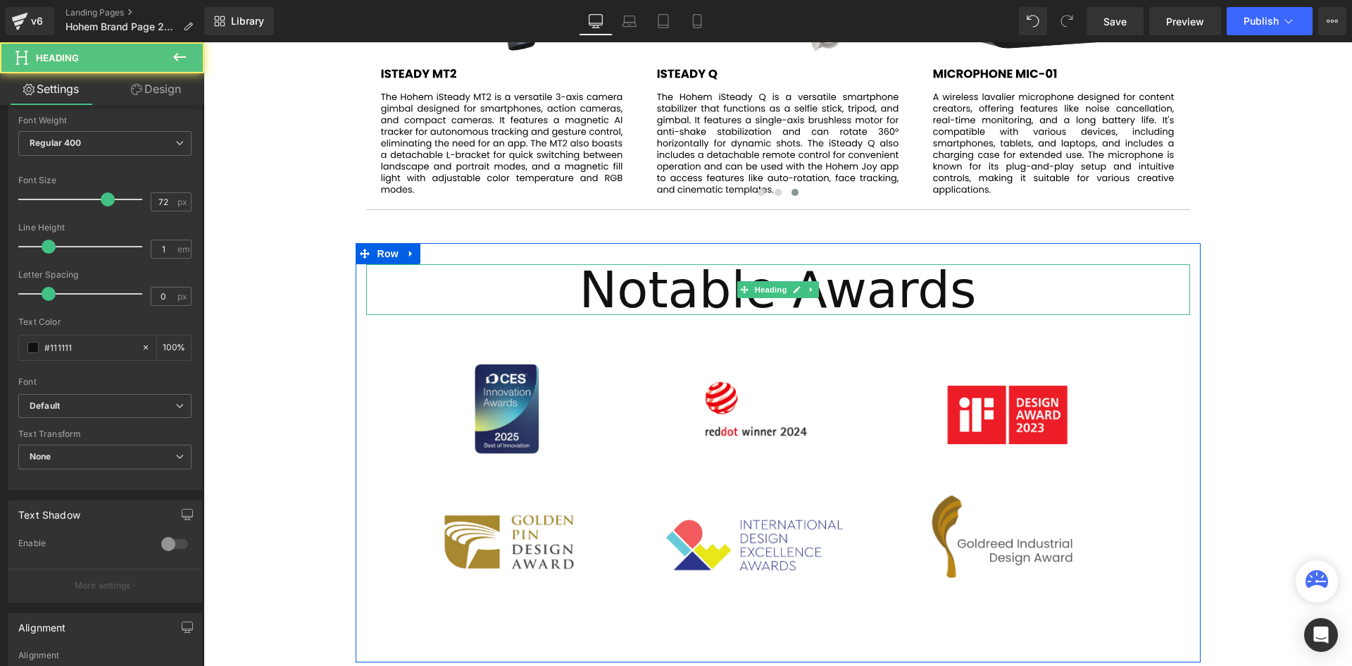
click at [742, 296] on div "Notable Awards Heading" at bounding box center [778, 289] width 824 height 51
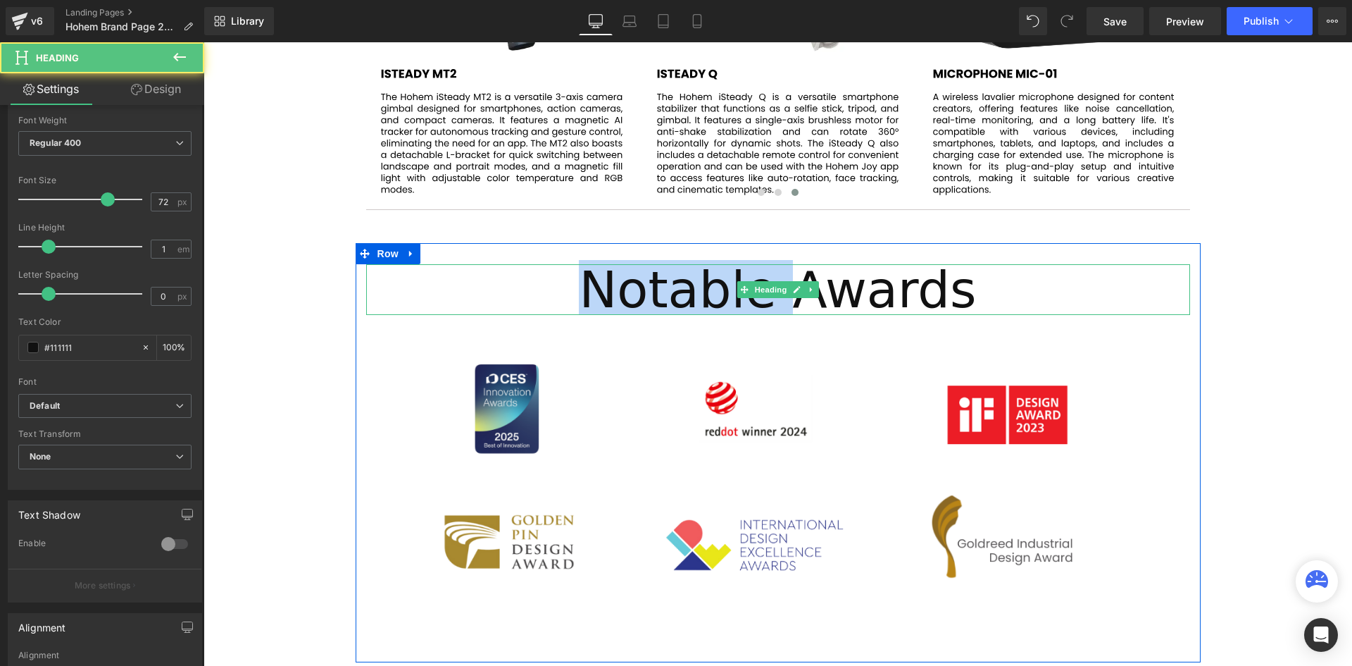
click at [742, 296] on h1 "Notable Awards" at bounding box center [778, 289] width 824 height 51
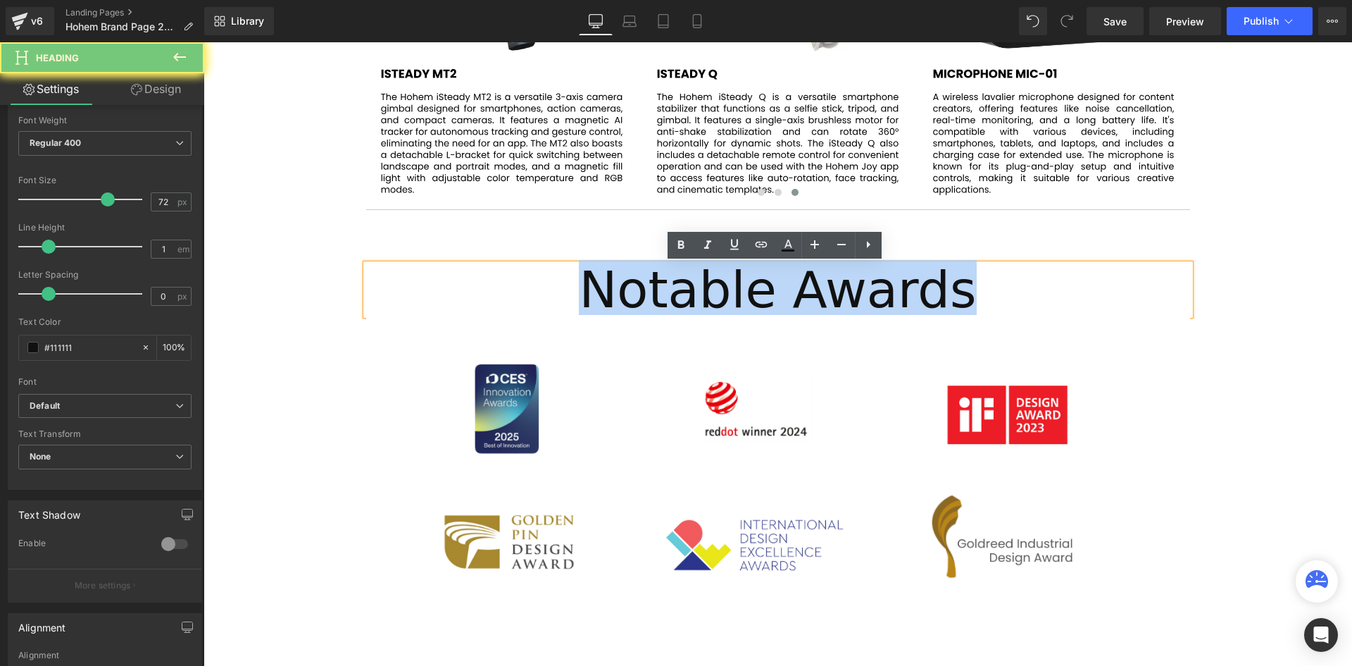
click at [742, 296] on h1 "Notable Awards" at bounding box center [778, 289] width 824 height 51
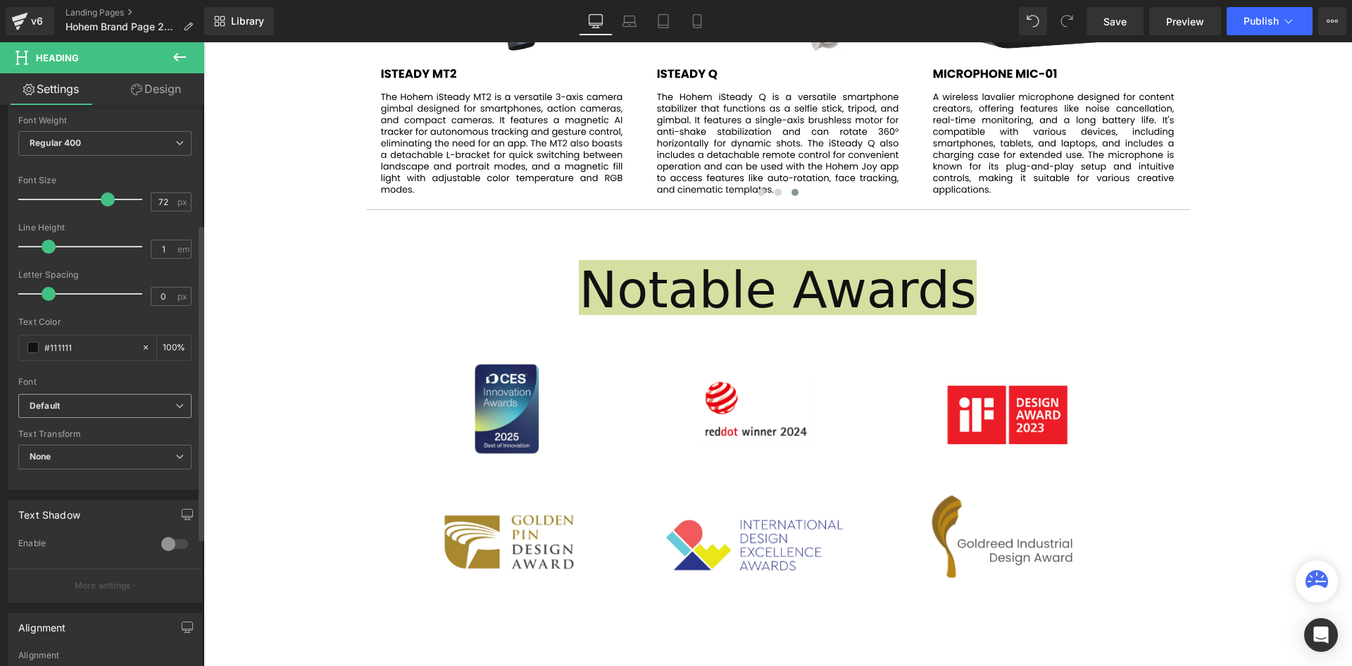
click at [109, 411] on b "Default" at bounding box center [103, 406] width 146 height 12
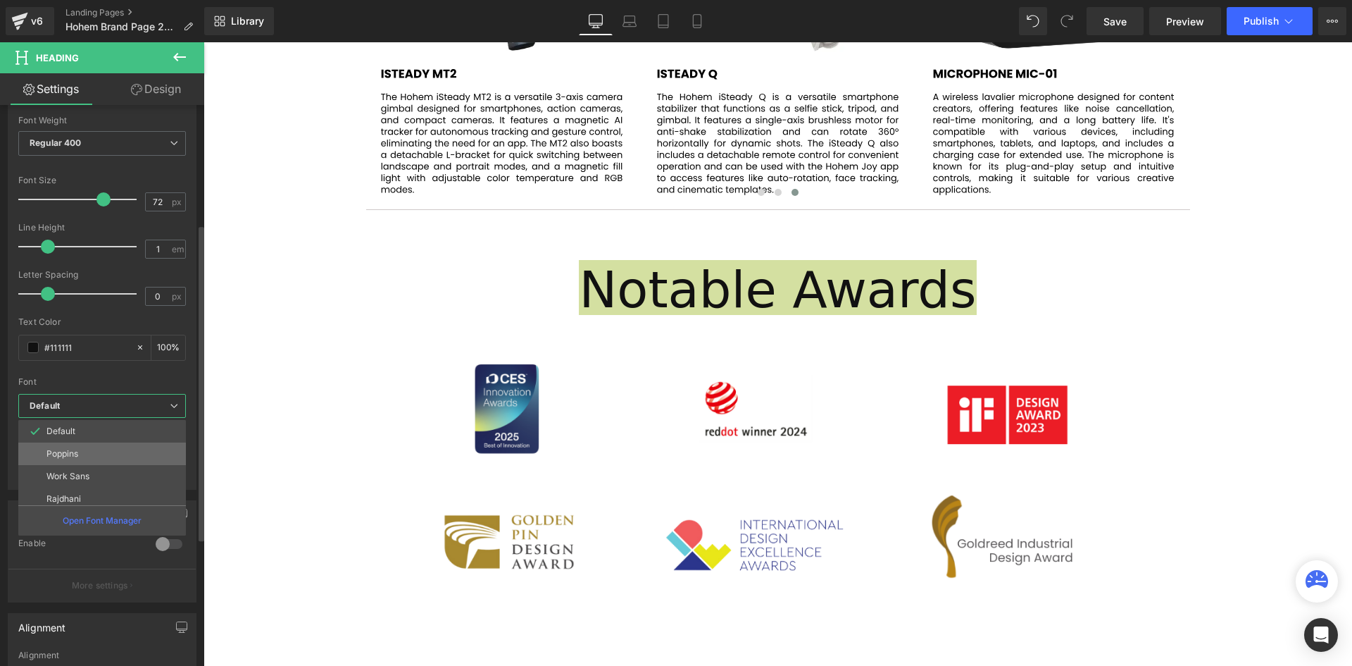
click at [101, 447] on li "Poppins" at bounding box center [105, 453] width 174 height 23
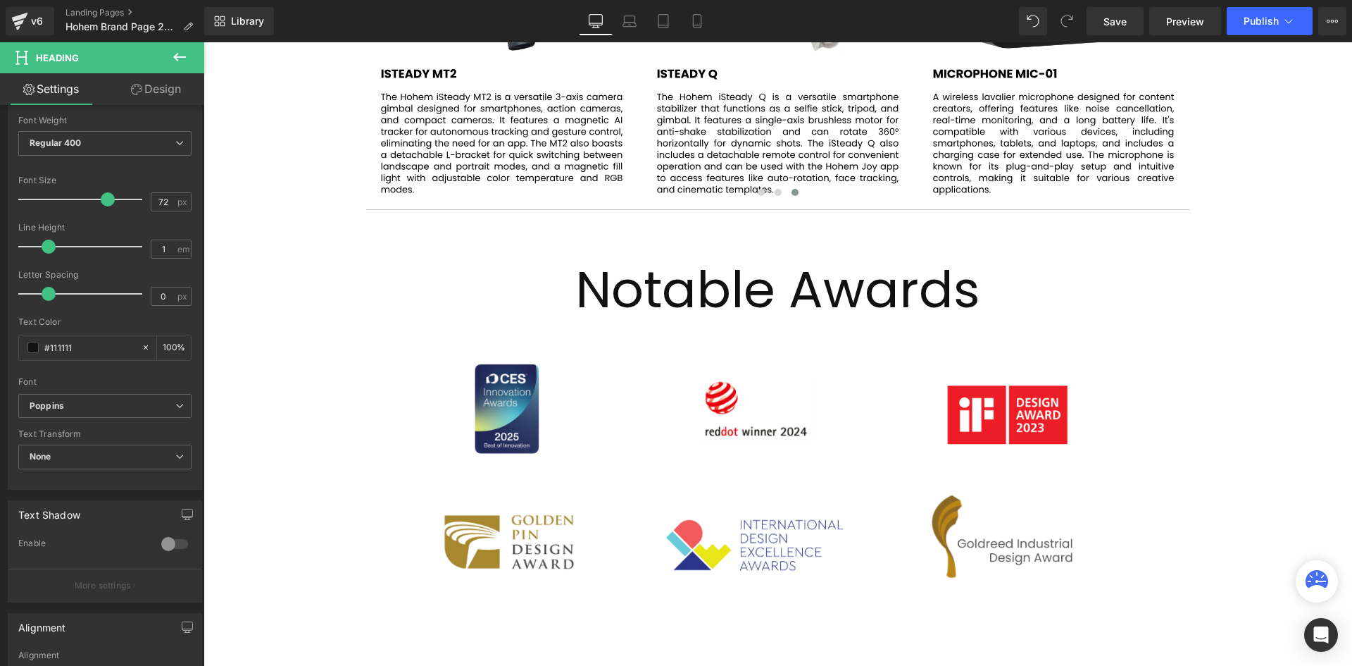
click at [642, 296] on h1 "Notable Awards" at bounding box center [778, 289] width 824 height 51
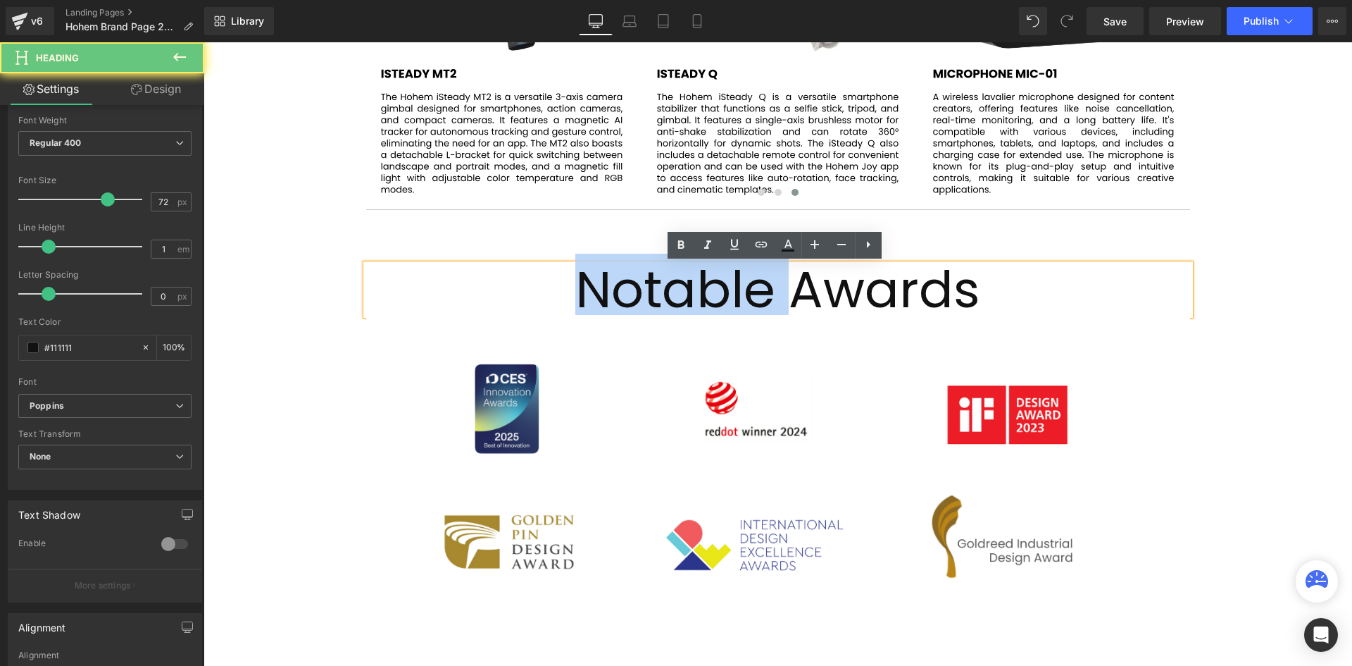
click at [642, 296] on h1 "Notable Awards" at bounding box center [778, 289] width 824 height 51
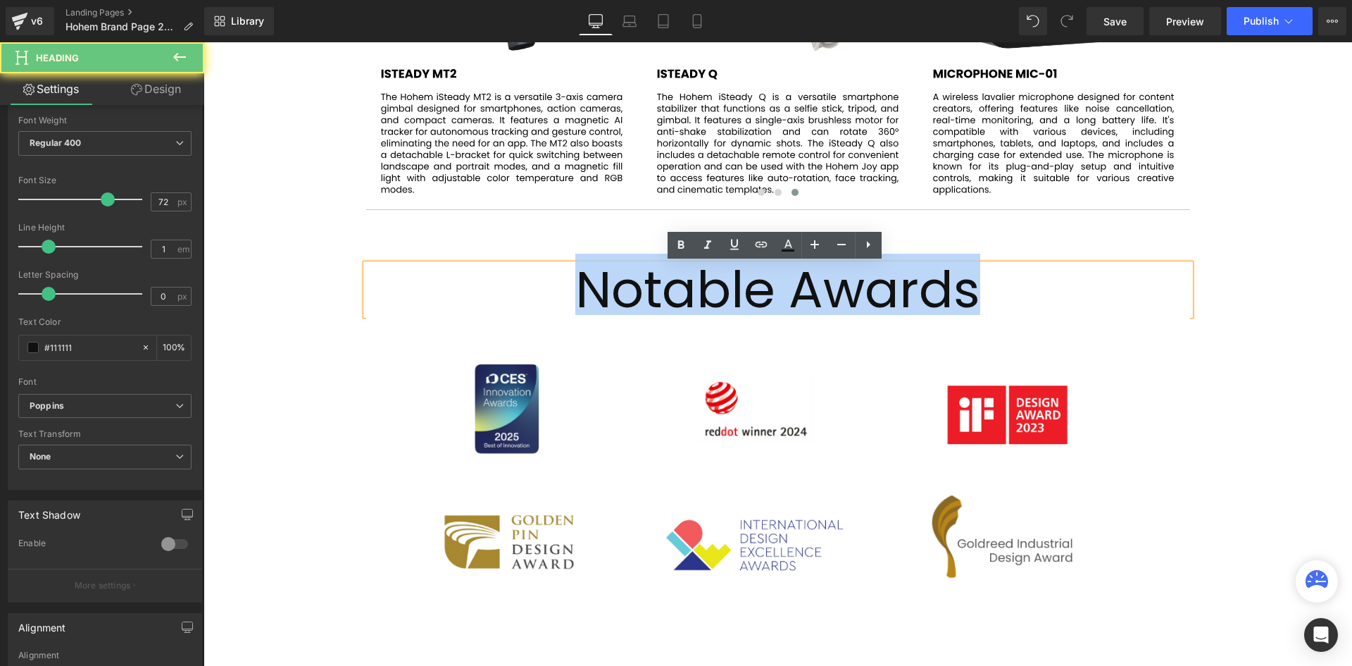
click at [642, 296] on h1 "Notable Awards" at bounding box center [778, 289] width 824 height 51
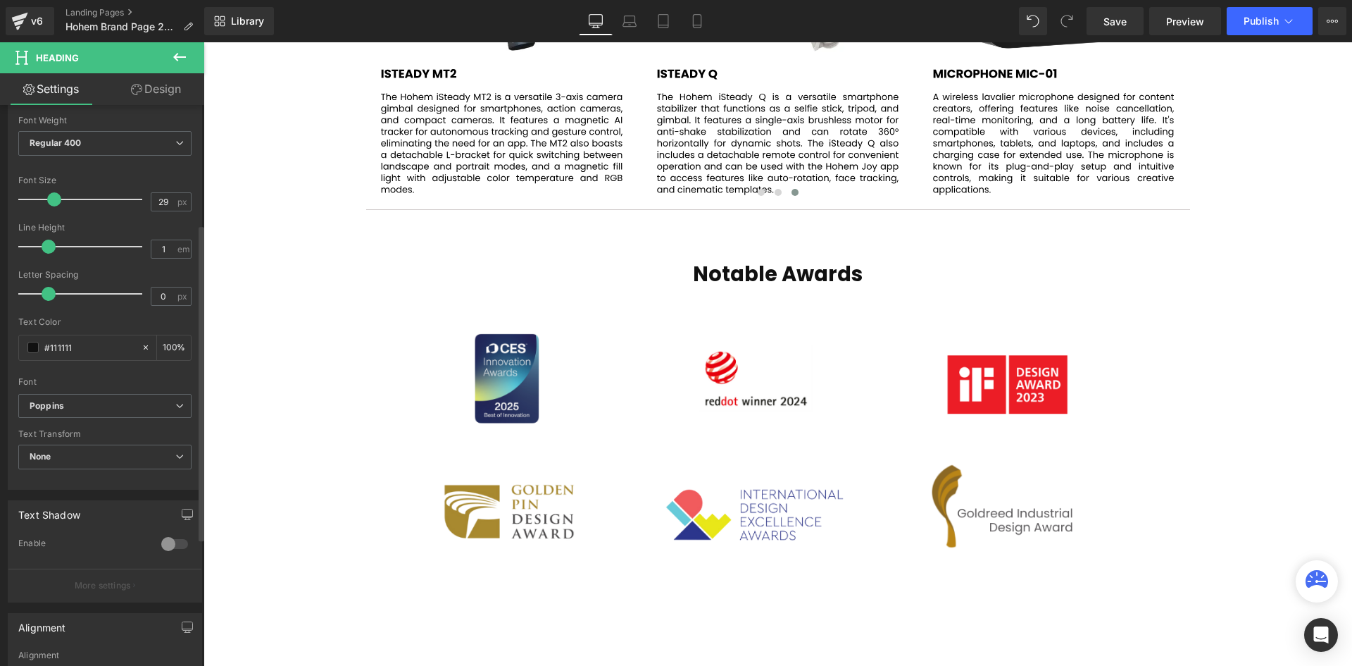
scroll to position [4202, 1142]
type input "30"
drag, startPoint x: 105, startPoint y: 198, endPoint x: 76, endPoint y: 182, distance: 32.8
click at [56, 202] on span at bounding box center [55, 199] width 14 height 14
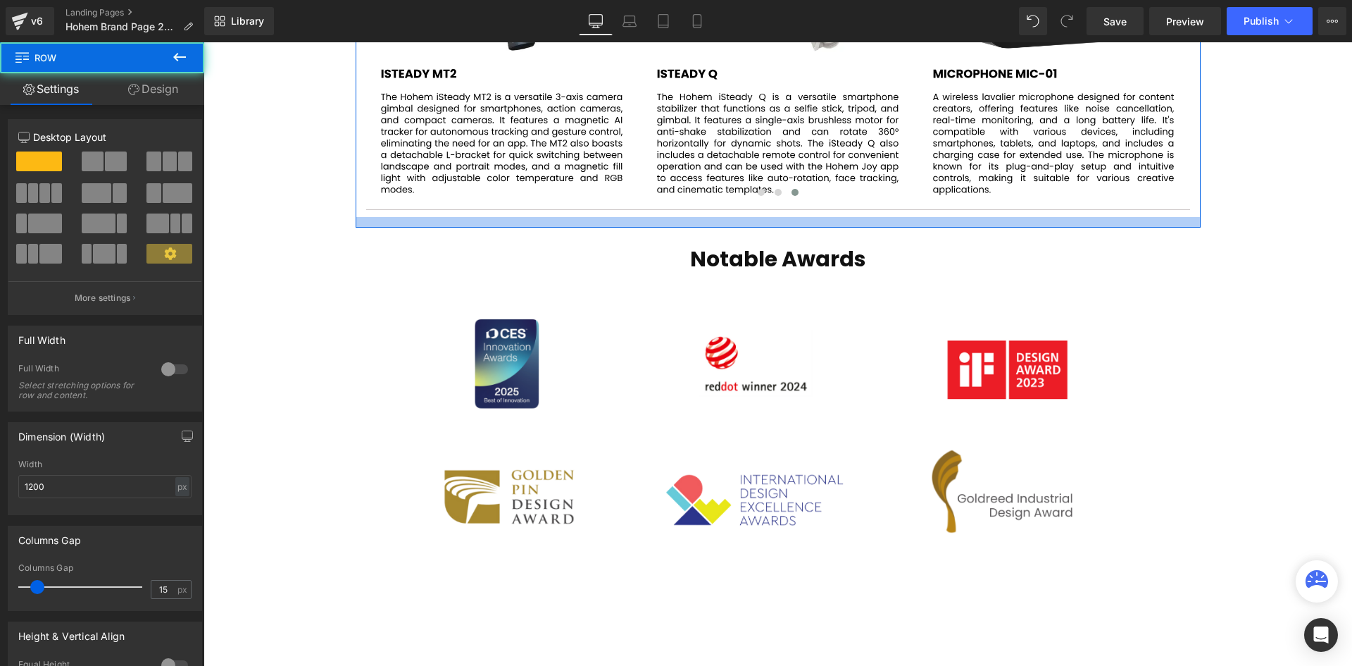
scroll to position [4182, 1142]
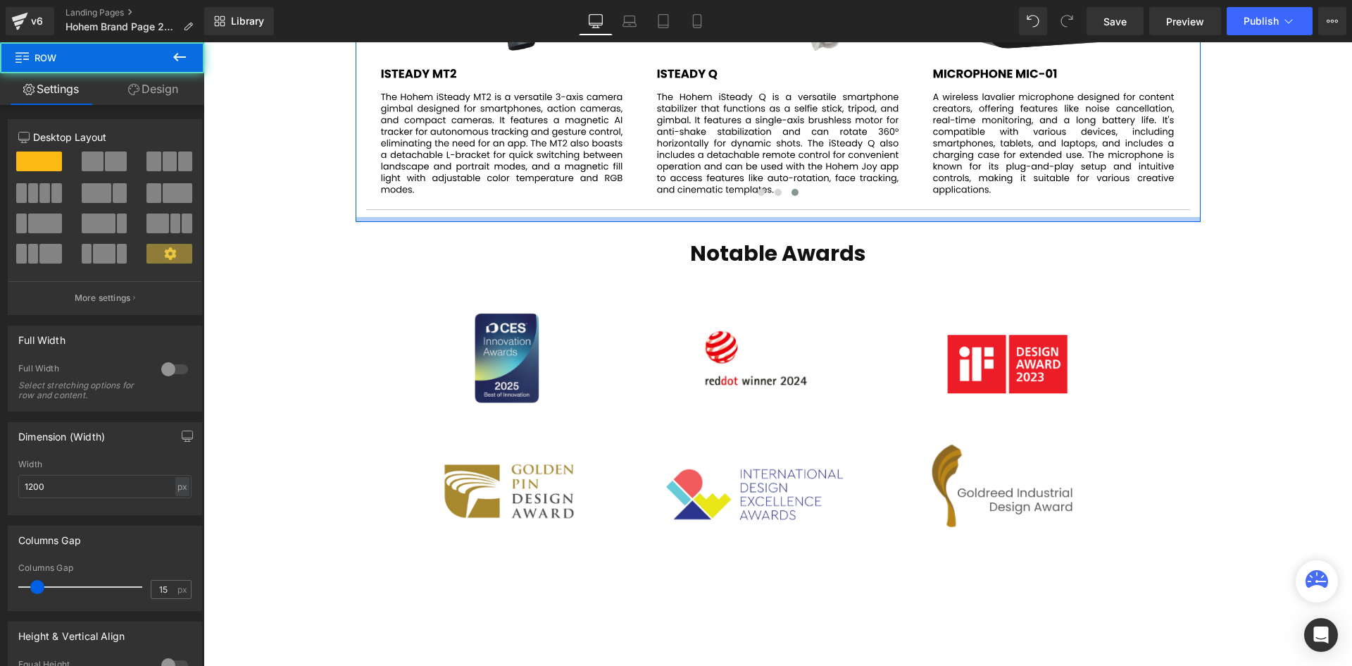
drag, startPoint x: 789, startPoint y: 242, endPoint x: 789, endPoint y: 220, distance: 21.1
click at [789, 220] on div at bounding box center [778, 219] width 845 height 5
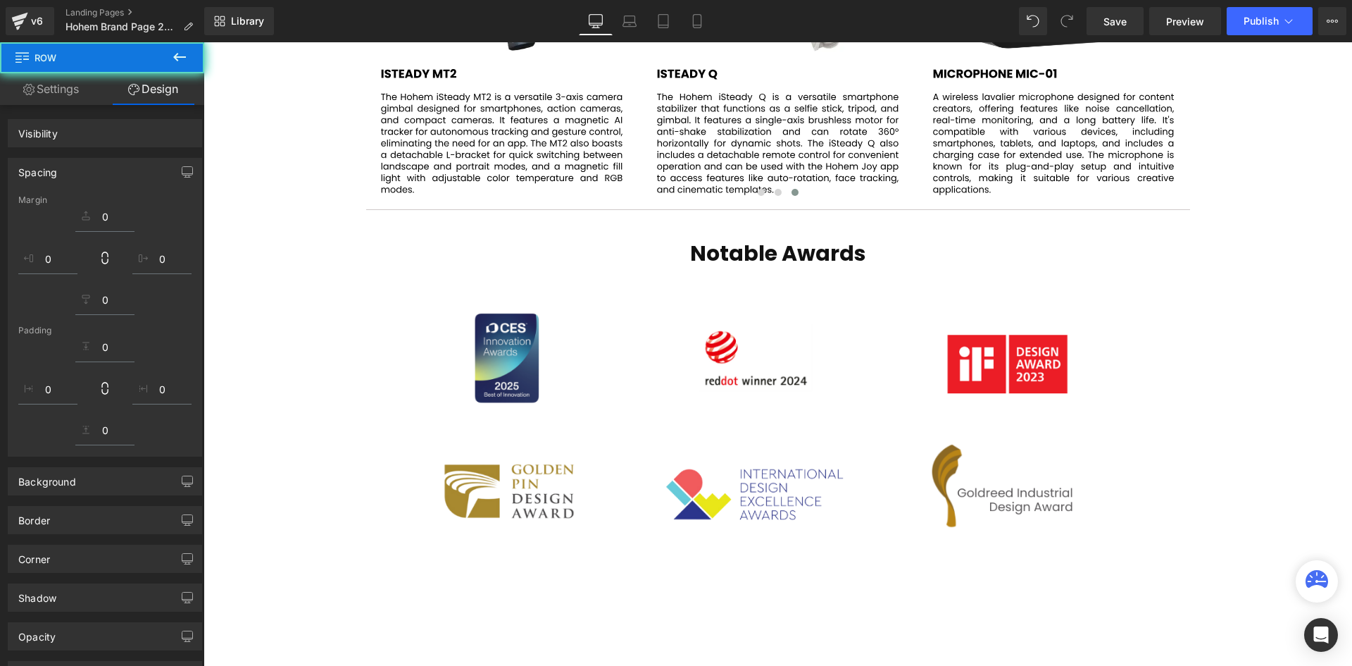
click at [1151, 252] on h1 "Notable Awards" at bounding box center [778, 253] width 824 height 21
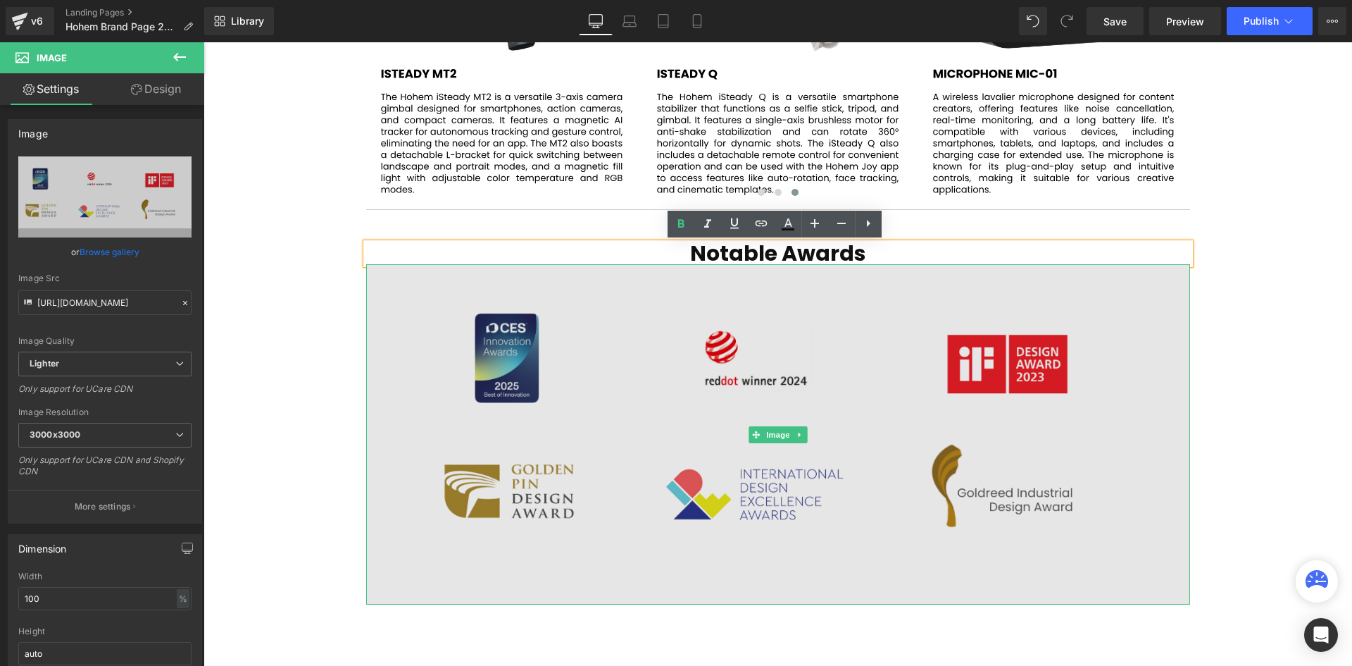
drag, startPoint x: 878, startPoint y: 265, endPoint x: 875, endPoint y: 304, distance: 38.2
click at [875, 304] on div "Image" at bounding box center [778, 434] width 824 height 341
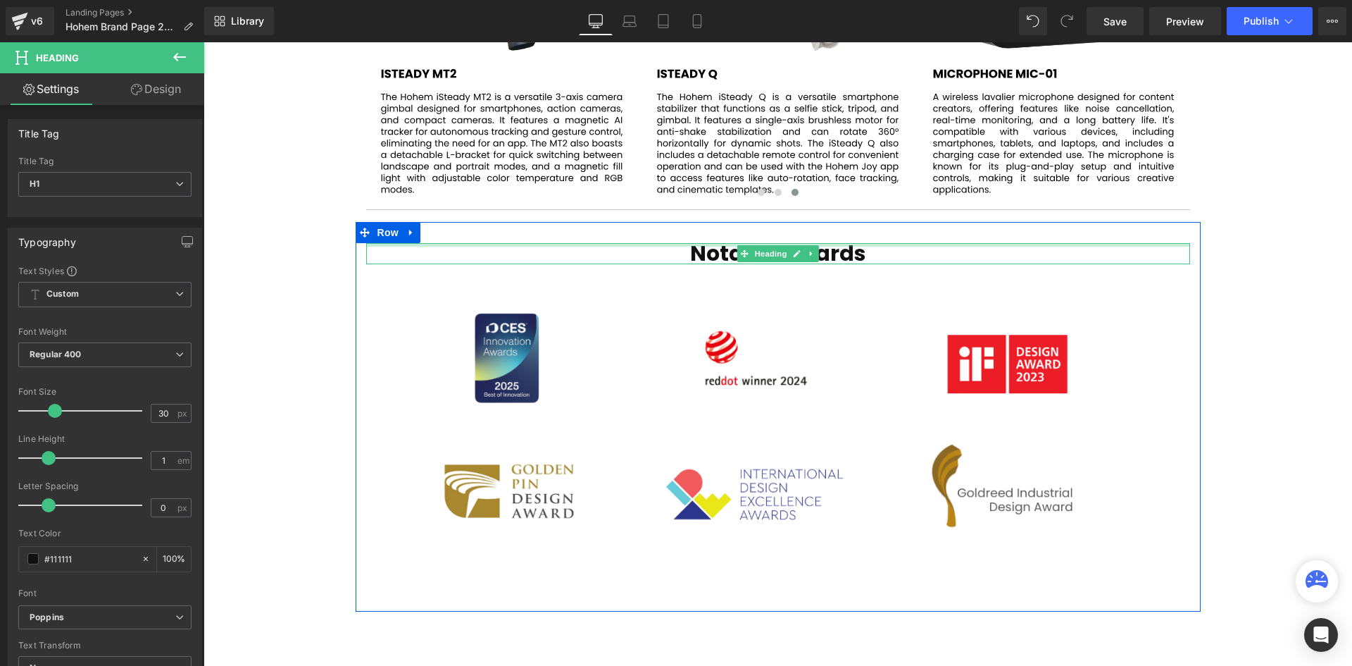
drag, startPoint x: 885, startPoint y: 243, endPoint x: 881, endPoint y: 227, distance: 16.1
click at [886, 225] on div "Notable Awards Heading Image Row" at bounding box center [778, 417] width 845 height 390
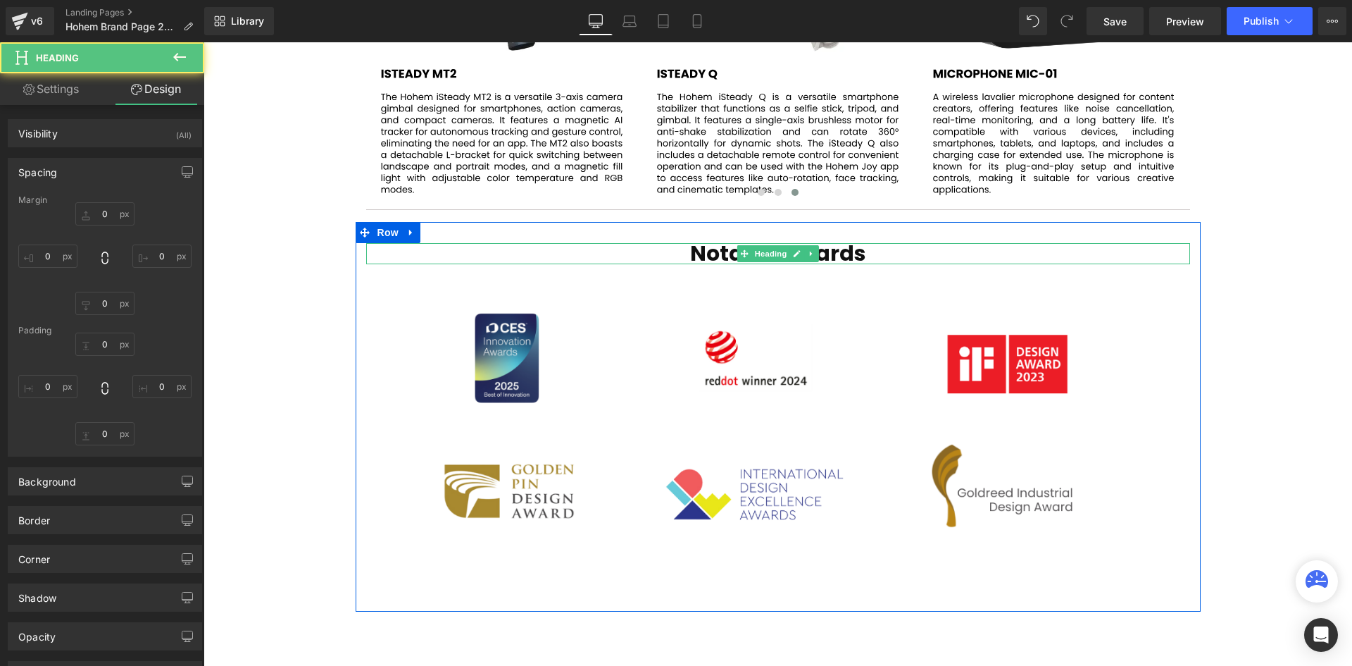
type input "0"
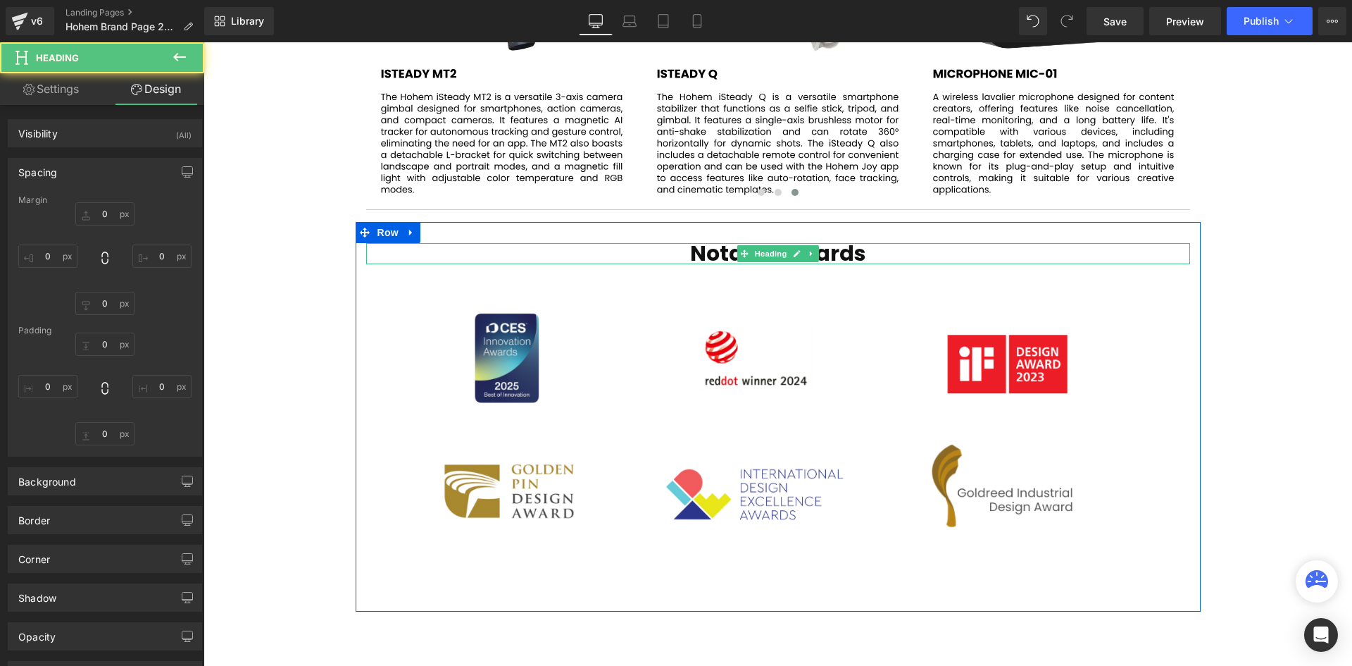
type input "0"
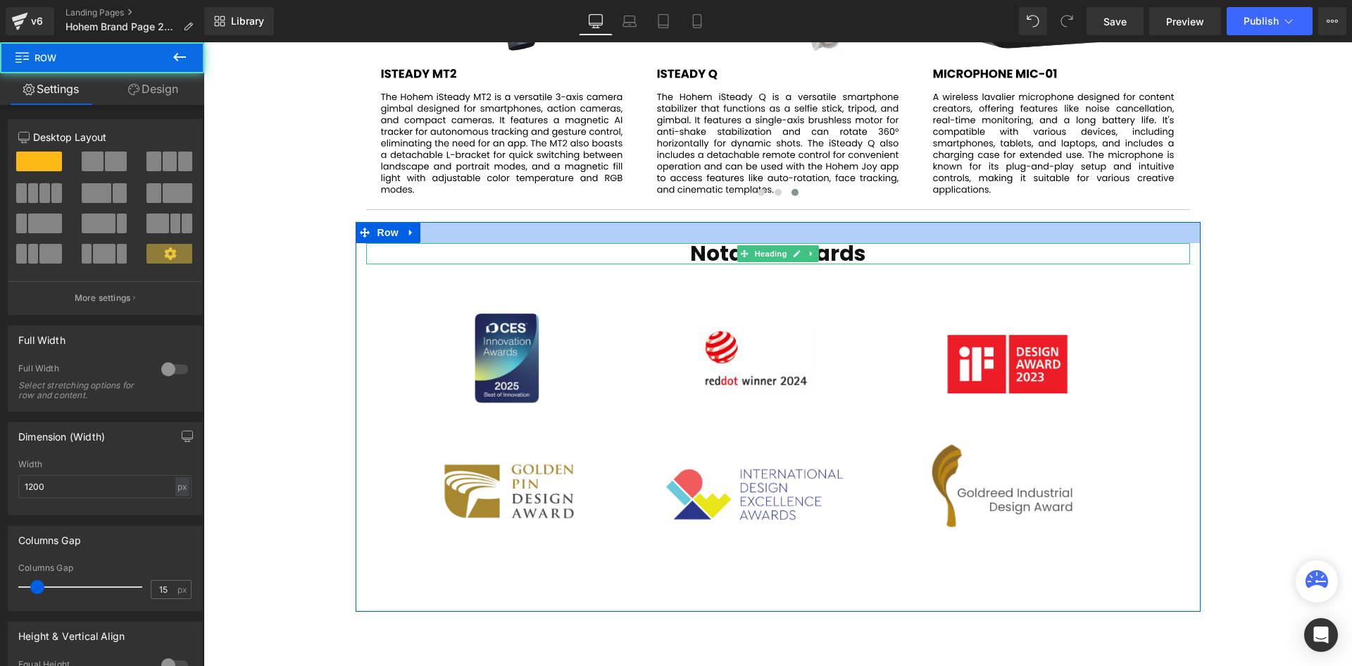
scroll to position [4175, 1142]
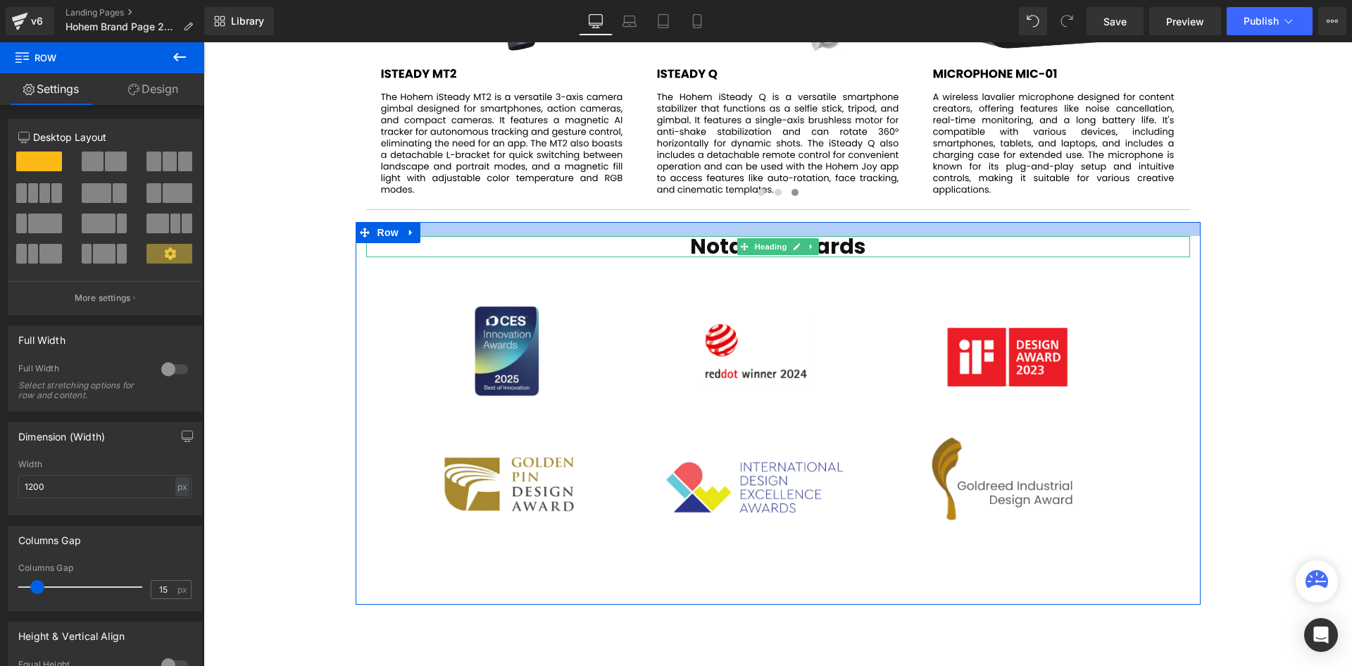
drag, startPoint x: 870, startPoint y: 226, endPoint x: 872, endPoint y: 219, distance: 7.2
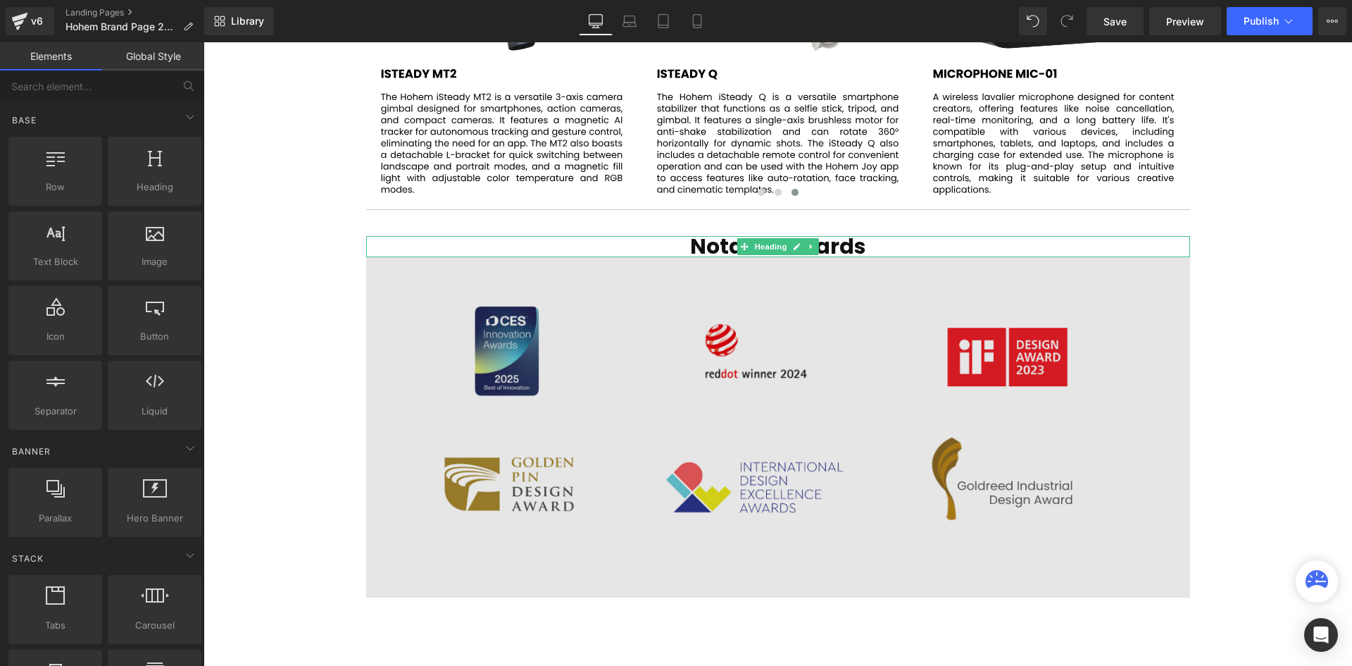
click at [1159, 469] on img at bounding box center [778, 427] width 824 height 341
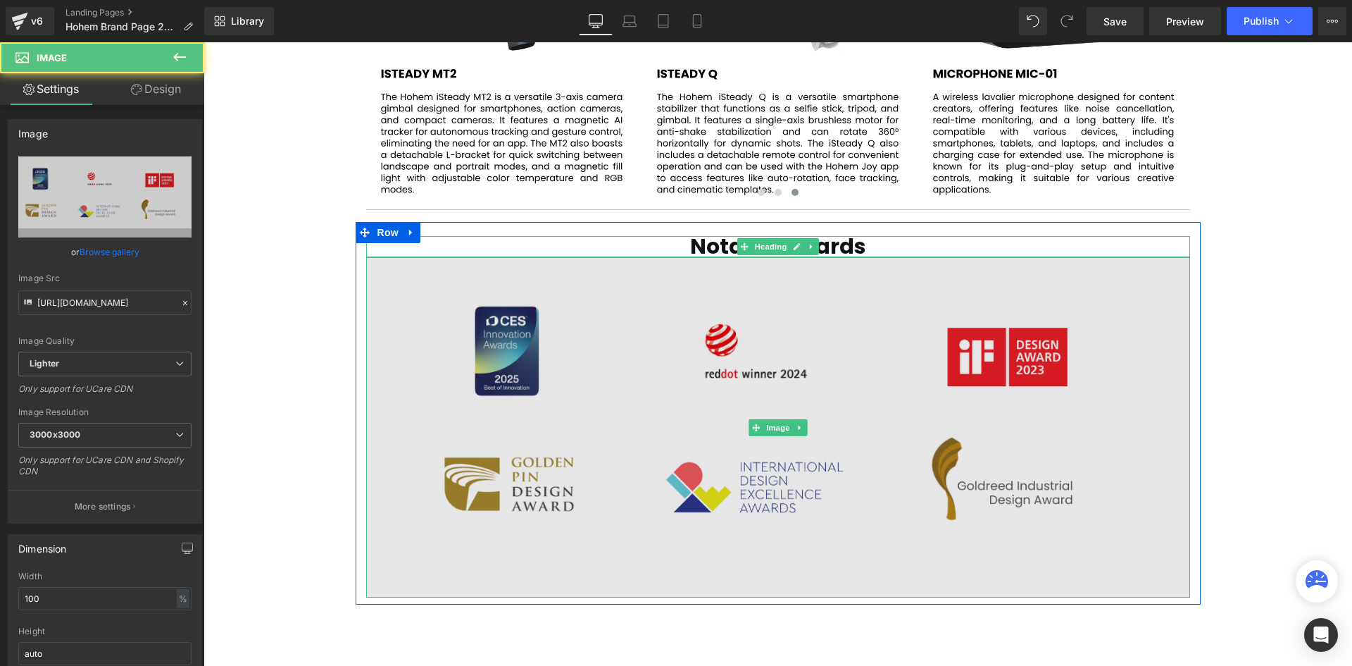
click at [902, 363] on img at bounding box center [778, 427] width 824 height 341
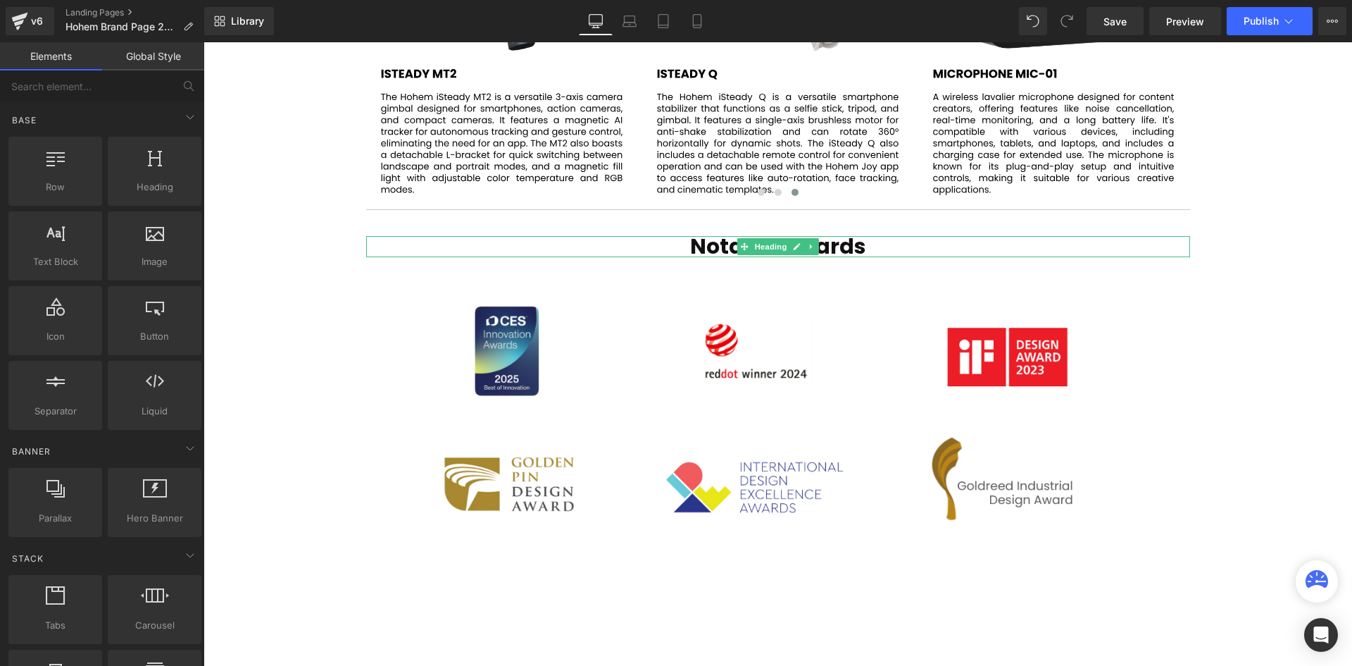
click at [1125, 254] on div at bounding box center [778, 256] width 824 height 4
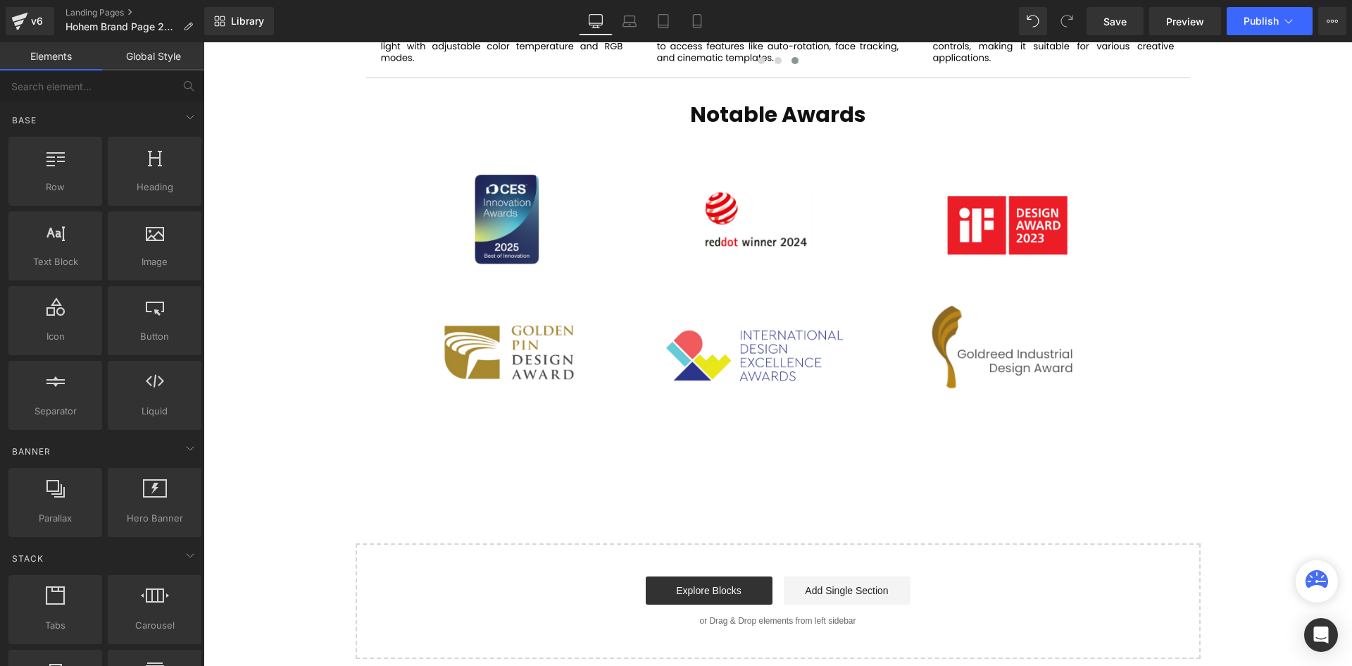
scroll to position [2958, 0]
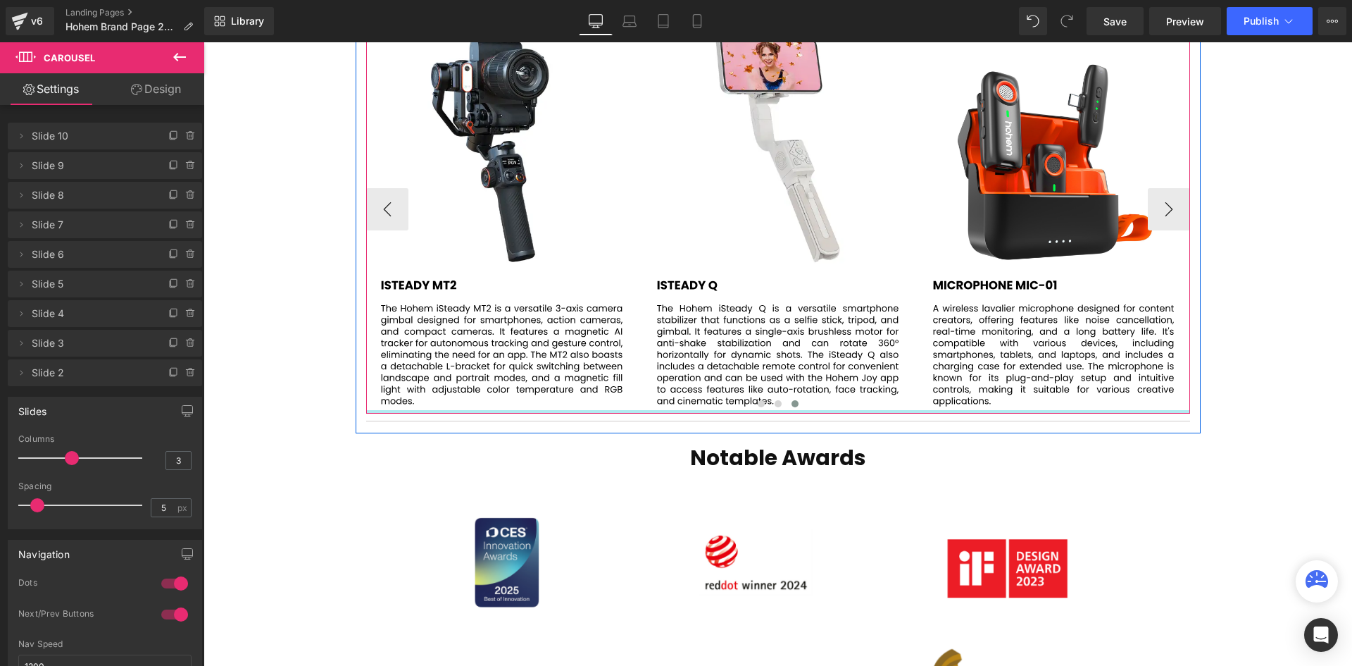
scroll to position [4175, 1142]
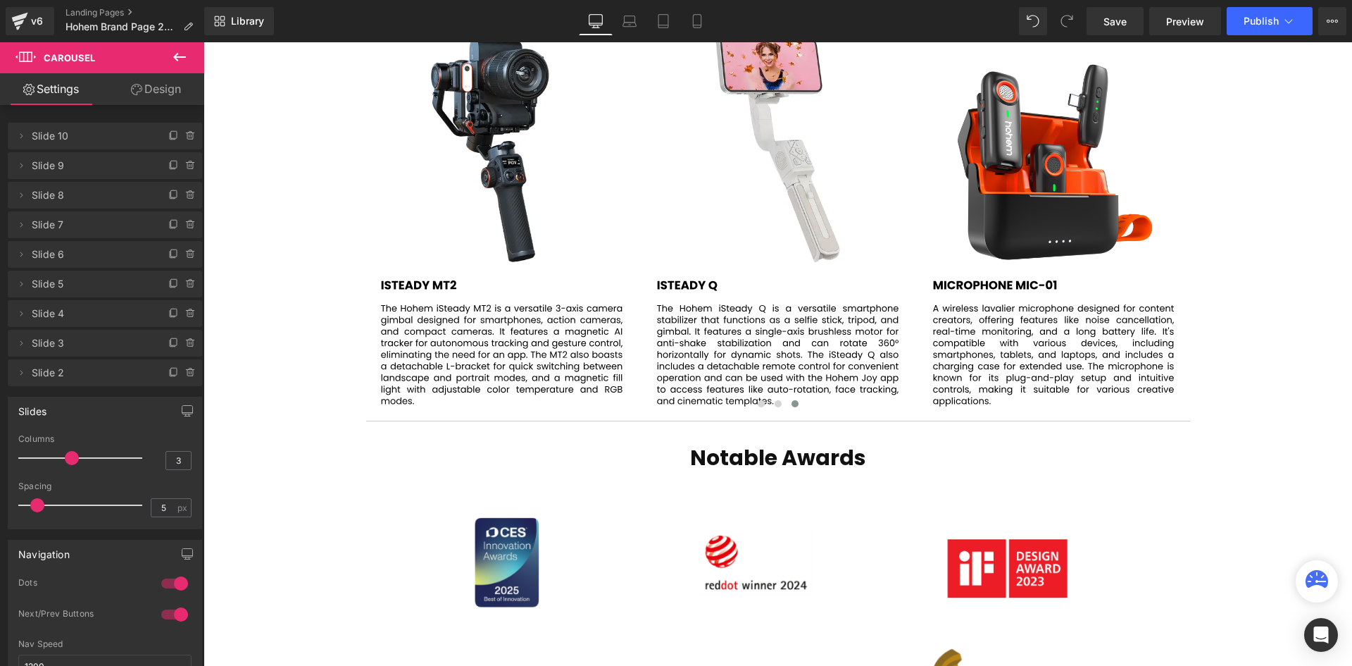
drag, startPoint x: 837, startPoint y: 411, endPoint x: 838, endPoint y: 437, distance: 25.4
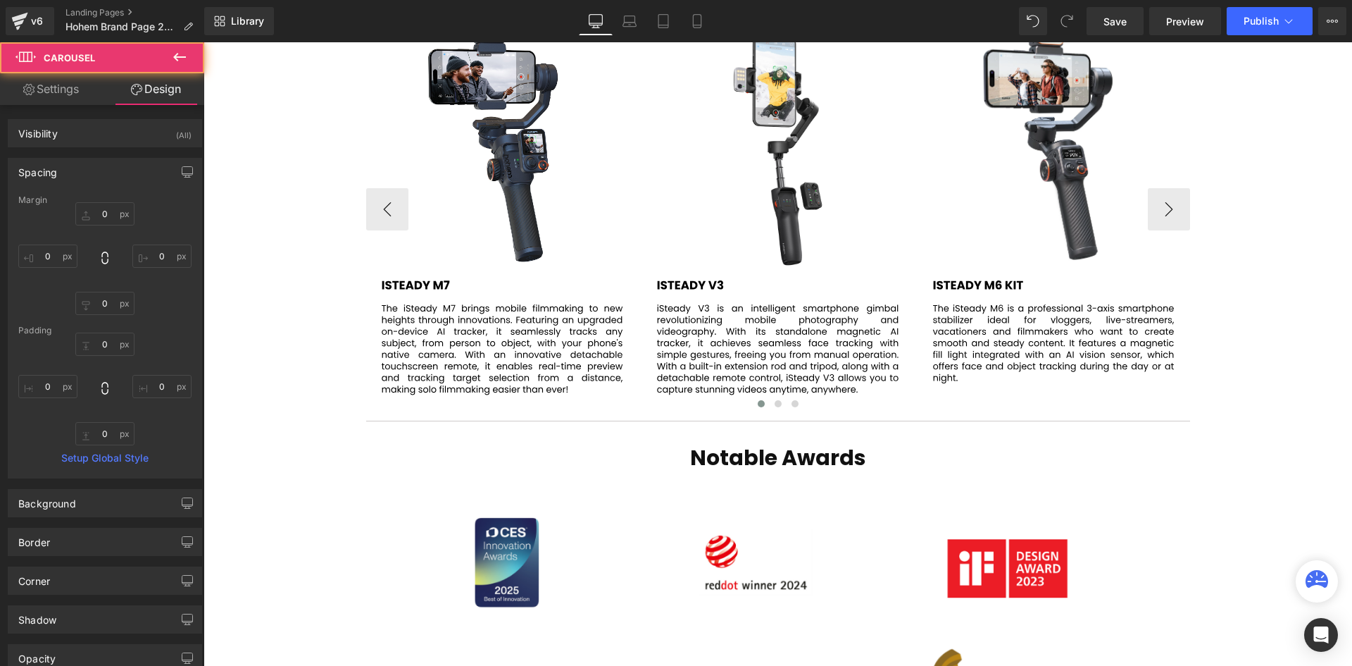
scroll to position [7, 7]
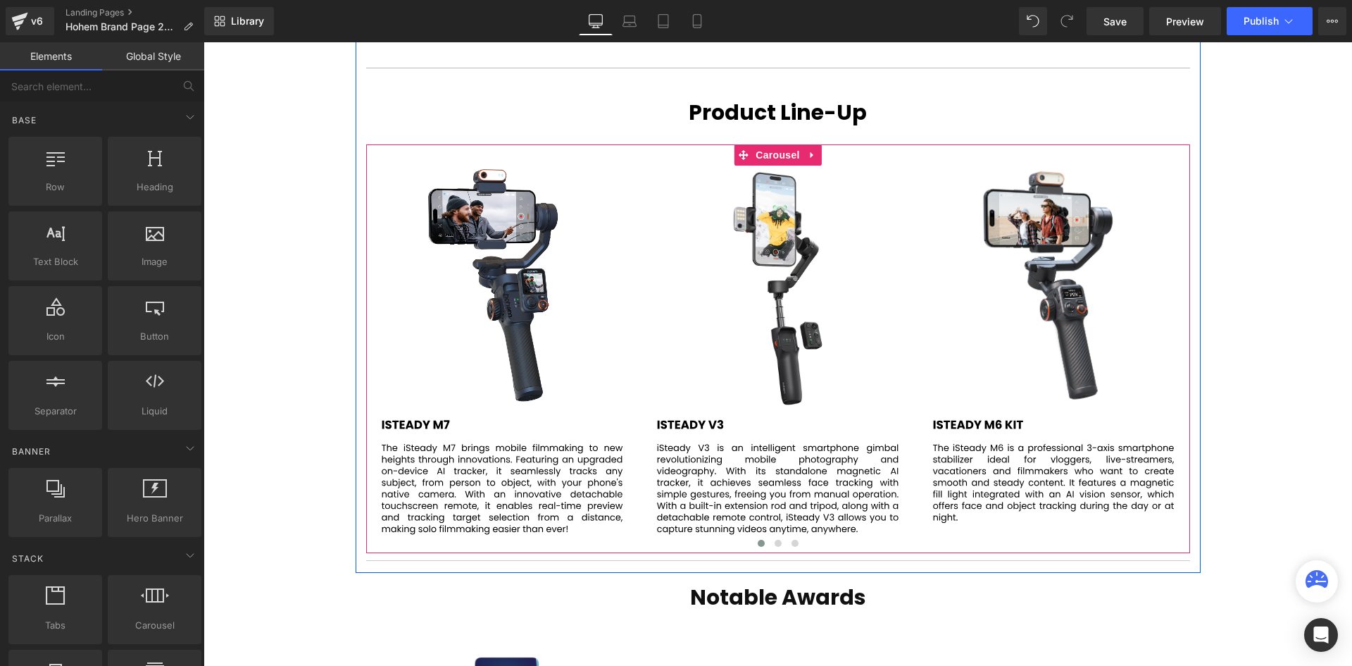
scroll to position [2465, 0]
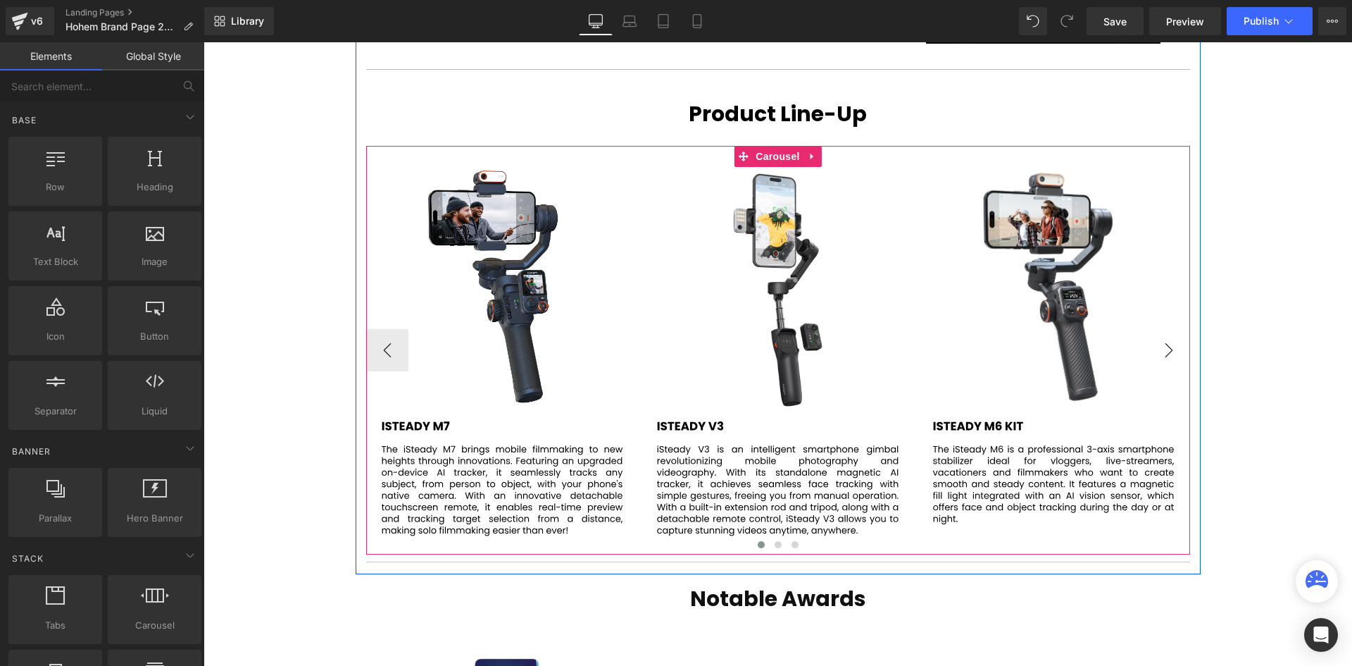
click at [1173, 352] on button "›" at bounding box center [1169, 350] width 42 height 42
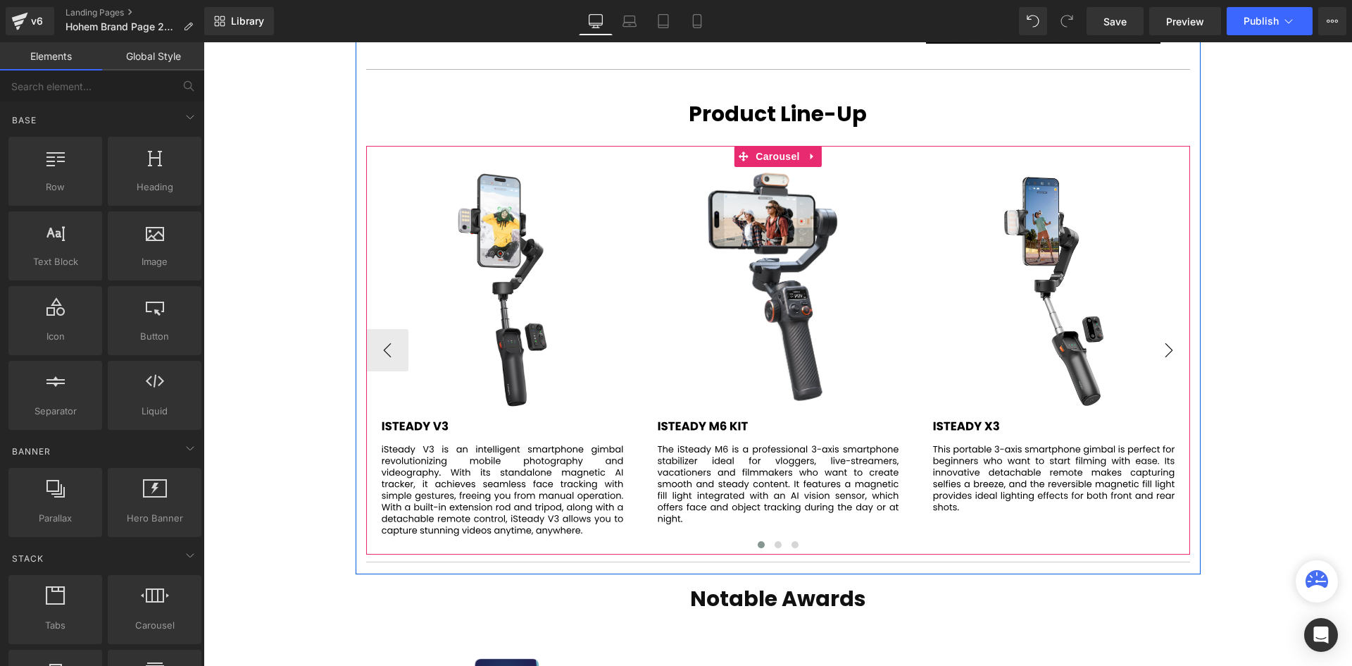
click at [1173, 352] on button "›" at bounding box center [1169, 350] width 42 height 42
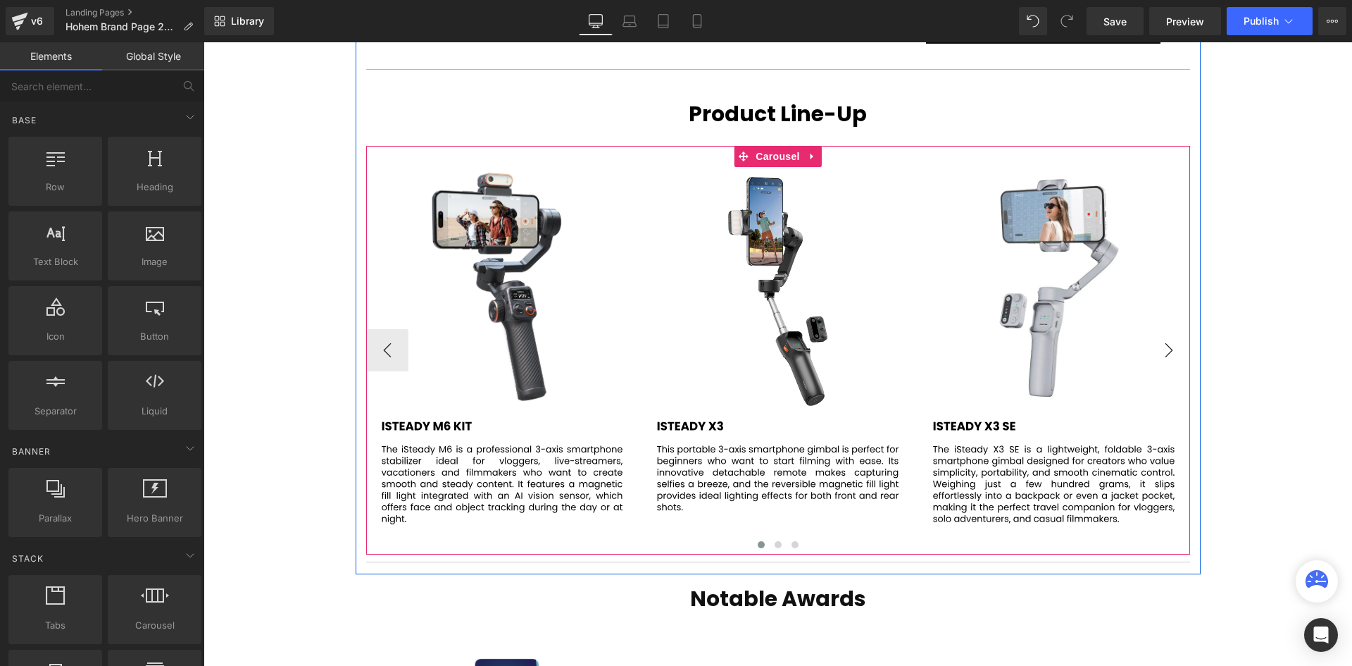
click at [1166, 351] on button "›" at bounding box center [1169, 350] width 42 height 42
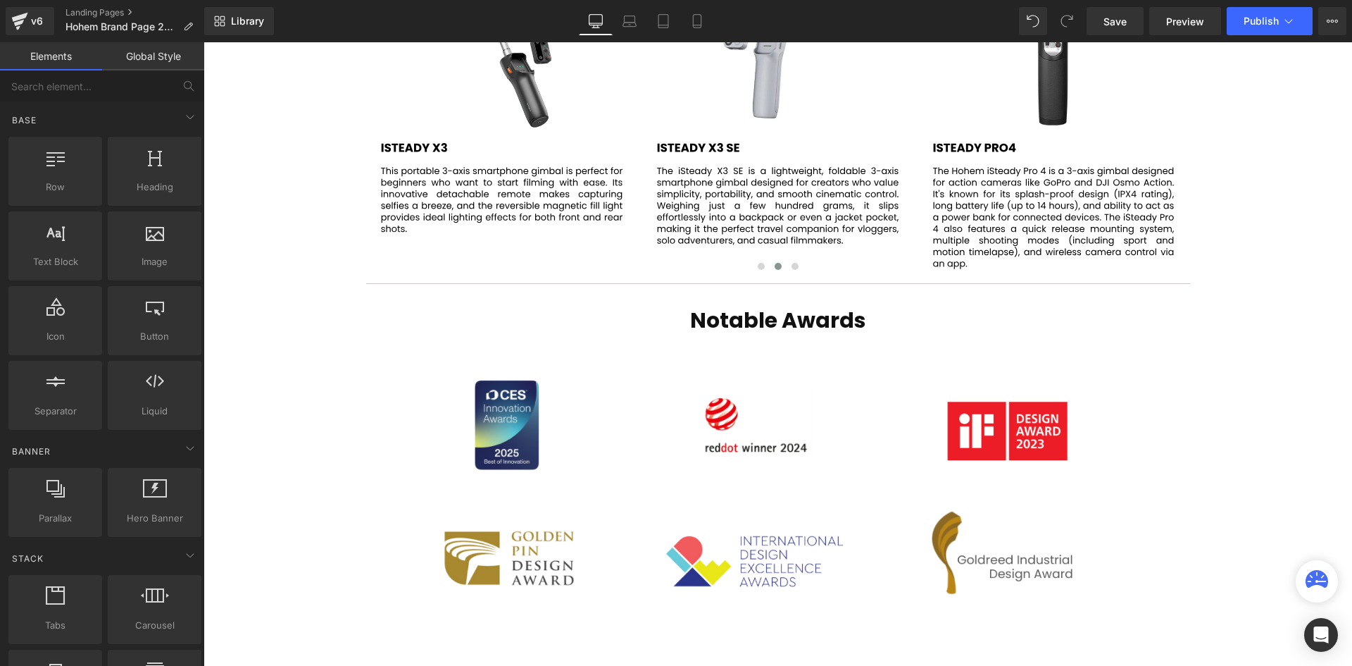
scroll to position [2706, 0]
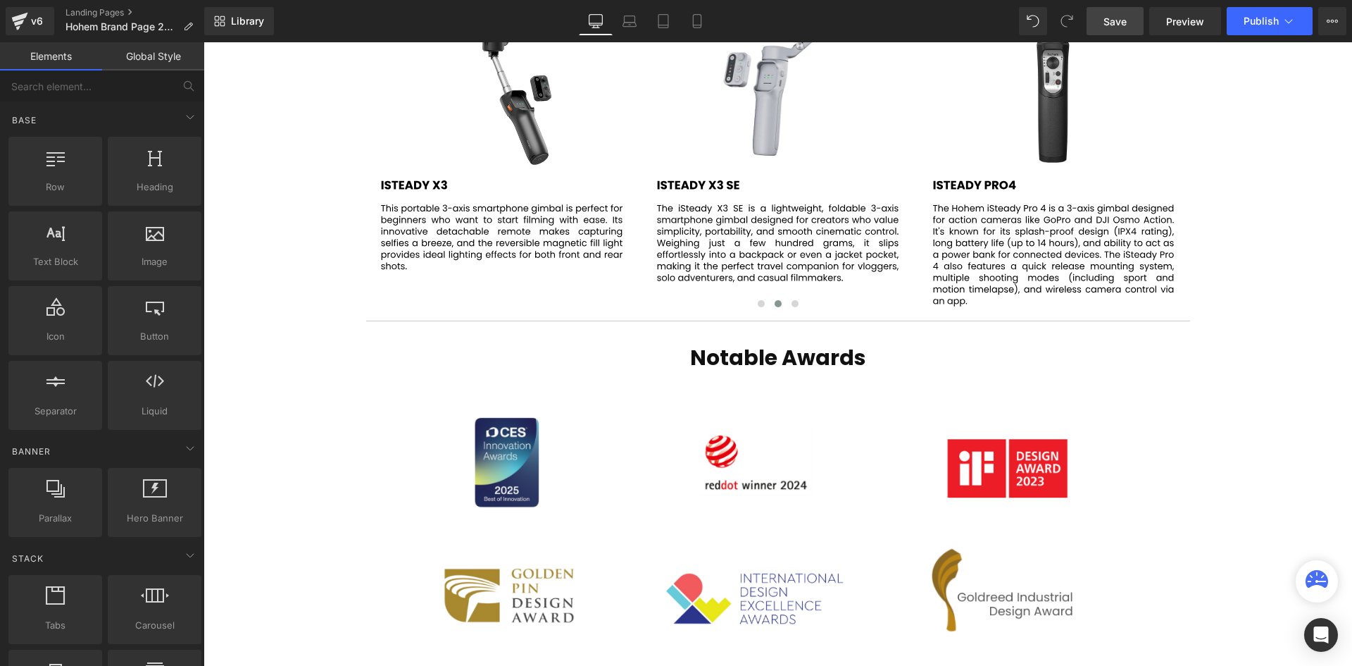
click at [1118, 13] on link "Save" at bounding box center [1115, 21] width 57 height 28
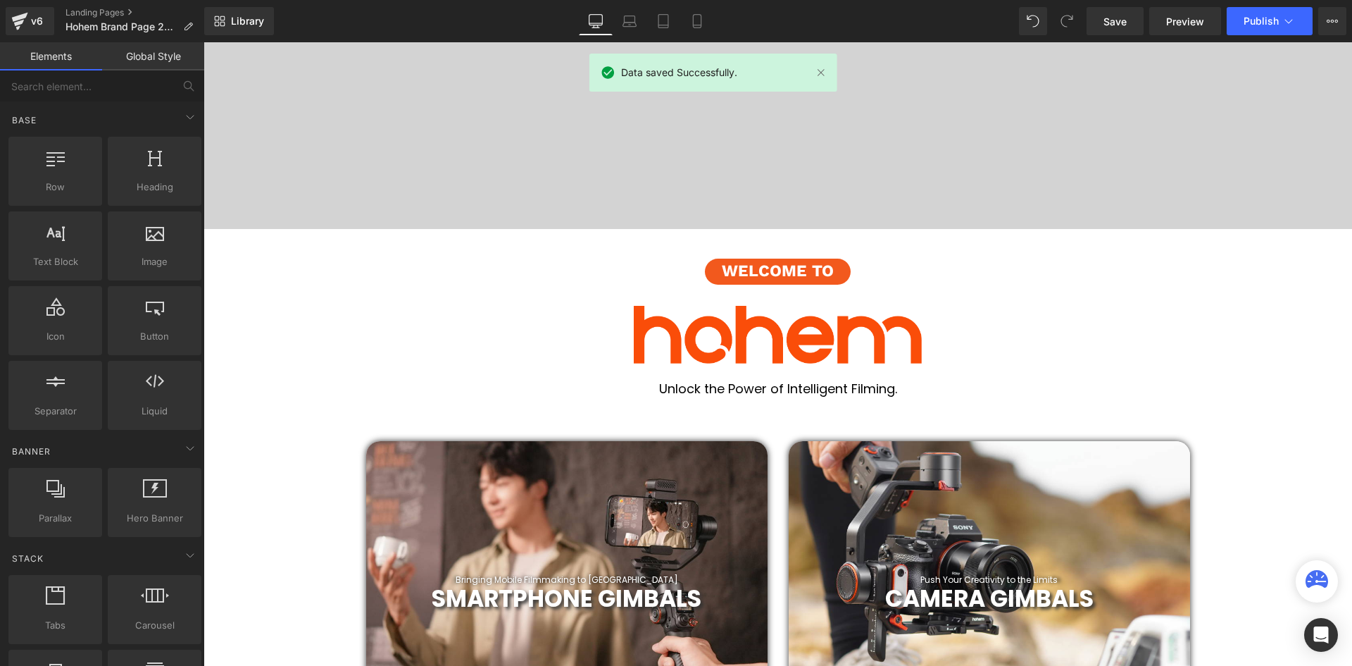
scroll to position [0, 0]
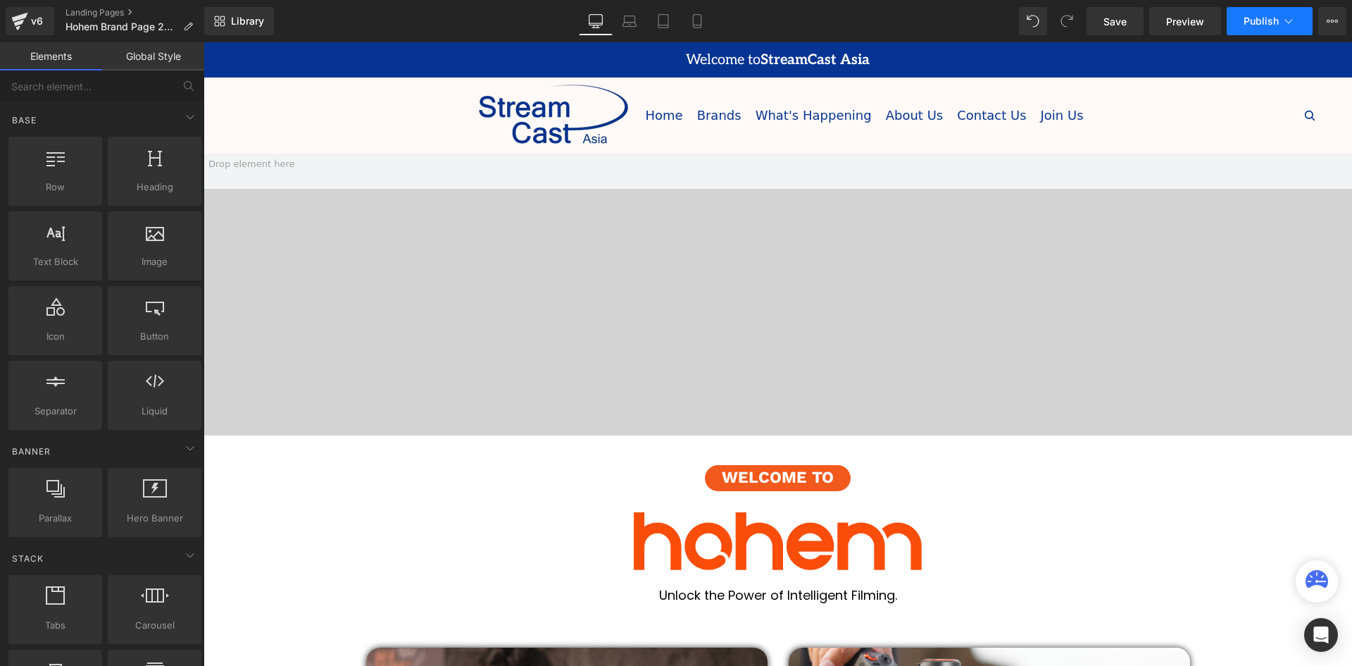
click at [1283, 20] on icon at bounding box center [1289, 21] width 14 height 14
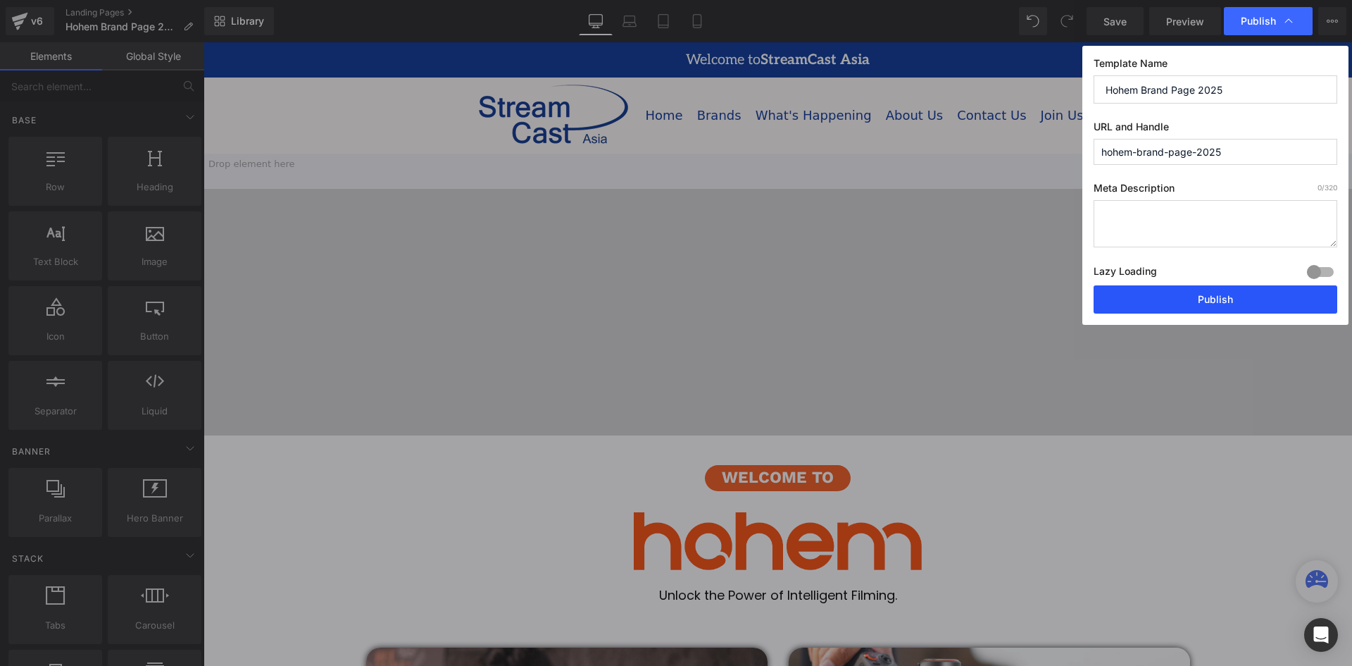
click at [1244, 300] on button "Publish" at bounding box center [1216, 299] width 244 height 28
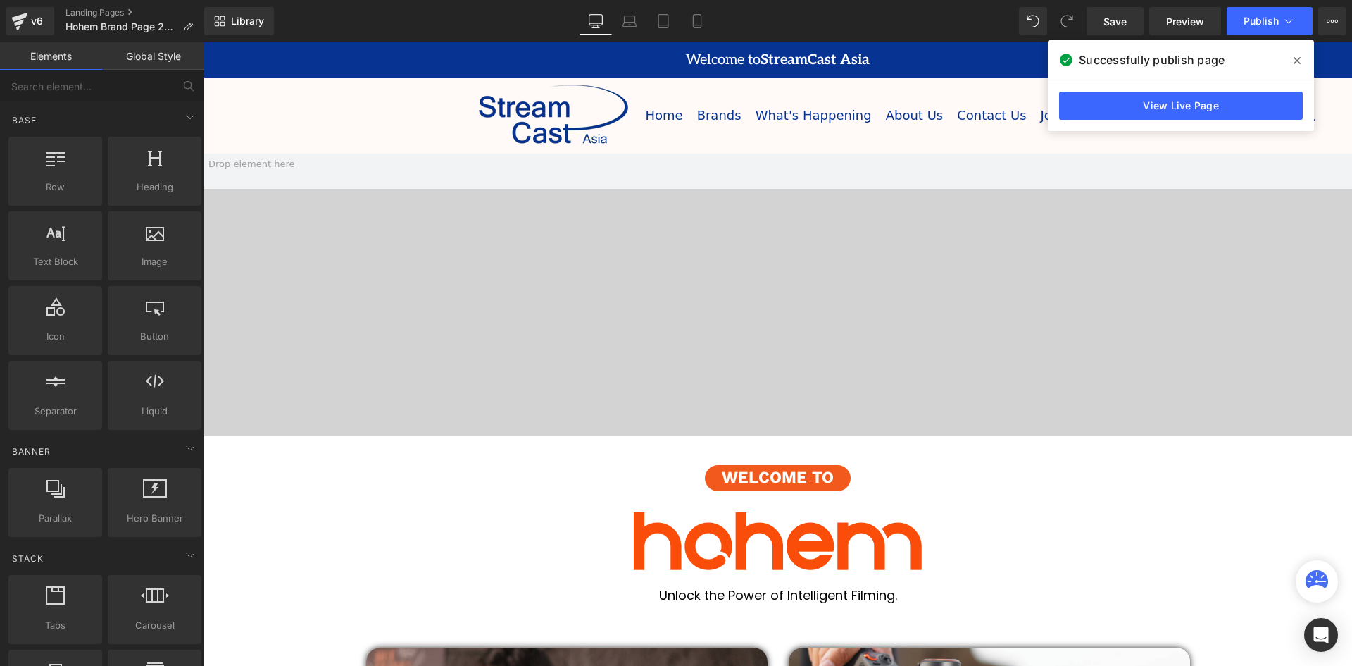
drag, startPoint x: 1298, startPoint y: 61, endPoint x: 1095, endPoint y: 19, distance: 207.0
click at [1298, 61] on icon at bounding box center [1297, 60] width 7 height 7
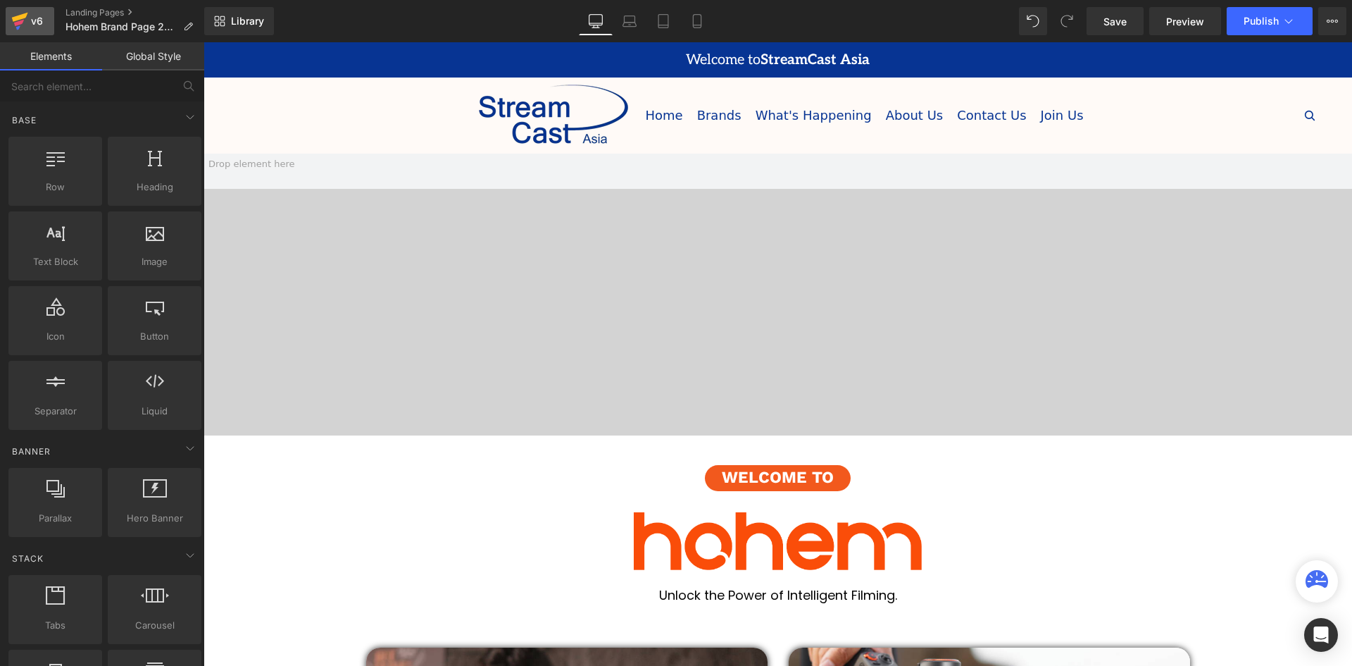
click at [44, 17] on div "v6" at bounding box center [37, 21] width 18 height 18
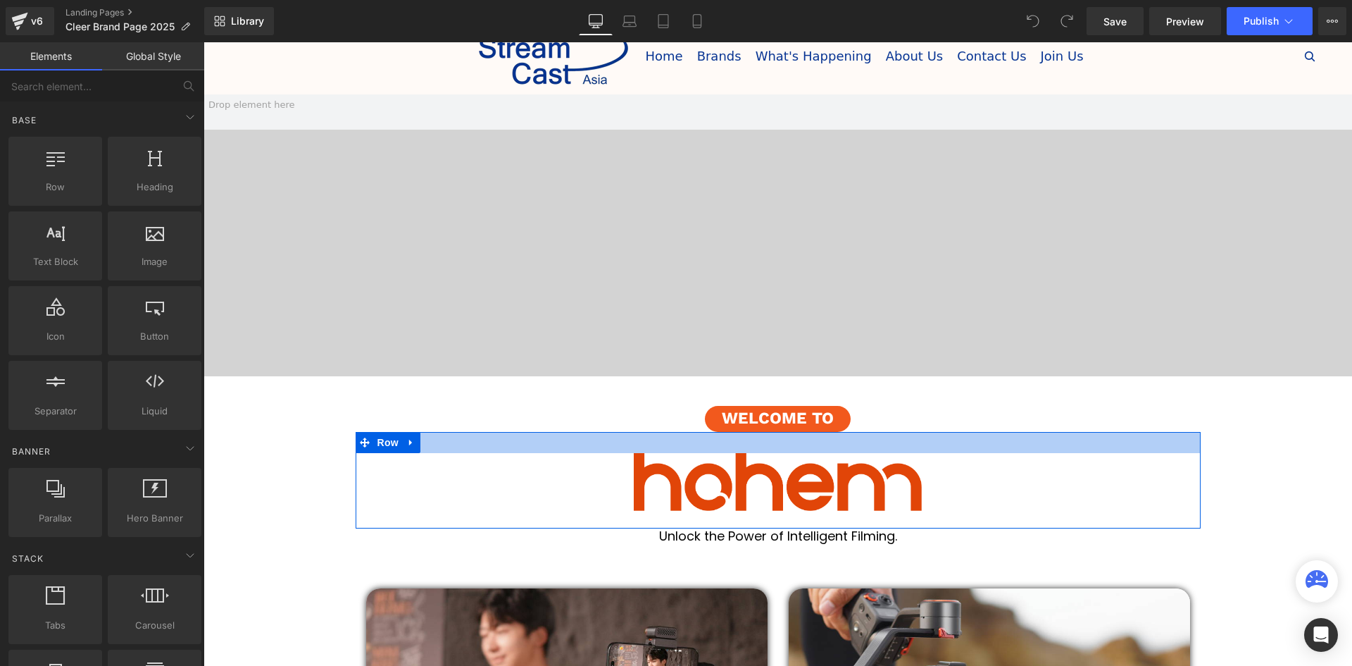
scroll to position [141, 0]
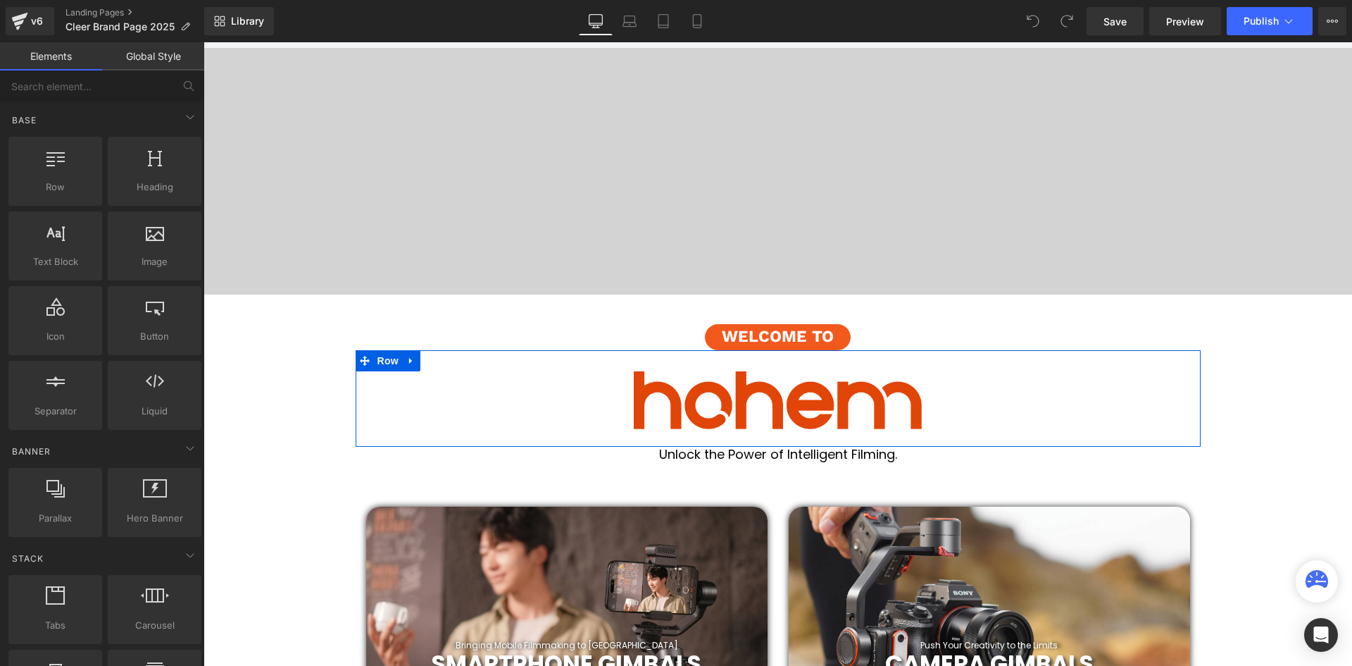
click at [818, 366] on div at bounding box center [778, 360] width 845 height 21
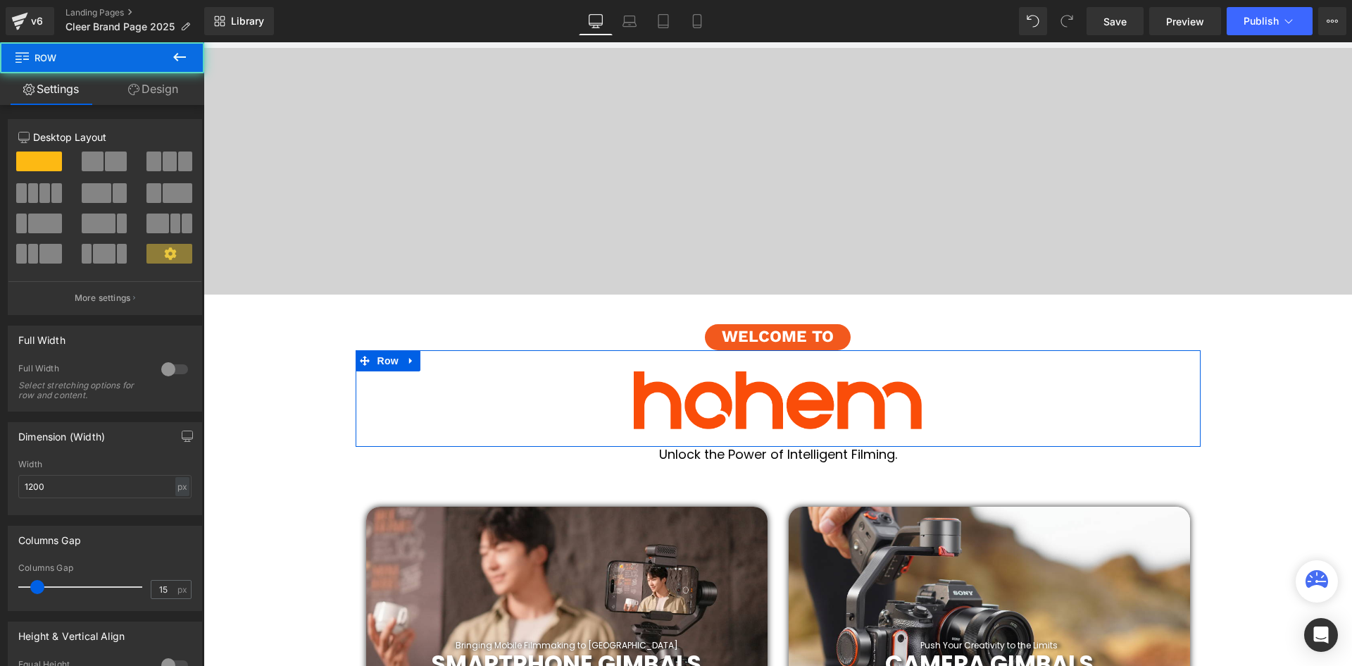
click at [822, 394] on img at bounding box center [778, 400] width 824 height 58
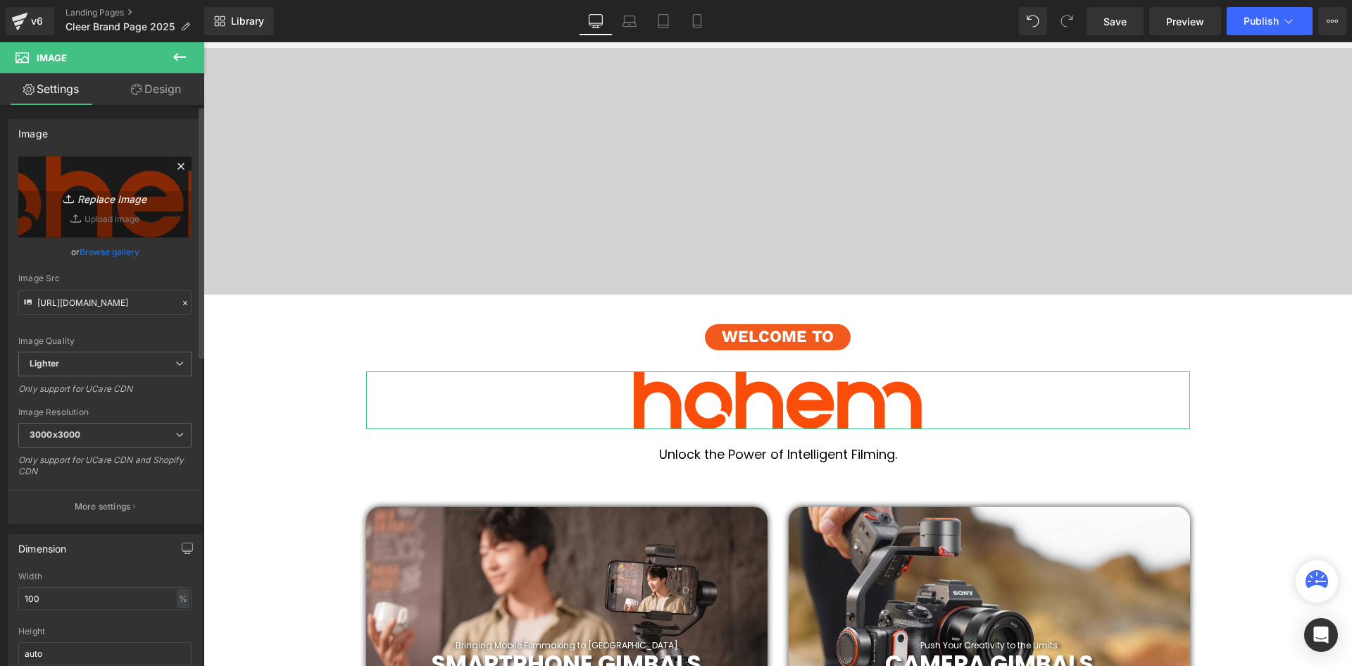
click at [99, 210] on link "Replace Image" at bounding box center [104, 196] width 173 height 81
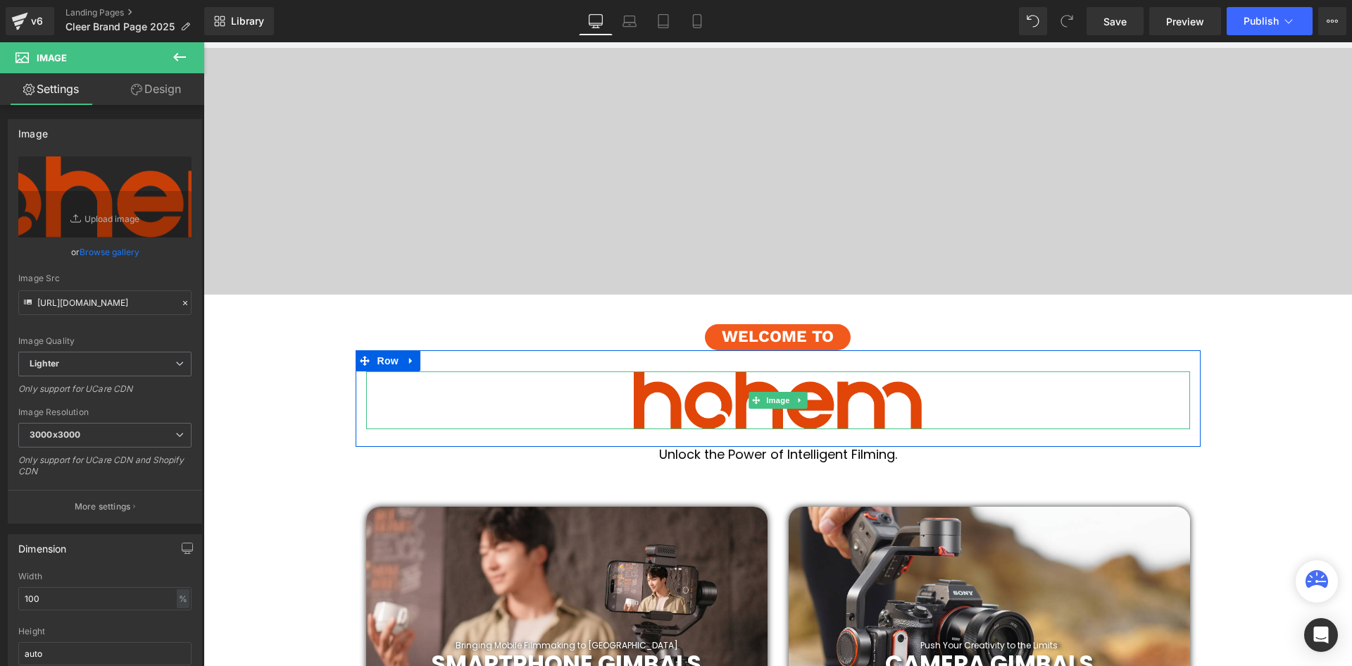
click at [768, 409] on img at bounding box center [778, 400] width 824 height 58
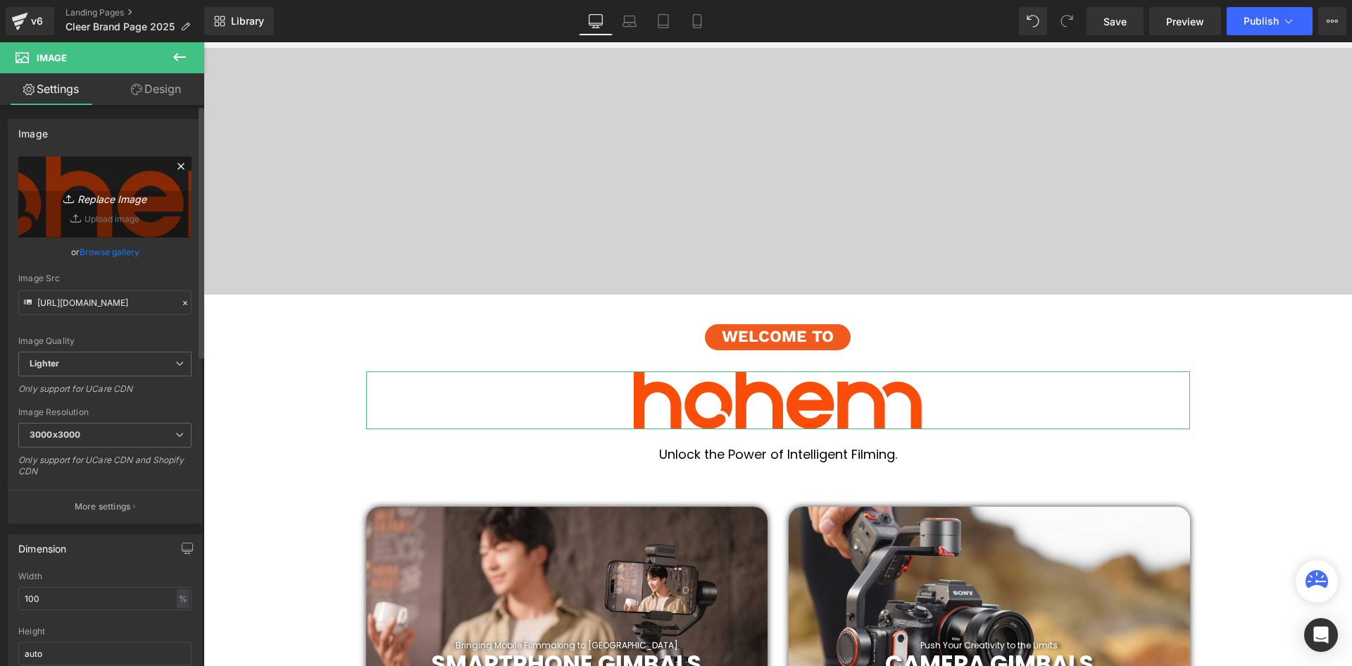
click at [93, 199] on icon "Replace Image" at bounding box center [105, 197] width 113 height 18
type input "C:\fakepath\Cleer-Logo-black-1111.svg"
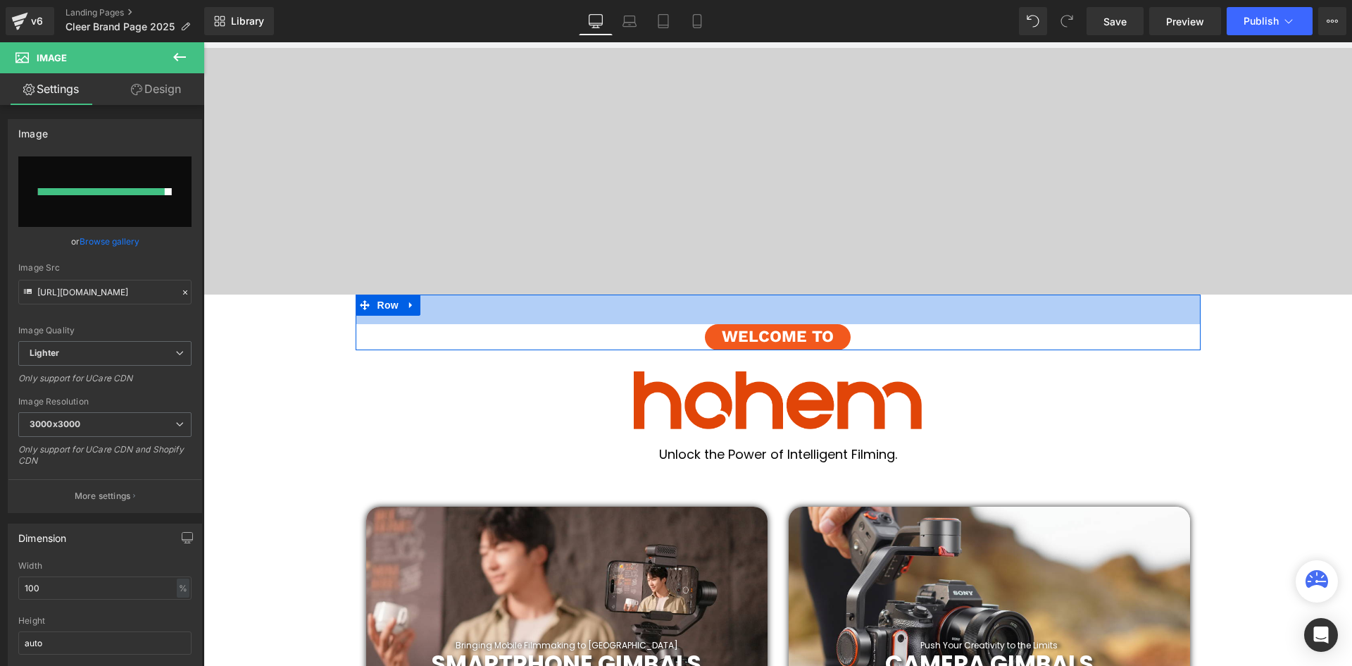
type input "https://ucarecdn.com/9a909929-ea76-448f-b35c-27811c4dd121/Cleer-Logo-black-1111…"
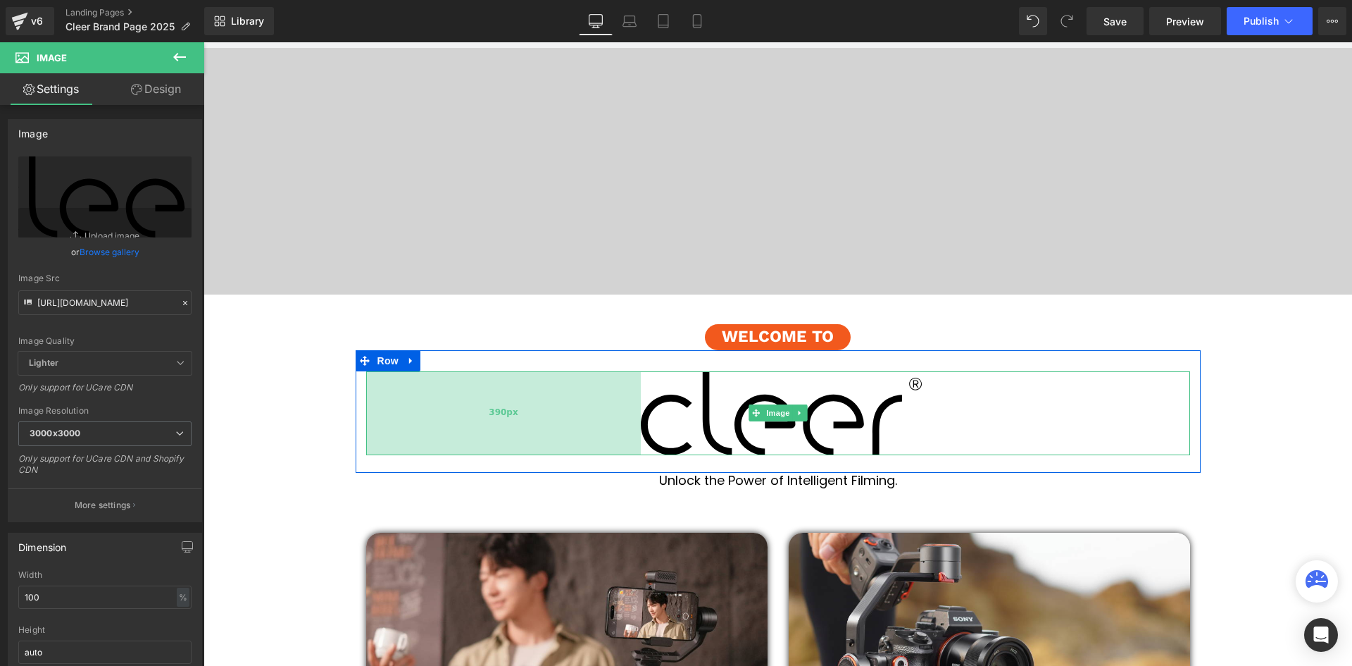
scroll to position [4359, 1142]
drag, startPoint x: 365, startPoint y: 411, endPoint x: 372, endPoint y: 405, distance: 9.0
click at [372, 405] on div "390px" at bounding box center [503, 413] width 275 height 84
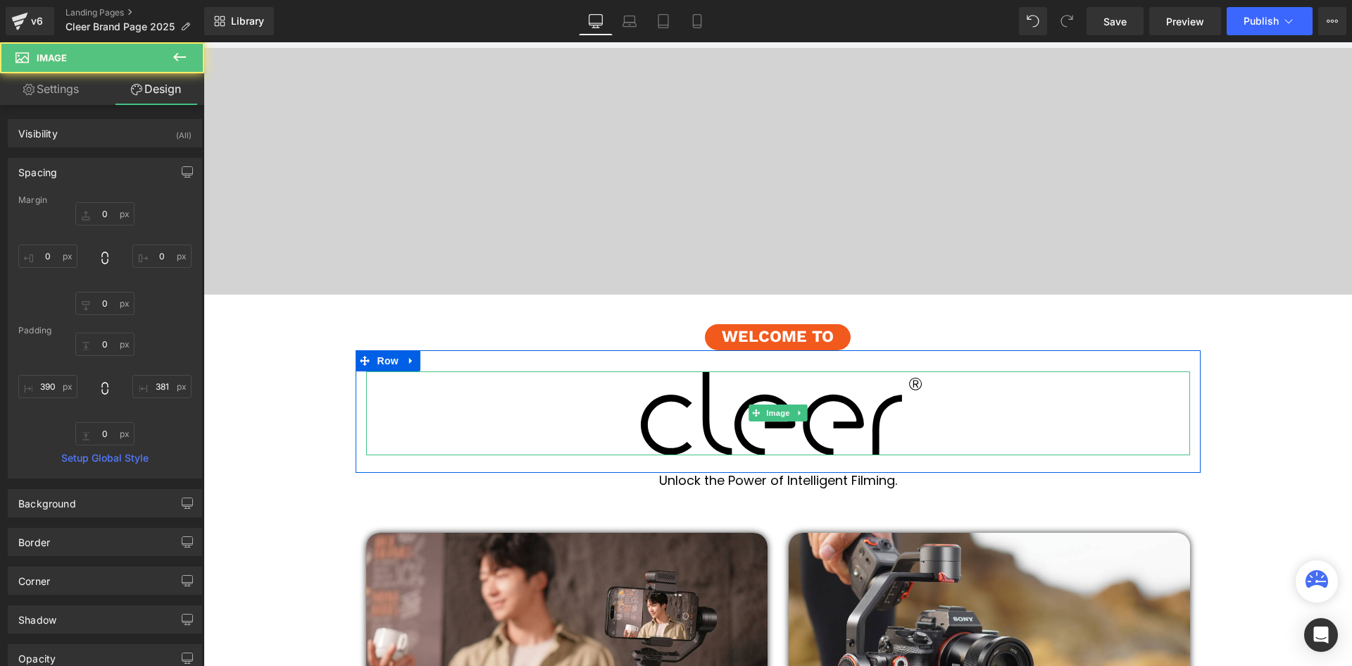
click at [1026, 413] on img at bounding box center [778, 413] width 824 height 84
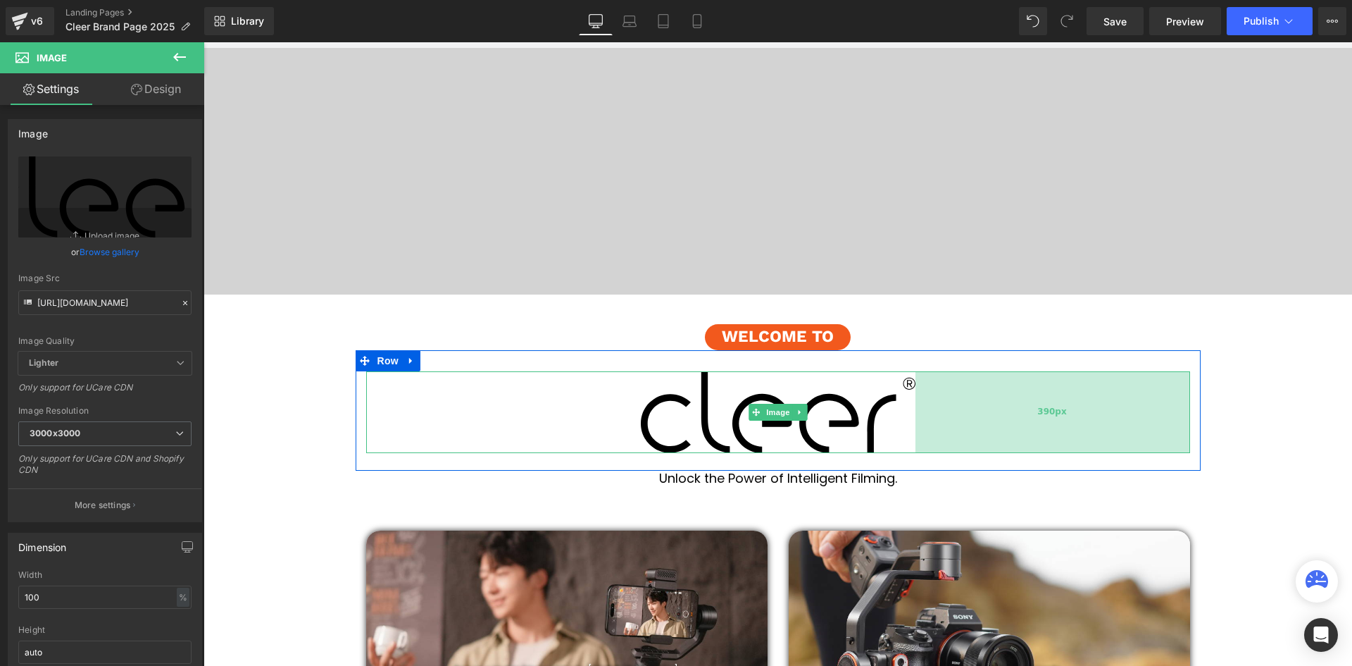
scroll to position [4357, 1142]
drag, startPoint x: 1184, startPoint y: 406, endPoint x: 1177, endPoint y: 410, distance: 7.6
click at [1177, 410] on div "390px" at bounding box center [1053, 412] width 275 height 82
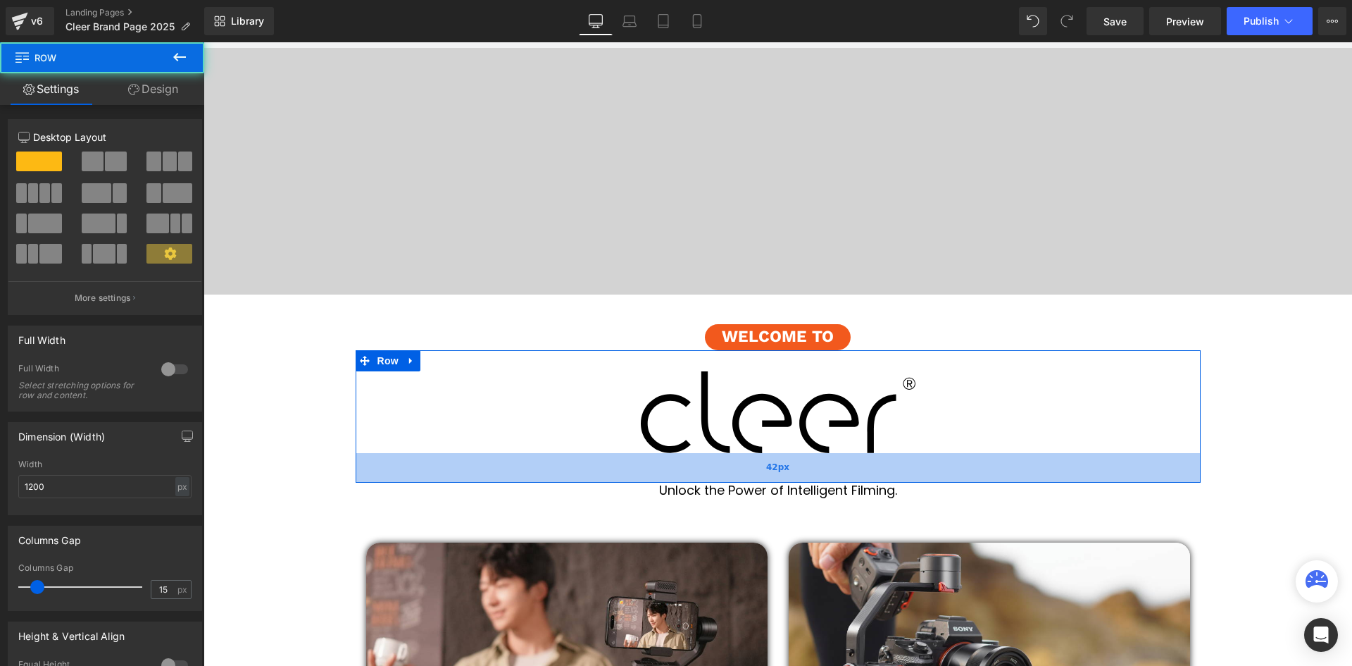
scroll to position [4373, 1142]
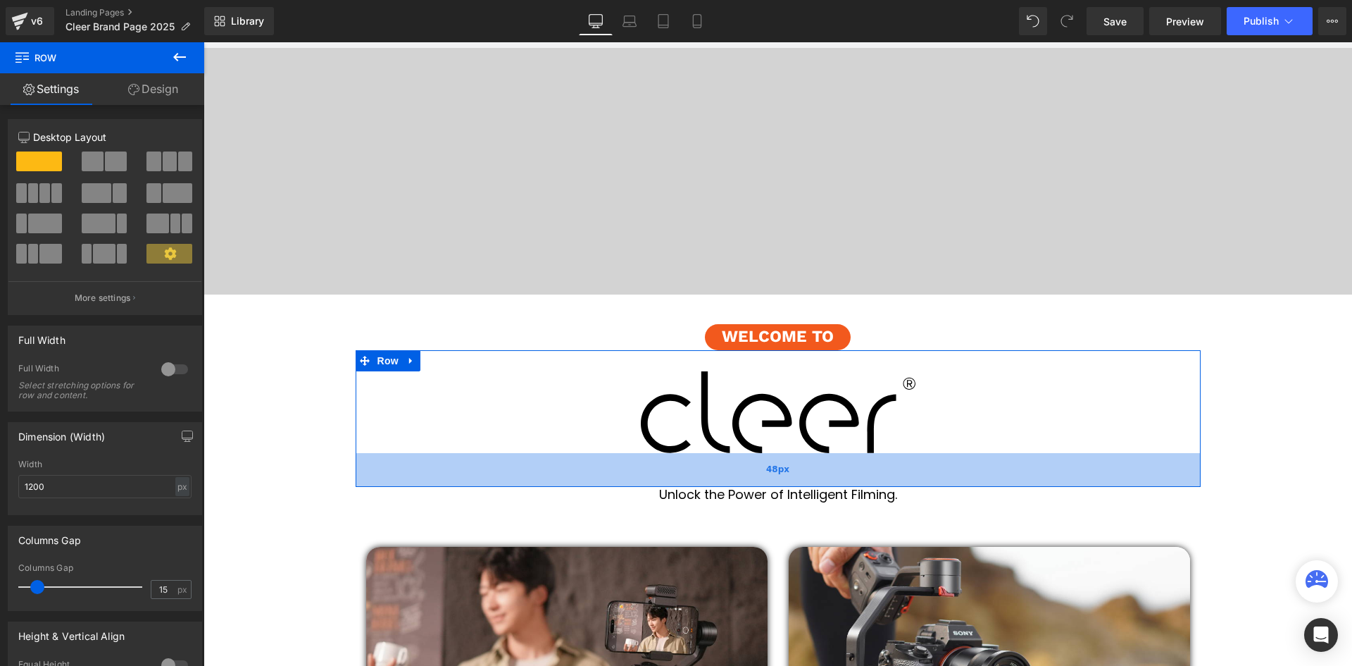
drag, startPoint x: 826, startPoint y: 468, endPoint x: 831, endPoint y: 485, distance: 16.9
click at [831, 485] on div "48px" at bounding box center [778, 470] width 845 height 34
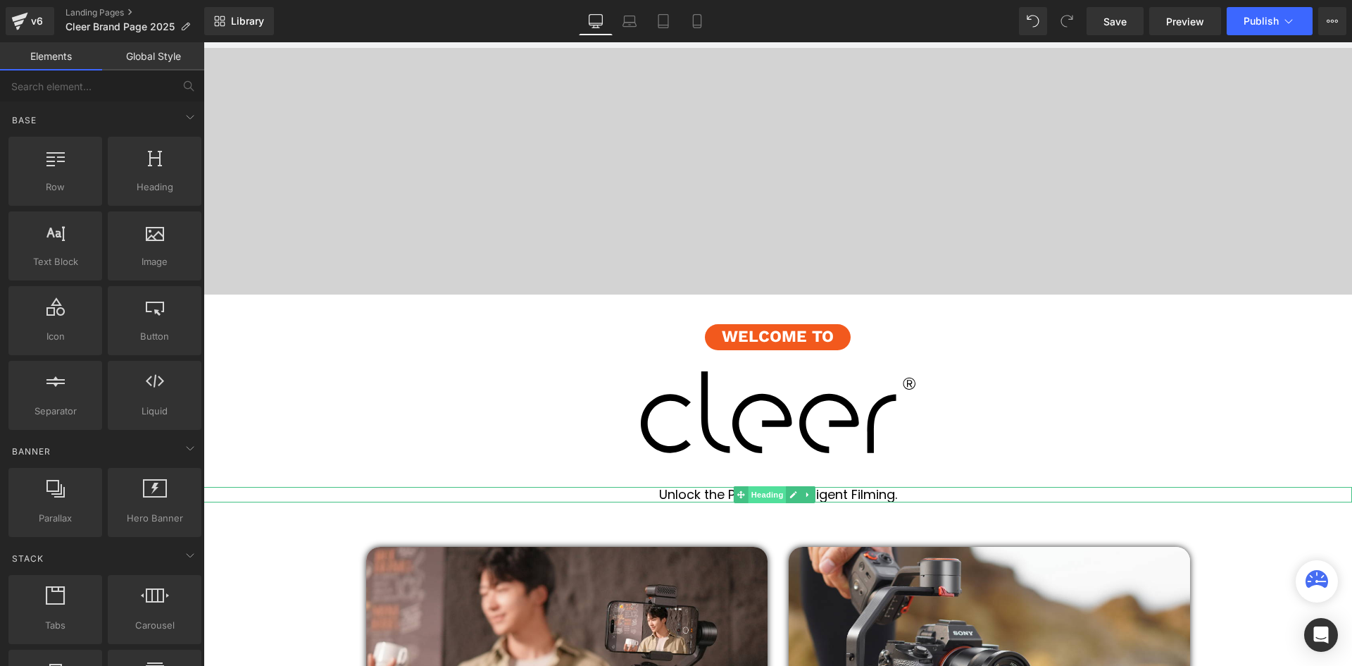
click at [785, 494] on span "Heading" at bounding box center [767, 494] width 38 height 17
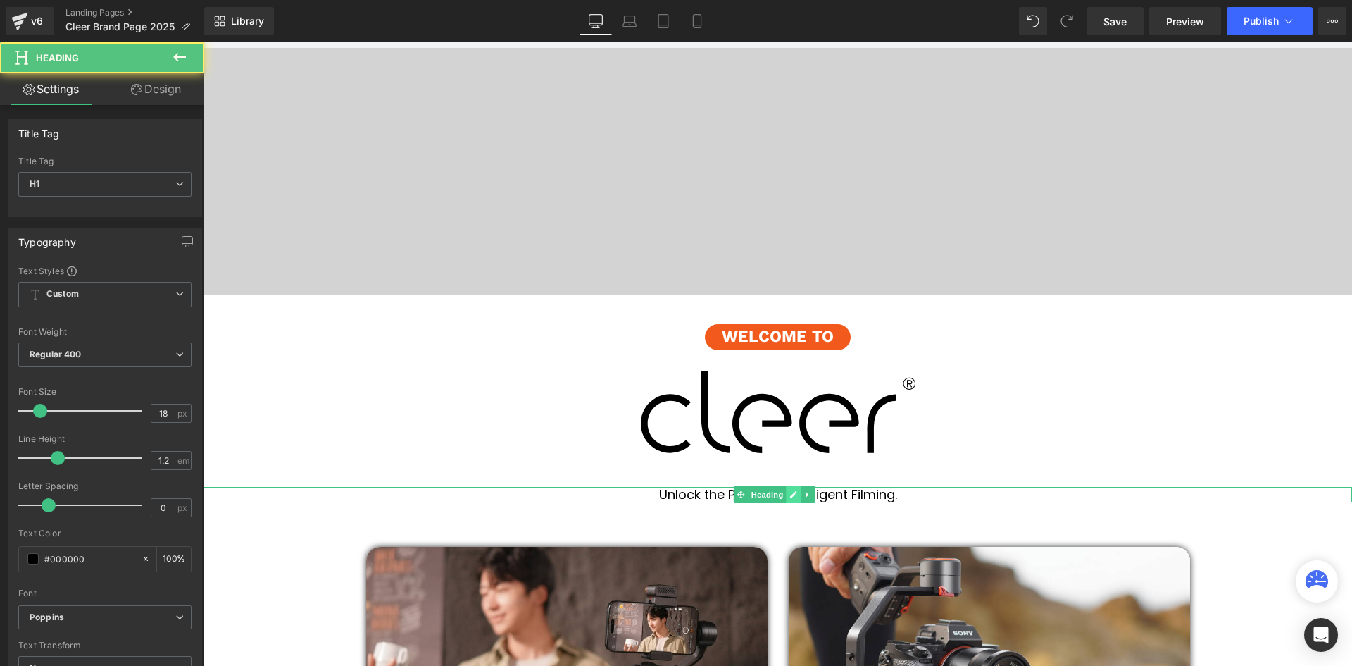
click at [788, 494] on link at bounding box center [793, 494] width 15 height 17
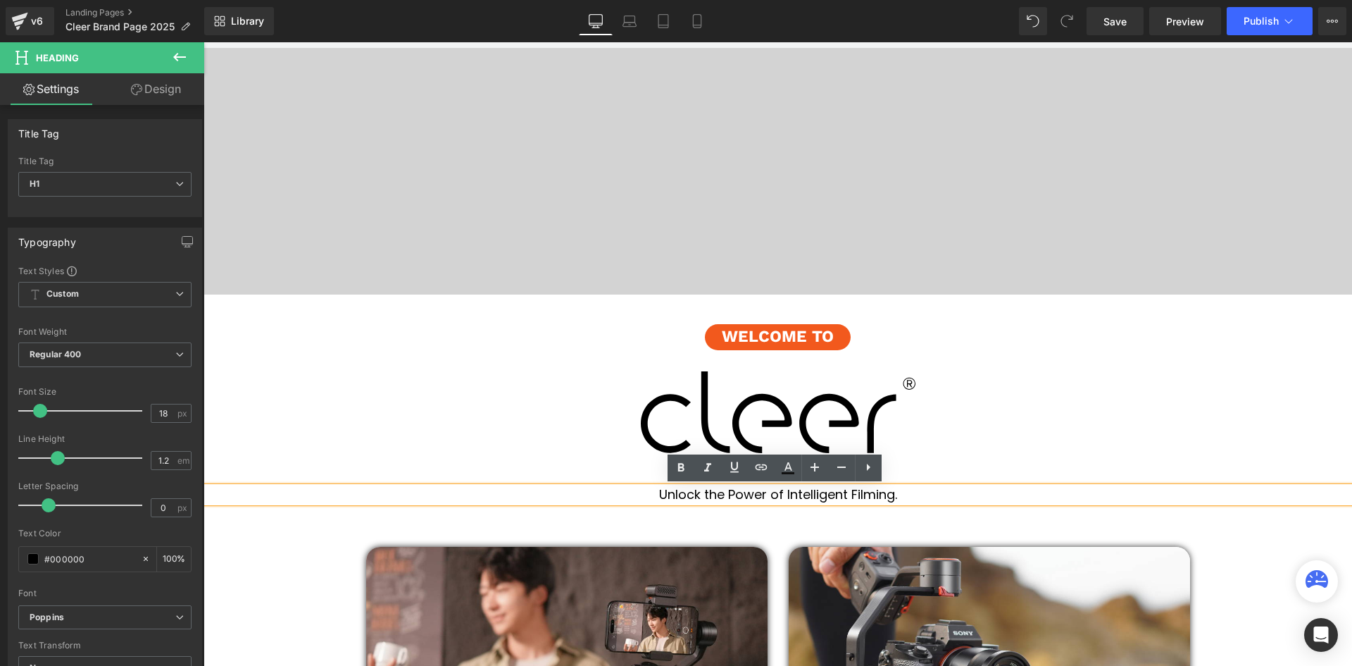
click at [788, 494] on h1 "Unlock the Power of Intelligent Filming." at bounding box center [778, 494] width 1149 height 15
click at [788, 496] on h1 "Unlock the Power of Intelligent Filming." at bounding box center [778, 494] width 1149 height 15
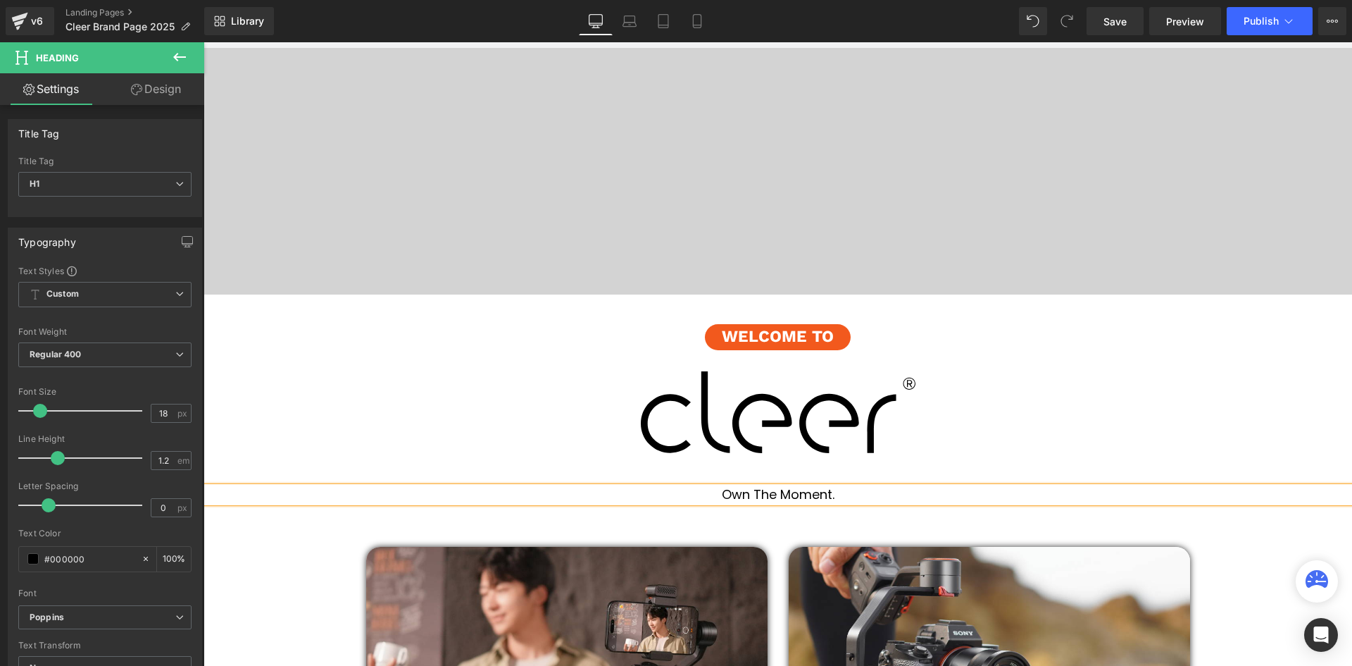
click at [1109, 445] on div "Image 390px 390px" at bounding box center [778, 412] width 824 height 82
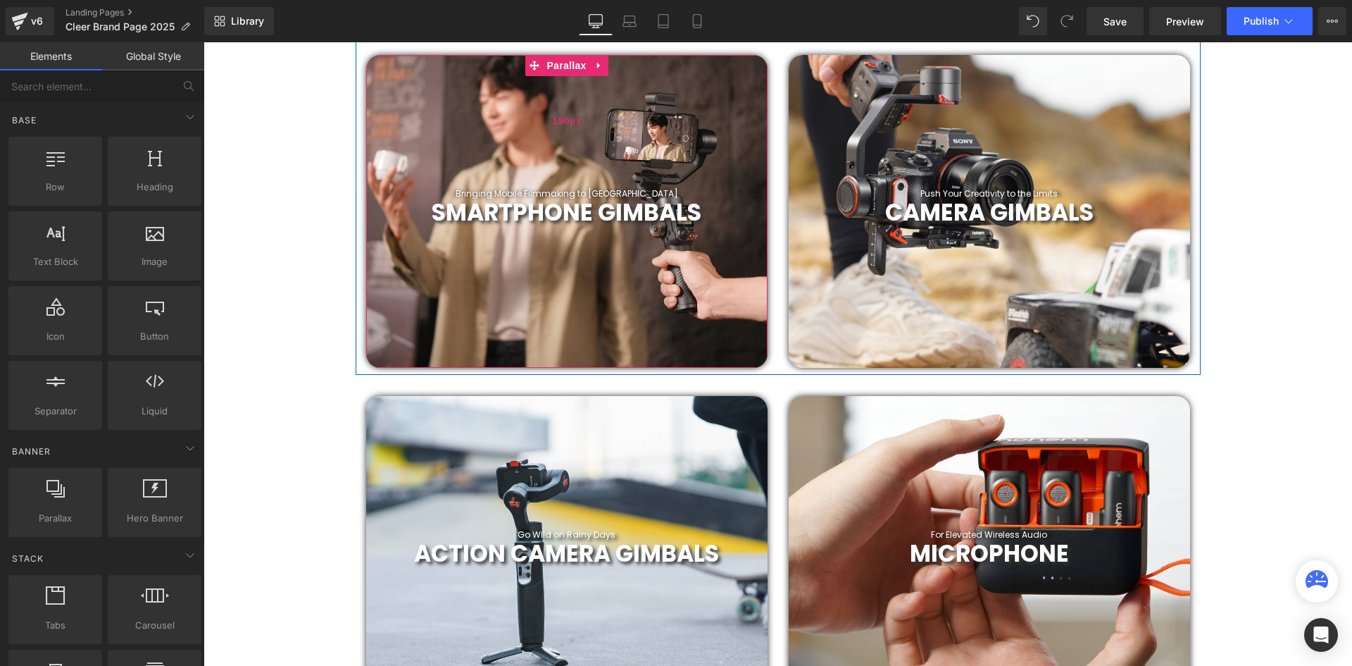
scroll to position [563, 0]
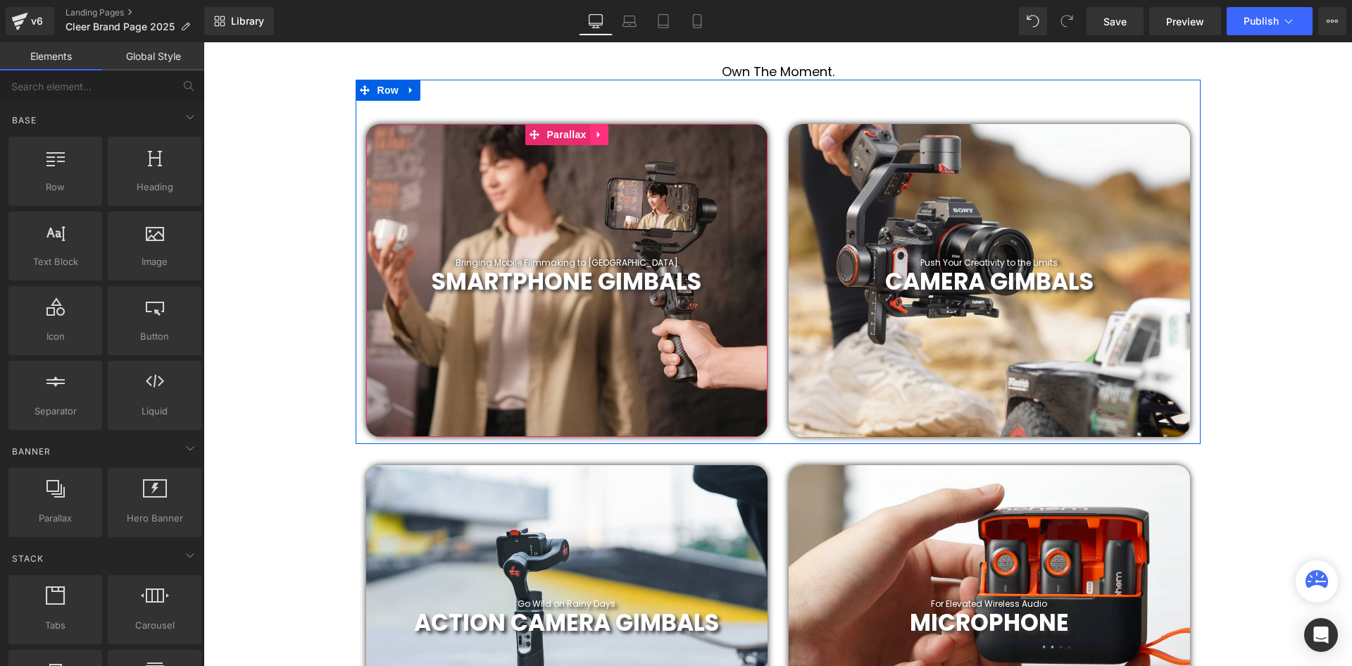
click at [596, 132] on icon at bounding box center [599, 134] width 10 height 11
click at [604, 132] on icon at bounding box center [609, 135] width 10 height 10
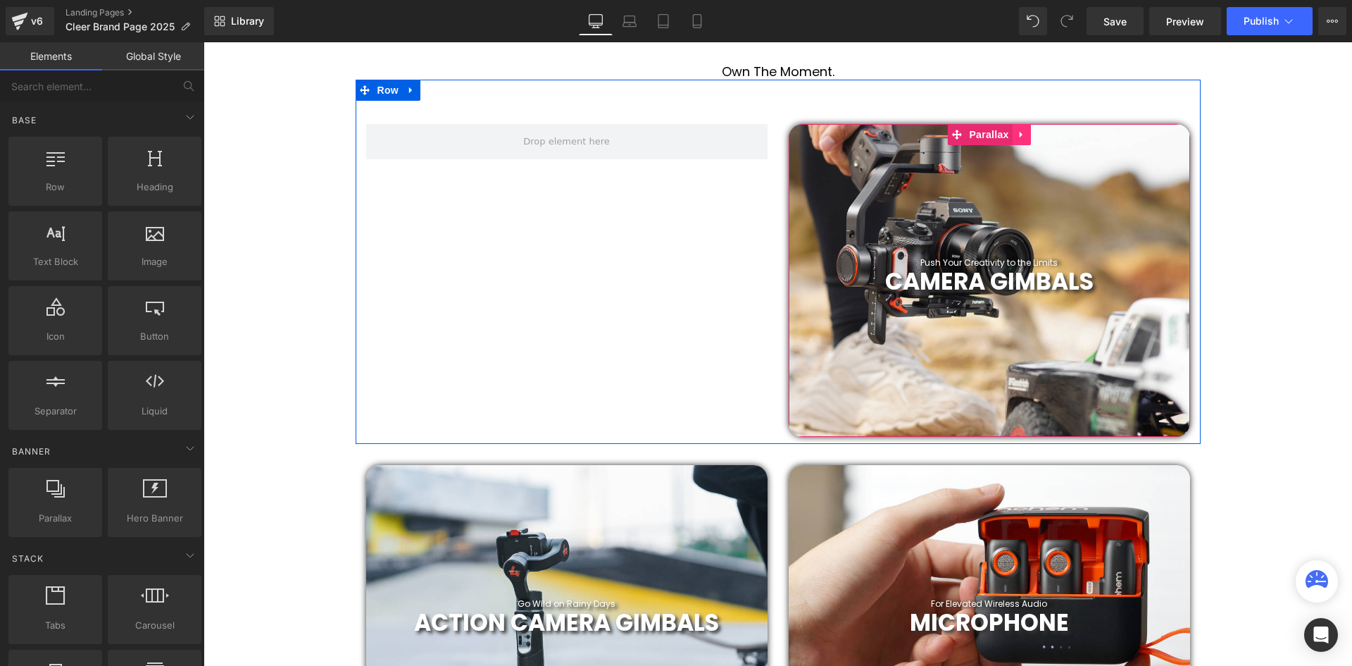
scroll to position [4214, 1142]
click at [1019, 134] on icon at bounding box center [1020, 135] width 3 height 6
click at [1026, 135] on icon at bounding box center [1031, 135] width 10 height 10
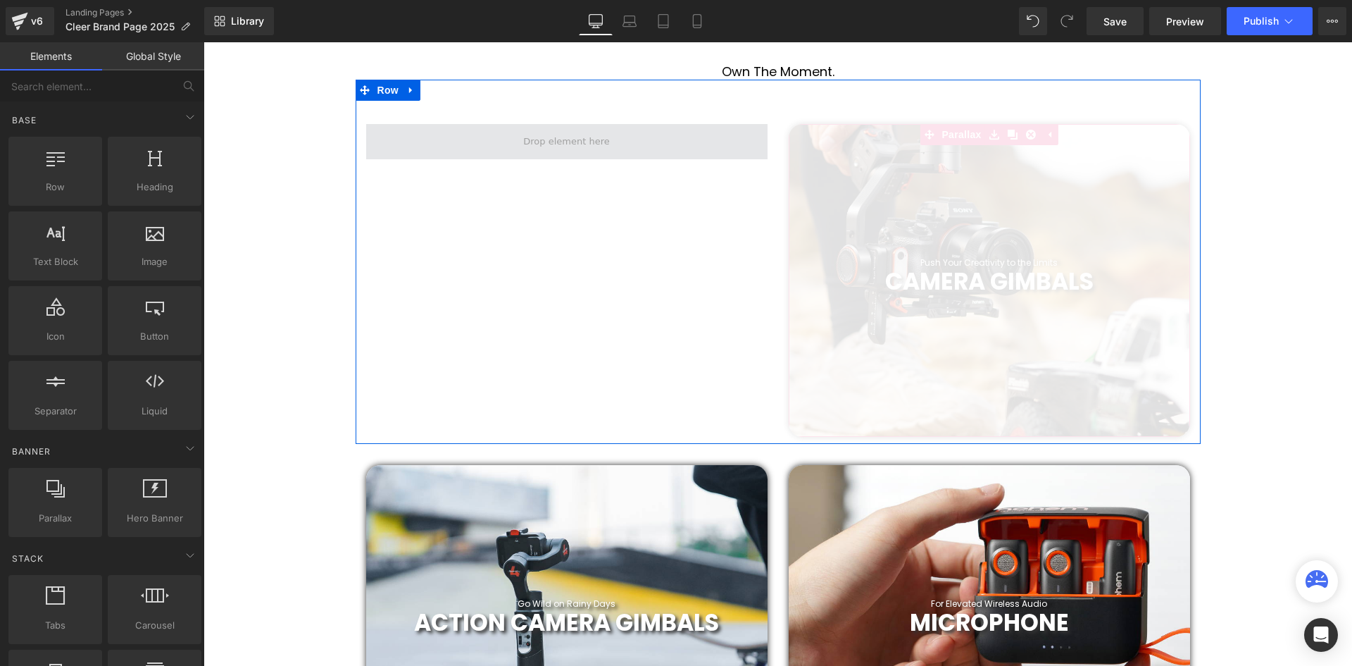
scroll to position [3937, 1142]
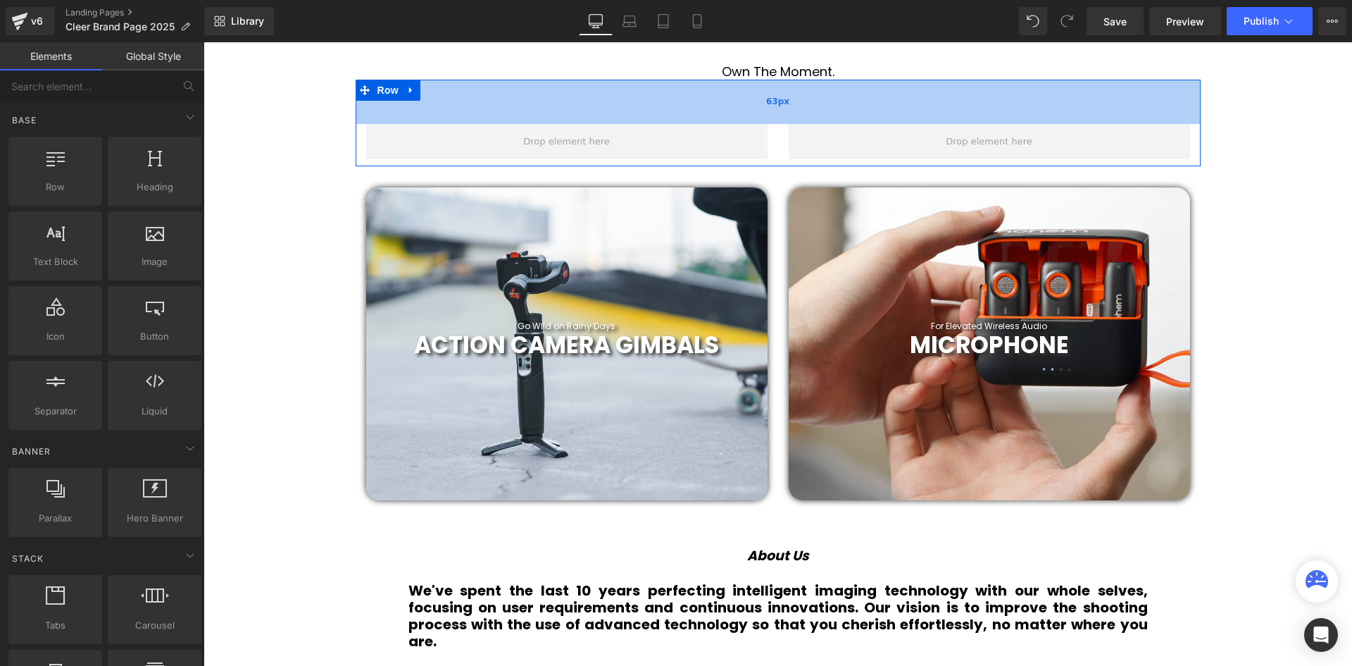
click at [815, 126] on span at bounding box center [989, 141] width 401 height 35
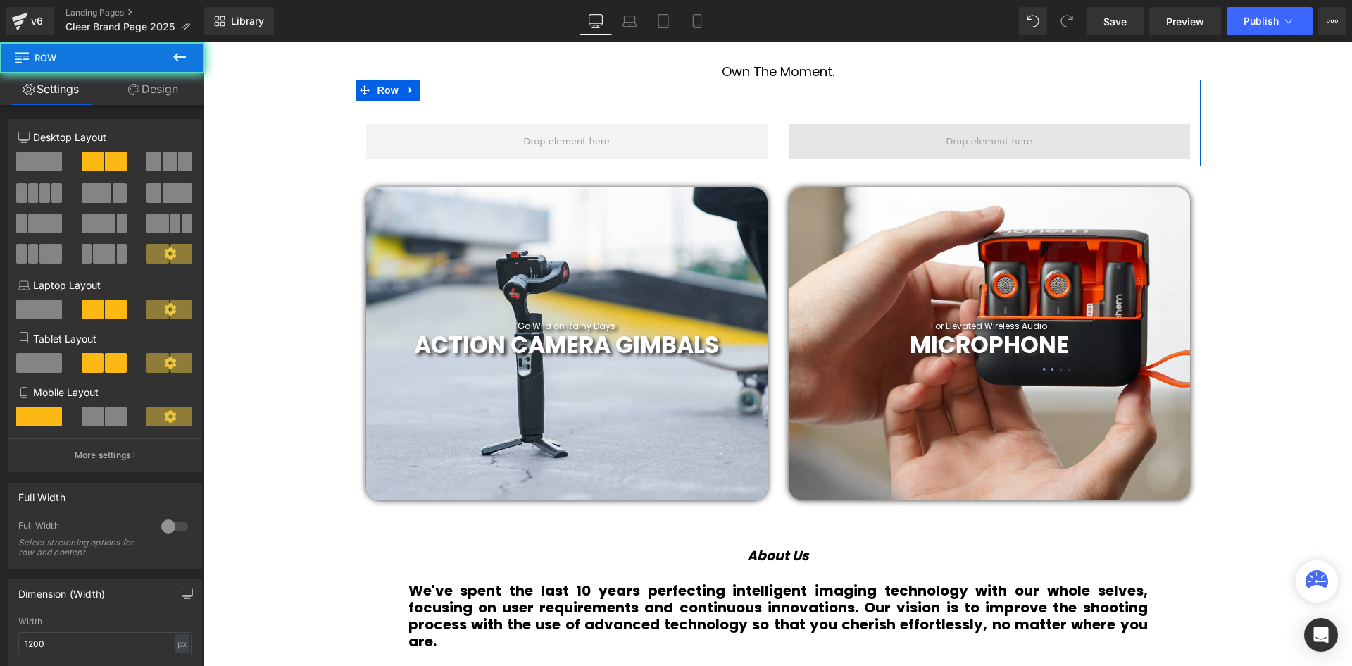
click at [866, 130] on span at bounding box center [989, 141] width 401 height 35
click at [1060, 140] on span at bounding box center [989, 141] width 401 height 35
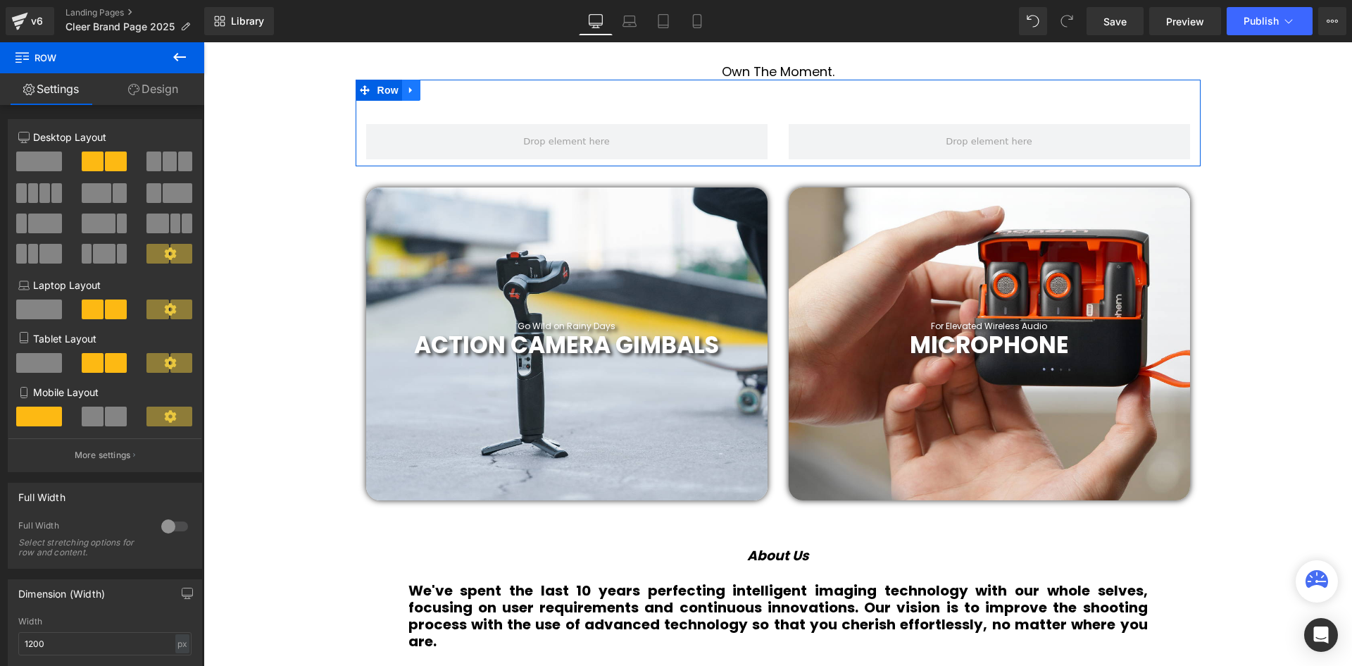
click at [410, 96] on link at bounding box center [411, 90] width 18 height 21
click at [449, 89] on link at bounding box center [448, 90] width 18 height 21
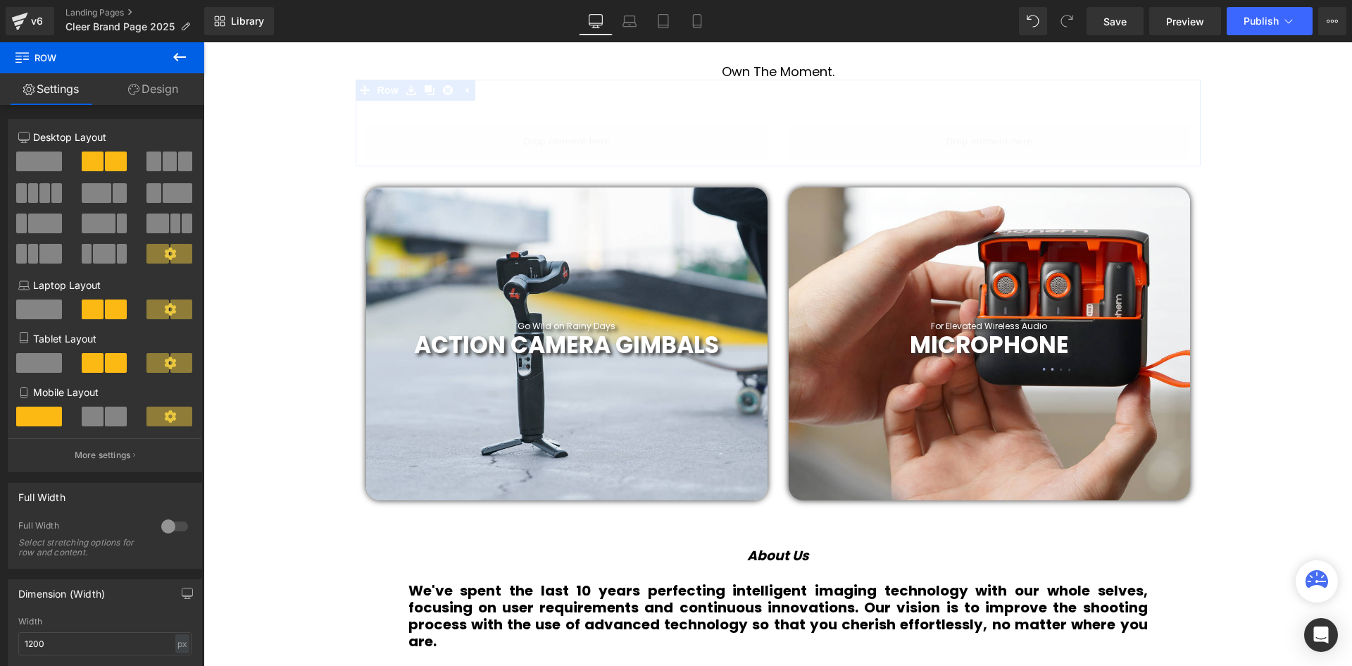
scroll to position [3850, 1142]
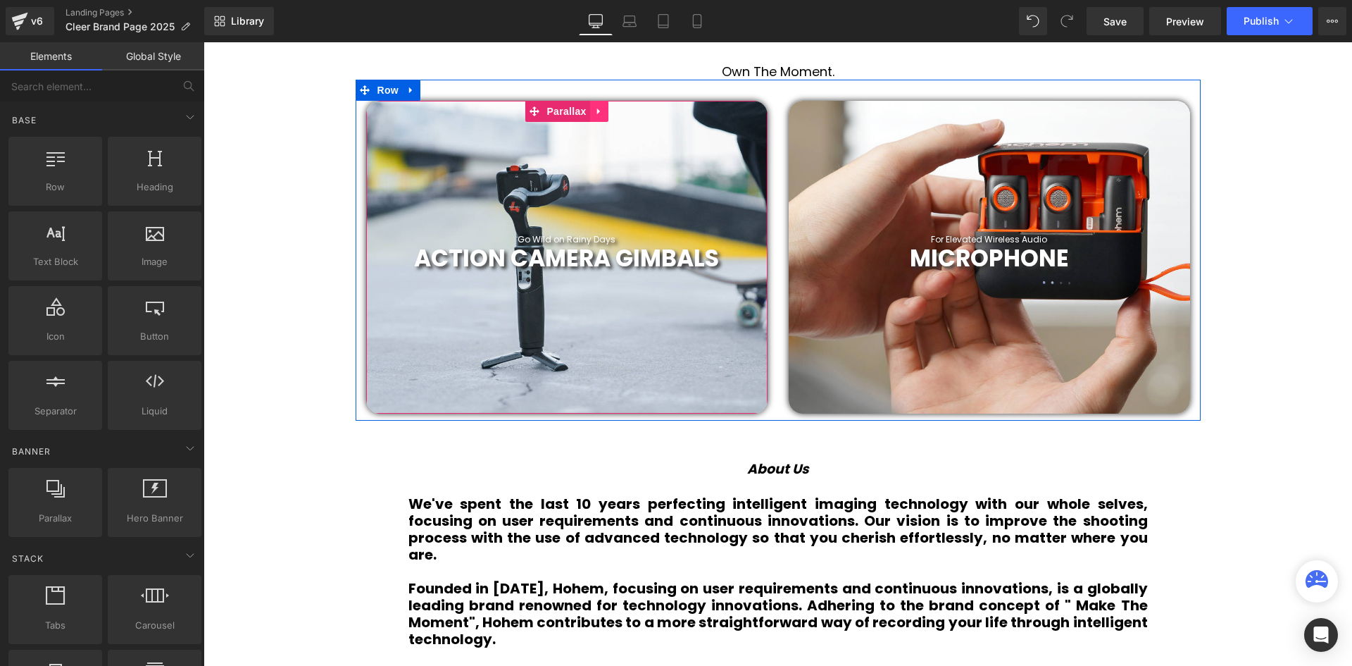
click at [596, 113] on icon at bounding box center [597, 111] width 3 height 6
click at [606, 112] on icon at bounding box center [609, 111] width 10 height 10
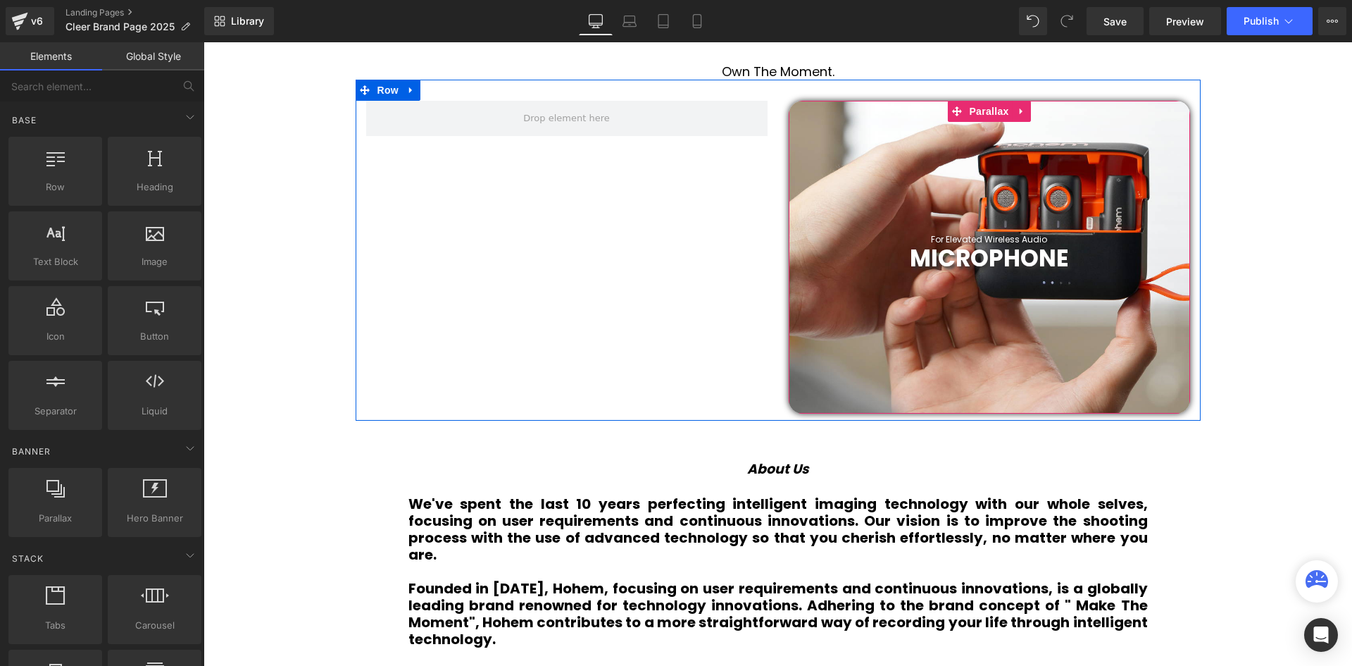
click at [1028, 114] on div at bounding box center [989, 257] width 401 height 313
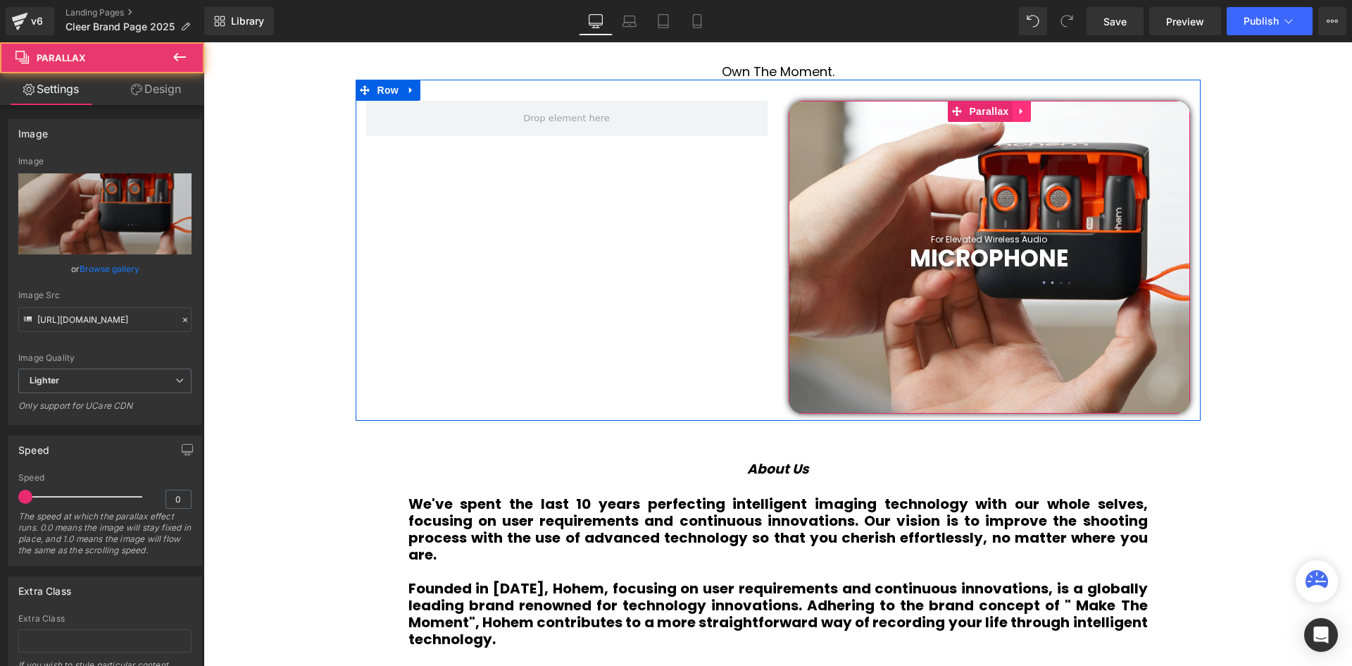
click at [1026, 111] on link at bounding box center [1022, 111] width 18 height 21
click at [1026, 111] on icon at bounding box center [1031, 111] width 10 height 11
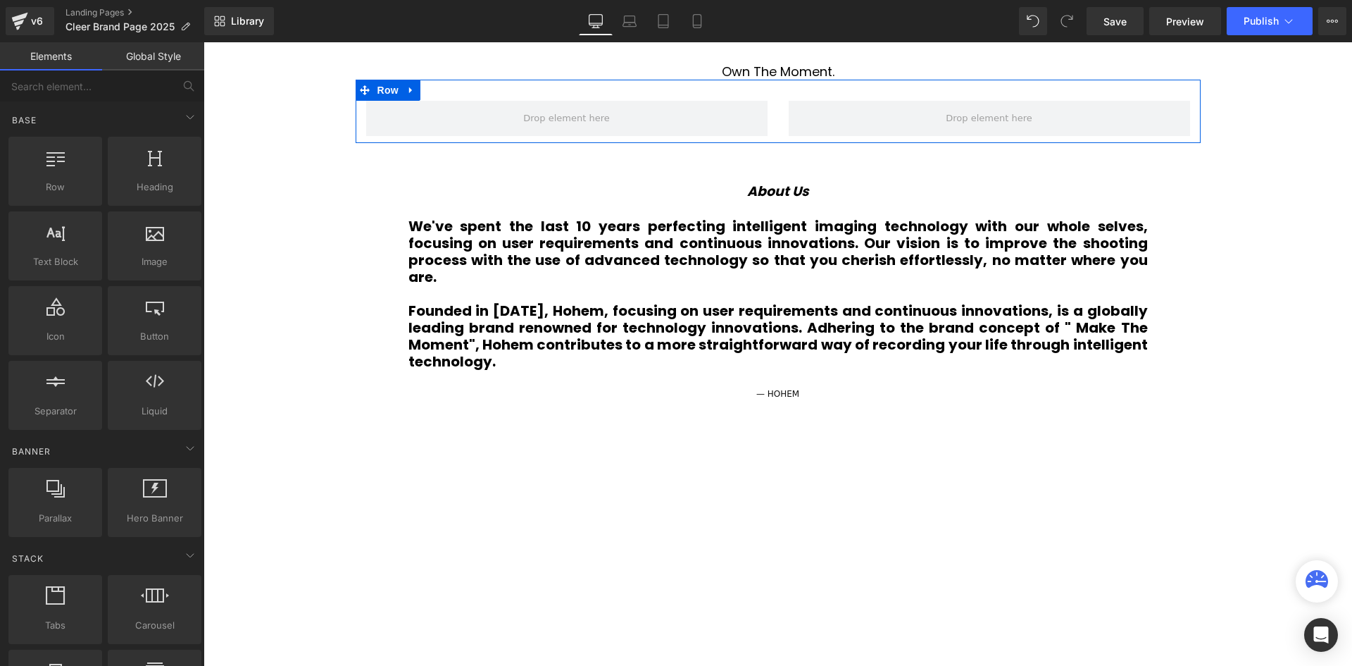
scroll to position [3573, 1142]
click at [679, 112] on span at bounding box center [566, 118] width 401 height 35
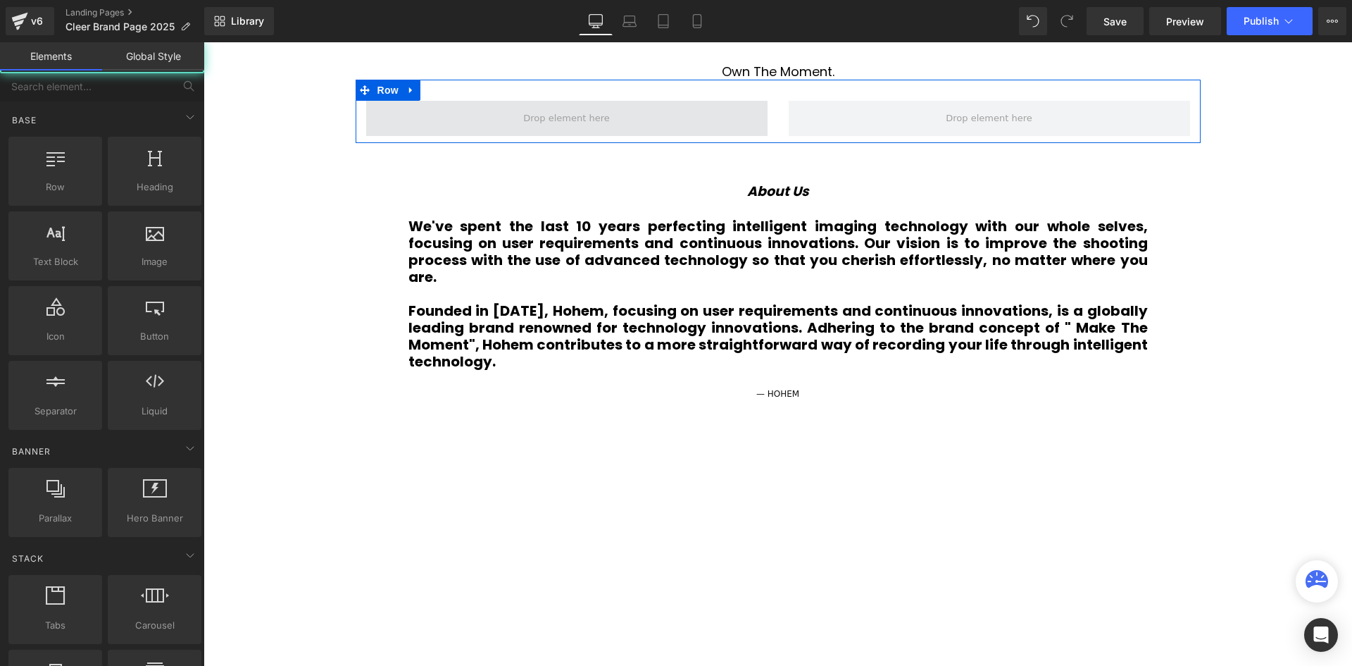
click at [561, 116] on span at bounding box center [566, 118] width 96 height 22
click at [538, 117] on span at bounding box center [566, 118] width 96 height 22
click at [588, 115] on span at bounding box center [566, 118] width 96 height 22
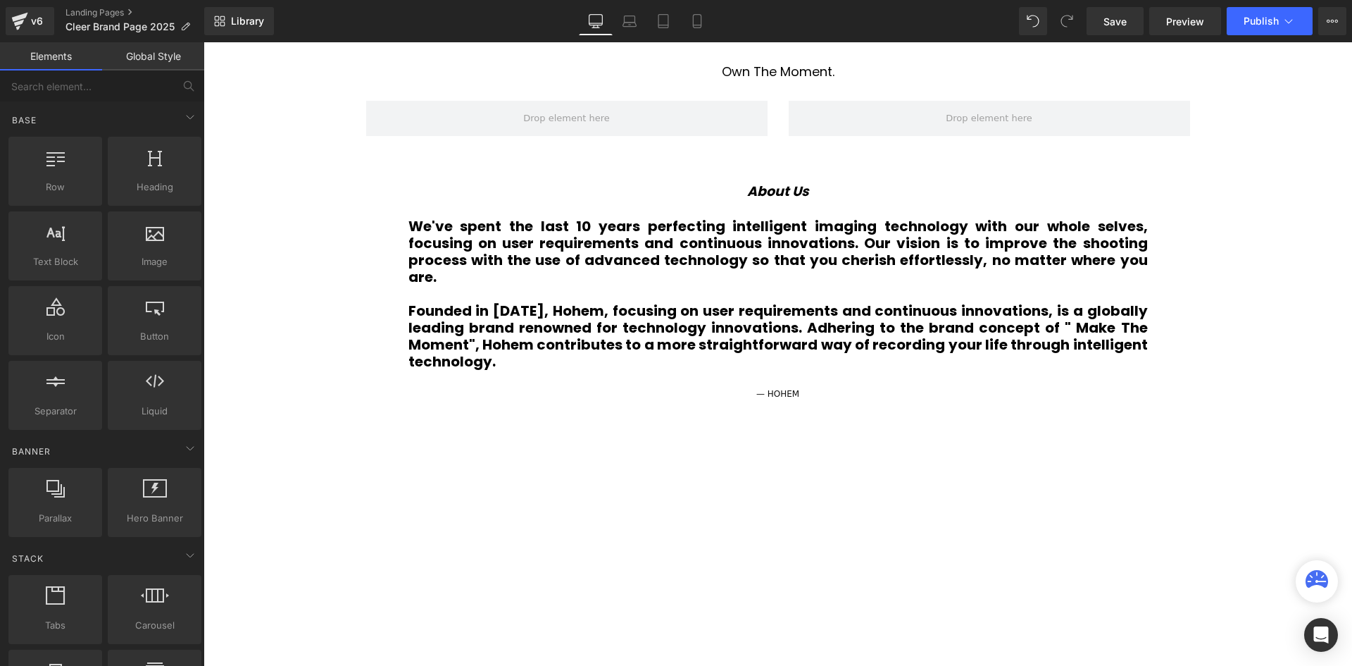
click at [204, 42] on div at bounding box center [204, 42] width 0 height 0
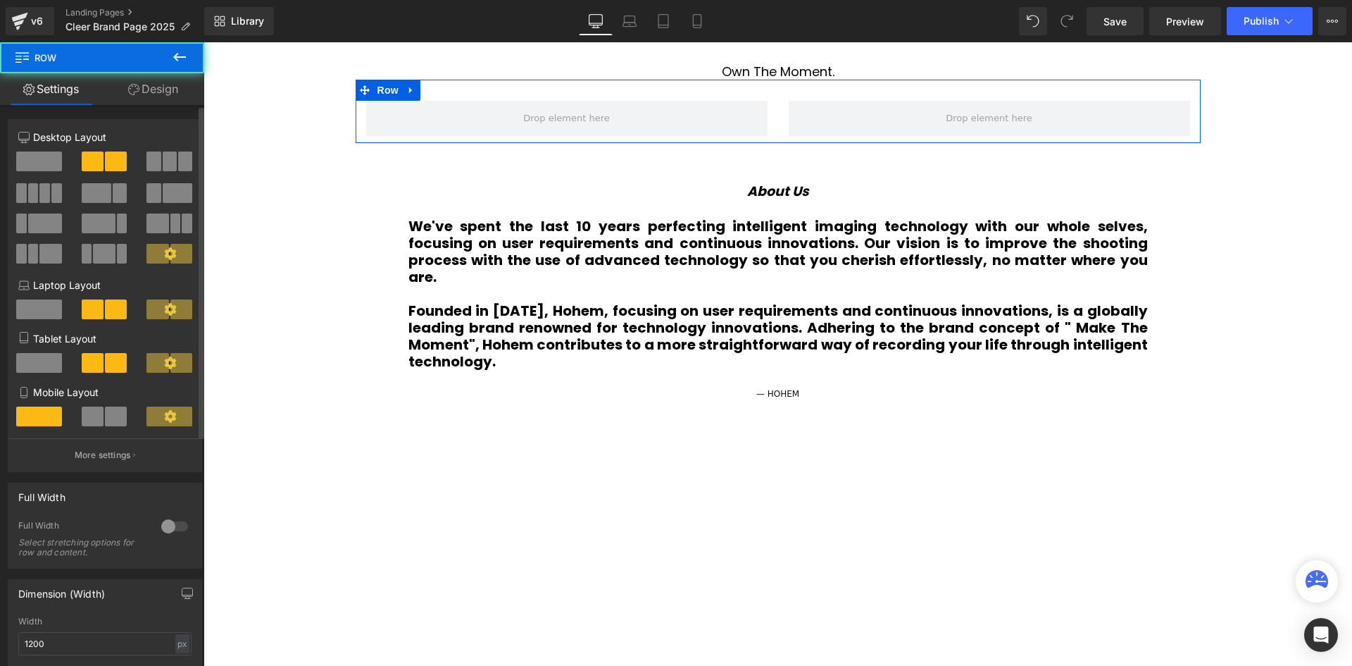
click at [25, 156] on span at bounding box center [39, 161] width 46 height 20
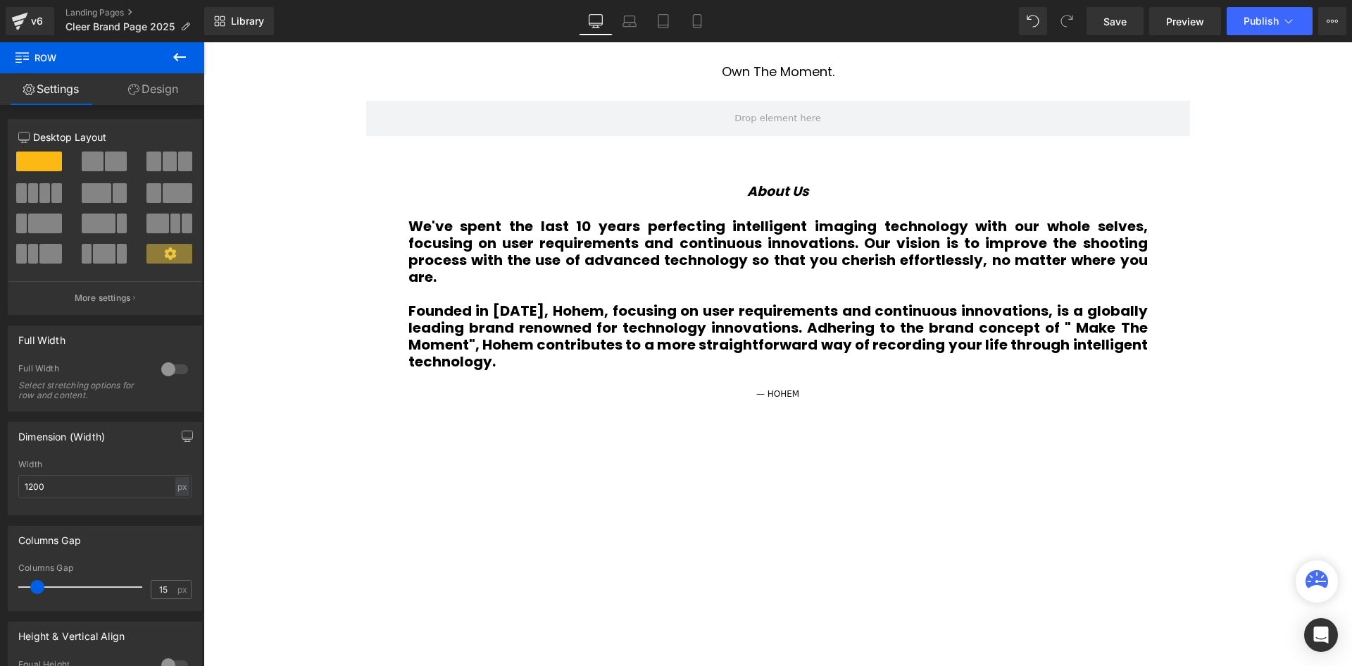
click at [177, 56] on icon at bounding box center [179, 57] width 17 height 17
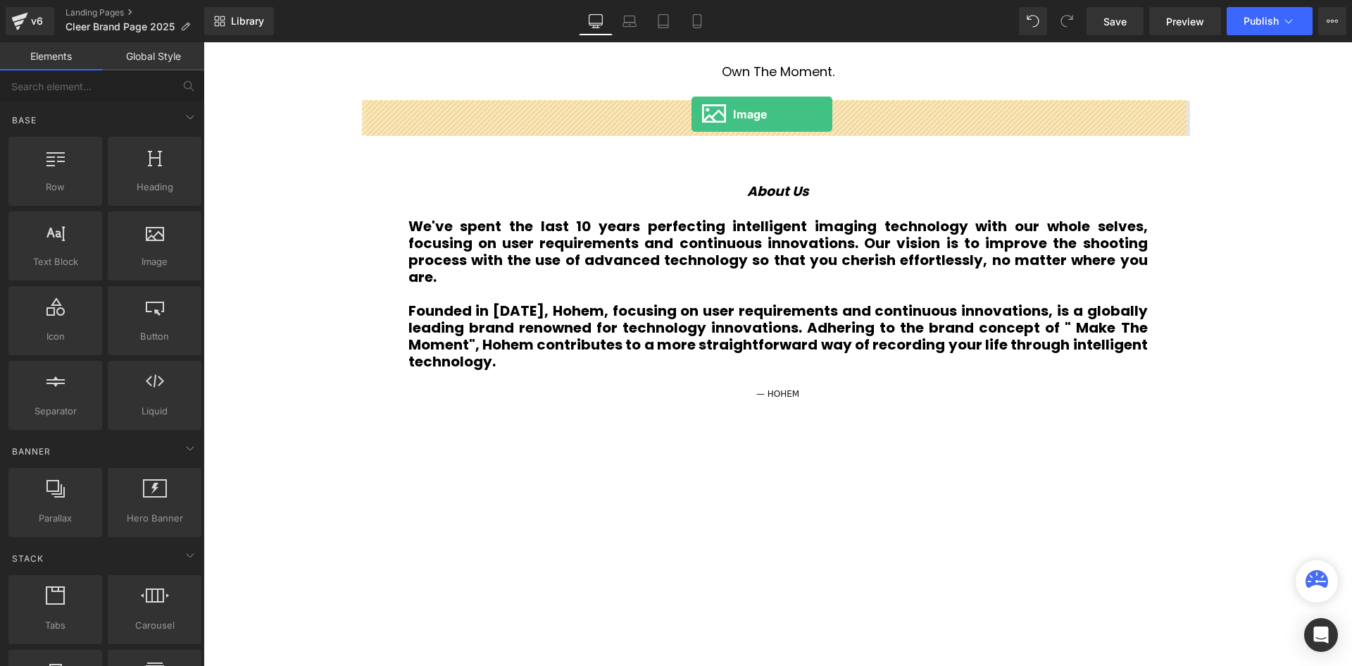
drag, startPoint x: 351, startPoint y: 292, endPoint x: 694, endPoint y: 116, distance: 385.2
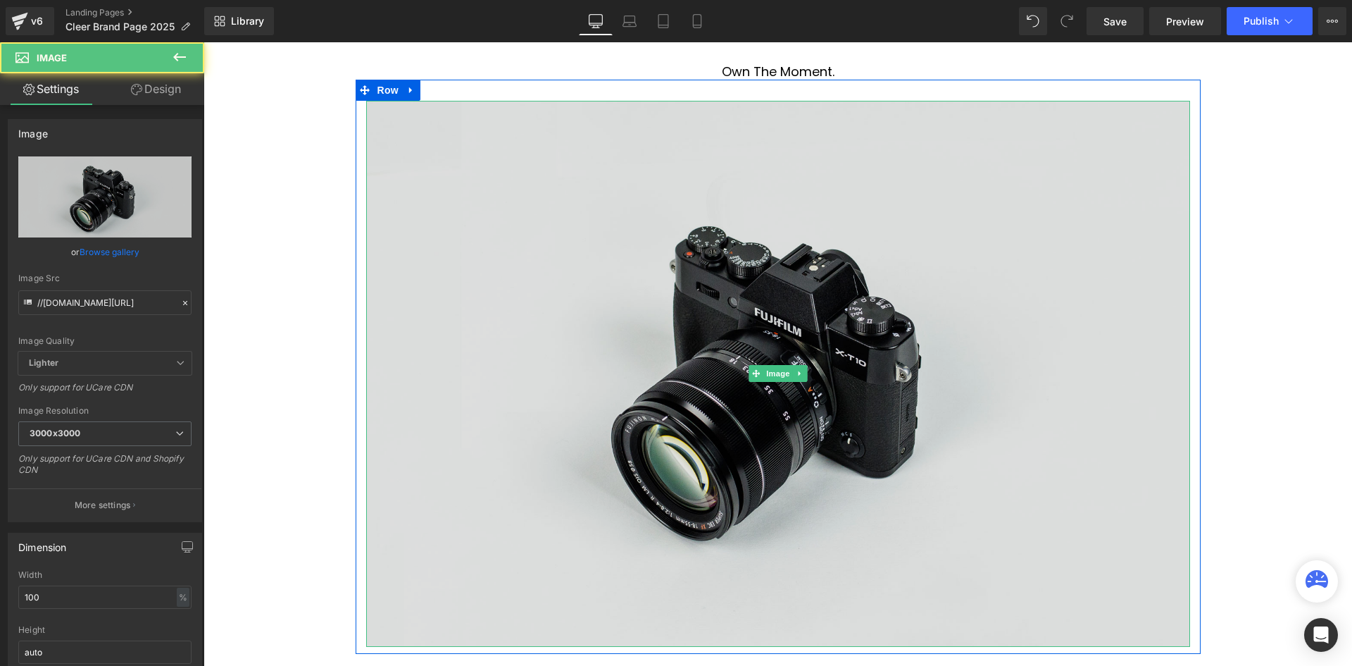
scroll to position [7, 7]
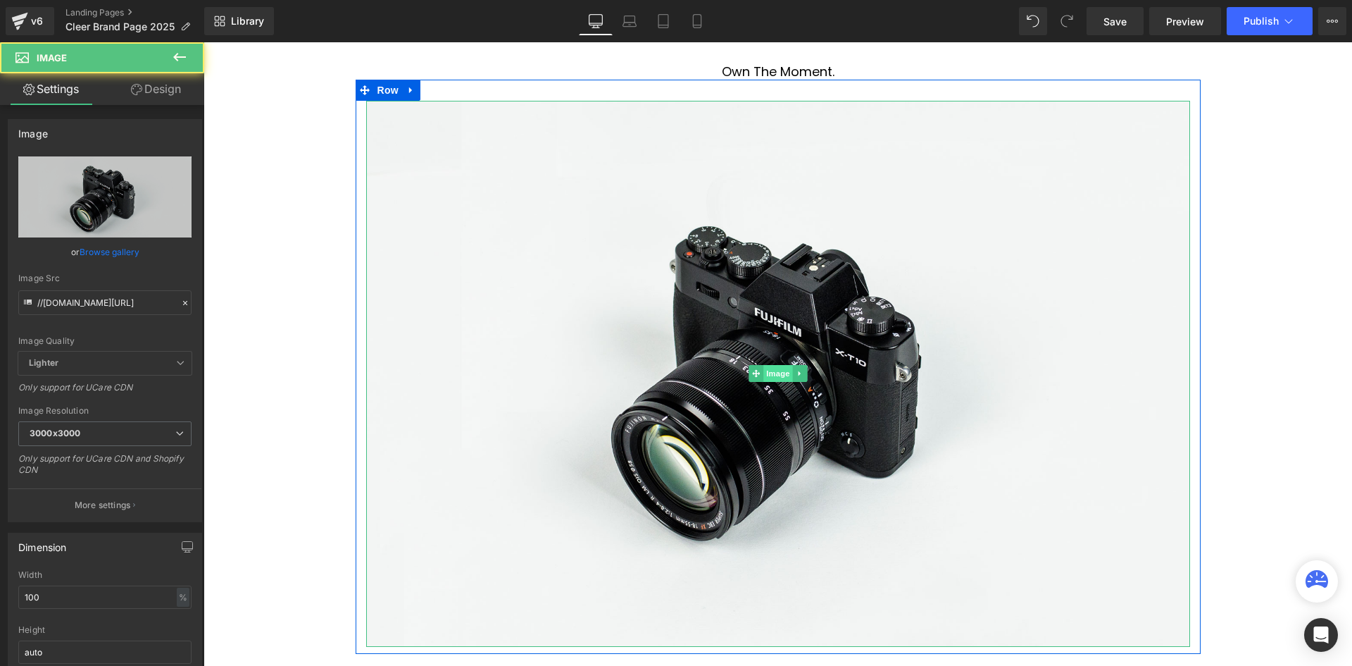
click at [767, 373] on span "Image" at bounding box center [778, 373] width 30 height 17
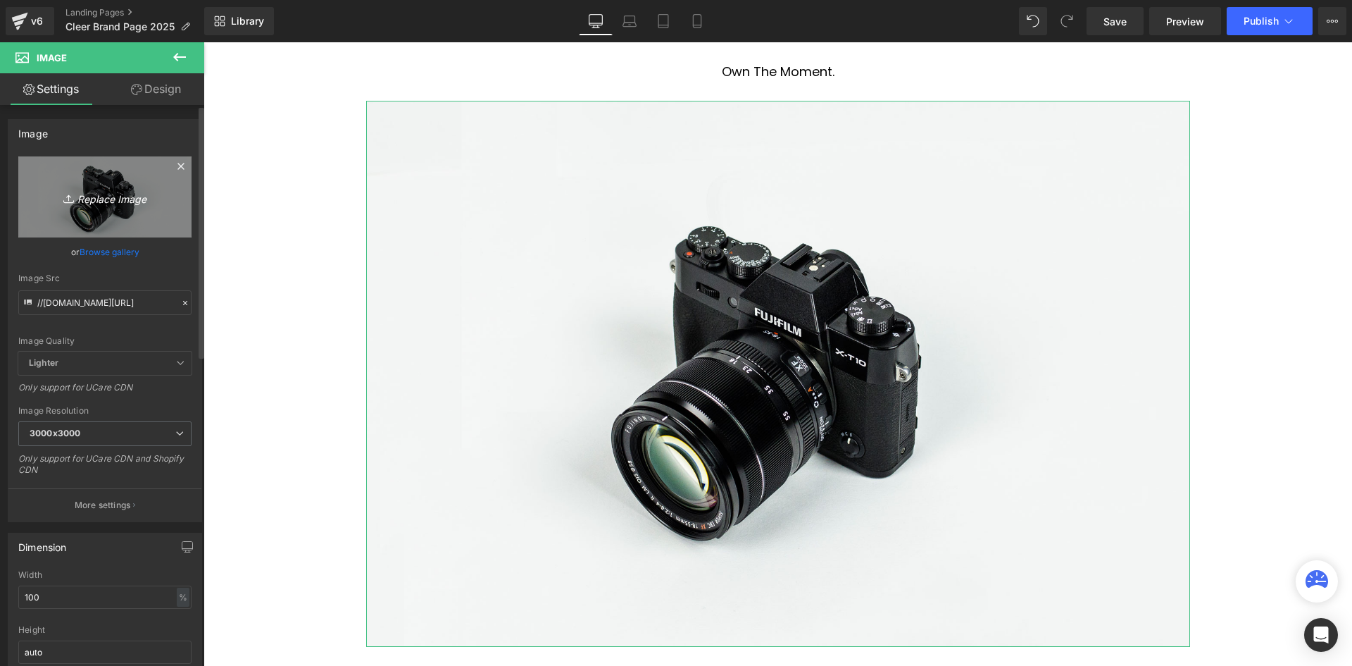
click at [110, 192] on icon "Replace Image" at bounding box center [105, 197] width 113 height 18
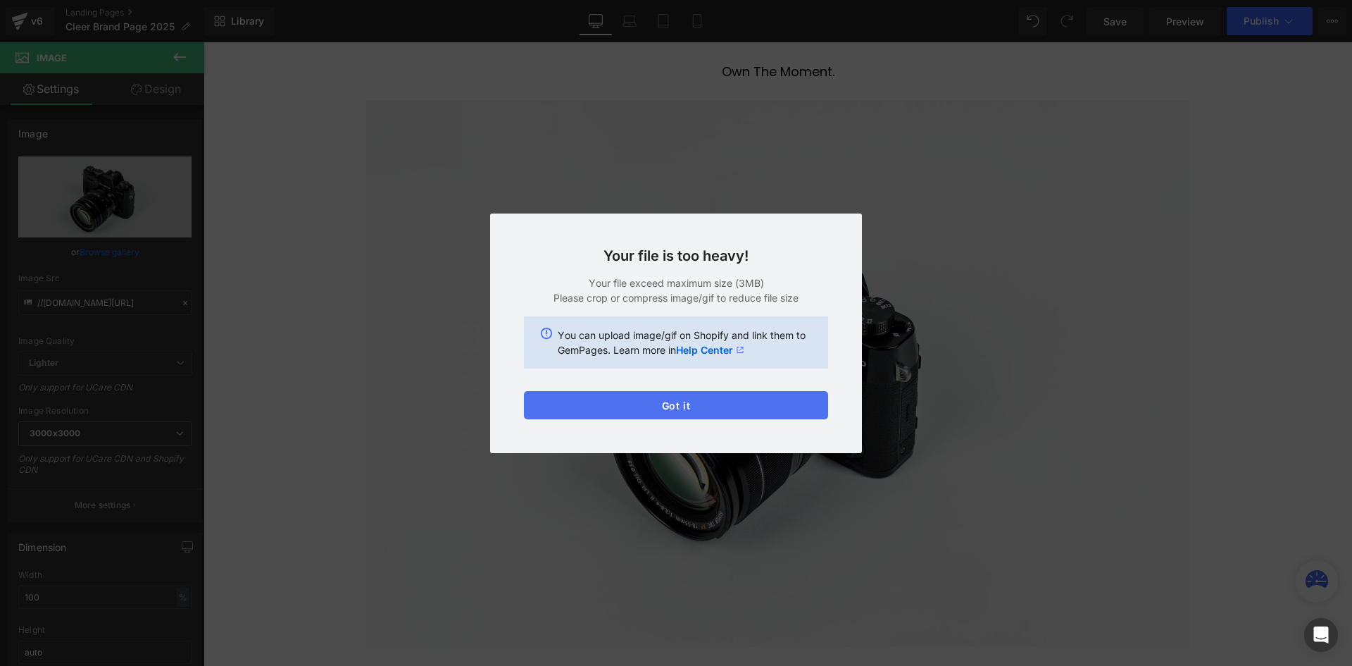
click at [720, 408] on button "Got it" at bounding box center [676, 405] width 304 height 28
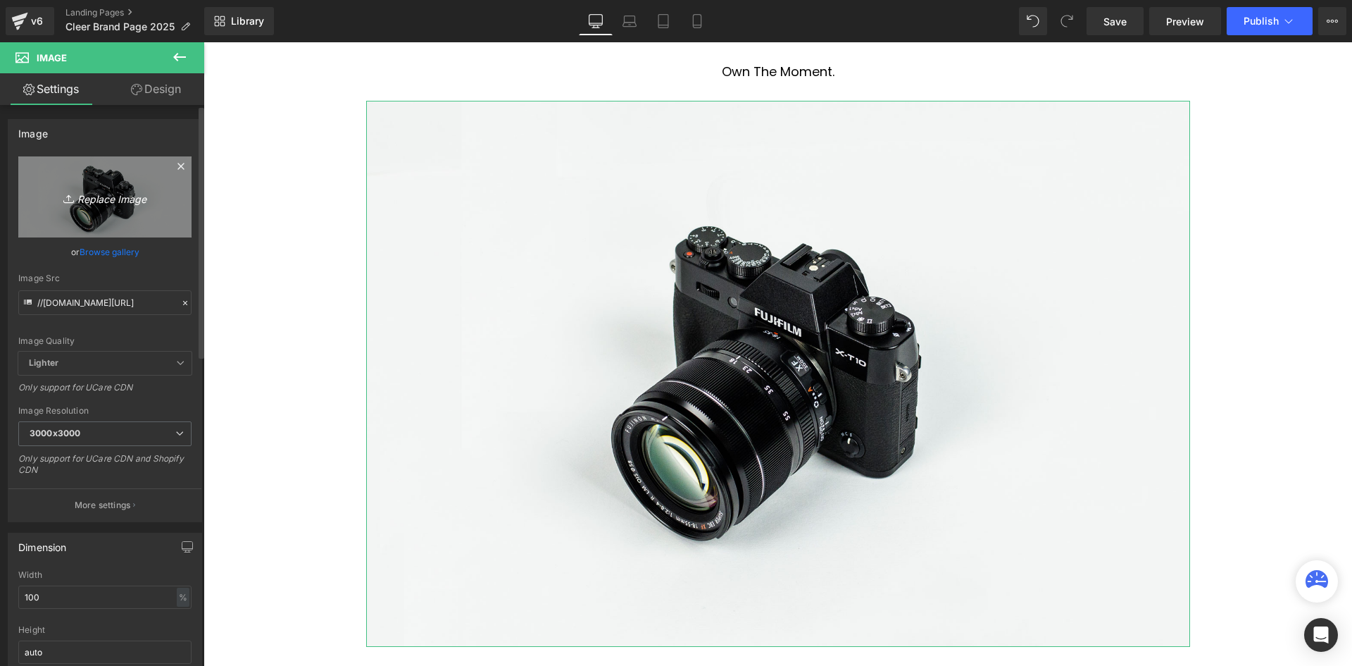
click at [92, 199] on icon "Replace Image" at bounding box center [105, 197] width 113 height 18
click at [98, 201] on icon "Replace Image" at bounding box center [105, 197] width 113 height 18
click at [108, 196] on icon "Replace Image" at bounding box center [105, 197] width 113 height 18
click at [112, 199] on icon "Replace Image" at bounding box center [105, 197] width 113 height 18
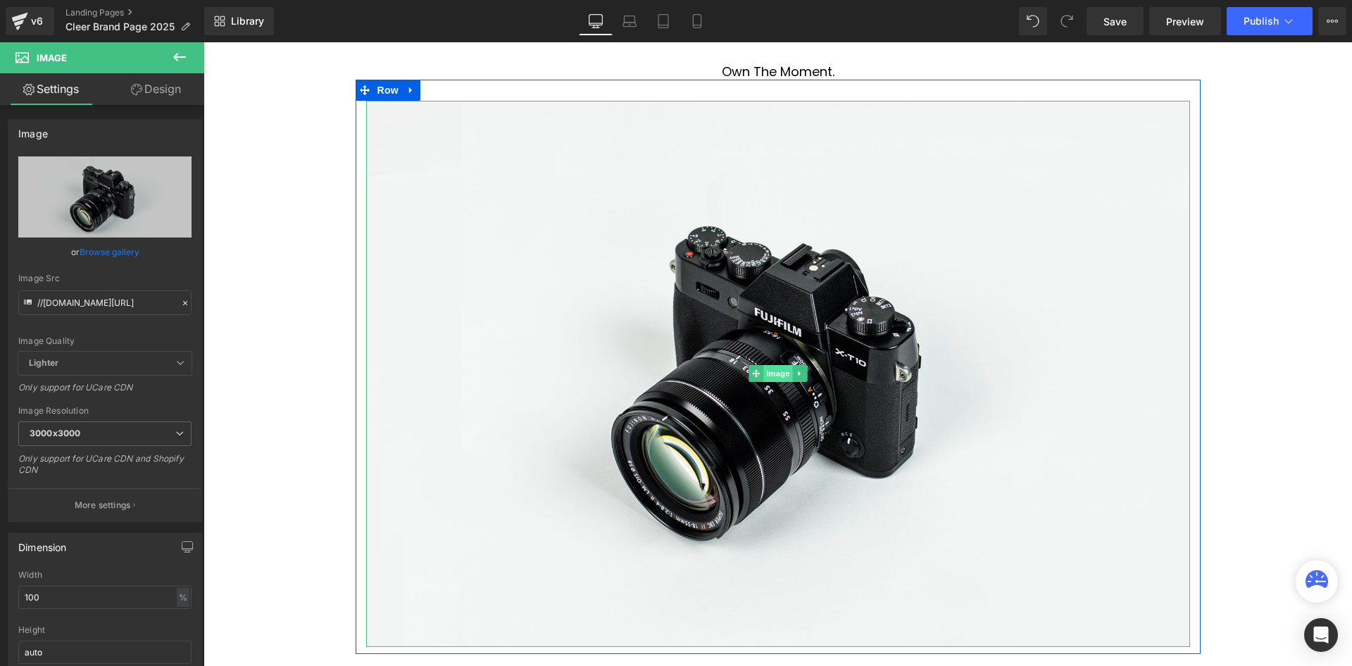
click at [776, 375] on span "Image" at bounding box center [778, 373] width 30 height 17
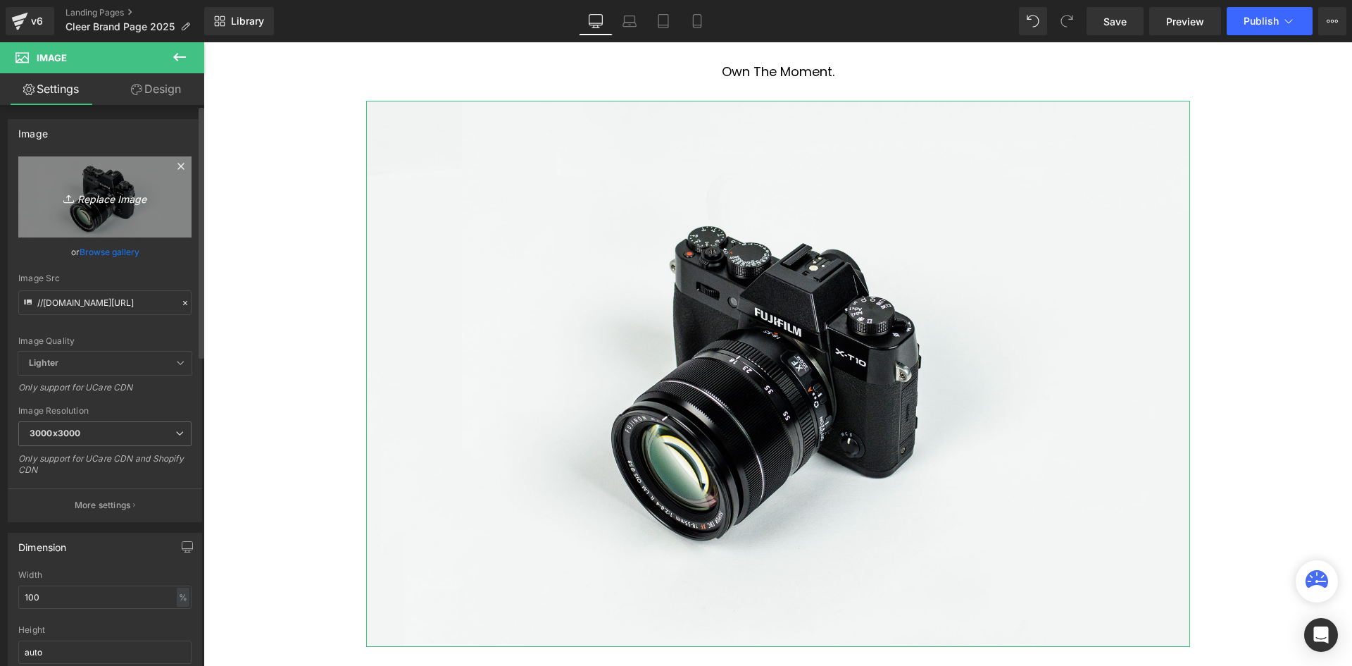
click at [130, 195] on icon "Replace Image" at bounding box center [105, 197] width 113 height 18
click at [173, 165] on icon at bounding box center [181, 166] width 17 height 17
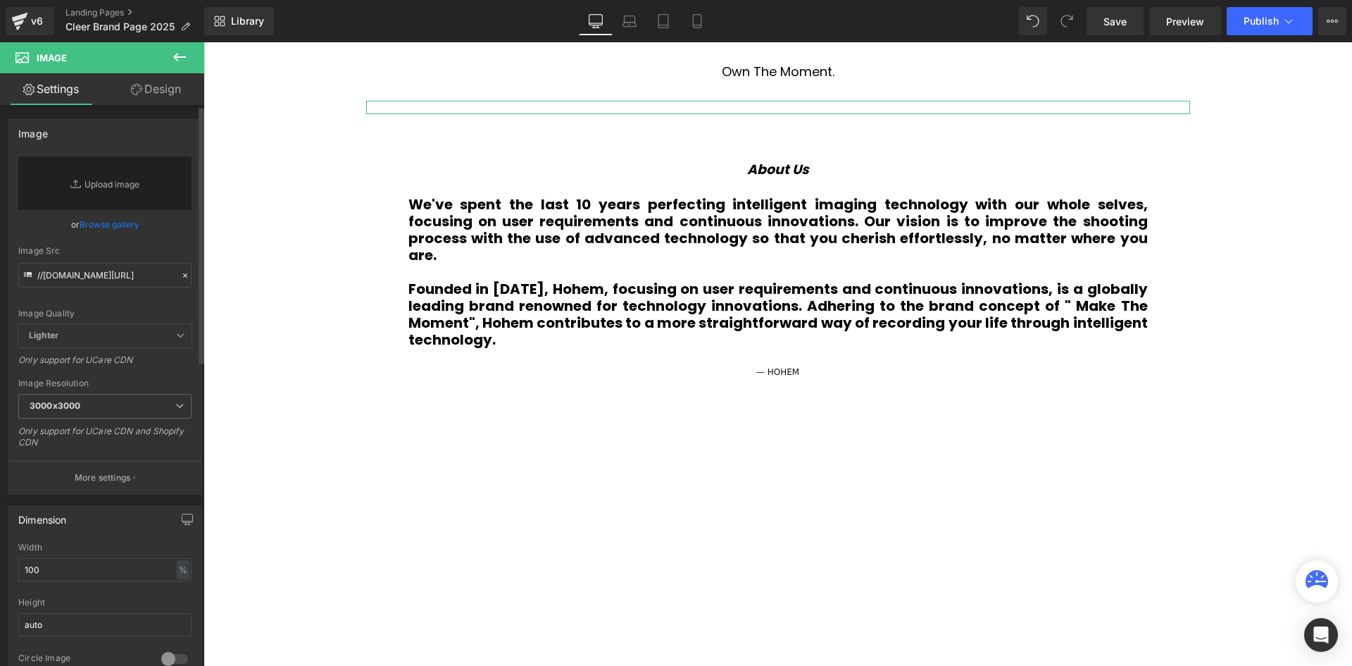
scroll to position [3551, 1142]
click at [108, 185] on link "Replace Image" at bounding box center [104, 183] width 173 height 54
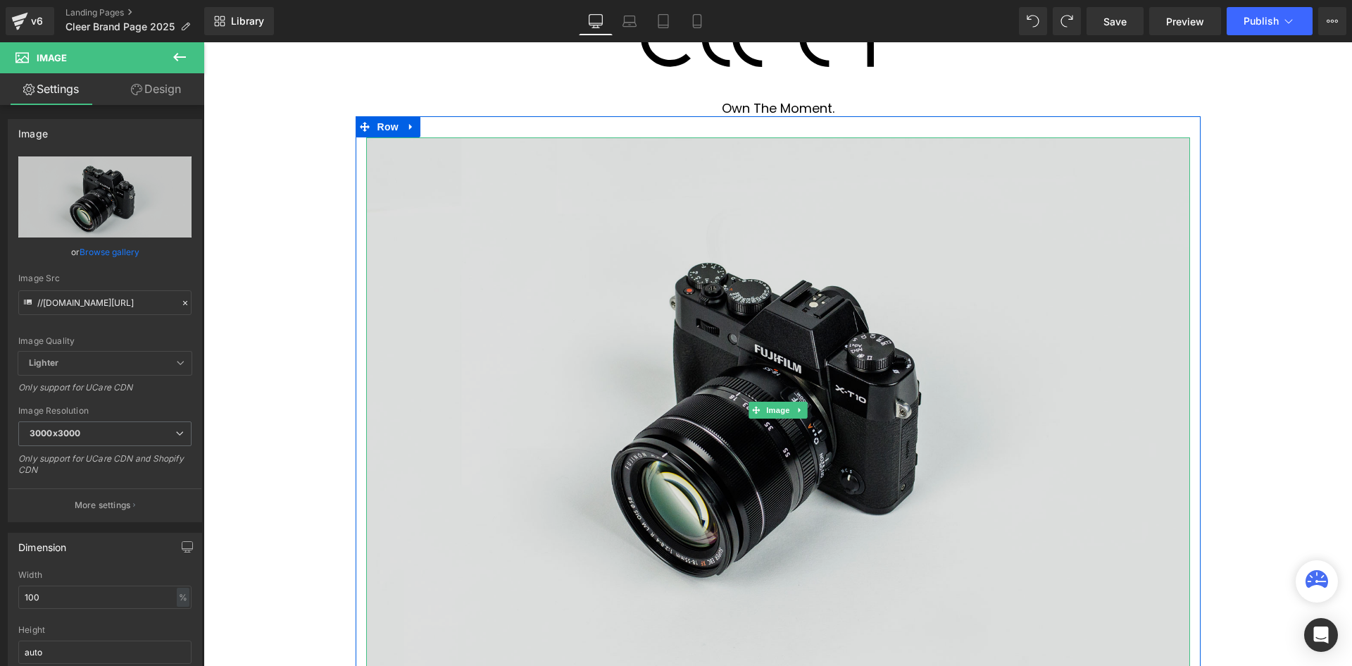
scroll to position [563, 0]
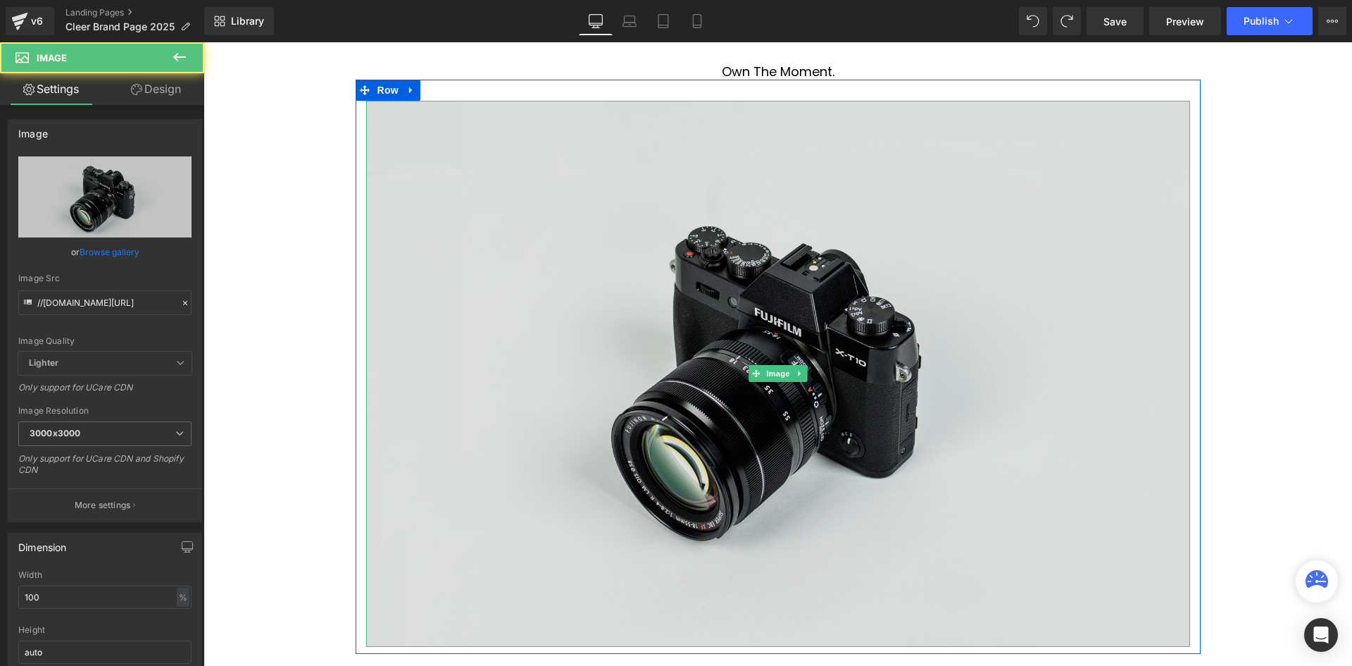
click at [771, 387] on img at bounding box center [778, 374] width 824 height 546
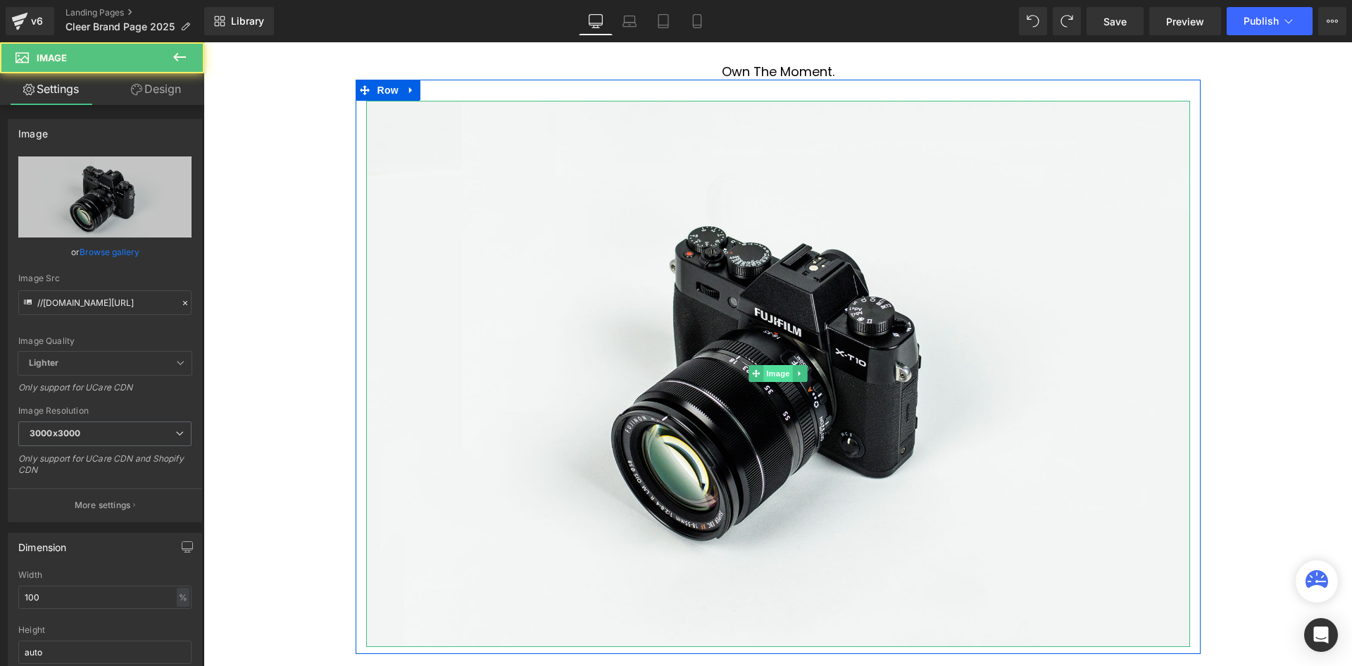
click at [777, 373] on span "Image" at bounding box center [778, 373] width 30 height 17
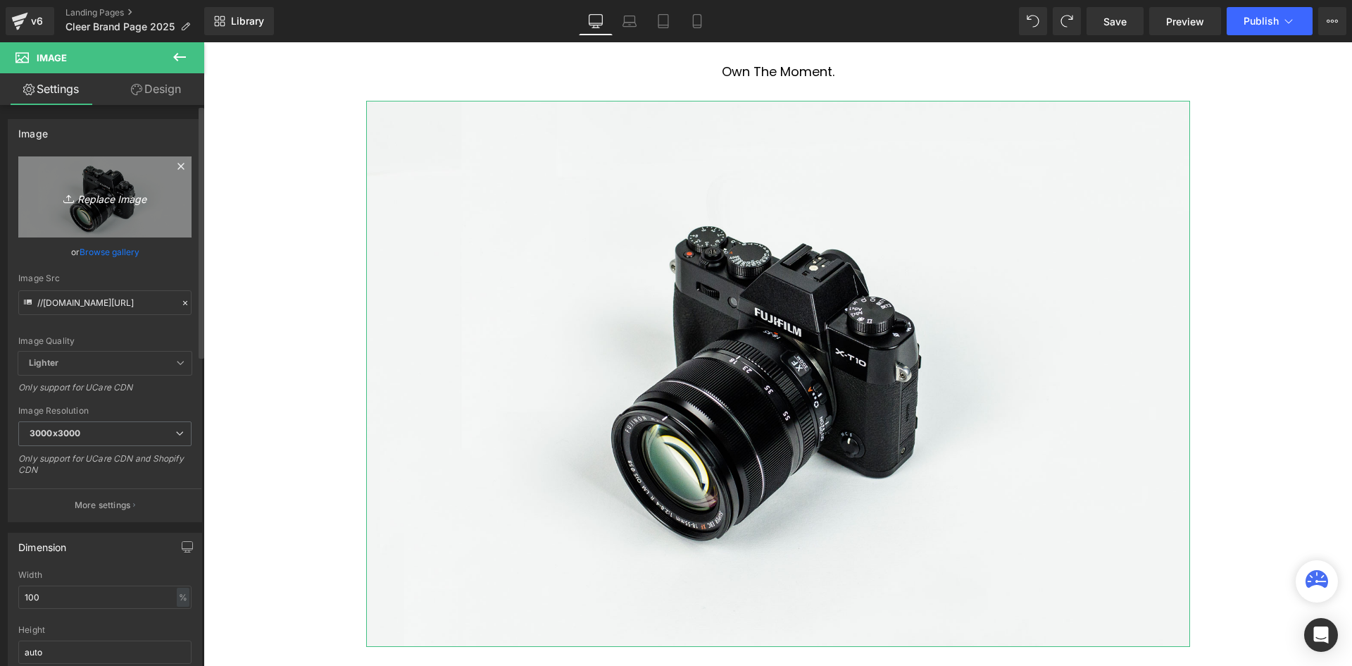
click at [85, 200] on icon "Replace Image" at bounding box center [105, 197] width 113 height 18
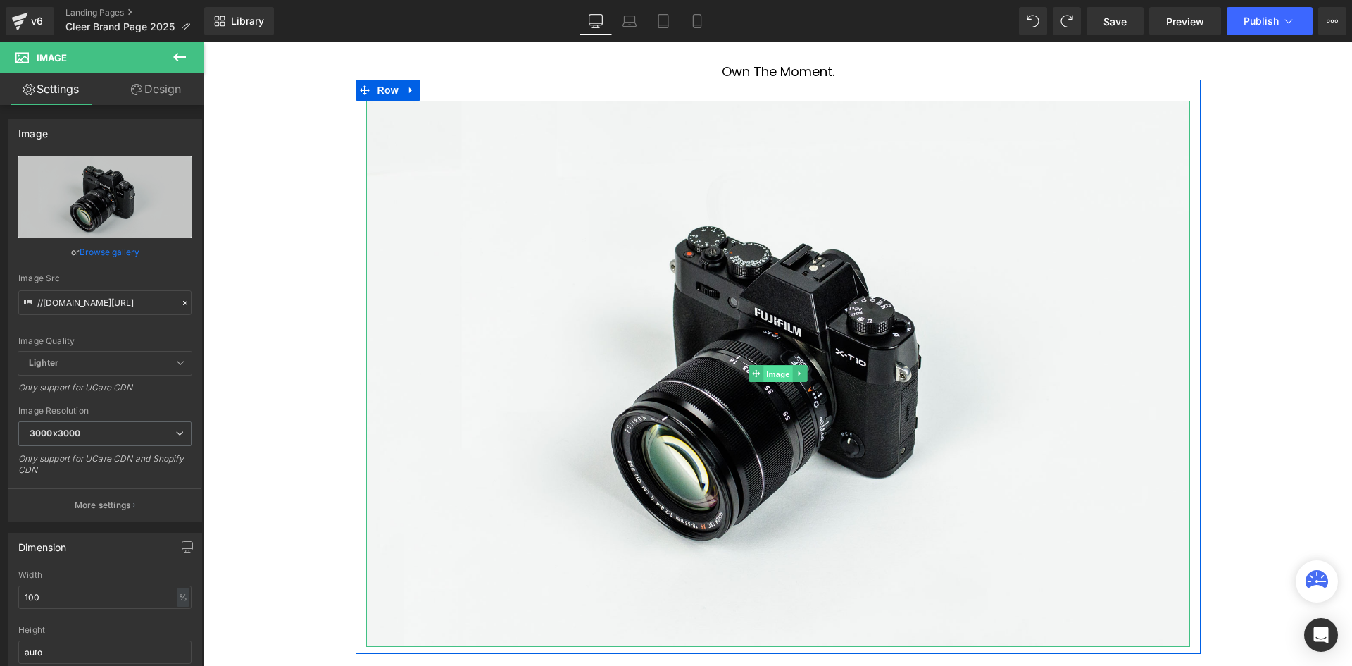
click at [774, 366] on span "Image" at bounding box center [778, 374] width 30 height 17
click at [778, 372] on span "Image" at bounding box center [778, 374] width 30 height 17
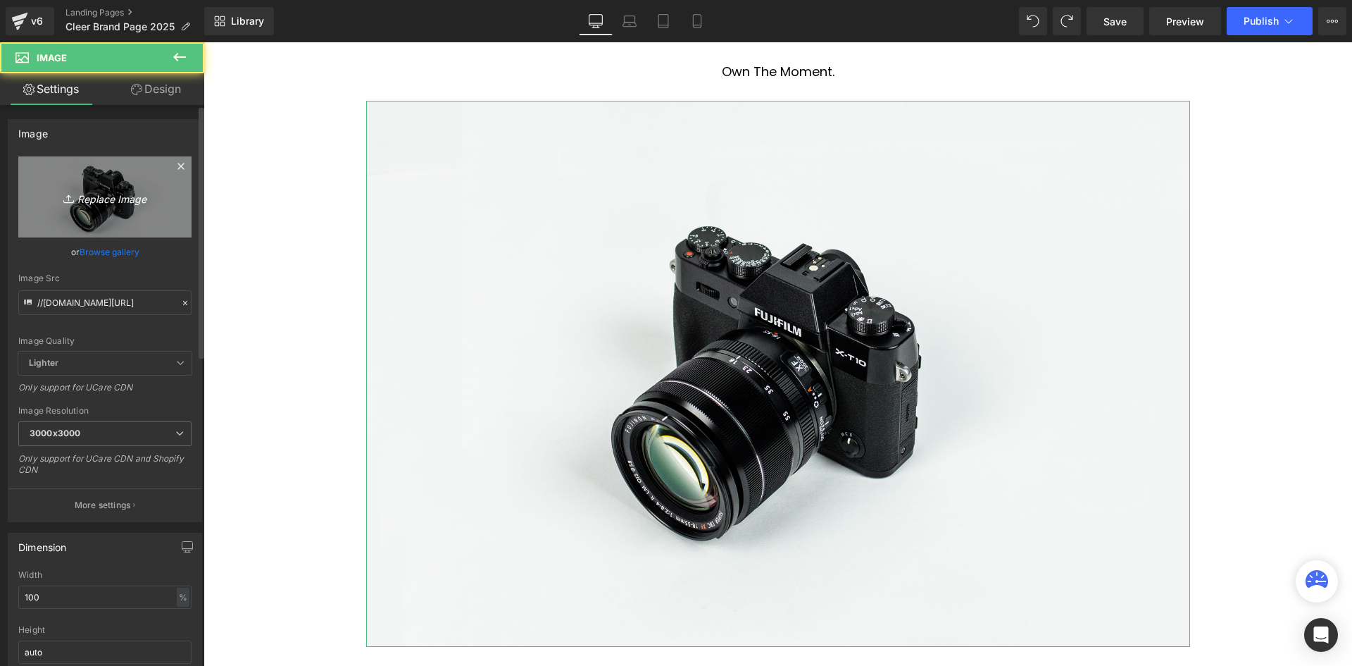
click at [123, 204] on icon "Replace Image" at bounding box center [105, 197] width 113 height 18
click at [87, 197] on icon "Replace Image" at bounding box center [105, 197] width 113 height 18
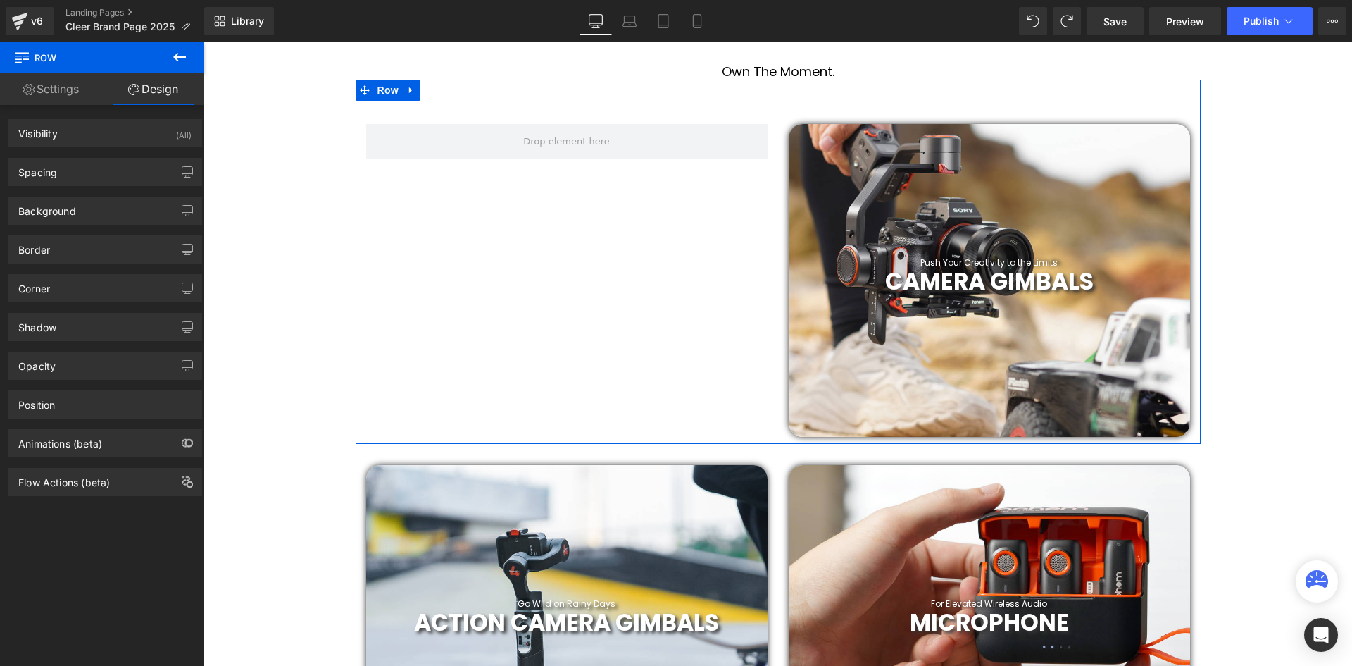
scroll to position [4214, 1142]
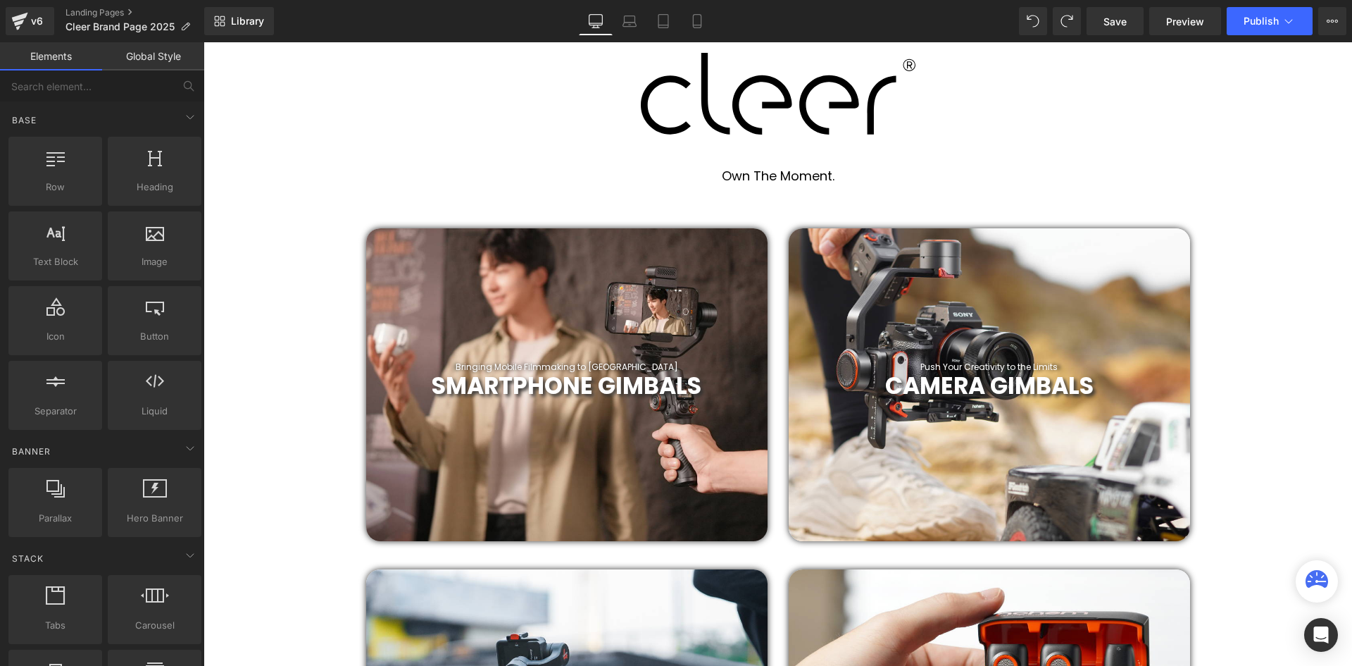
scroll to position [634, 0]
